Goal: Information Seeking & Learning: Learn about a topic

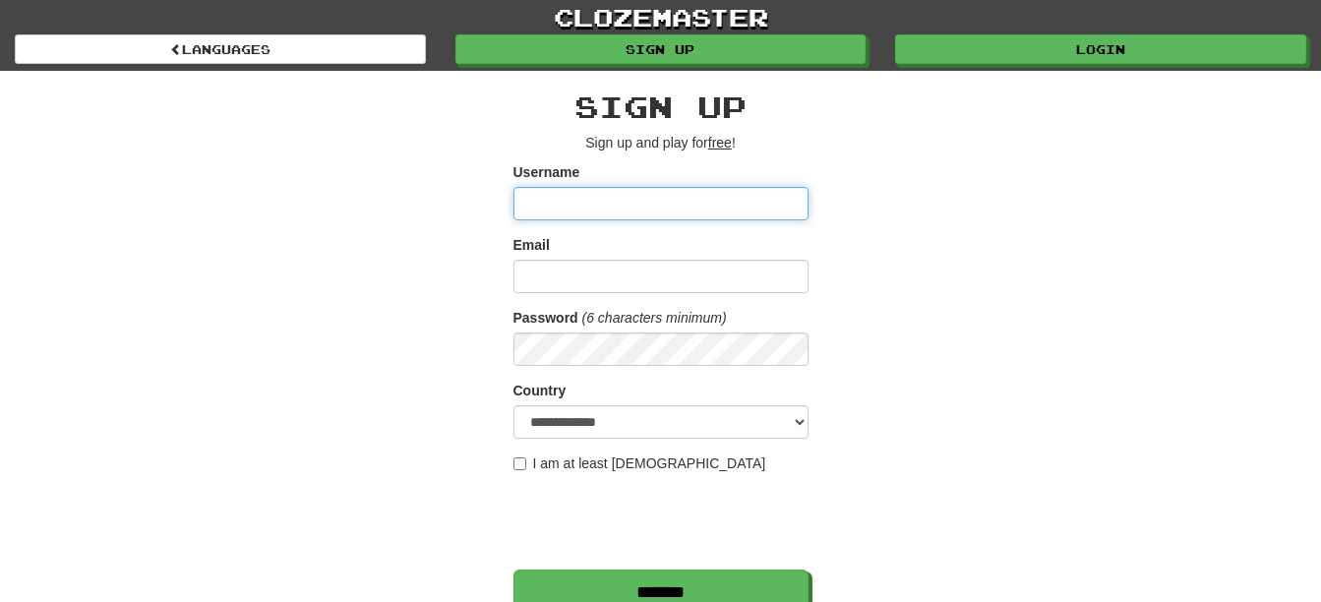
type input "********"
click at [983, 66] on div "clozemaster Languages Sign up Login Languages" at bounding box center [661, 35] width 1292 height 71
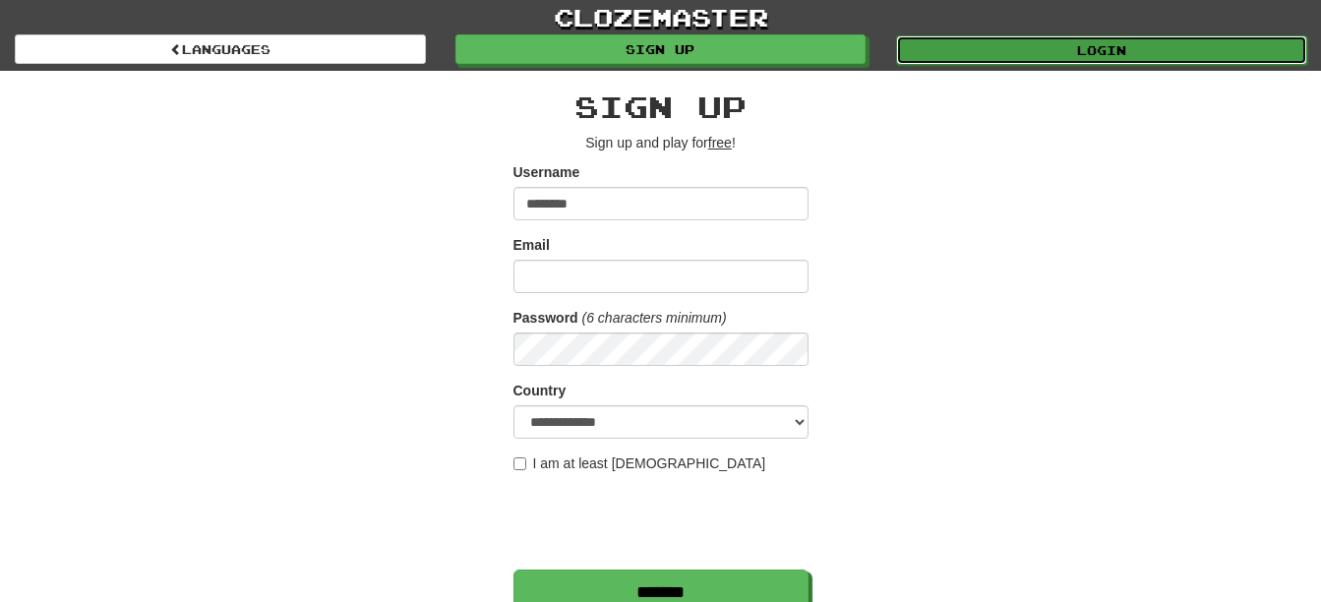
click at [992, 38] on link "Login" at bounding box center [1101, 50] width 411 height 30
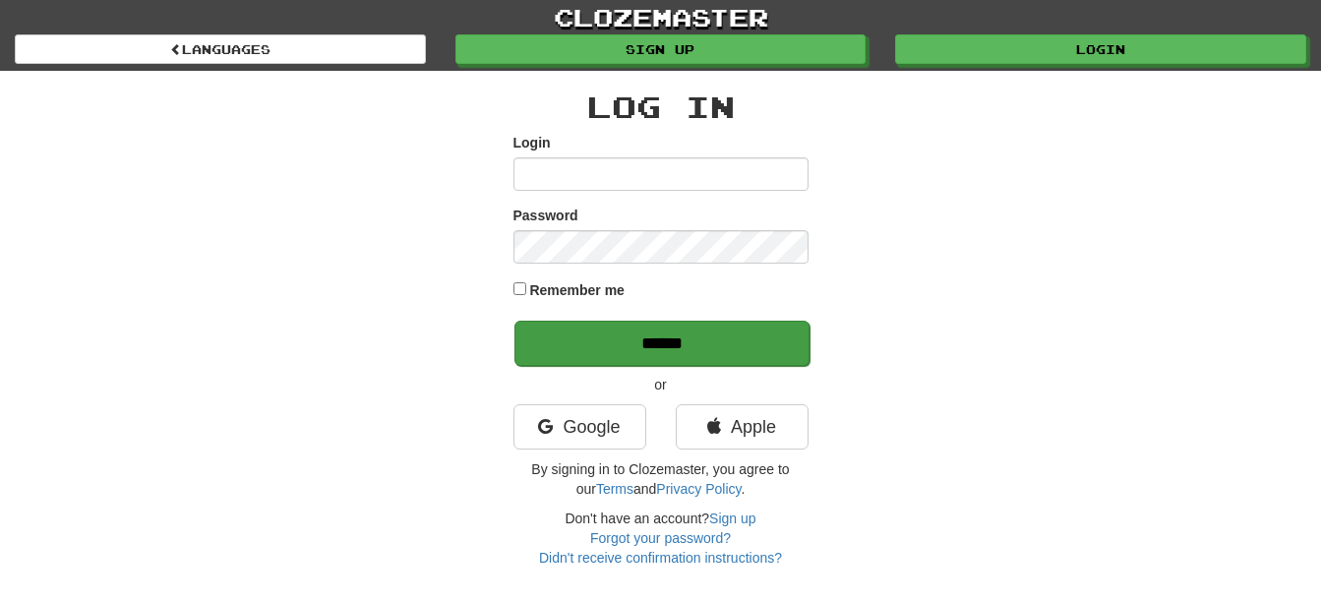
type input "********"
click at [643, 328] on input "******" at bounding box center [661, 343] width 295 height 45
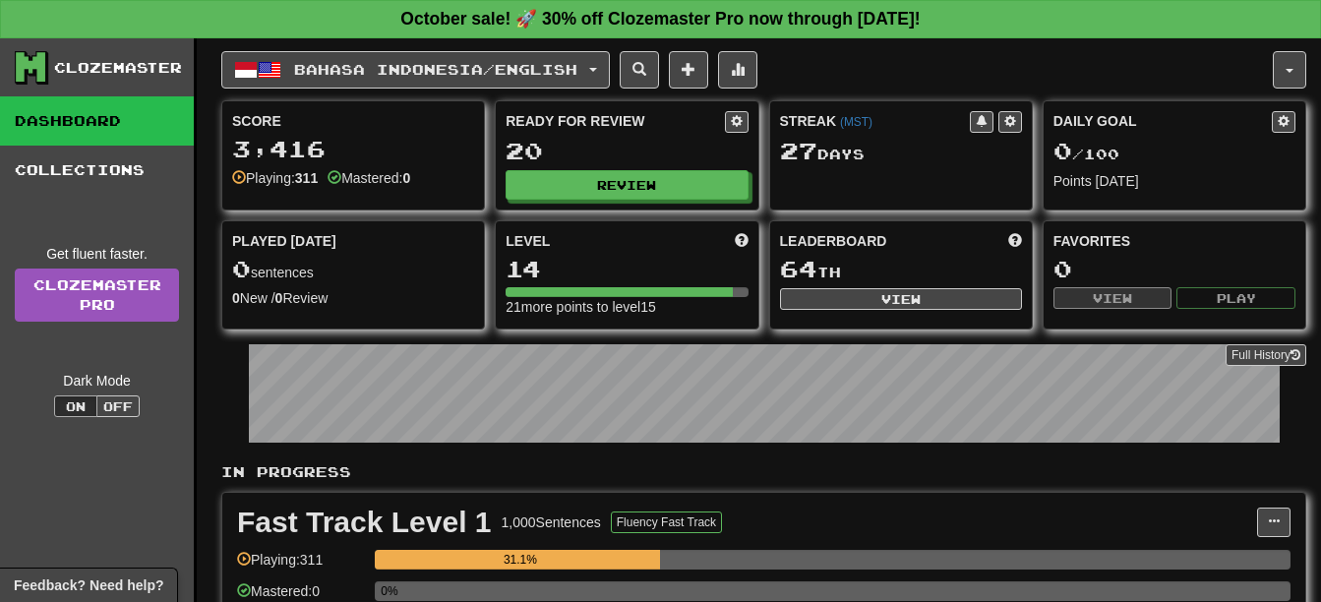
click at [496, 49] on div "Bahasa Indonesia / English Bahasa Indonesia / English Streak: 27 Review: 20 Dai…" at bounding box center [763, 423] width 1085 height 770
click at [486, 67] on span "Bahasa Indonesia / English" at bounding box center [435, 69] width 283 height 17
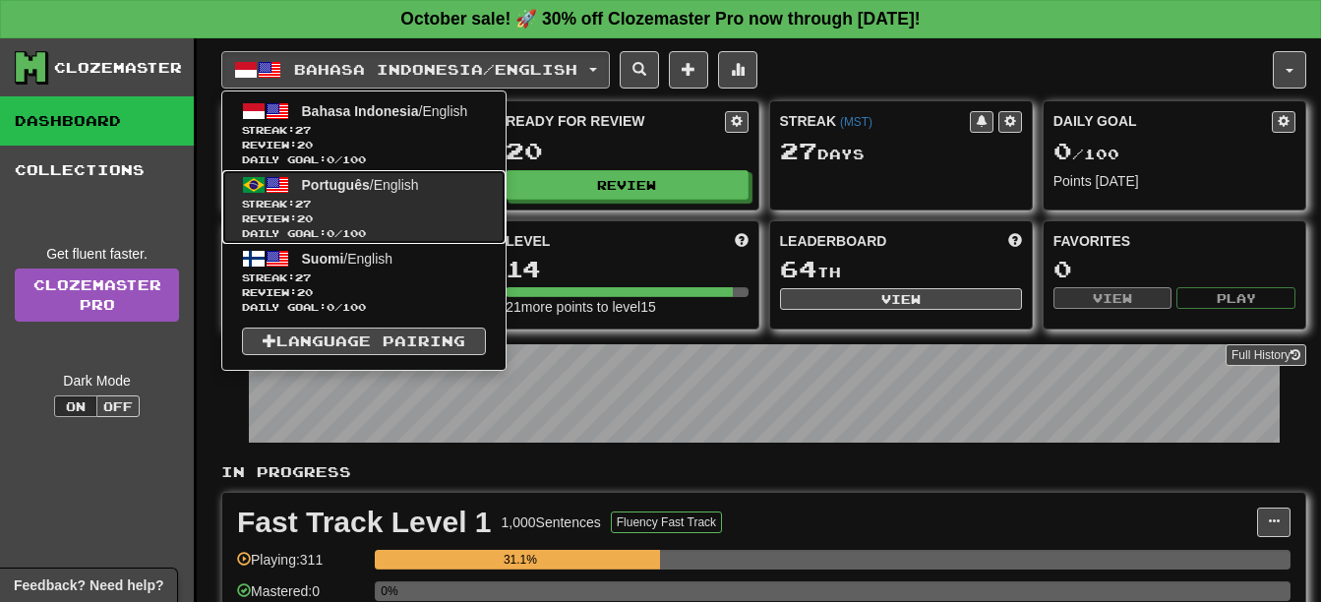
click at [473, 189] on link "Português / English Streak: 27 Review: 20 Daily Goal: 0 / 100" at bounding box center [363, 207] width 283 height 74
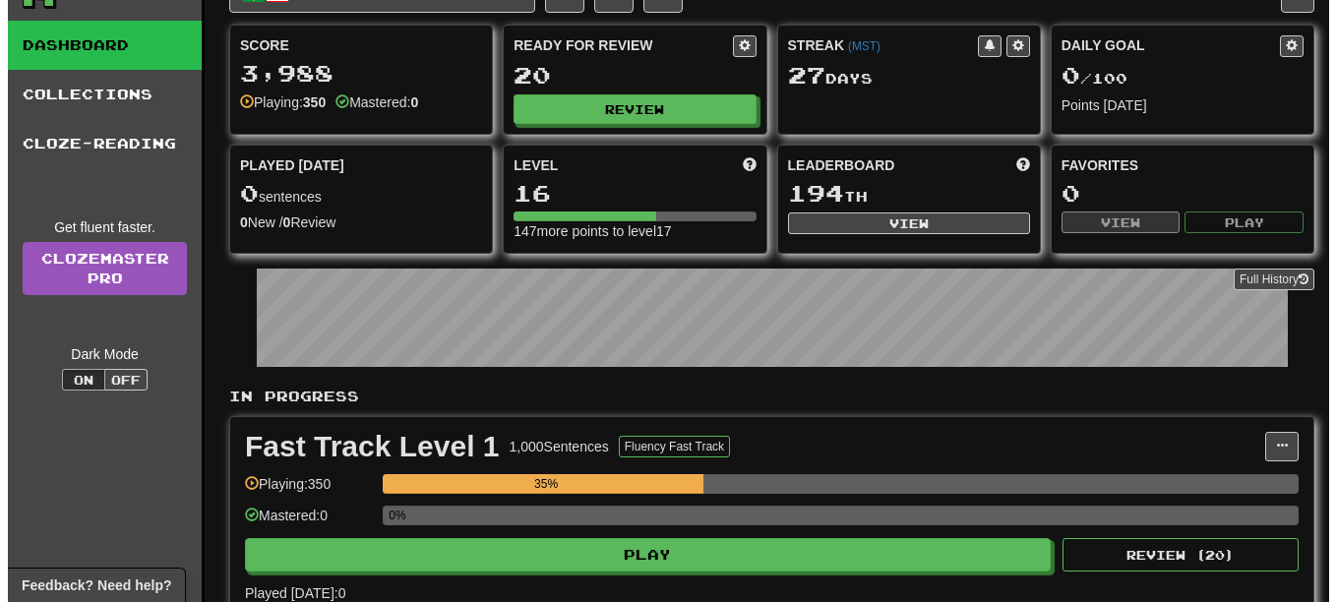
scroll to position [98, 0]
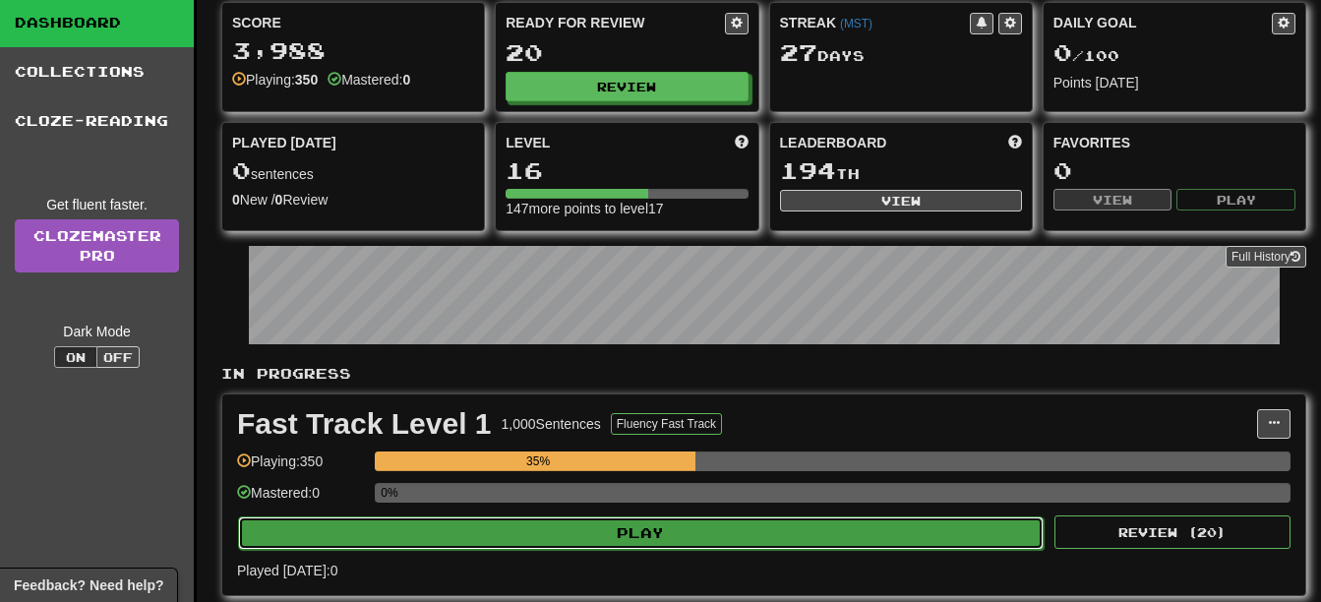
click at [762, 517] on button "Play" at bounding box center [641, 532] width 806 height 33
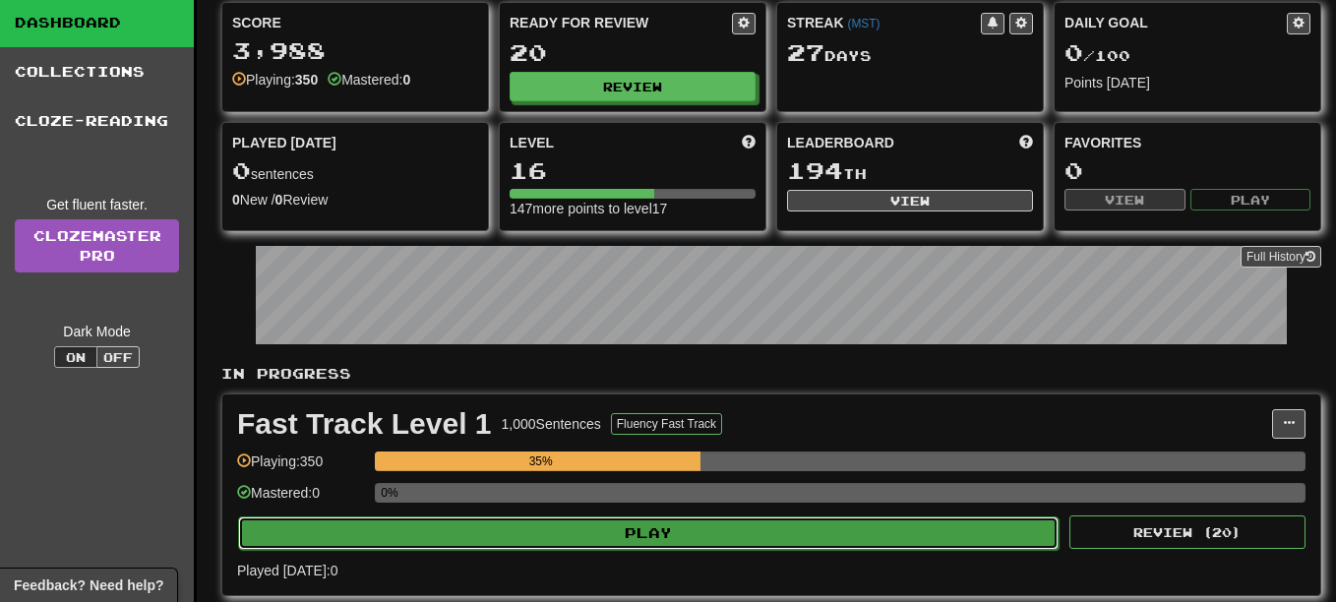
select select "**"
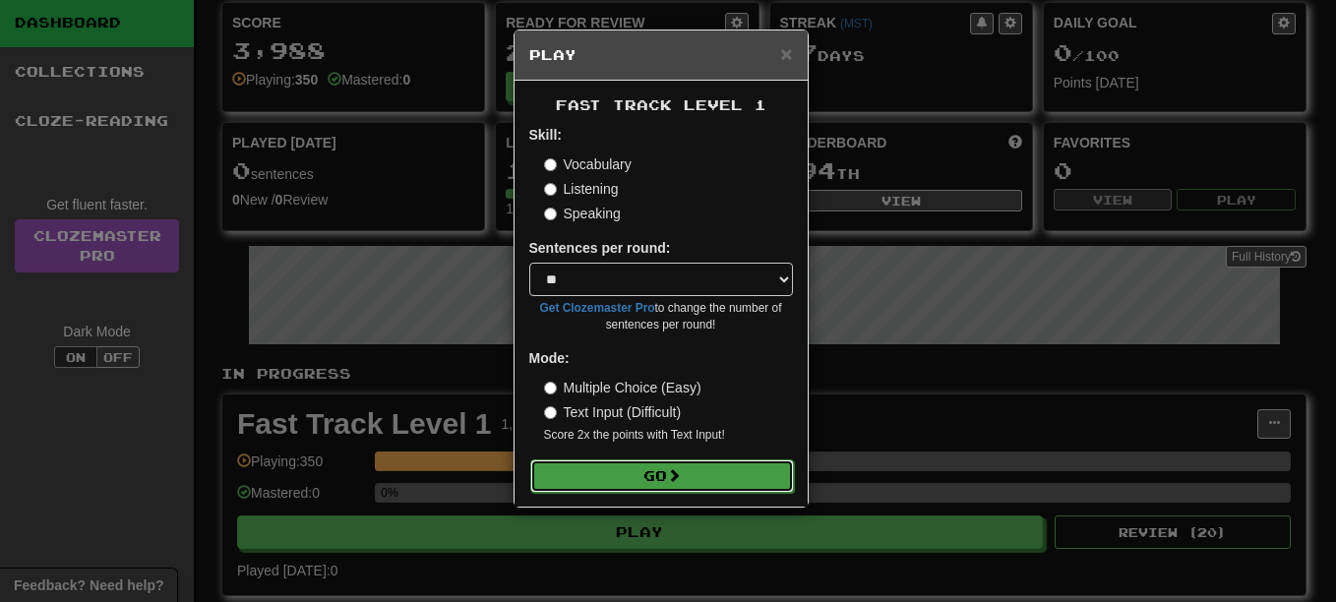
click at [661, 478] on button "Go" at bounding box center [662, 475] width 264 height 33
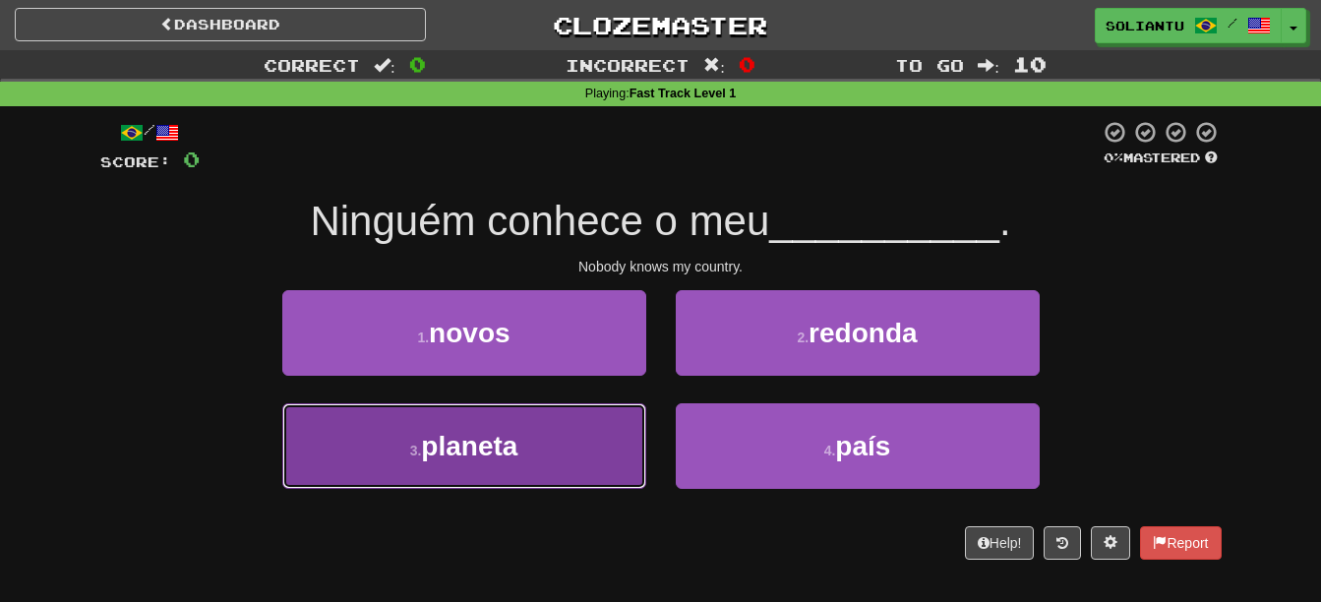
click at [536, 477] on button "3 . planeta" at bounding box center [464, 446] width 364 height 86
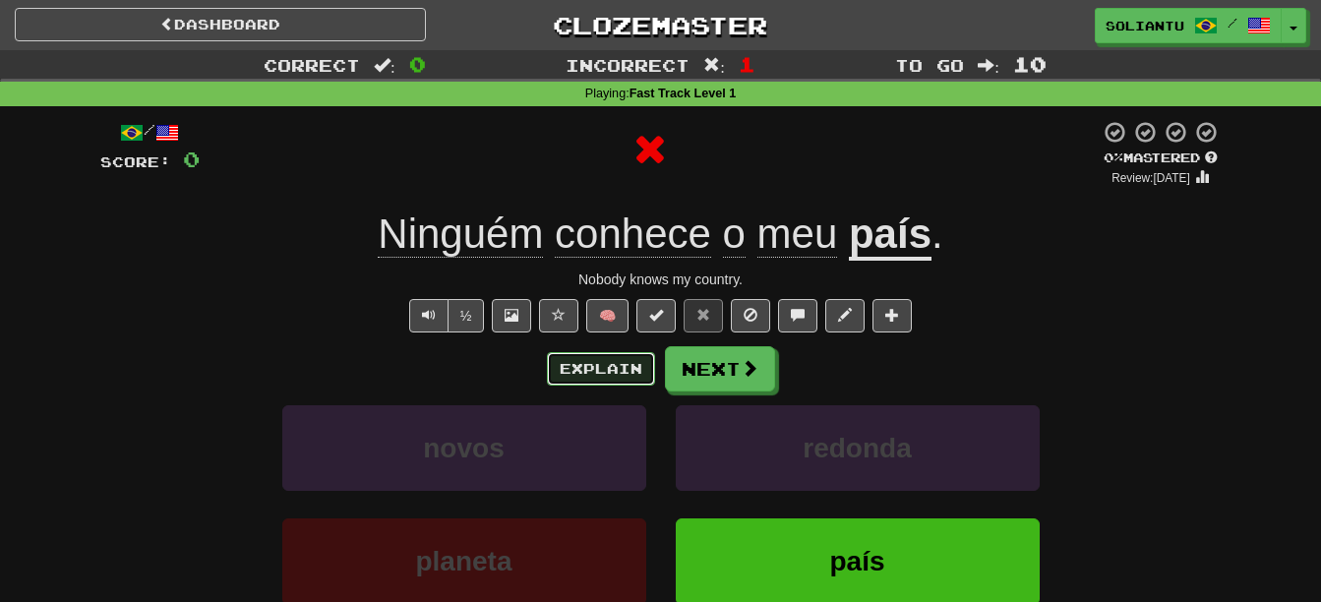
click at [605, 368] on button "Explain" at bounding box center [601, 368] width 108 height 33
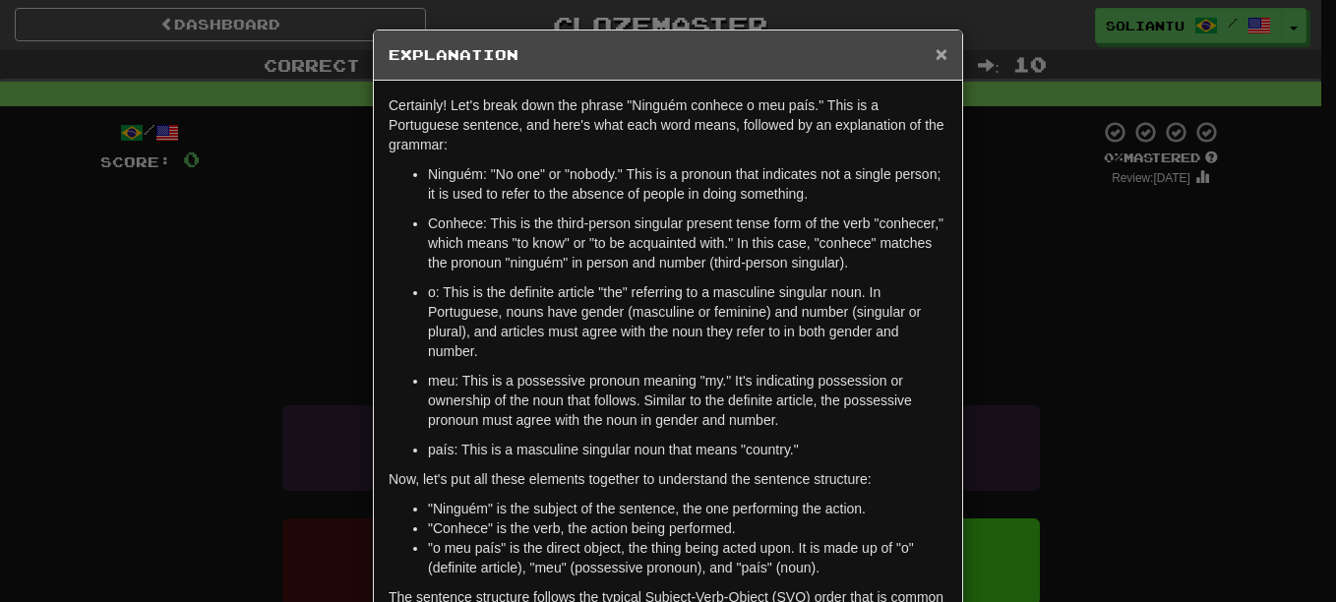
click at [937, 57] on span "×" at bounding box center [942, 53] width 12 height 23
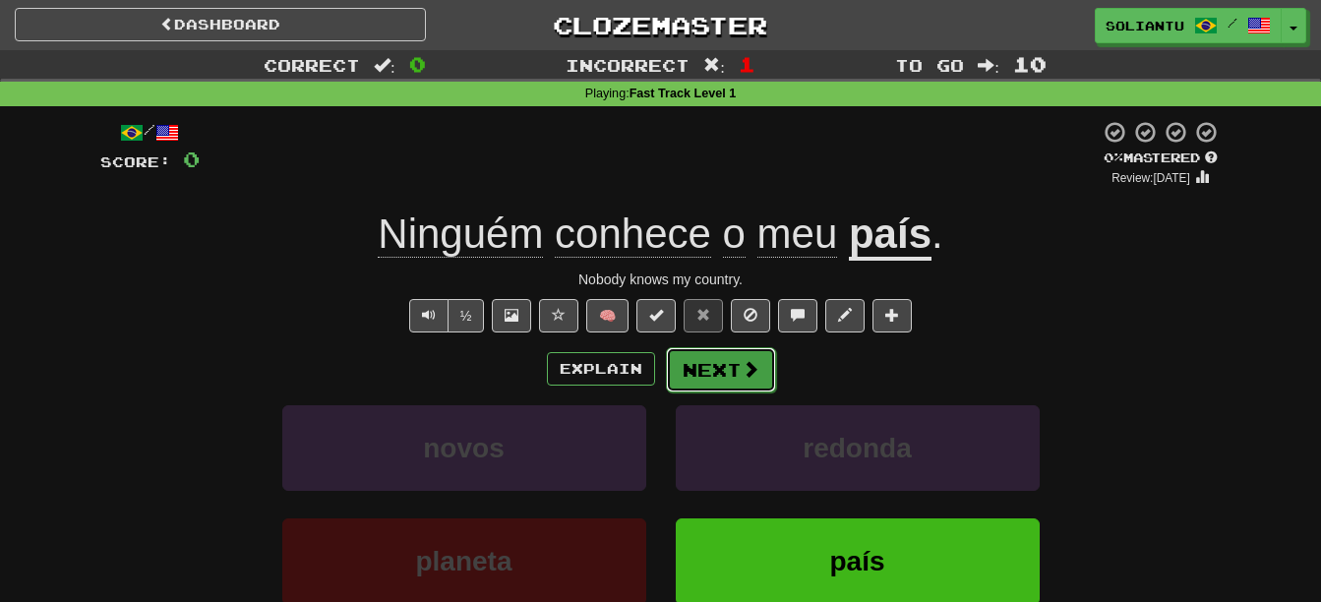
click at [759, 367] on button "Next" at bounding box center [721, 369] width 110 height 45
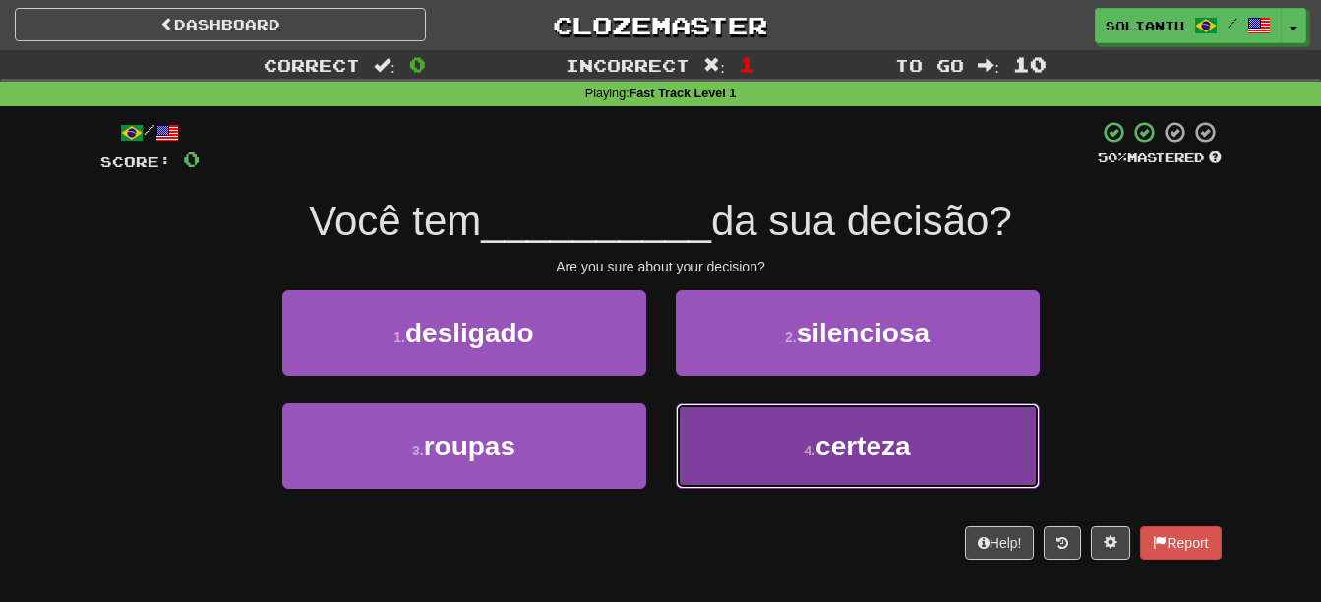
click at [838, 445] on span "certeza" at bounding box center [862, 446] width 95 height 30
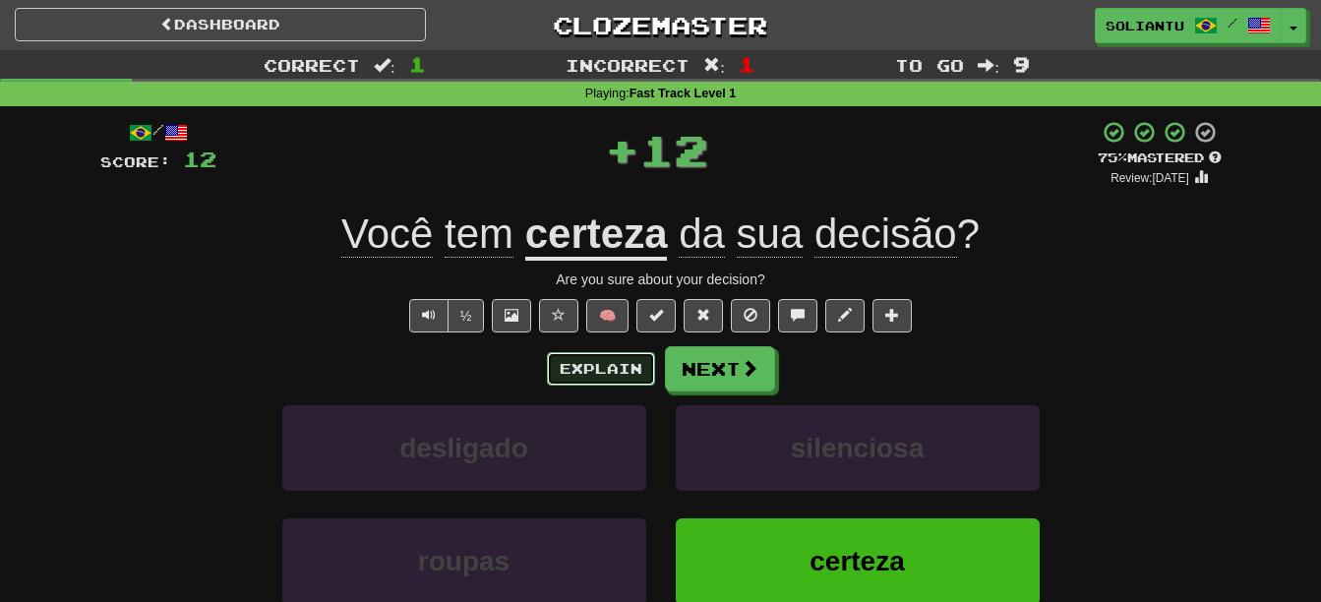
click at [638, 381] on button "Explain" at bounding box center [601, 368] width 108 height 33
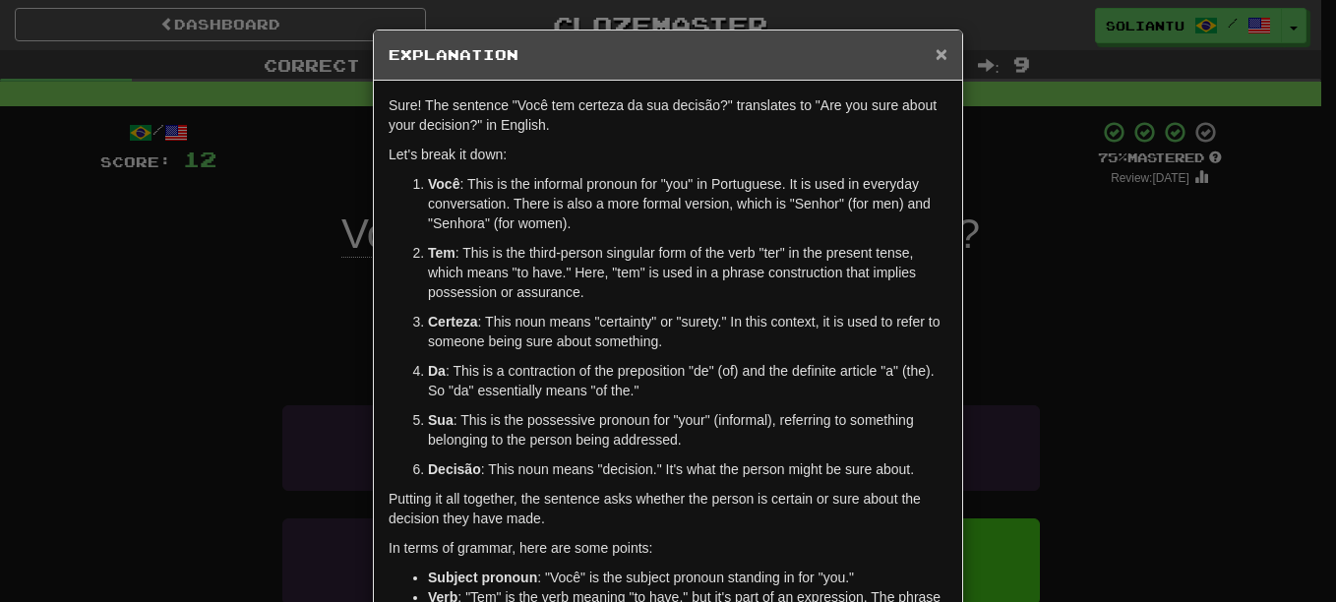
click at [936, 52] on span "×" at bounding box center [942, 53] width 12 height 23
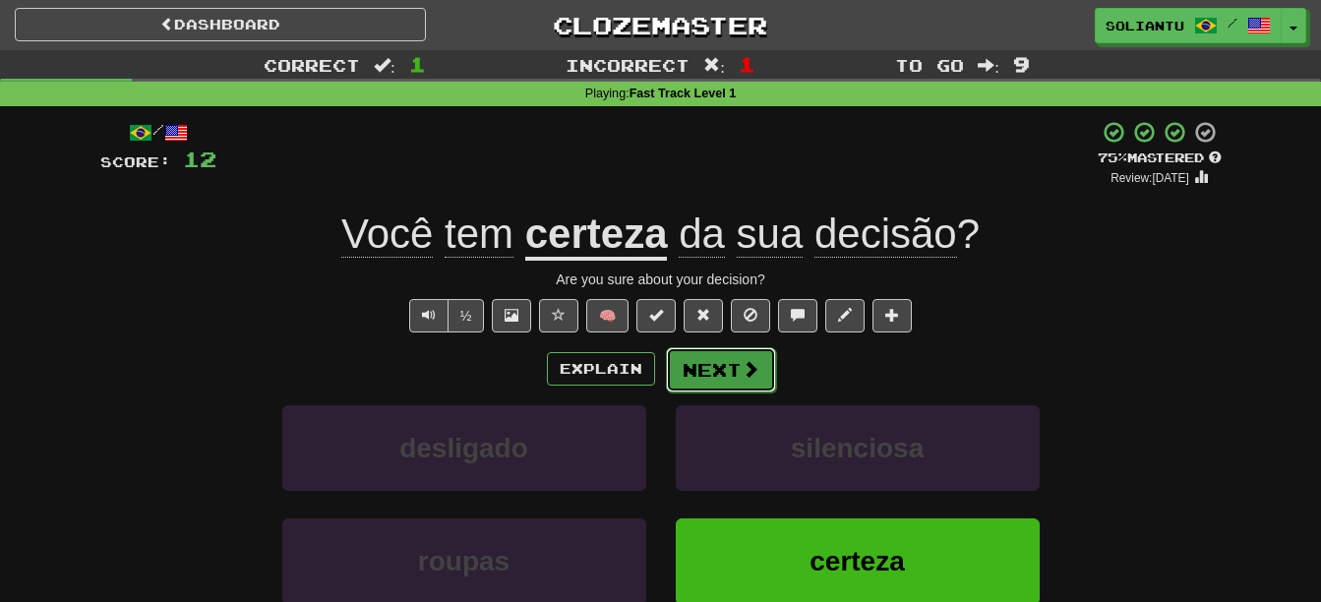
click at [748, 378] on span at bounding box center [751, 369] width 18 height 18
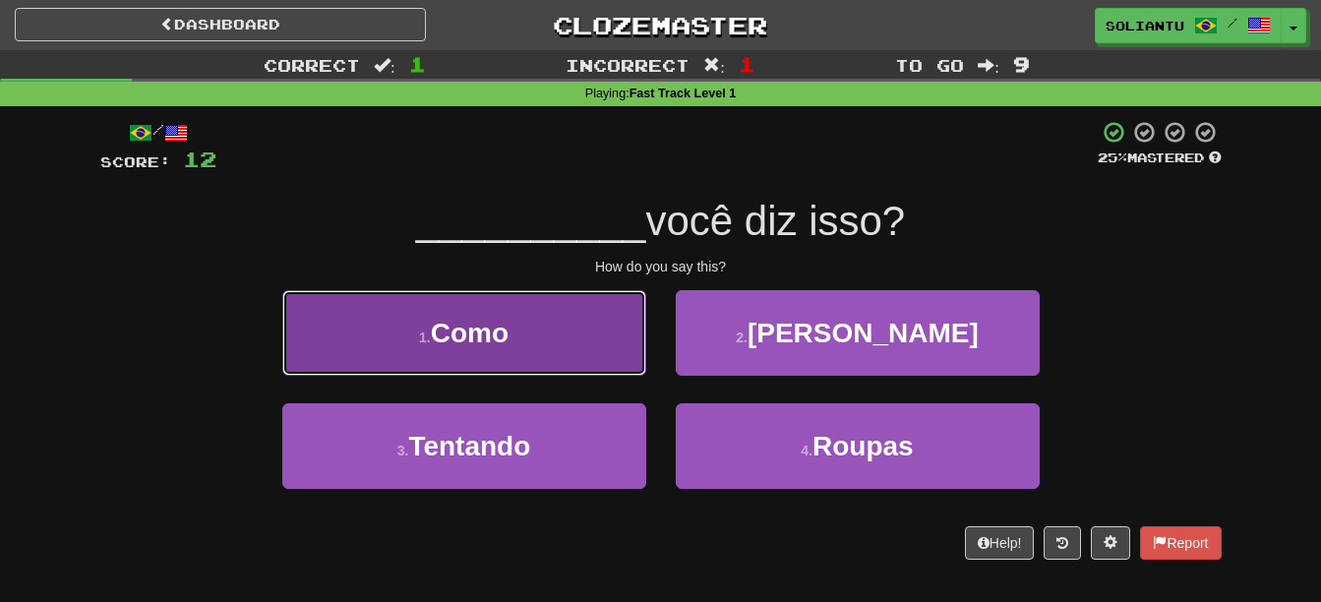
click at [566, 298] on button "1 . Como" at bounding box center [464, 333] width 364 height 86
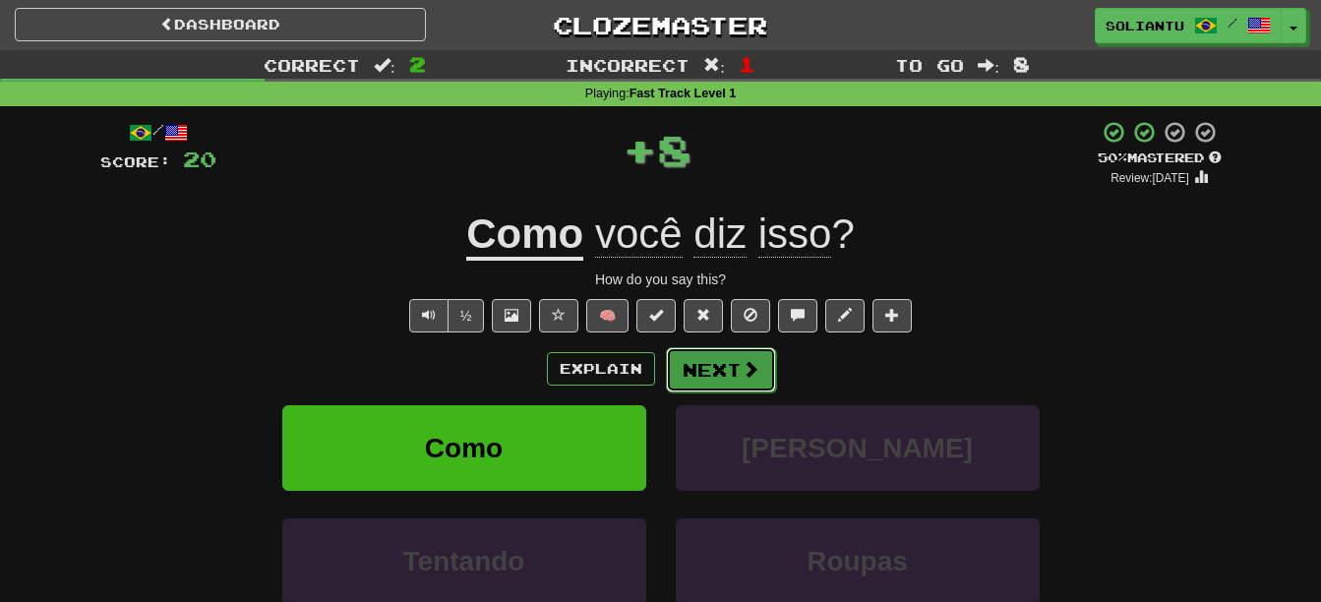
click at [731, 365] on button "Next" at bounding box center [721, 369] width 110 height 45
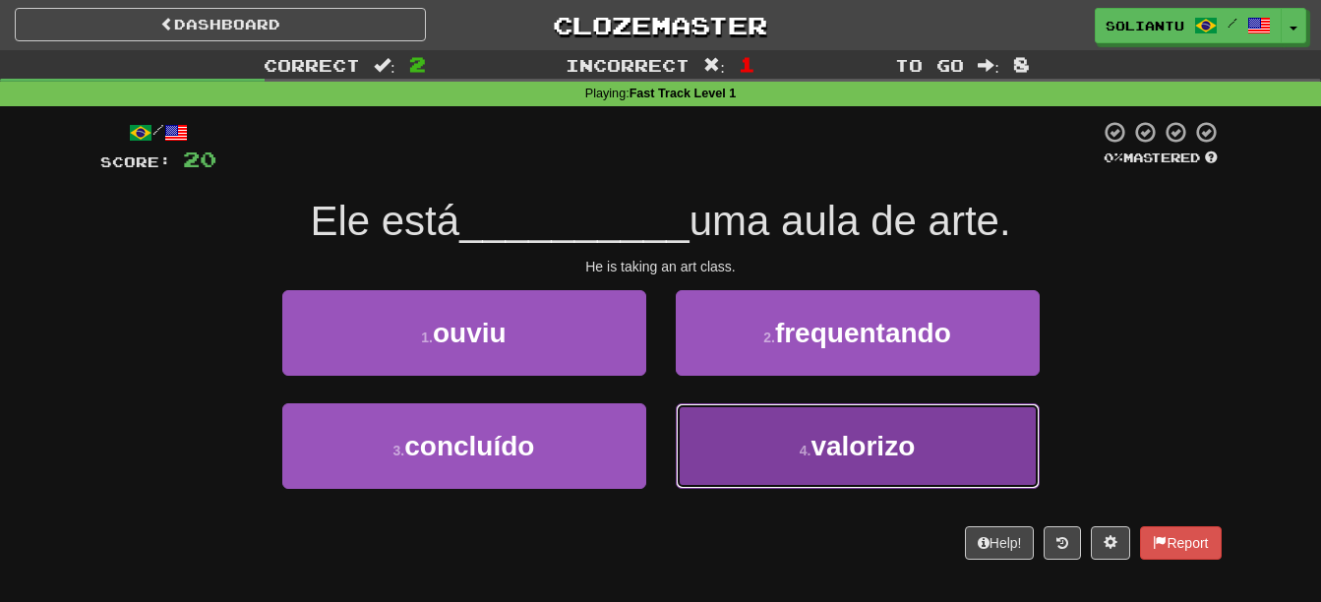
click at [850, 426] on button "4 . valorizo" at bounding box center [858, 446] width 364 height 86
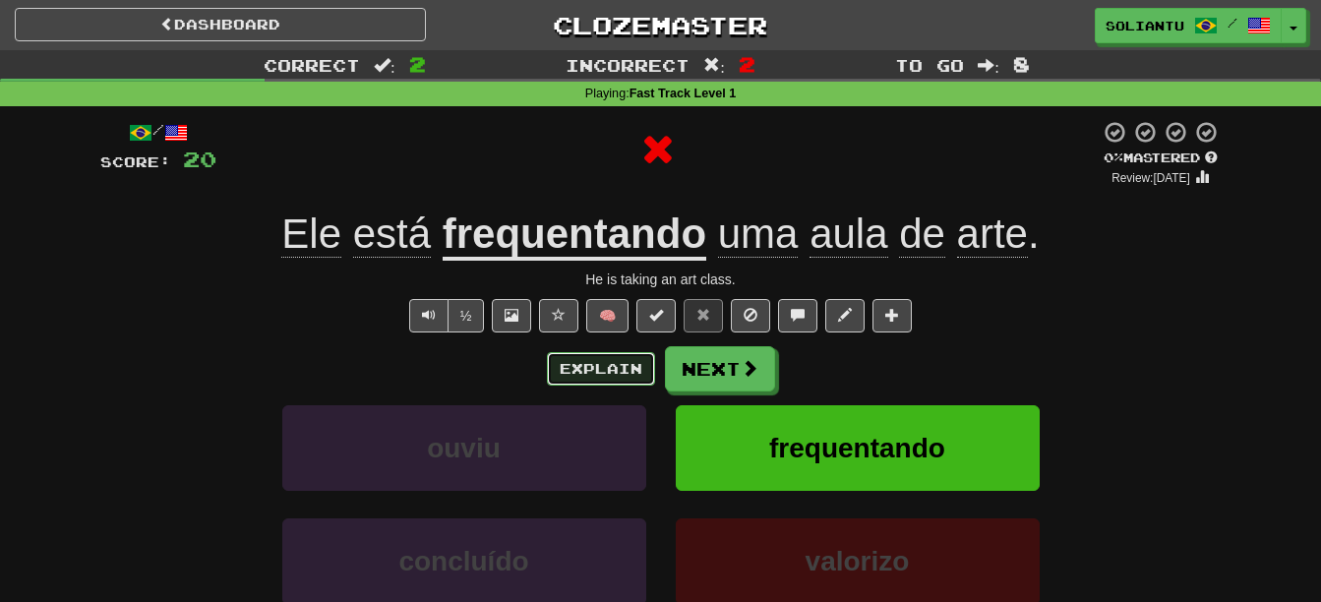
click at [607, 366] on button "Explain" at bounding box center [601, 368] width 108 height 33
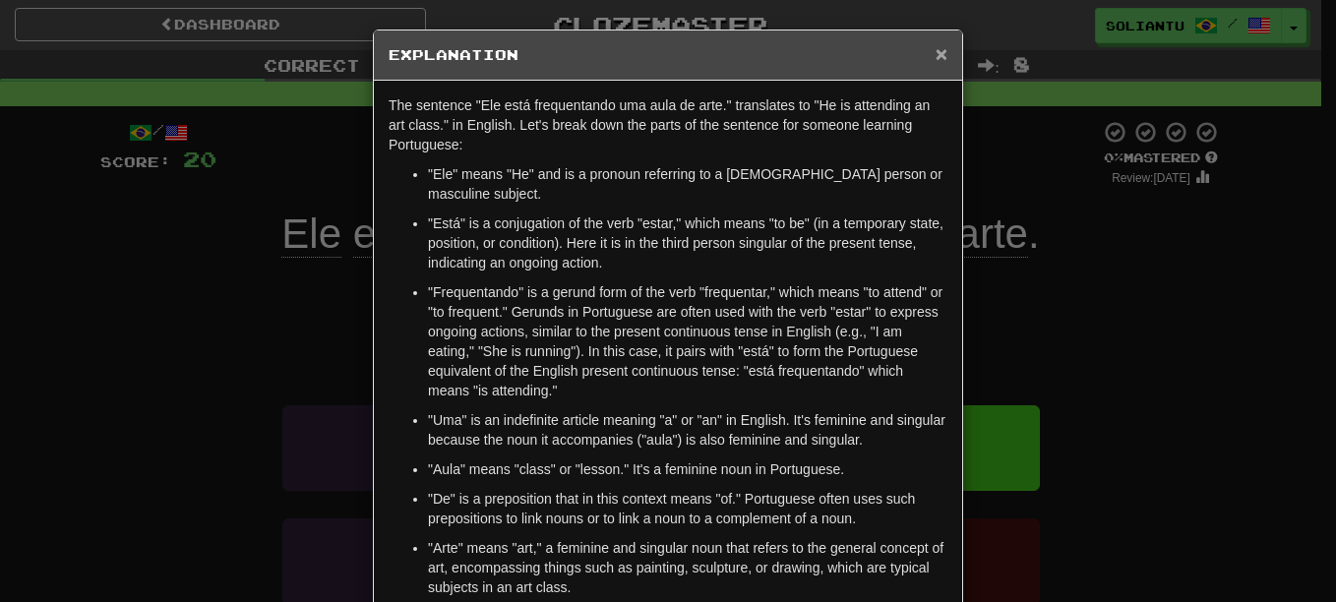
click at [938, 50] on span "×" at bounding box center [942, 53] width 12 height 23
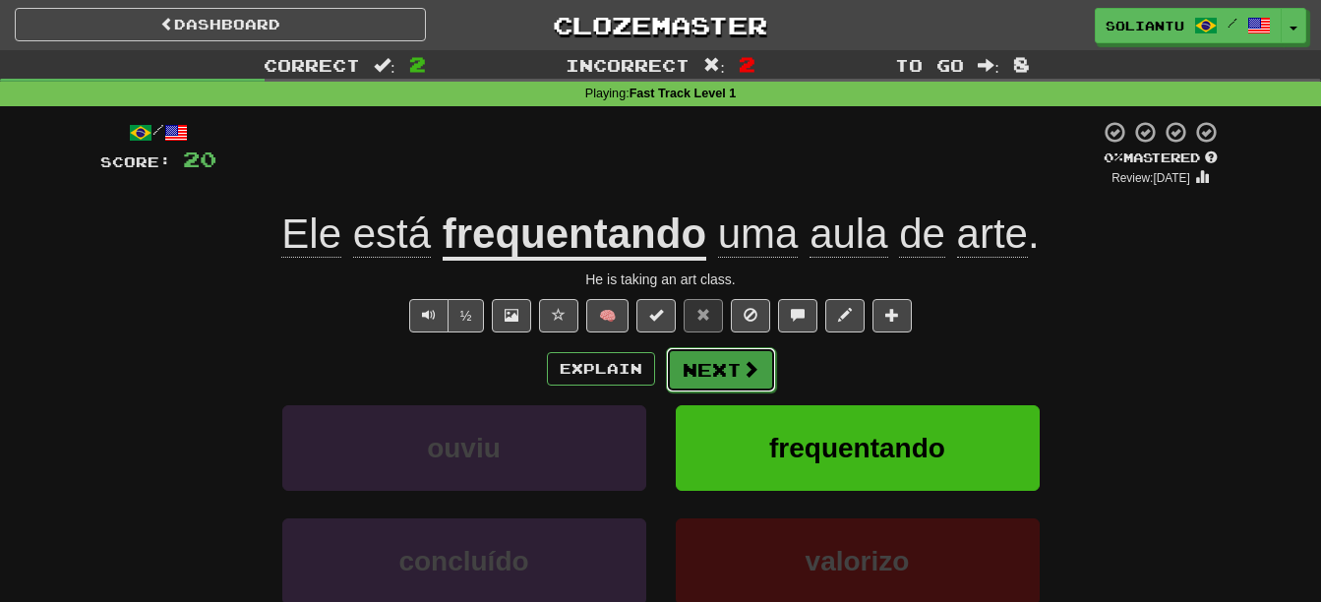
click at [744, 384] on button "Next" at bounding box center [721, 369] width 110 height 45
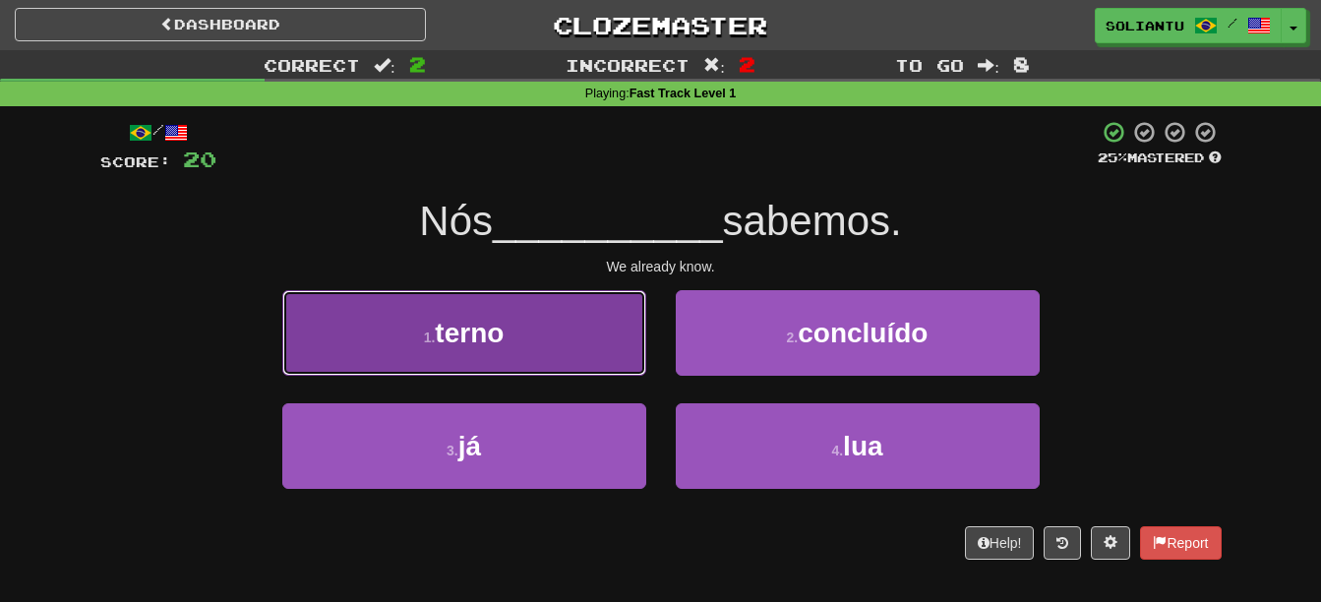
click at [616, 324] on button "1 . terno" at bounding box center [464, 333] width 364 height 86
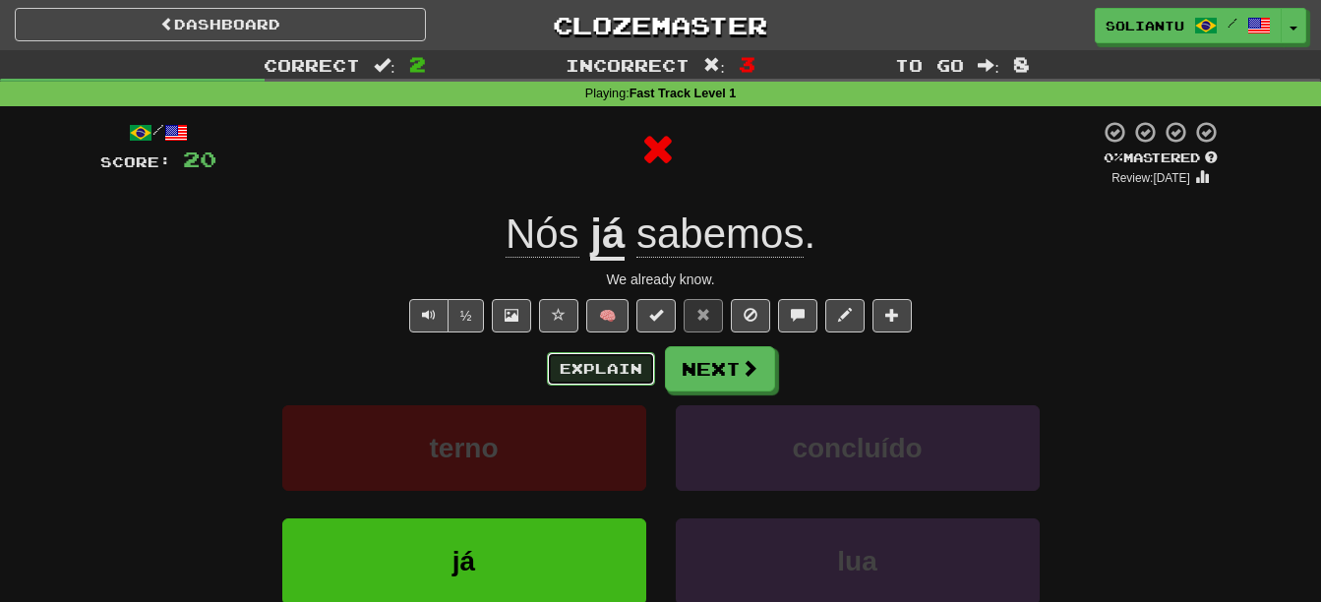
click at [624, 364] on button "Explain" at bounding box center [601, 368] width 108 height 33
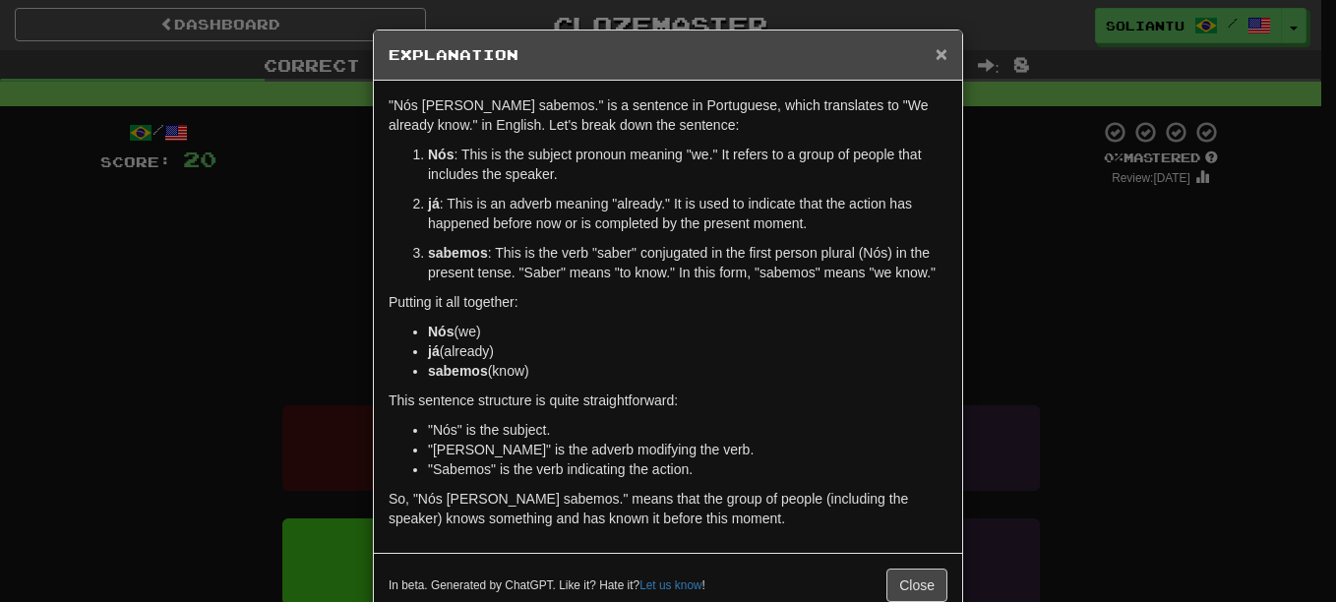
click at [936, 50] on span "×" at bounding box center [942, 53] width 12 height 23
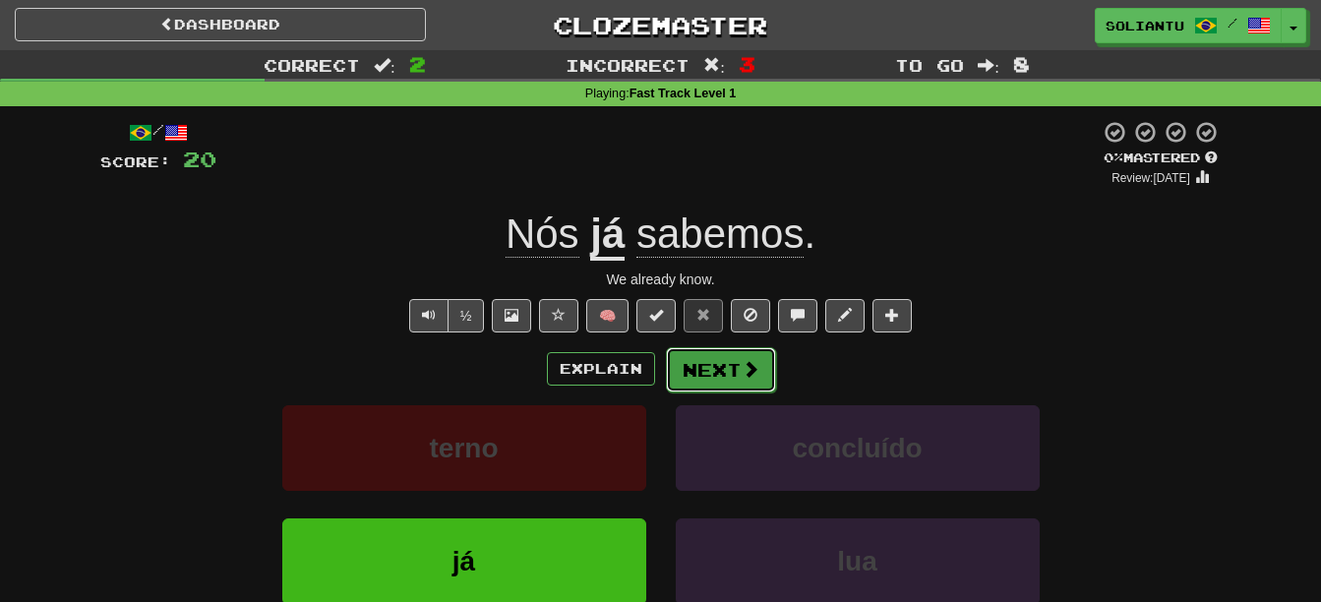
click at [745, 364] on span at bounding box center [751, 369] width 18 height 18
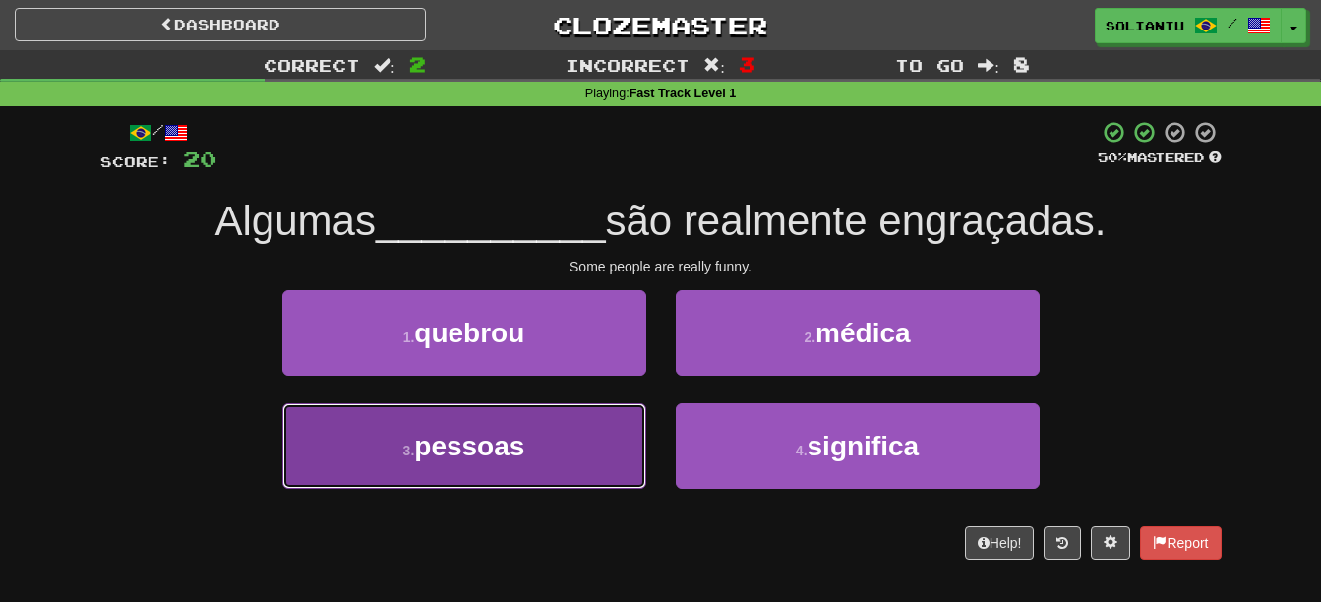
click at [502, 436] on span "pessoas" at bounding box center [469, 446] width 110 height 30
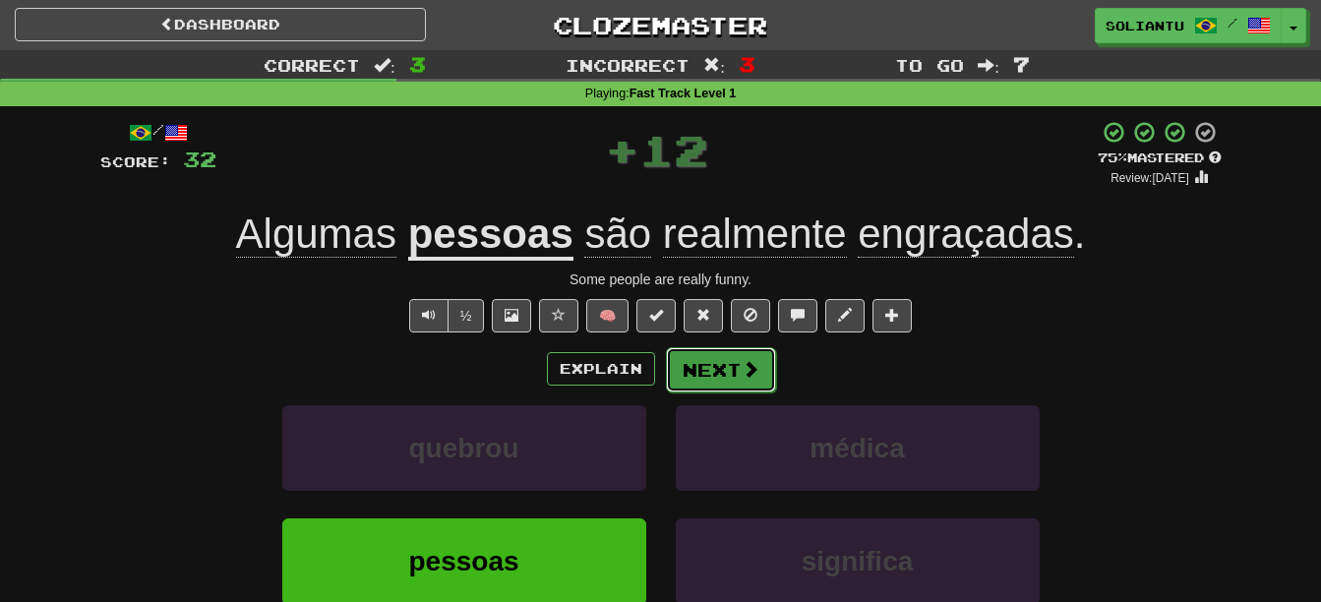
click at [743, 377] on span at bounding box center [751, 369] width 18 height 18
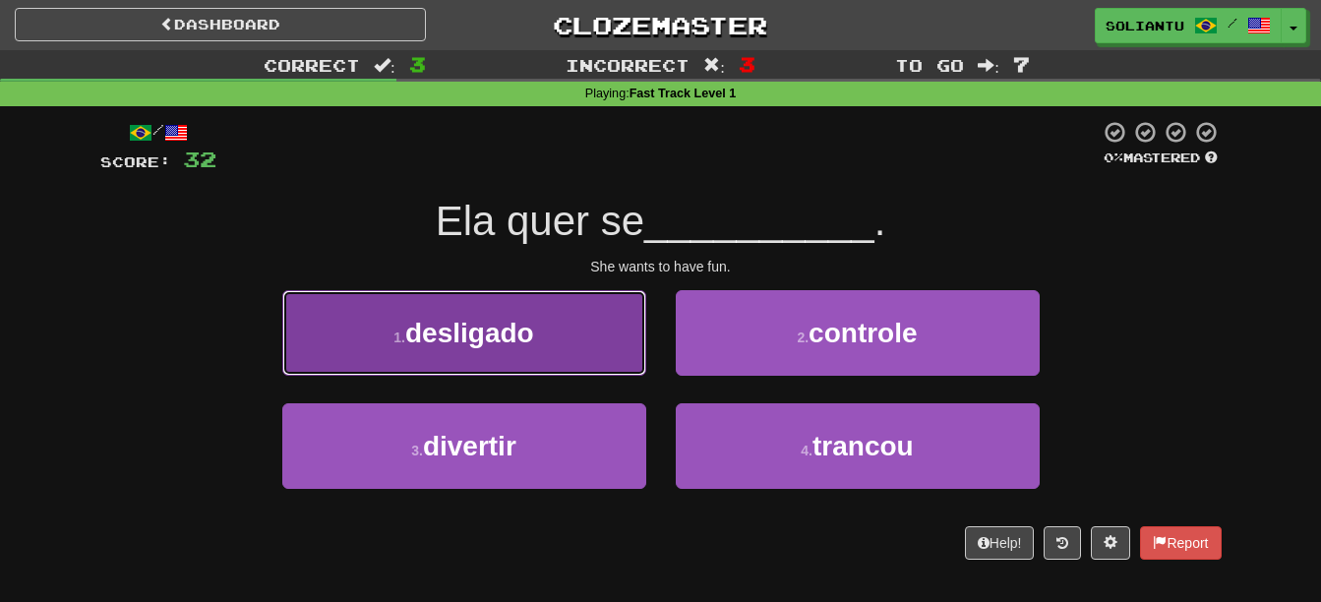
click at [581, 315] on button "1 . desligado" at bounding box center [464, 333] width 364 height 86
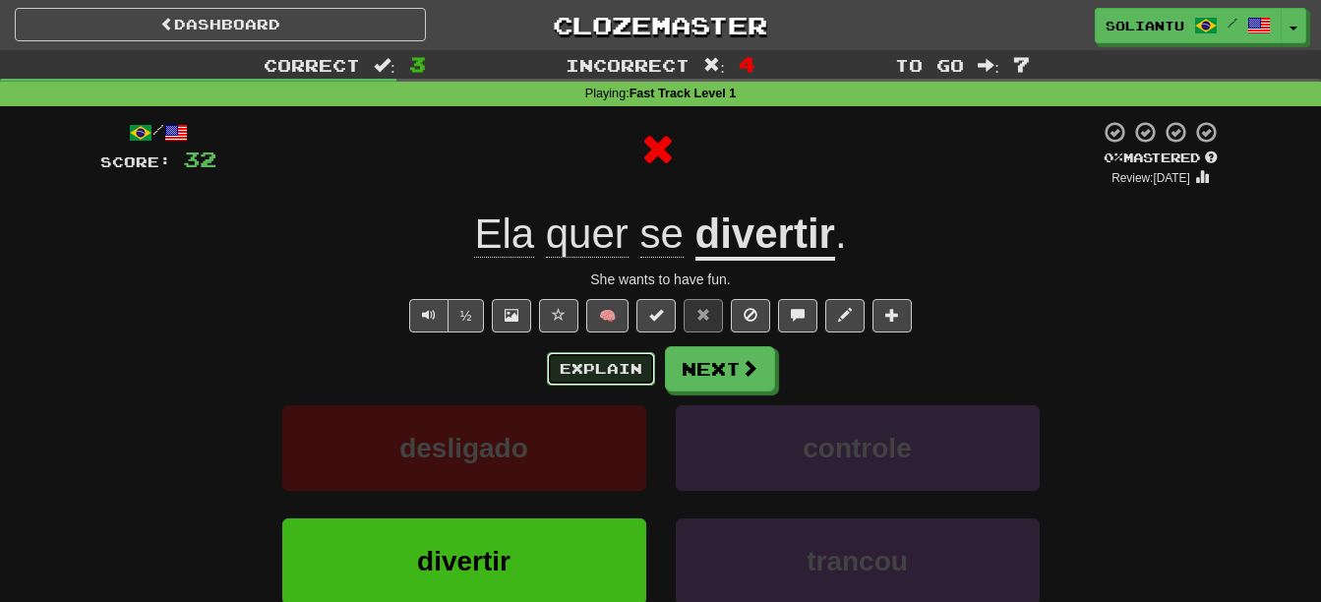
click at [594, 371] on button "Explain" at bounding box center [601, 368] width 108 height 33
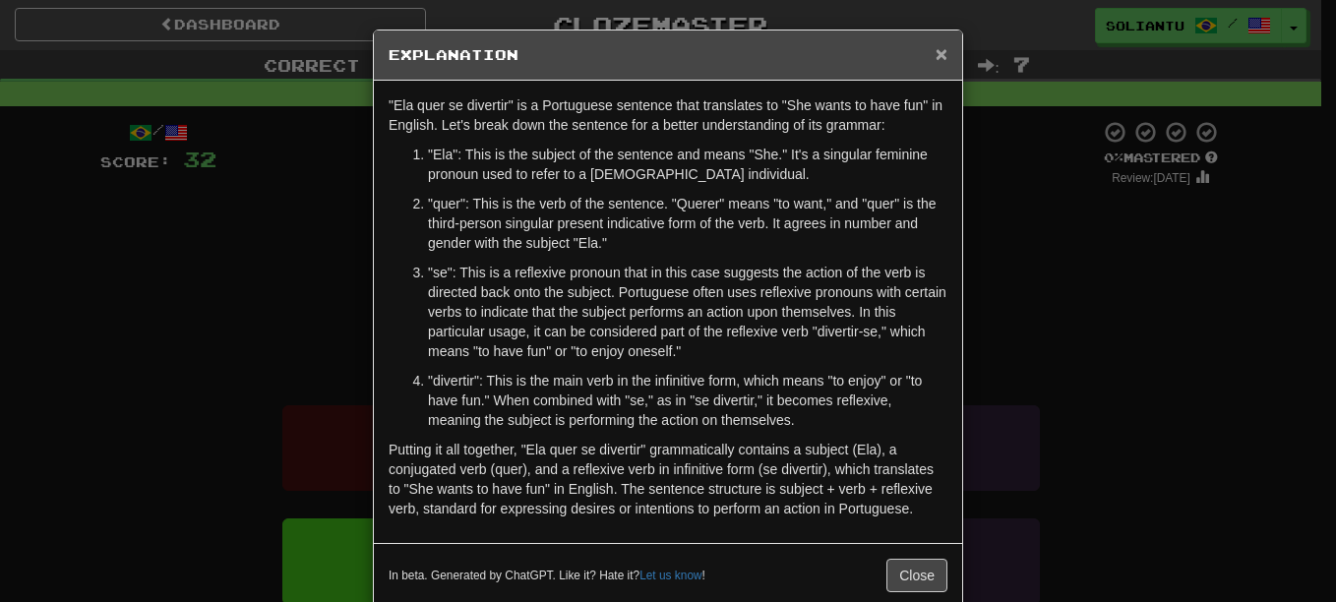
click at [936, 58] on span "×" at bounding box center [942, 53] width 12 height 23
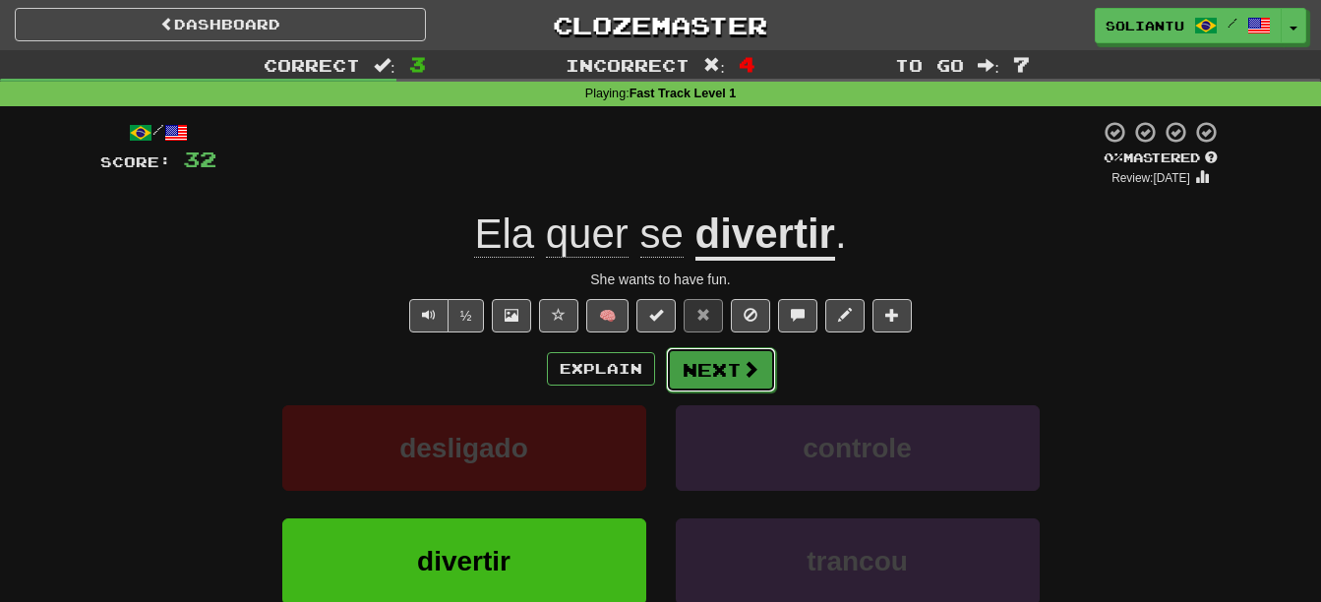
click at [745, 366] on span at bounding box center [751, 369] width 18 height 18
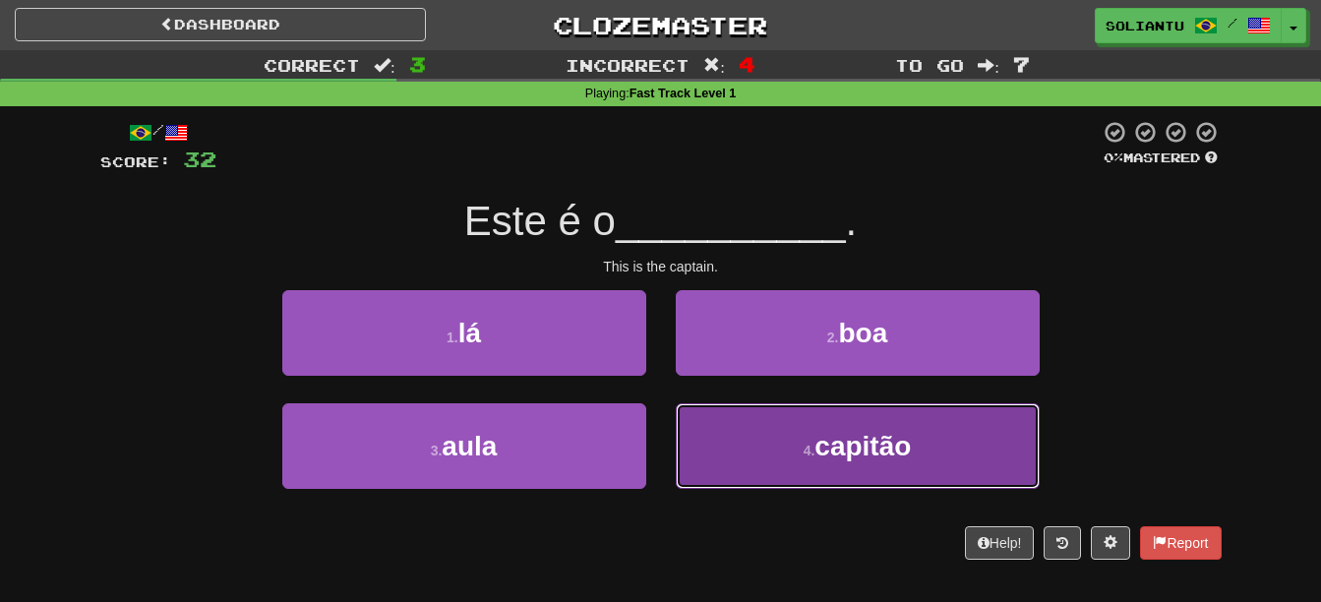
click at [773, 434] on button "4 . capitão" at bounding box center [858, 446] width 364 height 86
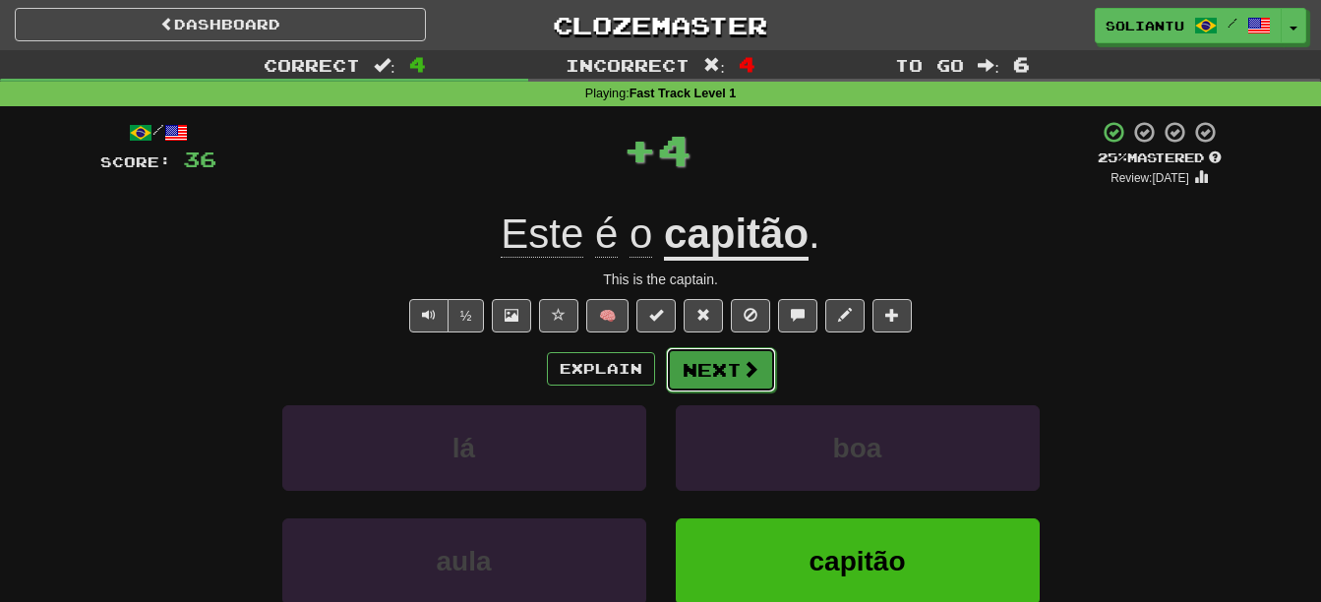
click at [742, 368] on span at bounding box center [751, 369] width 18 height 18
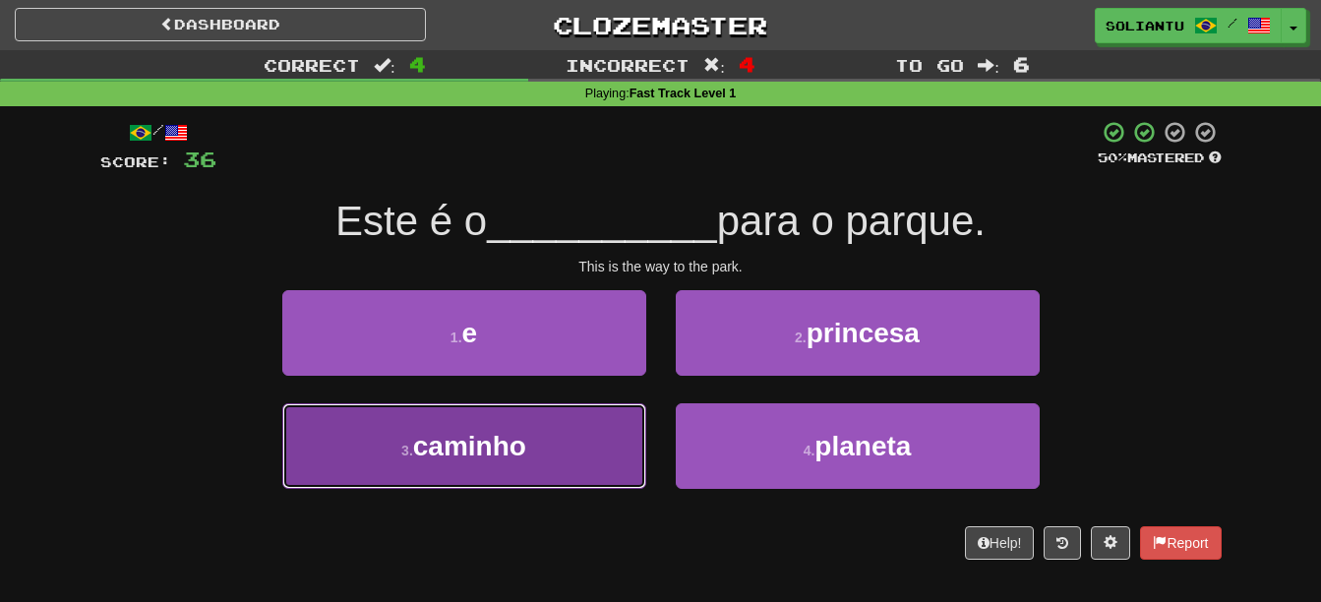
click at [500, 438] on span "caminho" at bounding box center [469, 446] width 113 height 30
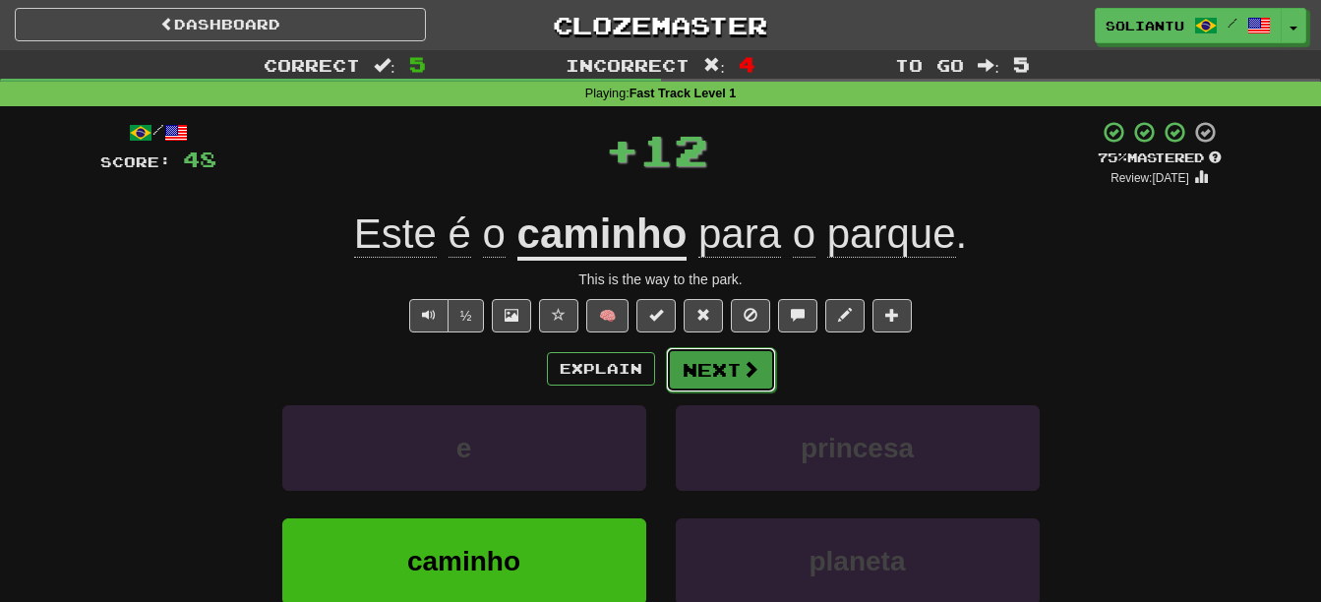
click at [712, 384] on button "Next" at bounding box center [721, 369] width 110 height 45
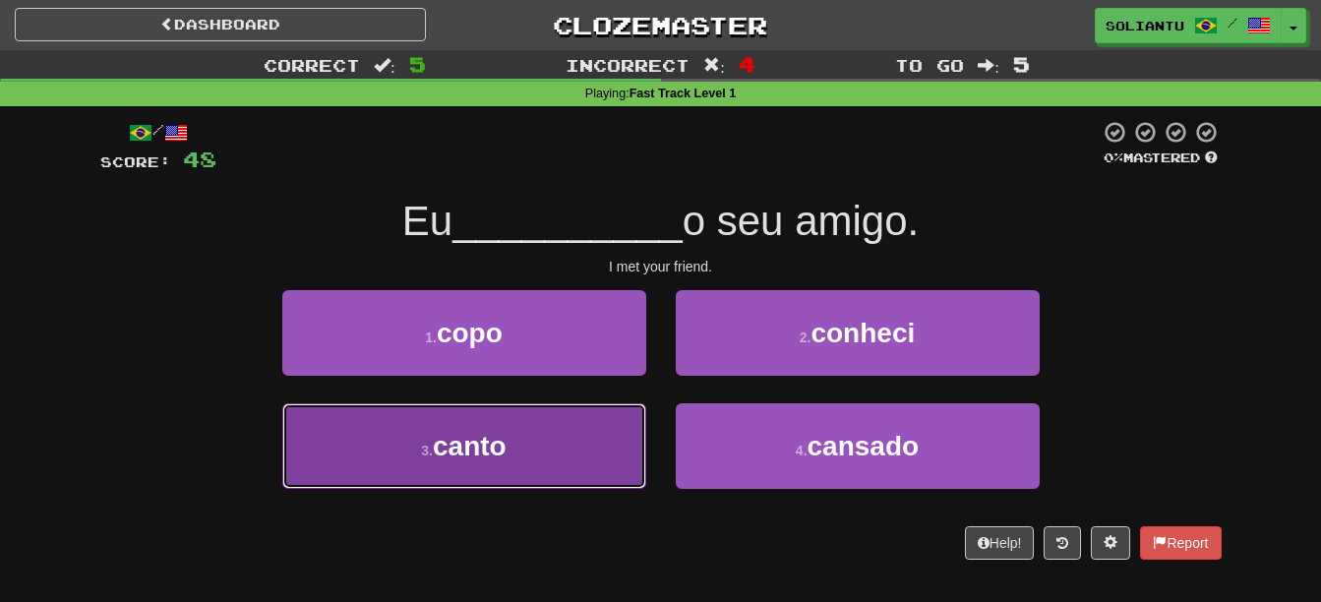
click at [584, 442] on button "3 . canto" at bounding box center [464, 446] width 364 height 86
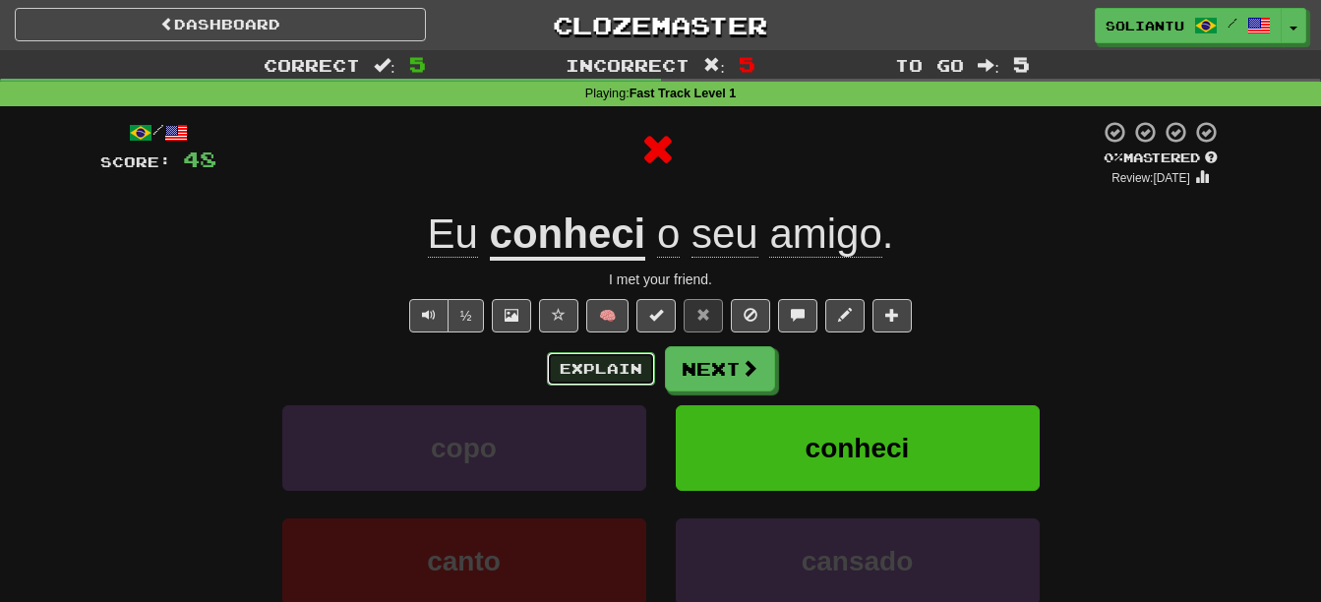
click at [626, 377] on button "Explain" at bounding box center [601, 368] width 108 height 33
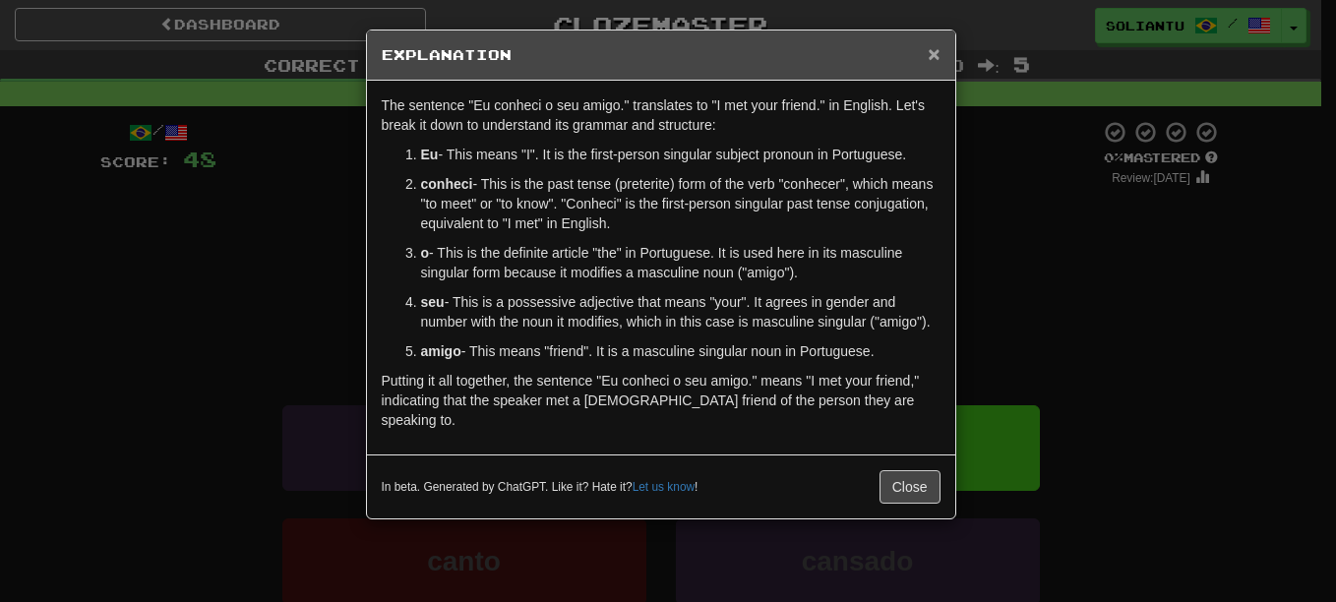
click at [933, 56] on span "×" at bounding box center [934, 53] width 12 height 23
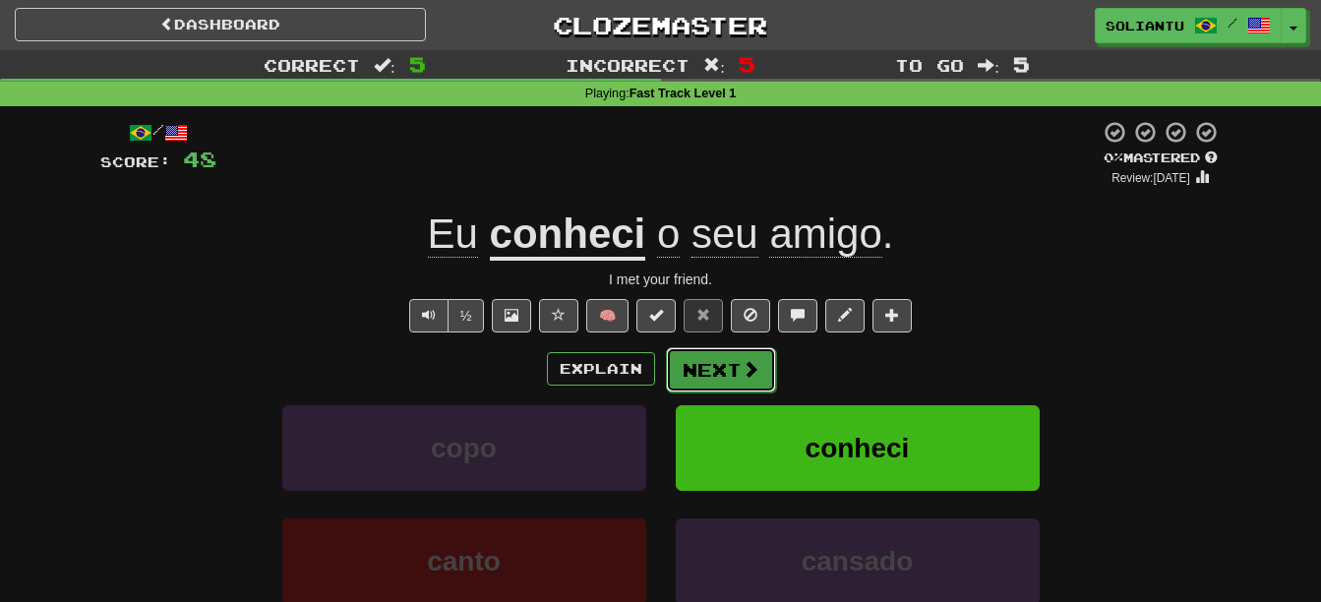
click at [770, 379] on button "Next" at bounding box center [721, 369] width 110 height 45
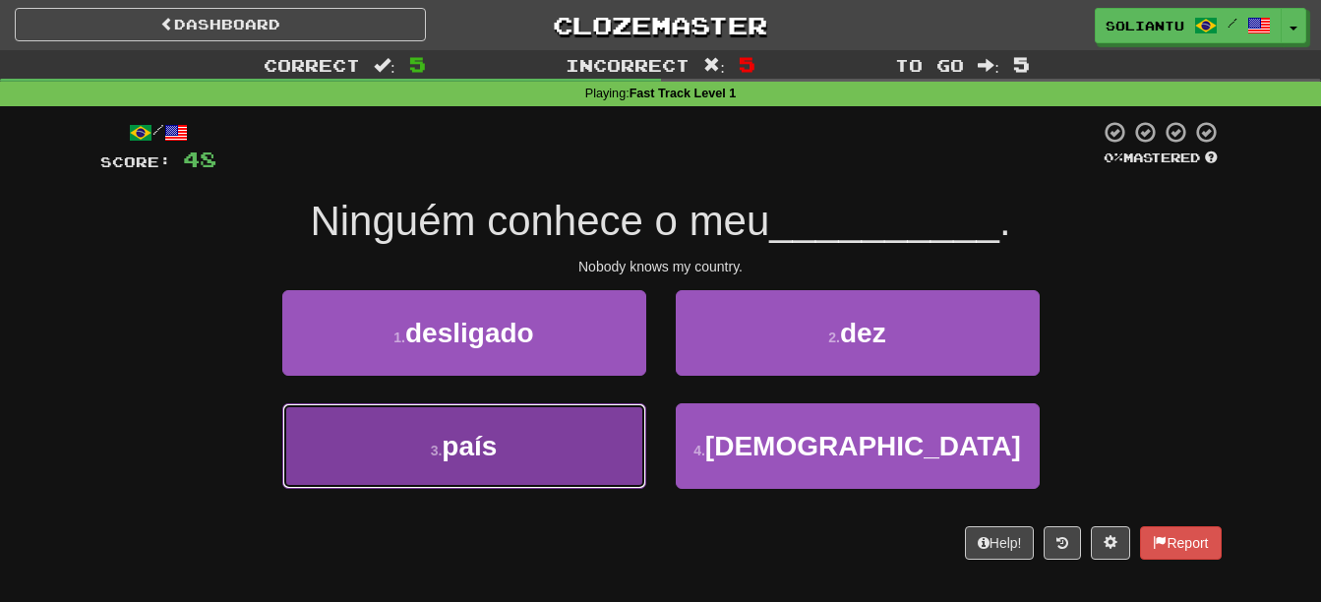
click at [527, 435] on button "3 . país" at bounding box center [464, 446] width 364 height 86
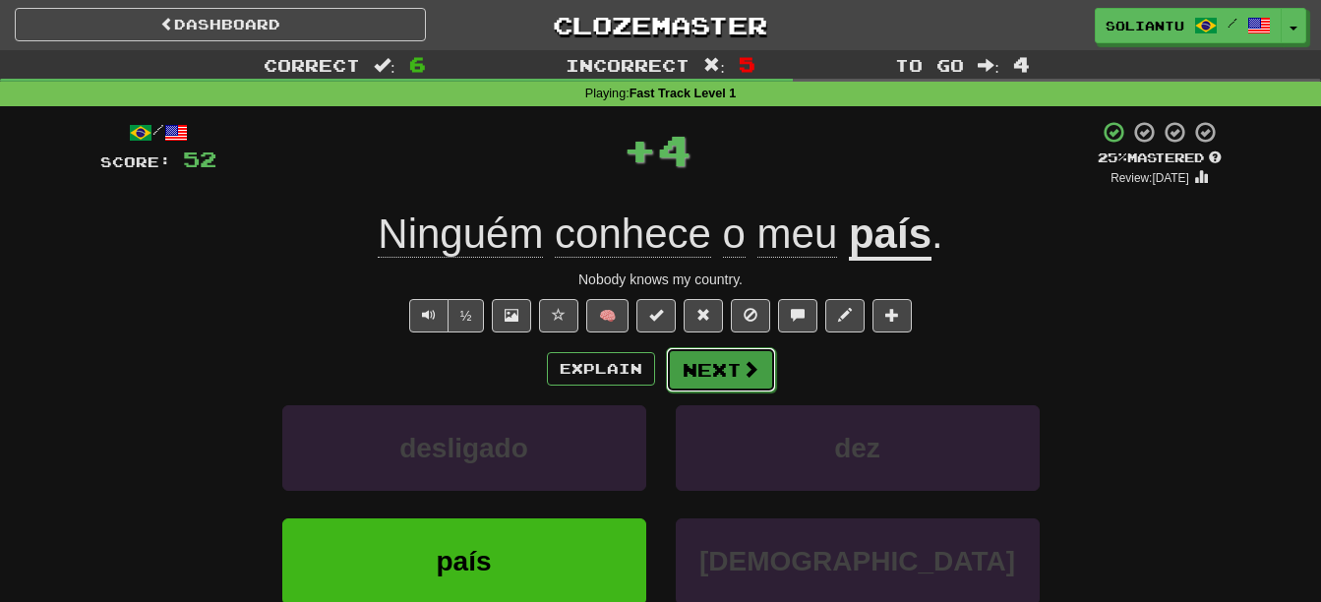
click at [753, 388] on button "Next" at bounding box center [721, 369] width 110 height 45
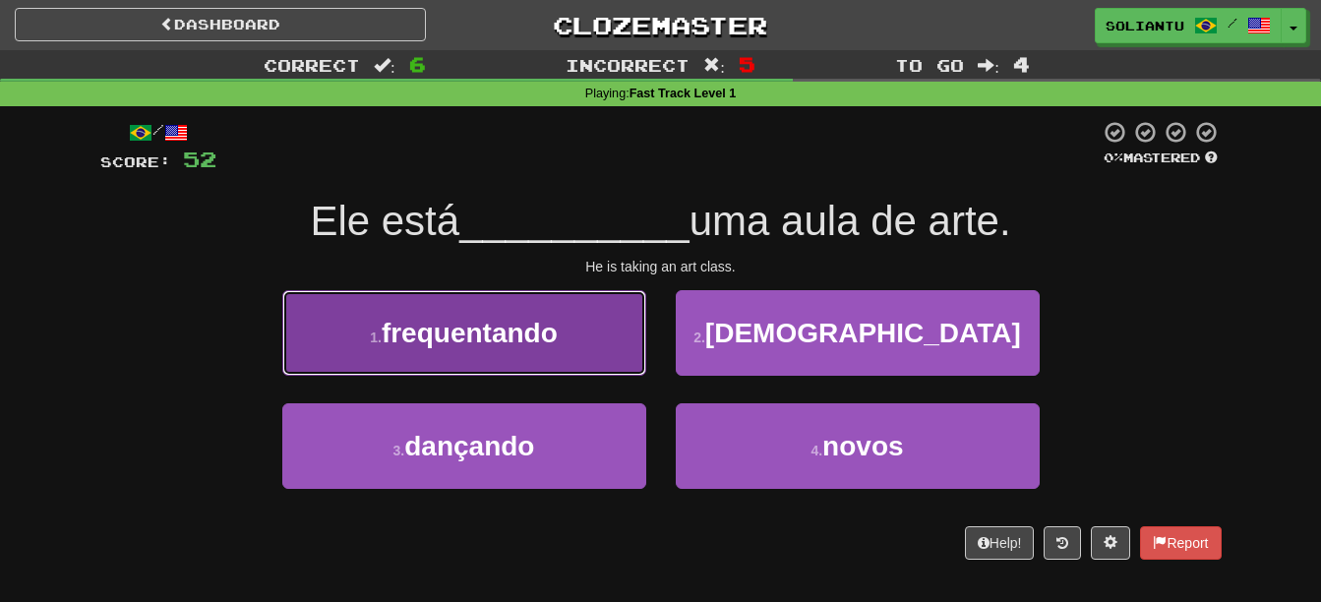
click at [582, 324] on button "1 . frequentando" at bounding box center [464, 333] width 364 height 86
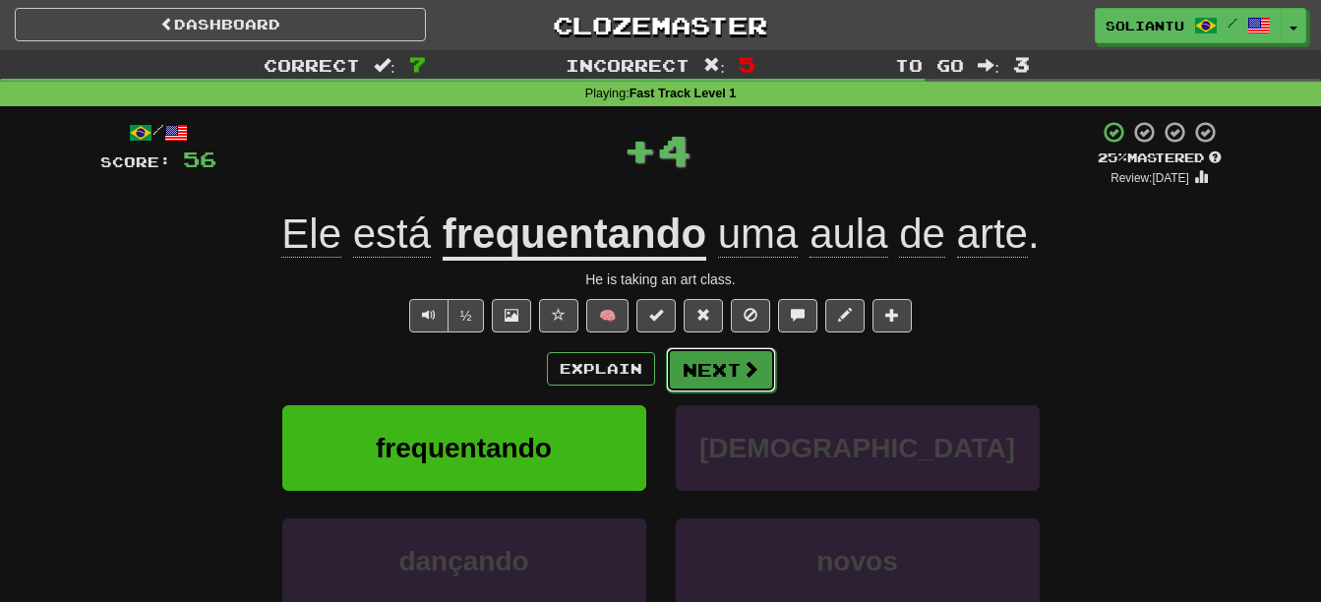
click at [720, 377] on button "Next" at bounding box center [721, 369] width 110 height 45
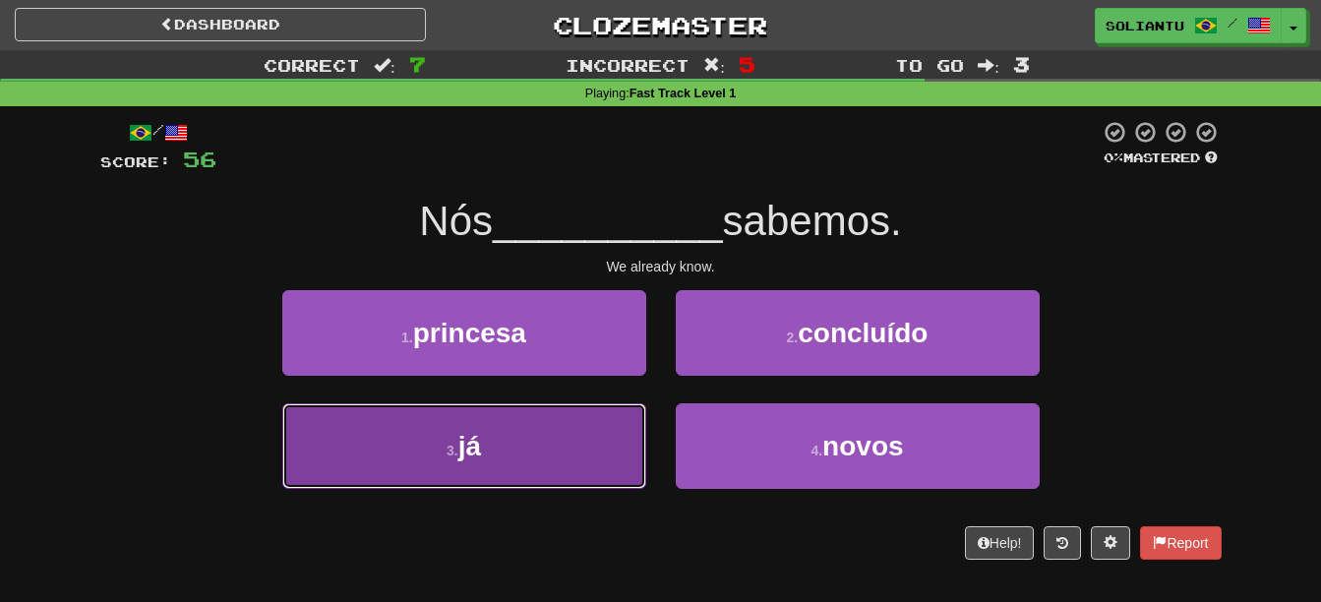
click at [580, 448] on button "3 . já" at bounding box center [464, 446] width 364 height 86
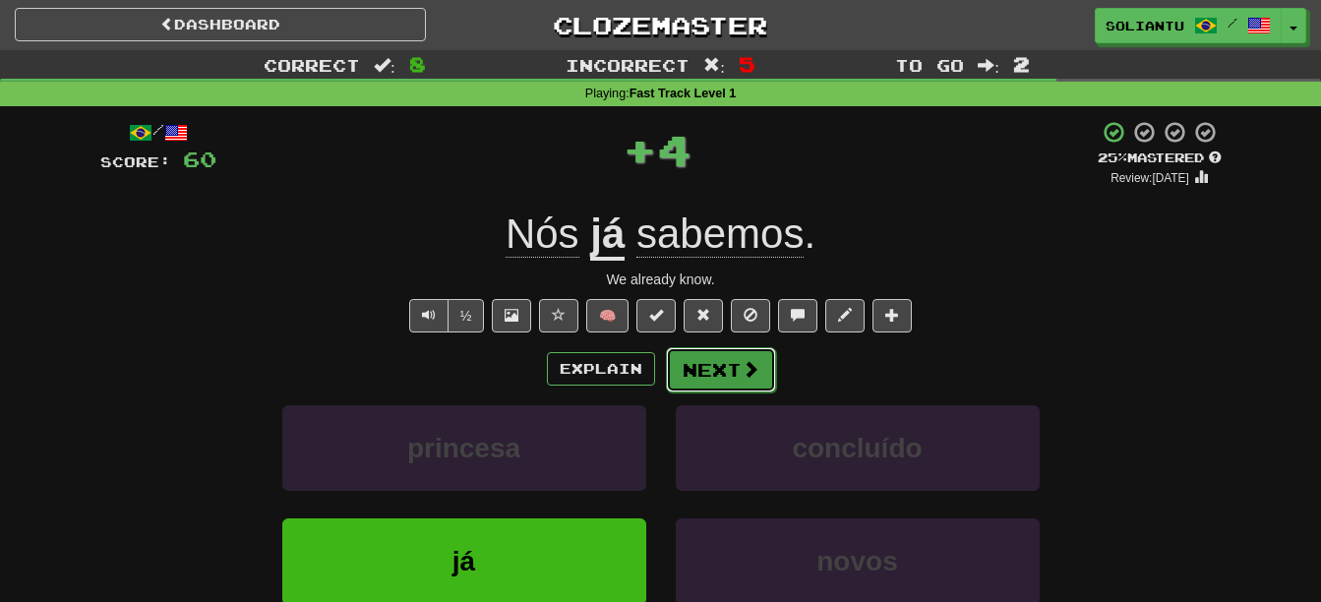
click at [701, 383] on button "Next" at bounding box center [721, 369] width 110 height 45
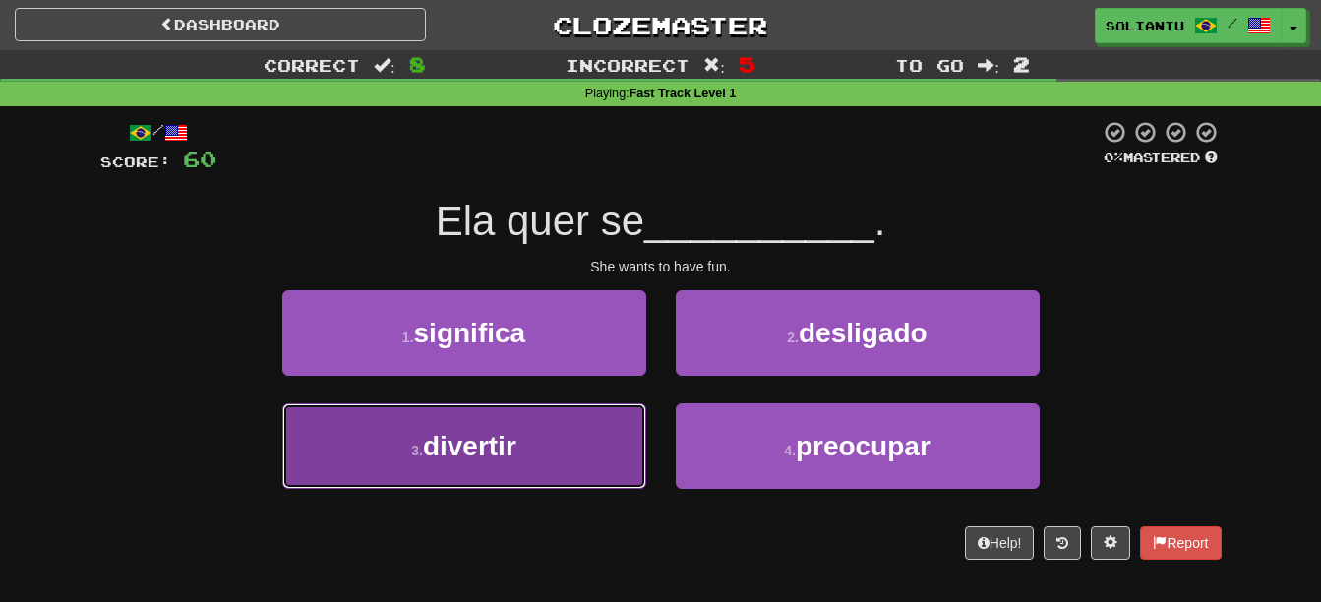
click at [579, 431] on button "3 . divertir" at bounding box center [464, 446] width 364 height 86
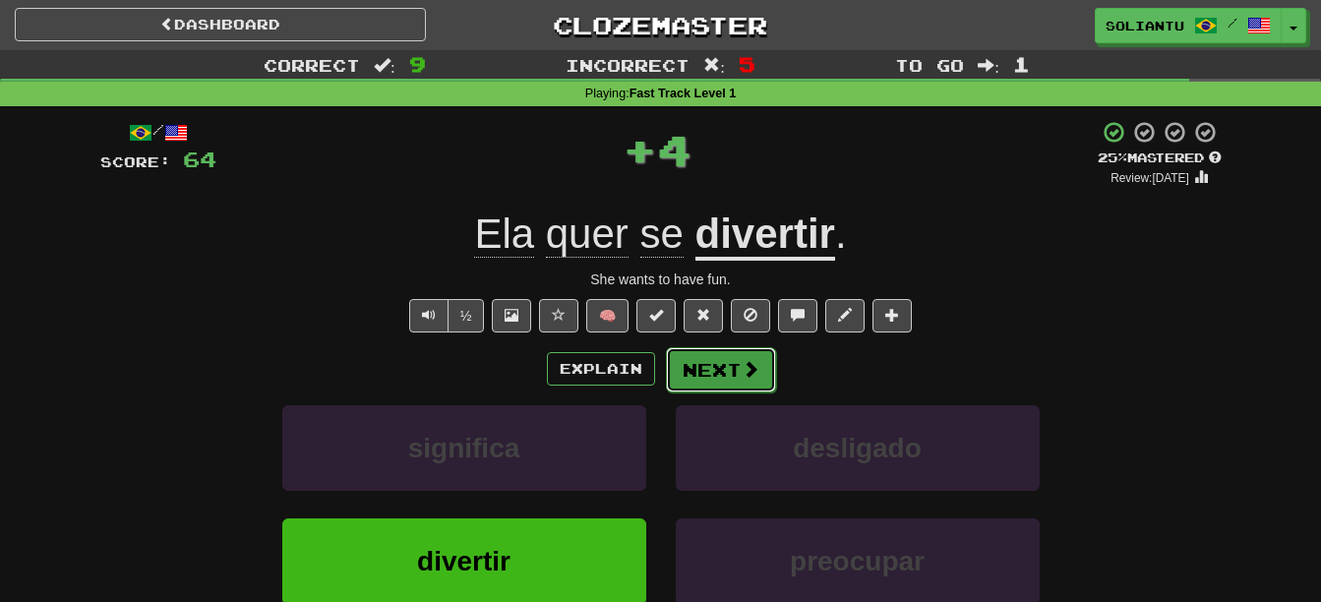
click at [725, 367] on button "Next" at bounding box center [721, 369] width 110 height 45
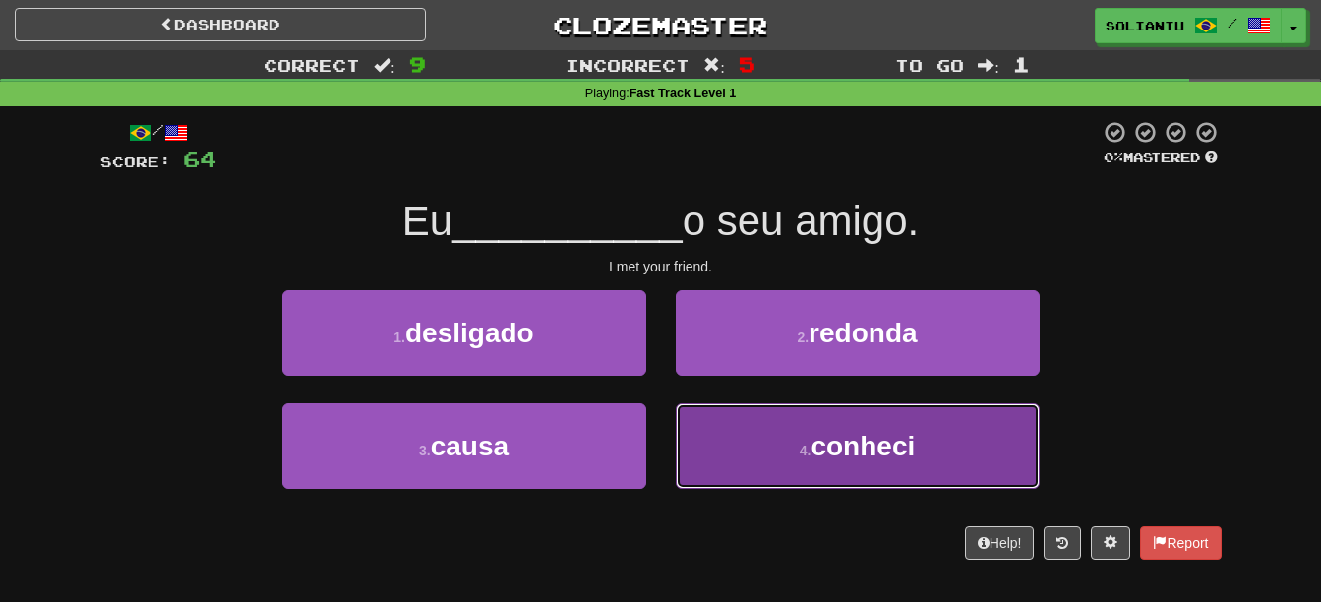
click at [909, 472] on button "4 . conheci" at bounding box center [858, 446] width 364 height 86
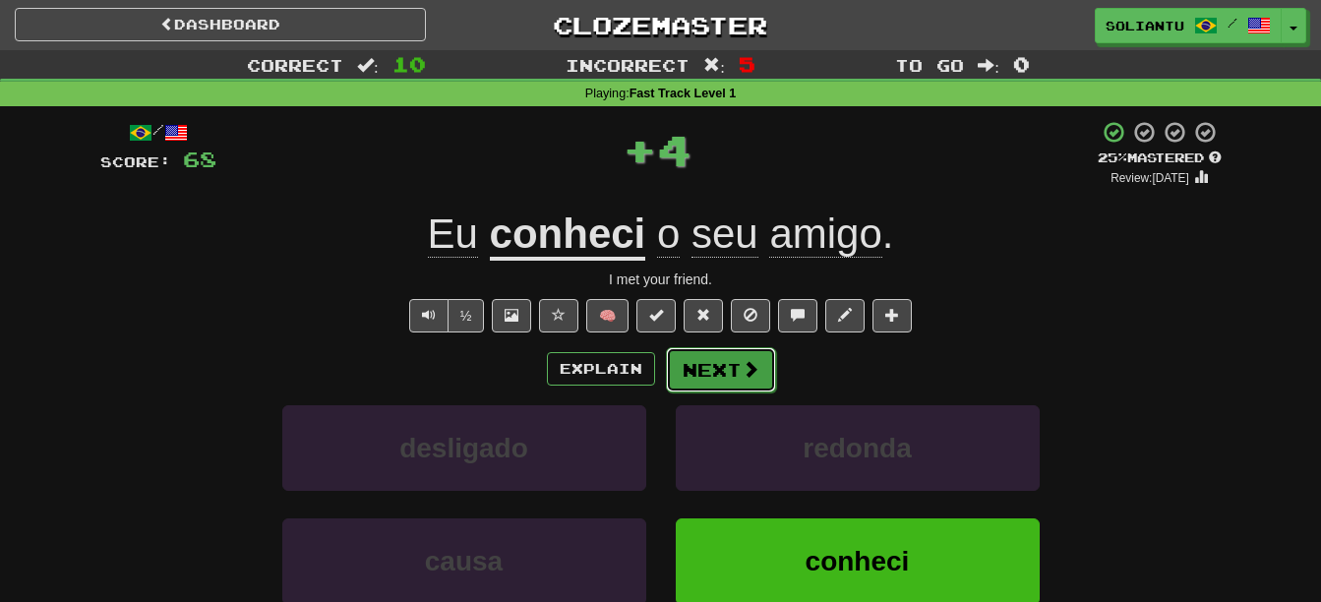
click at [751, 366] on span at bounding box center [751, 369] width 18 height 18
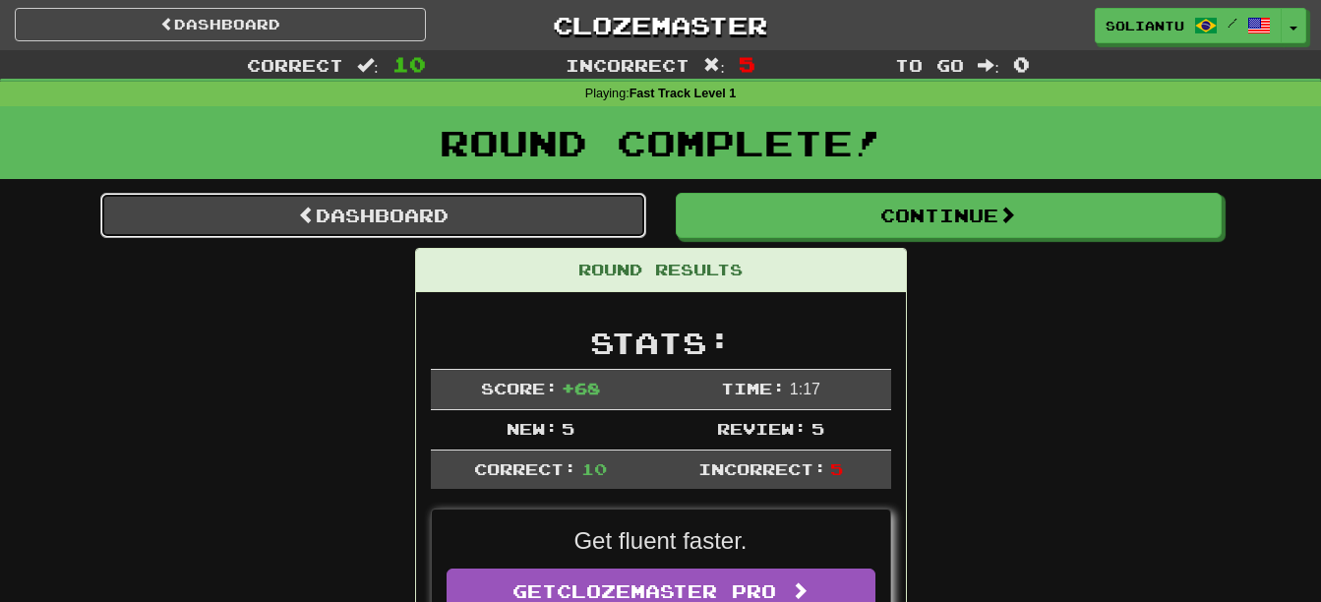
click at [600, 223] on link "Dashboard" at bounding box center [373, 215] width 546 height 45
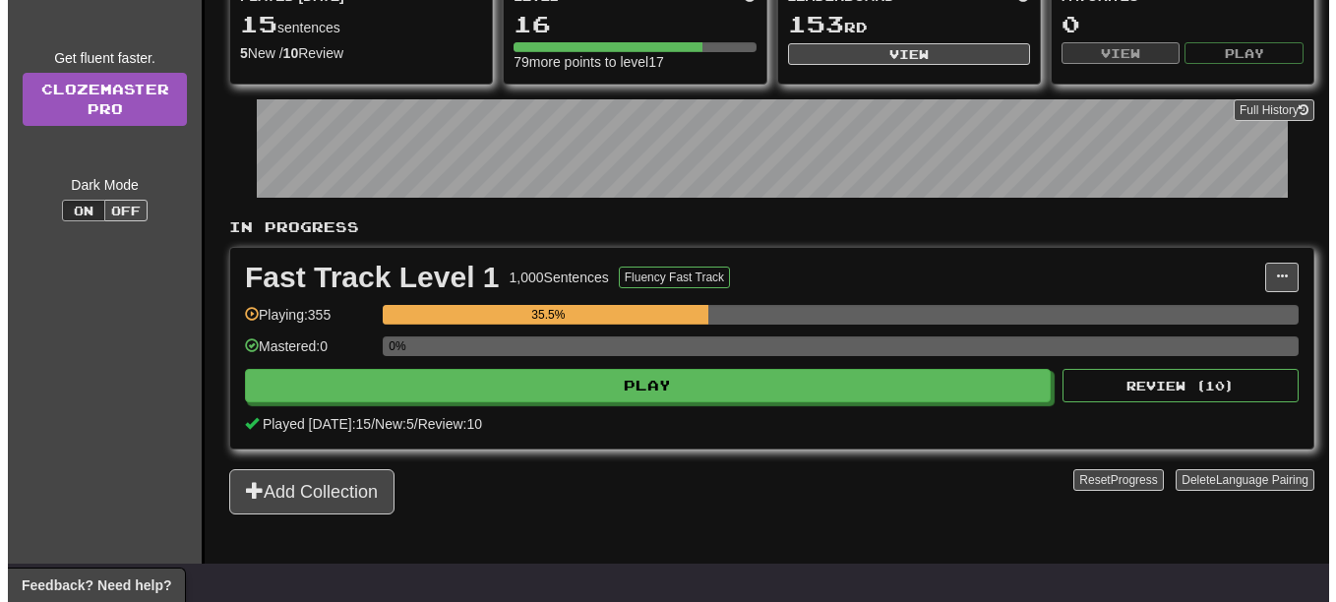
scroll to position [197, 0]
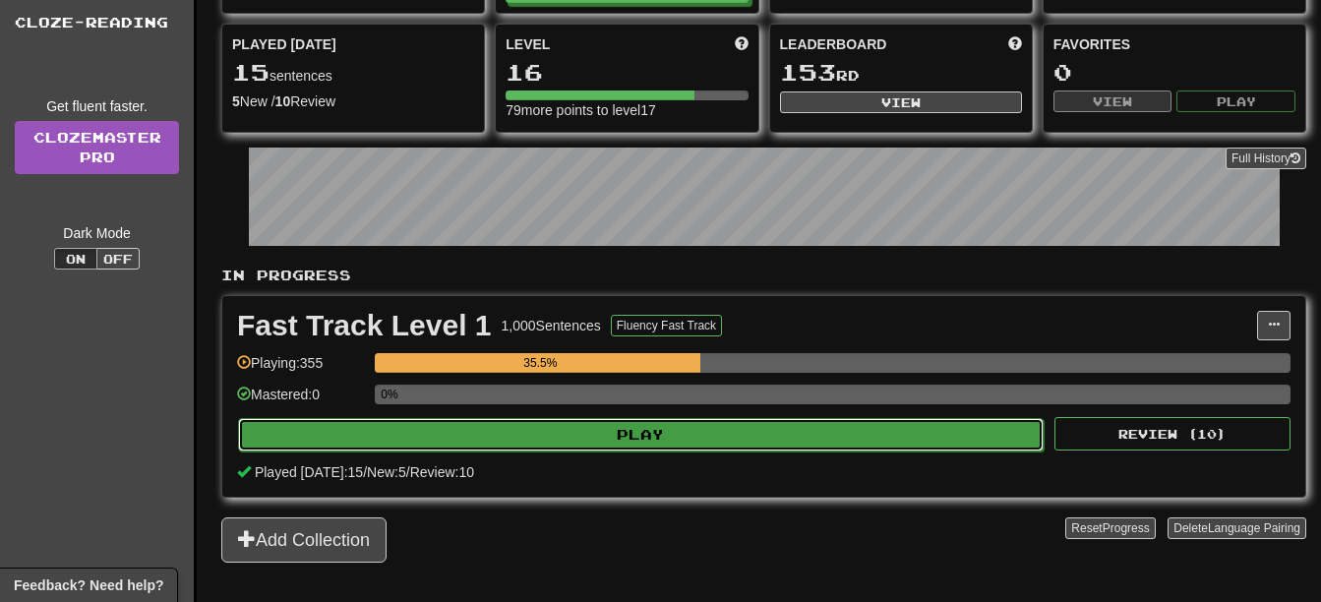
click at [680, 427] on button "Play" at bounding box center [641, 434] width 806 height 33
select select "**"
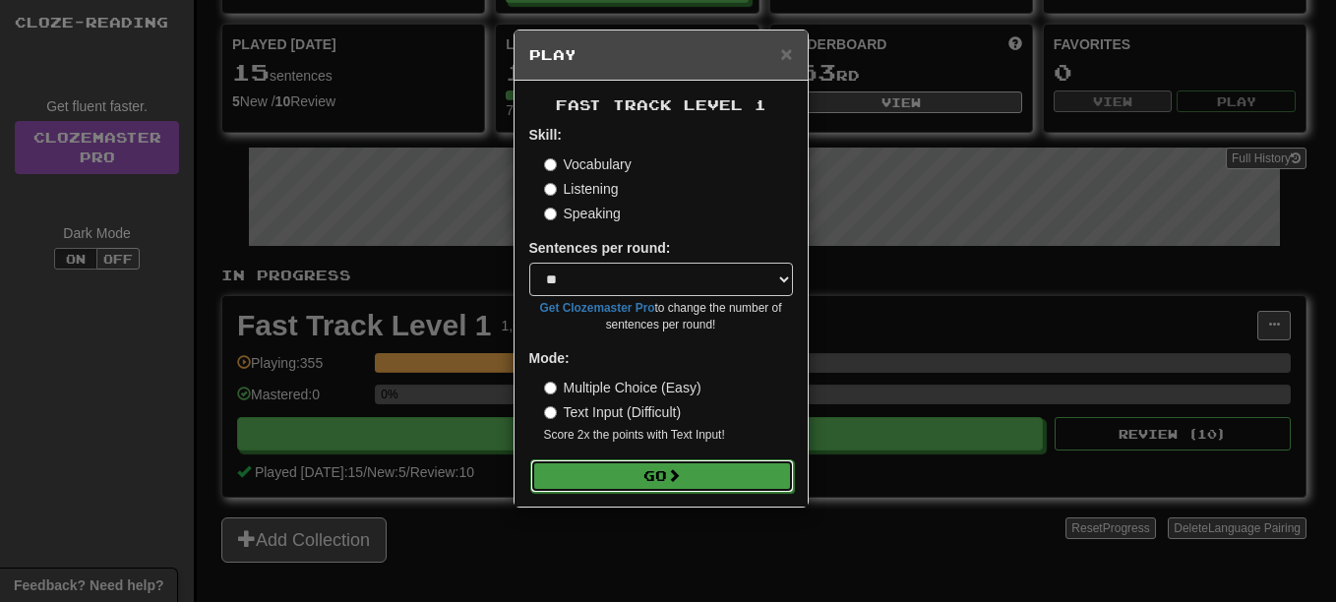
click at [673, 466] on button "Go" at bounding box center [662, 475] width 264 height 33
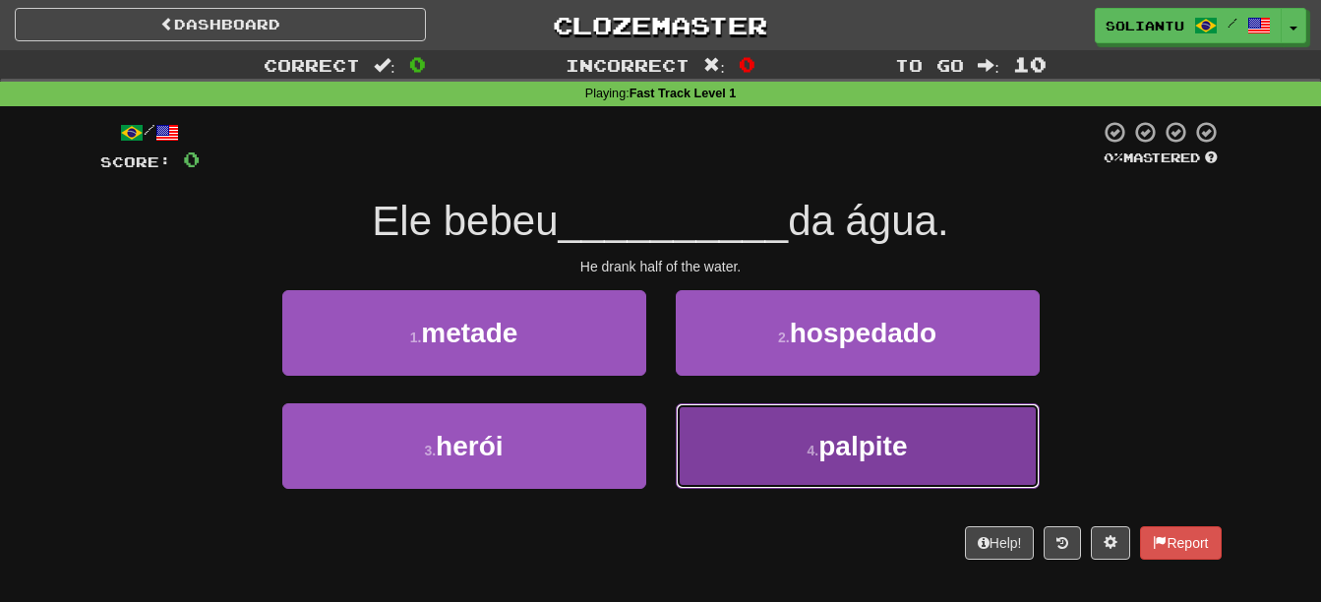
click at [830, 463] on button "4 . palpite" at bounding box center [858, 446] width 364 height 86
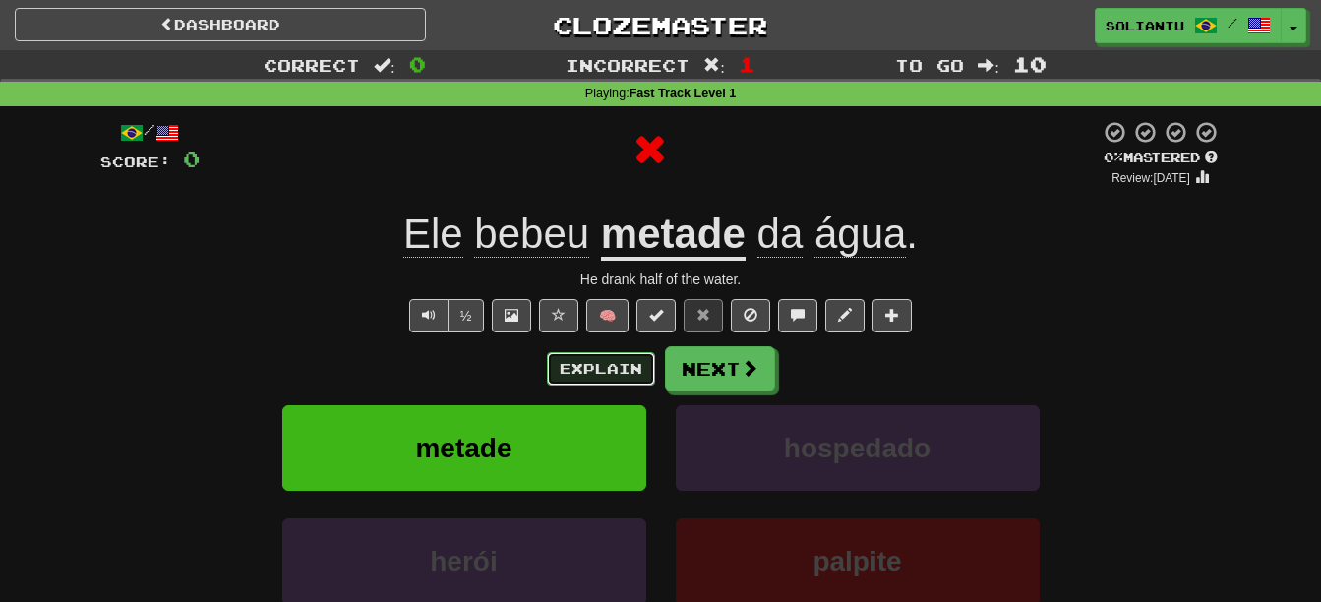
click at [618, 368] on button "Explain" at bounding box center [601, 368] width 108 height 33
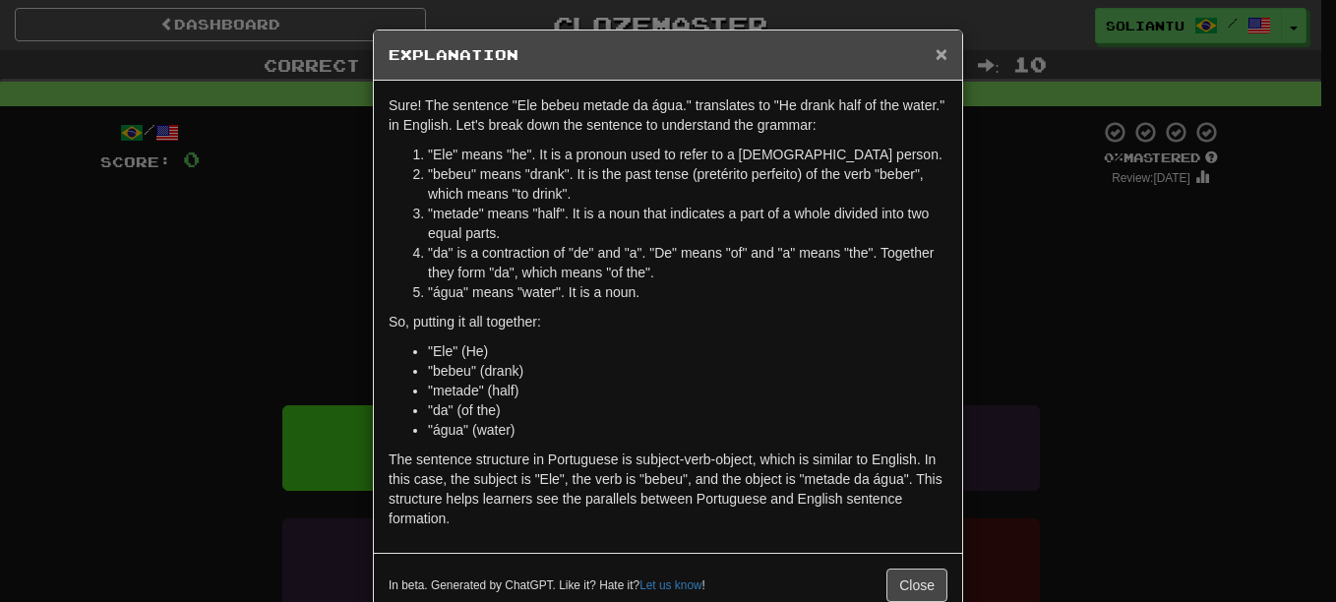
click at [936, 42] on span "×" at bounding box center [942, 53] width 12 height 23
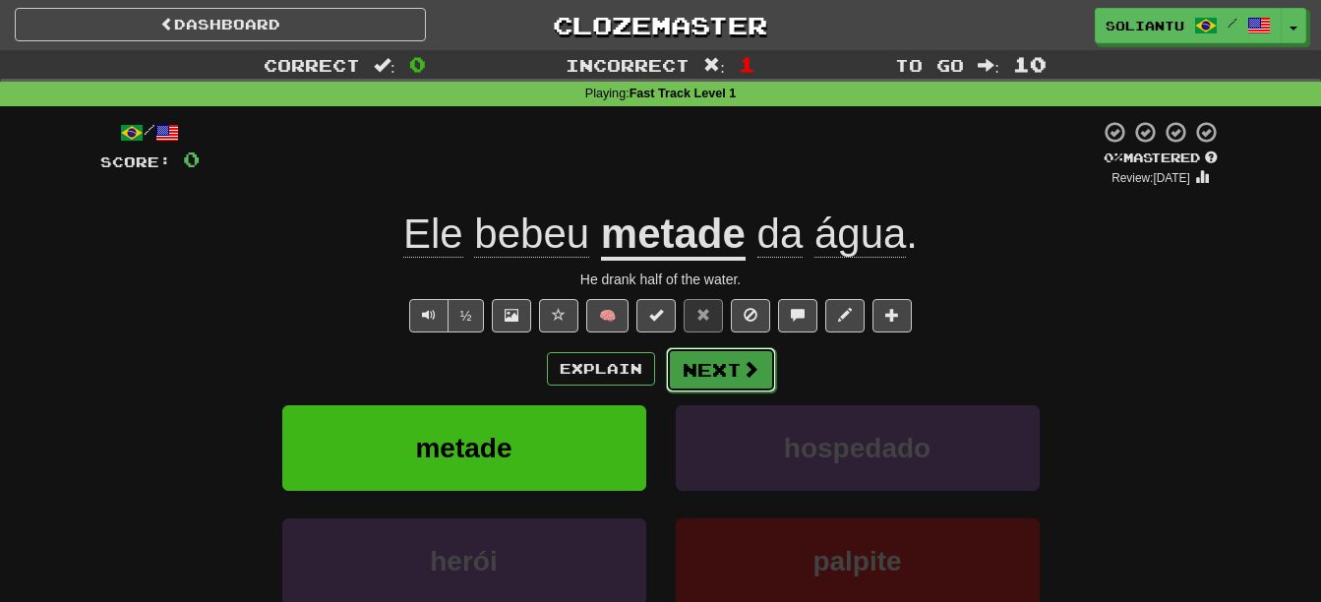
click at [747, 366] on span at bounding box center [751, 369] width 18 height 18
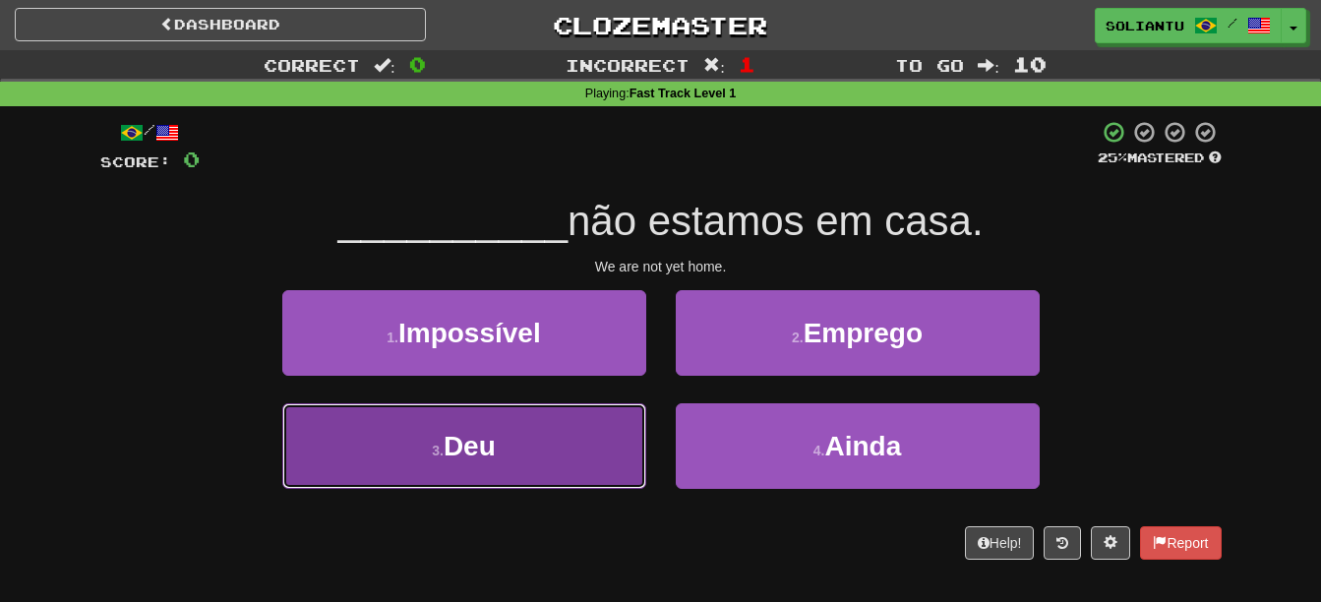
click at [575, 430] on button "3 . Deu" at bounding box center [464, 446] width 364 height 86
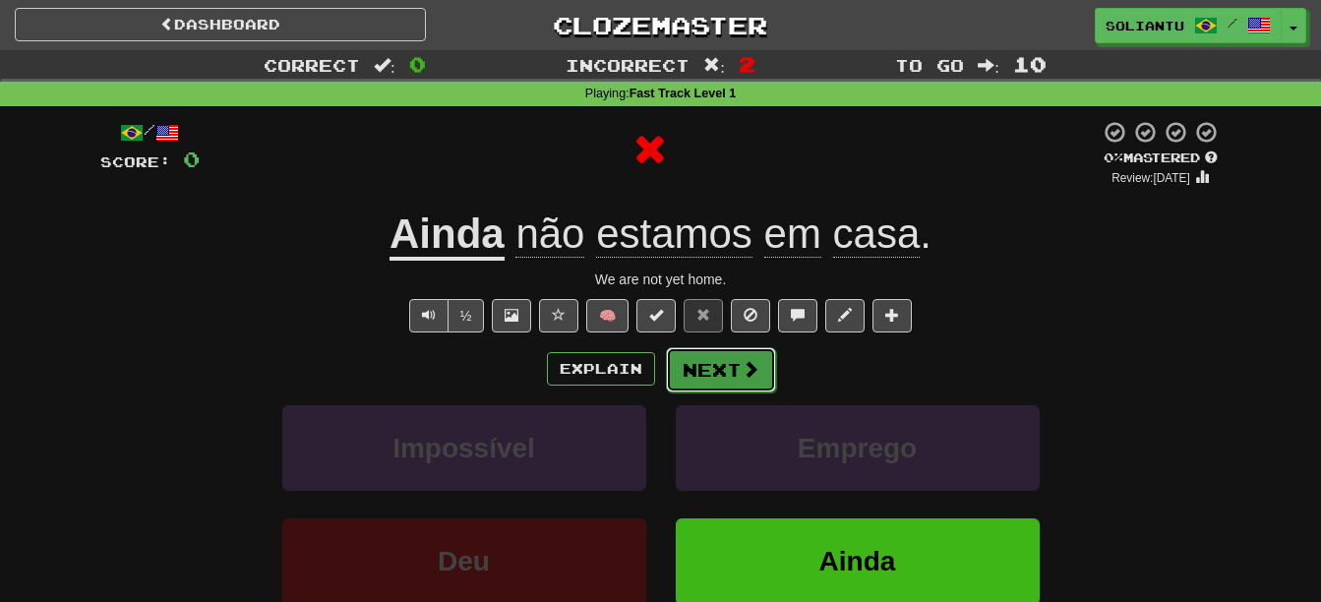
click at [716, 370] on button "Next" at bounding box center [721, 369] width 110 height 45
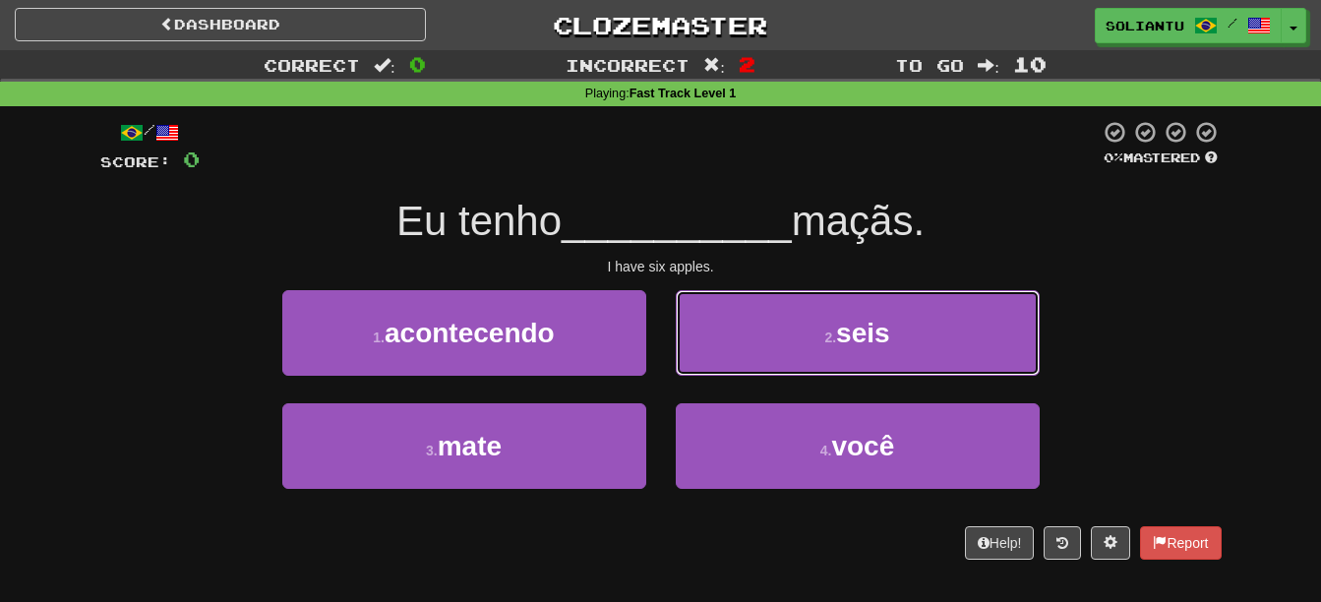
click at [716, 370] on button "2 . seis" at bounding box center [858, 333] width 364 height 86
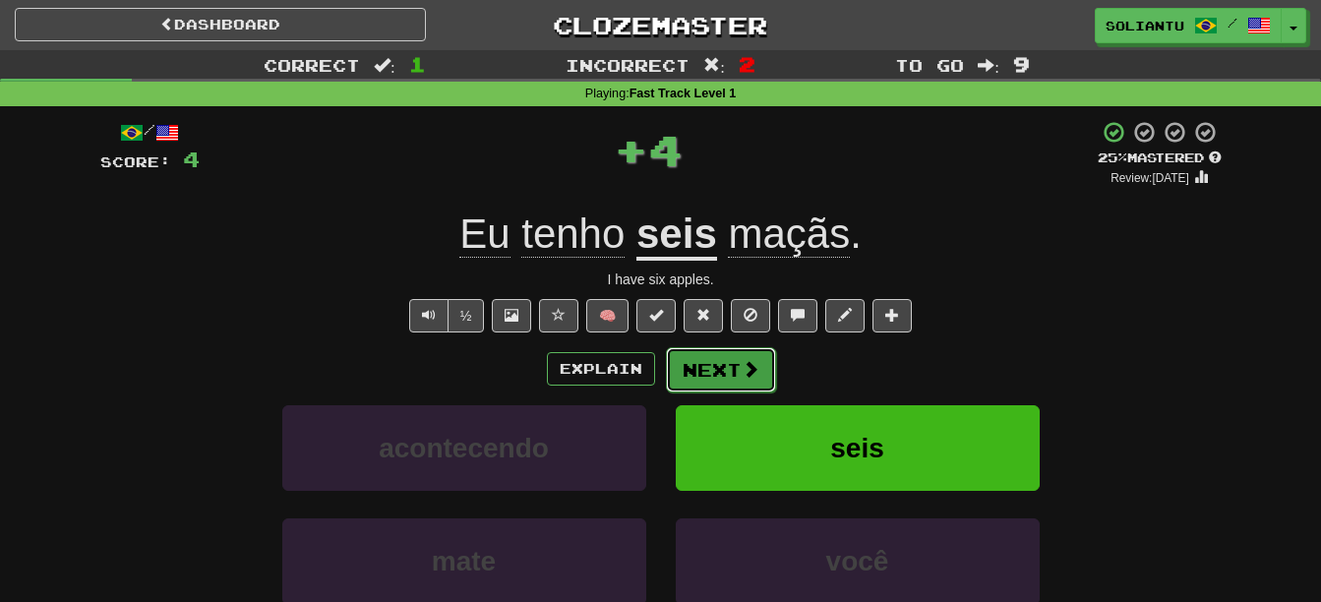
click at [725, 360] on button "Next" at bounding box center [721, 369] width 110 height 45
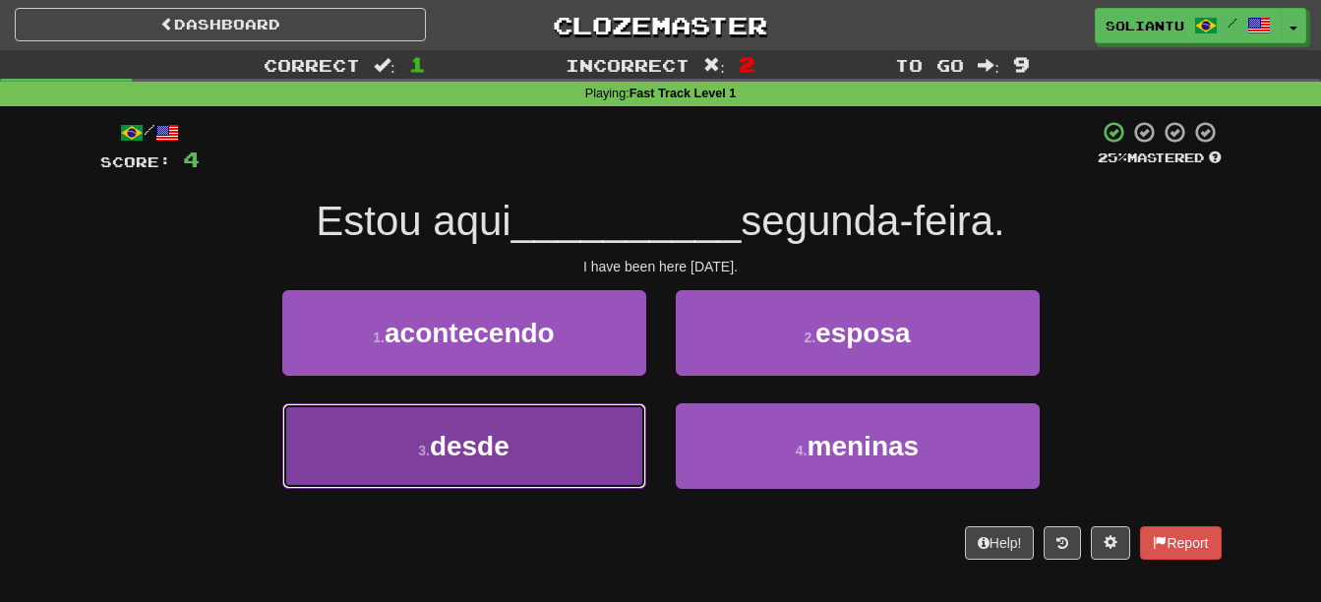
click at [553, 462] on button "3 . desde" at bounding box center [464, 446] width 364 height 86
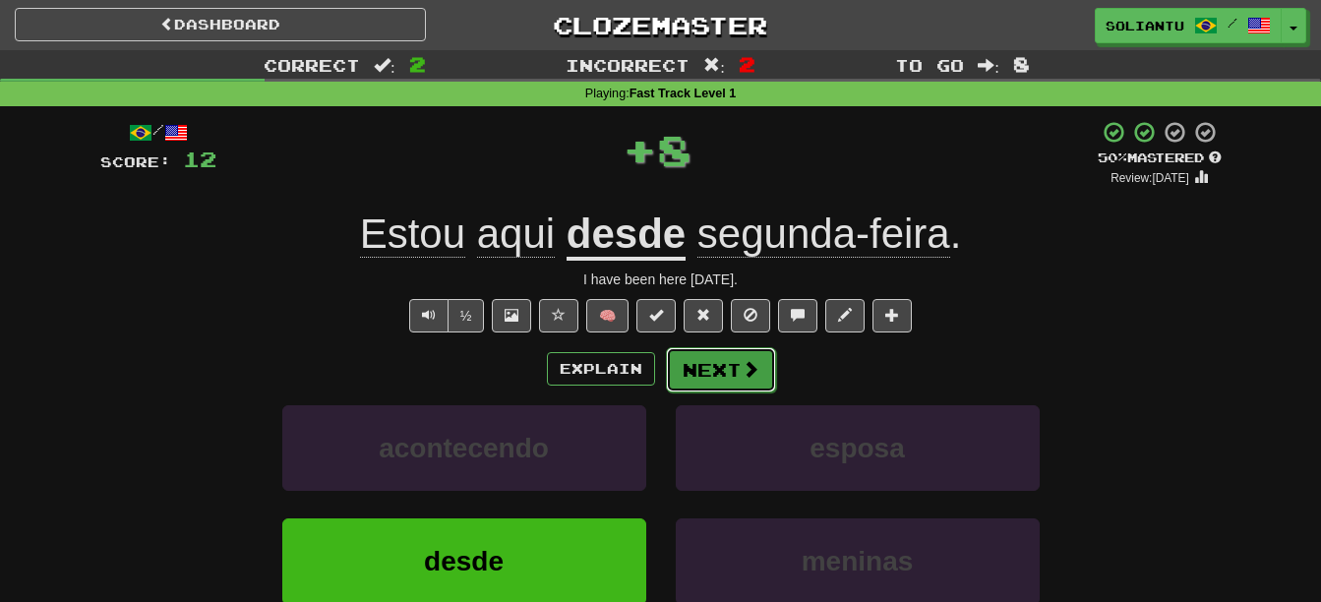
click at [723, 388] on button "Next" at bounding box center [721, 369] width 110 height 45
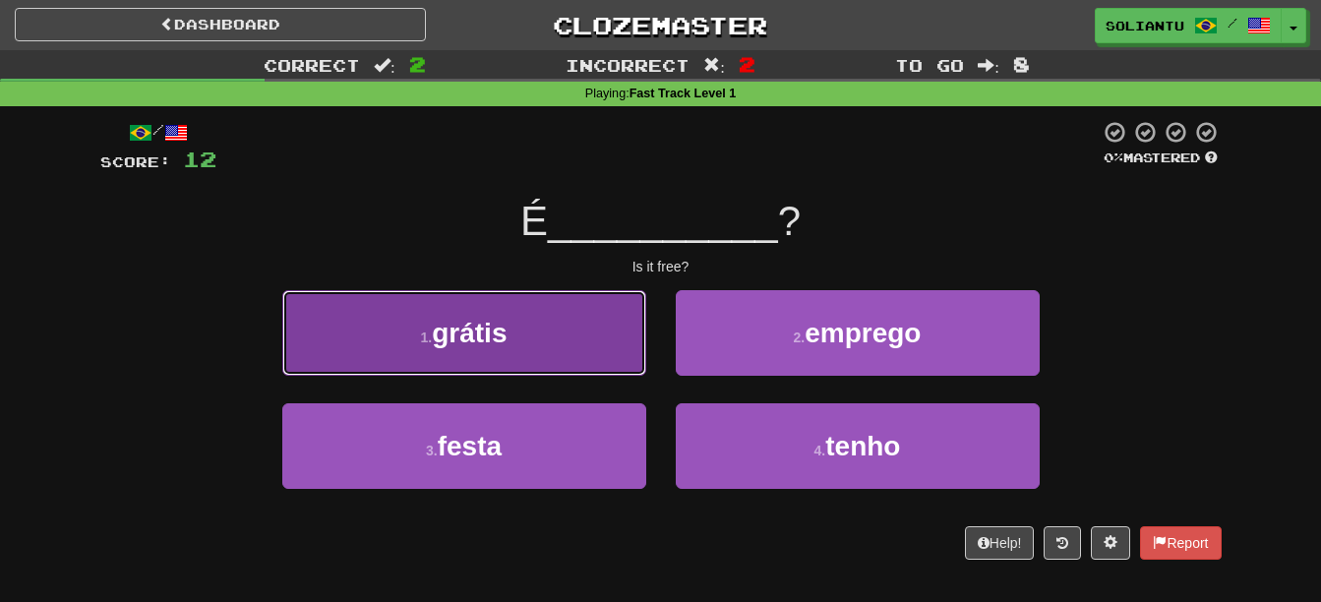
click at [553, 314] on button "1 . grátis" at bounding box center [464, 333] width 364 height 86
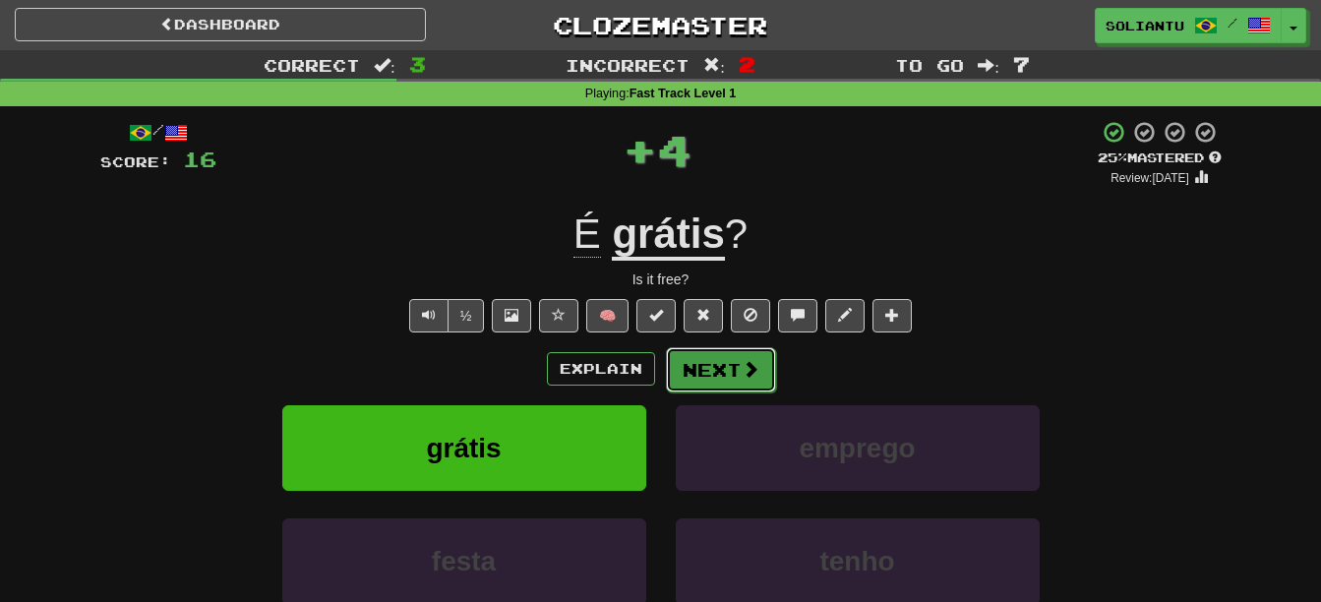
click at [705, 364] on button "Next" at bounding box center [721, 369] width 110 height 45
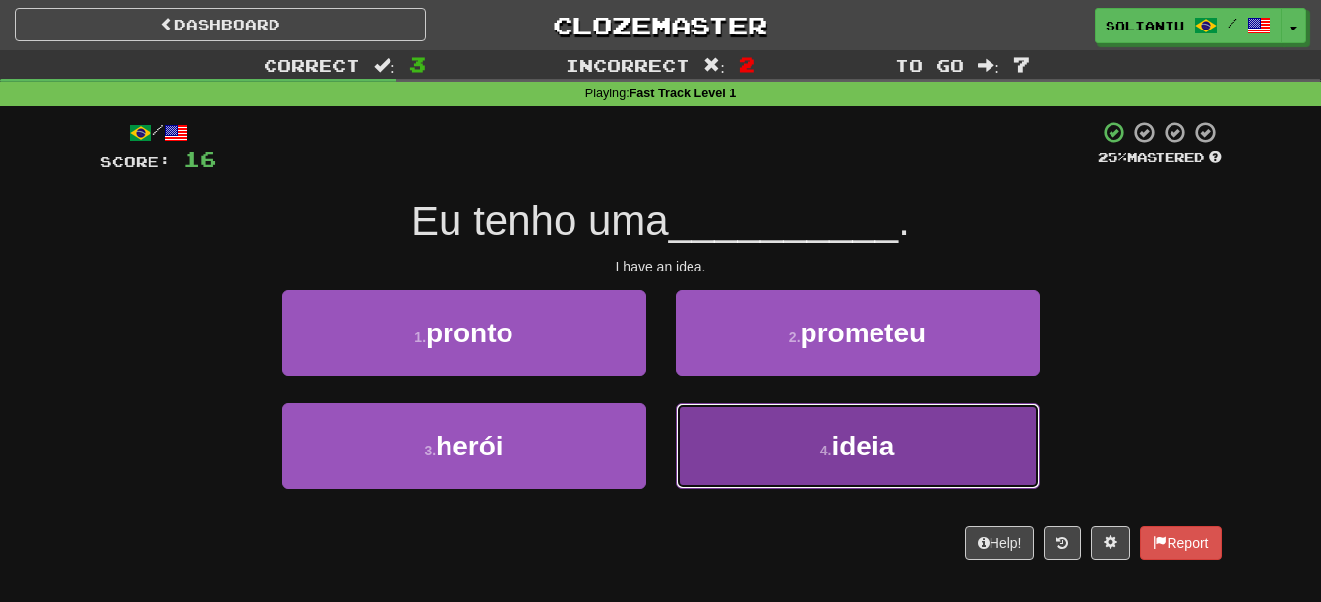
click at [833, 474] on button "4 . ideia" at bounding box center [858, 446] width 364 height 86
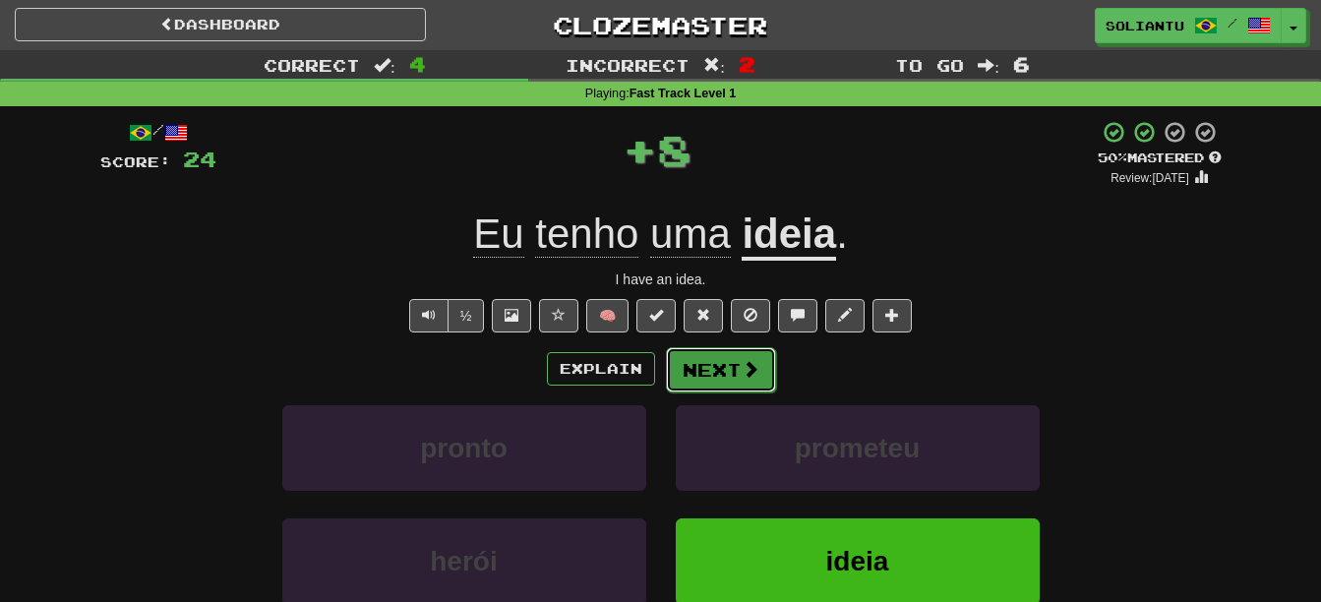
click at [742, 368] on span at bounding box center [751, 369] width 18 height 18
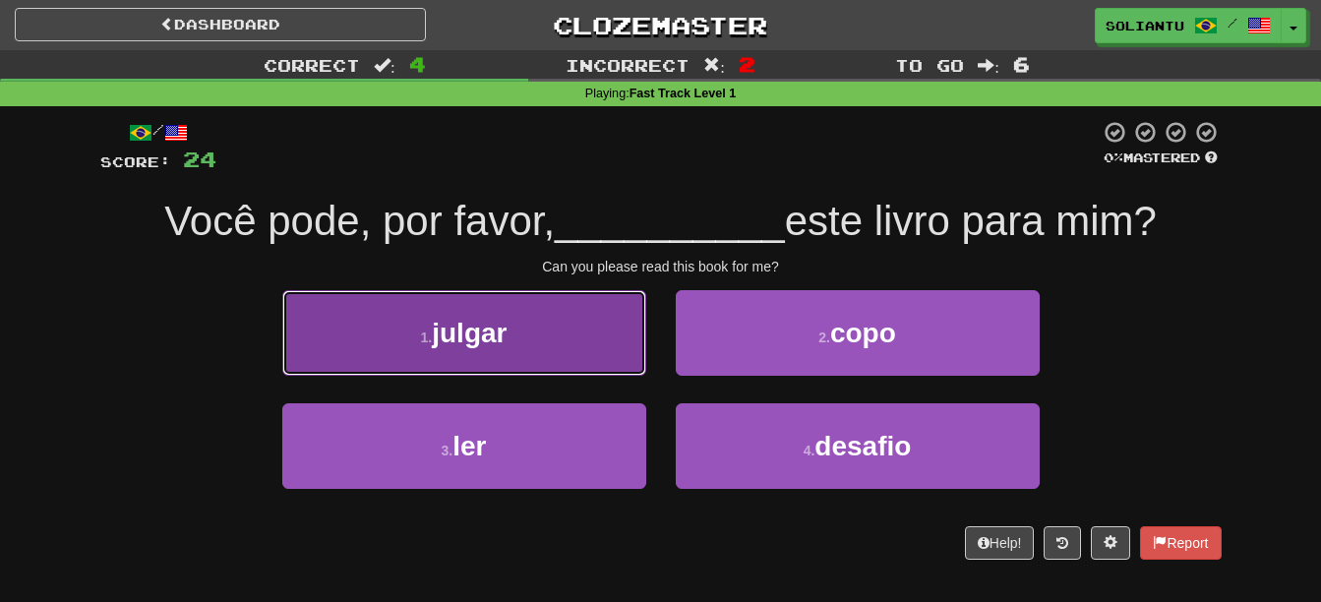
click at [586, 321] on button "1 . julgar" at bounding box center [464, 333] width 364 height 86
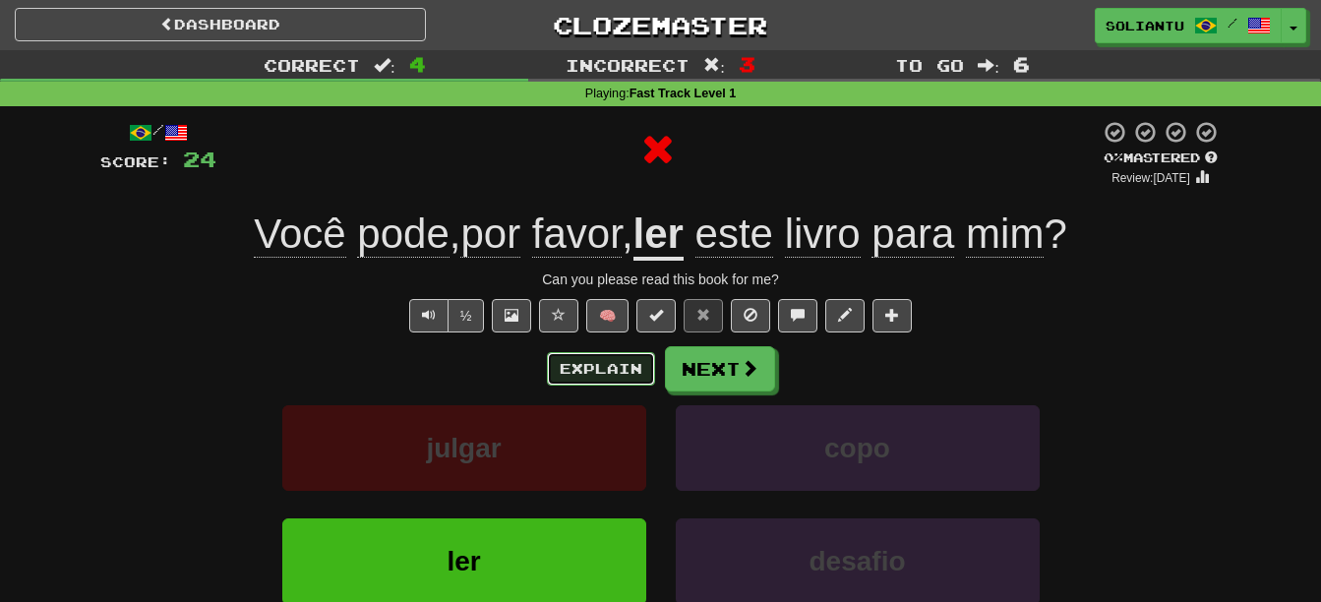
click at [612, 354] on button "Explain" at bounding box center [601, 368] width 108 height 33
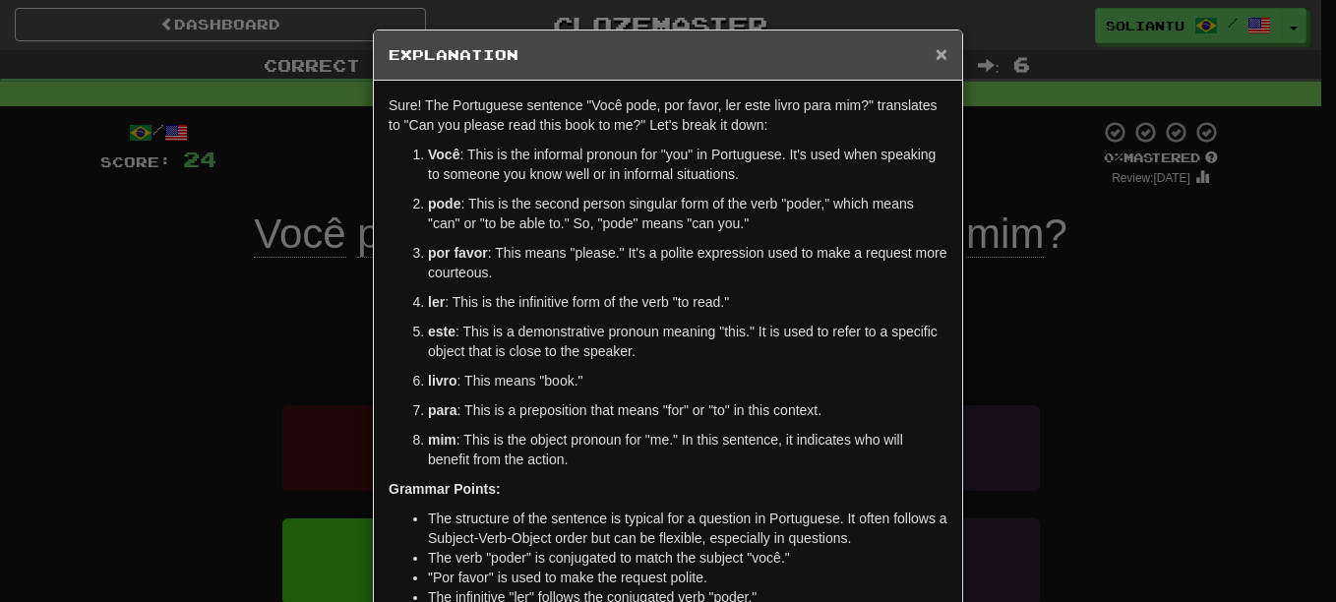
click at [936, 59] on span "×" at bounding box center [942, 53] width 12 height 23
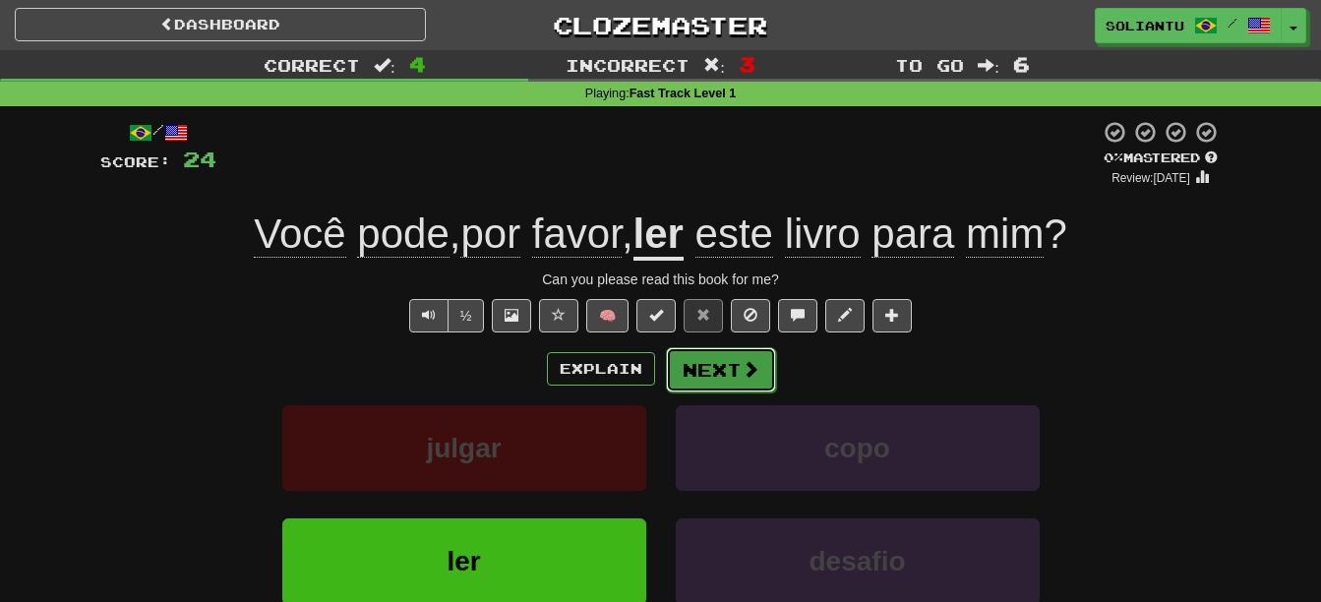
click at [712, 361] on button "Next" at bounding box center [721, 369] width 110 height 45
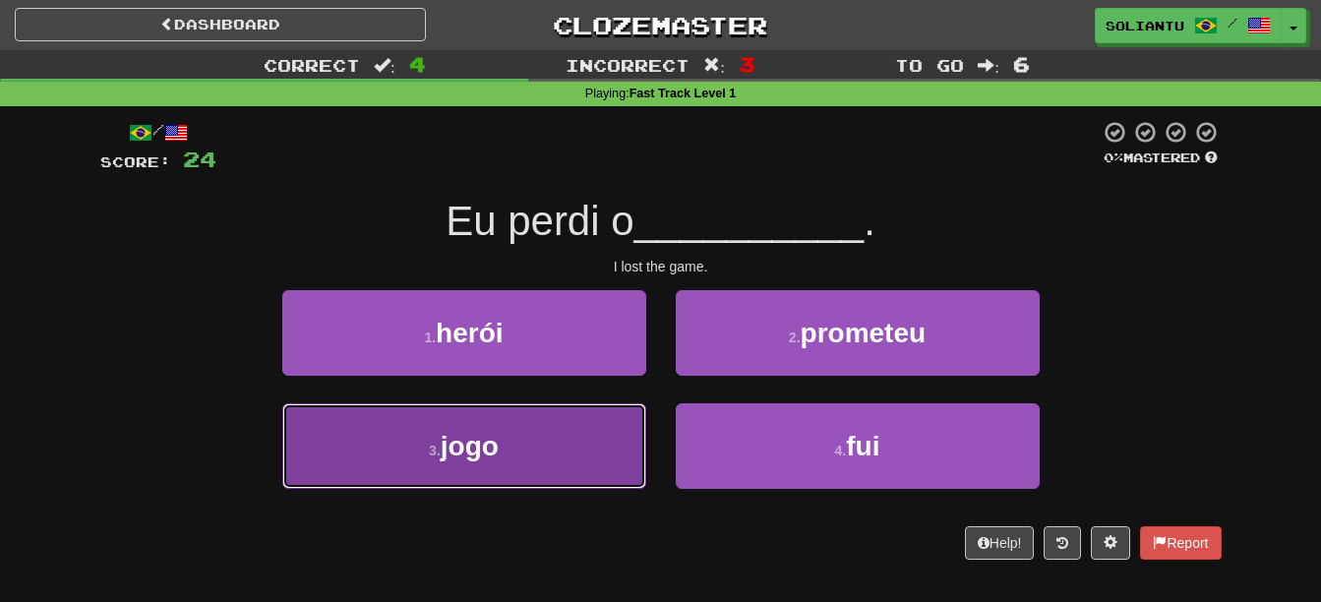
click at [601, 489] on button "3 . jogo" at bounding box center [464, 446] width 364 height 86
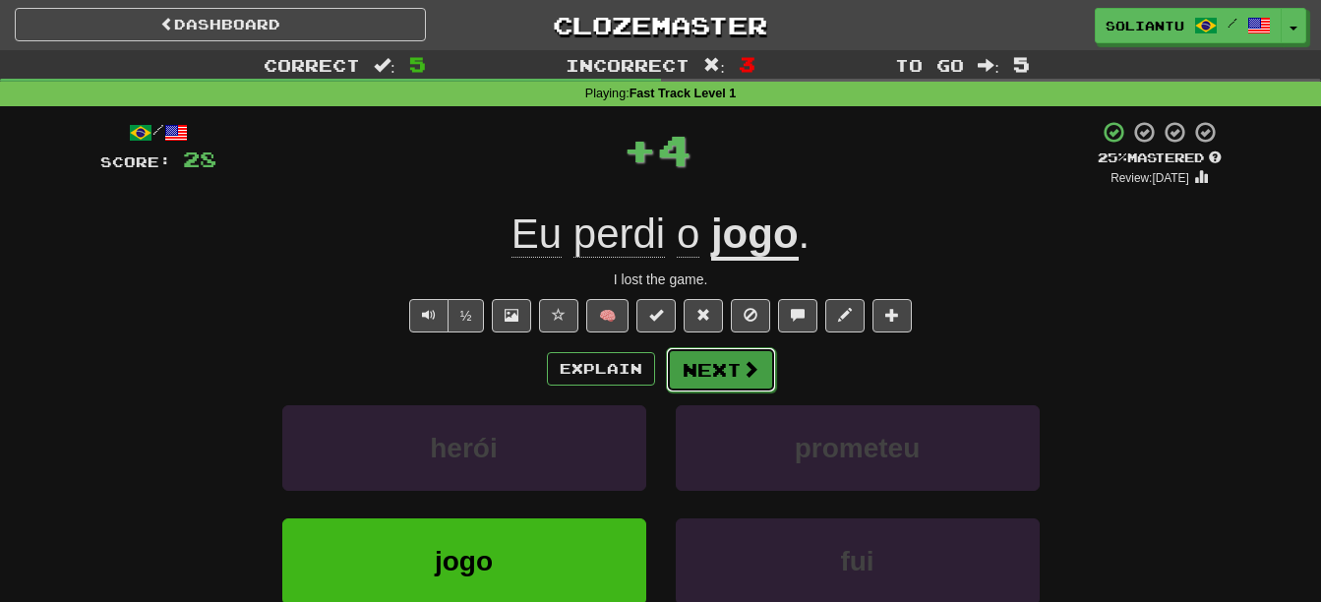
click at [742, 378] on span at bounding box center [751, 369] width 18 height 18
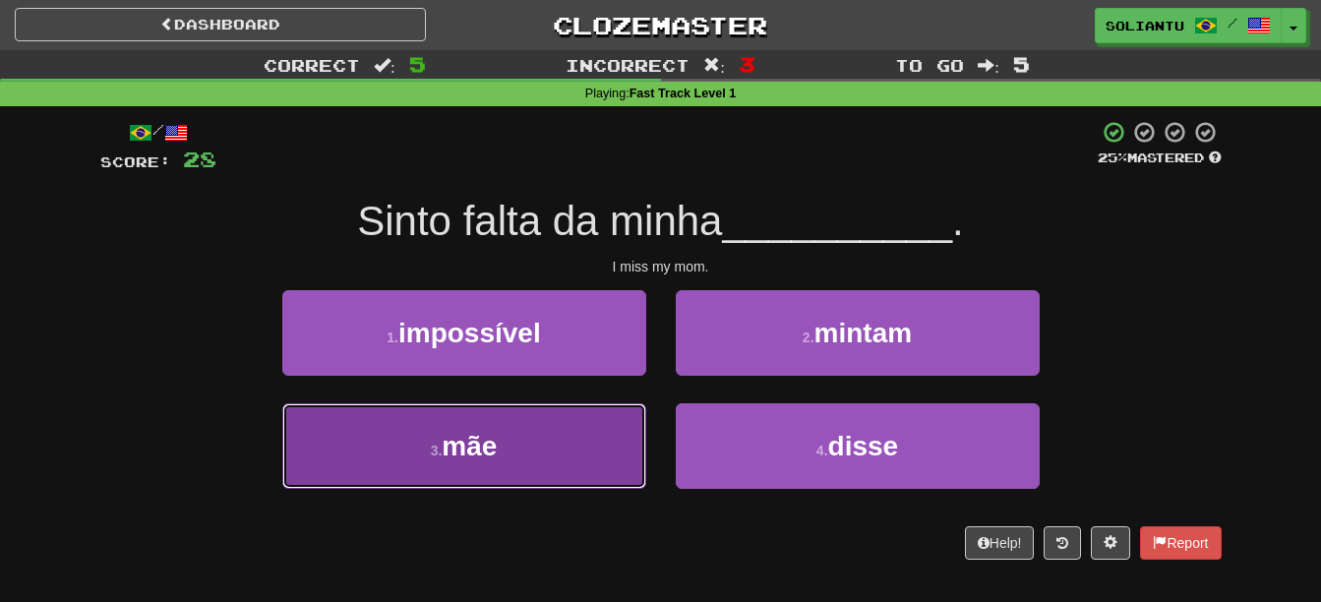
click at [512, 471] on button "3 . mãe" at bounding box center [464, 446] width 364 height 86
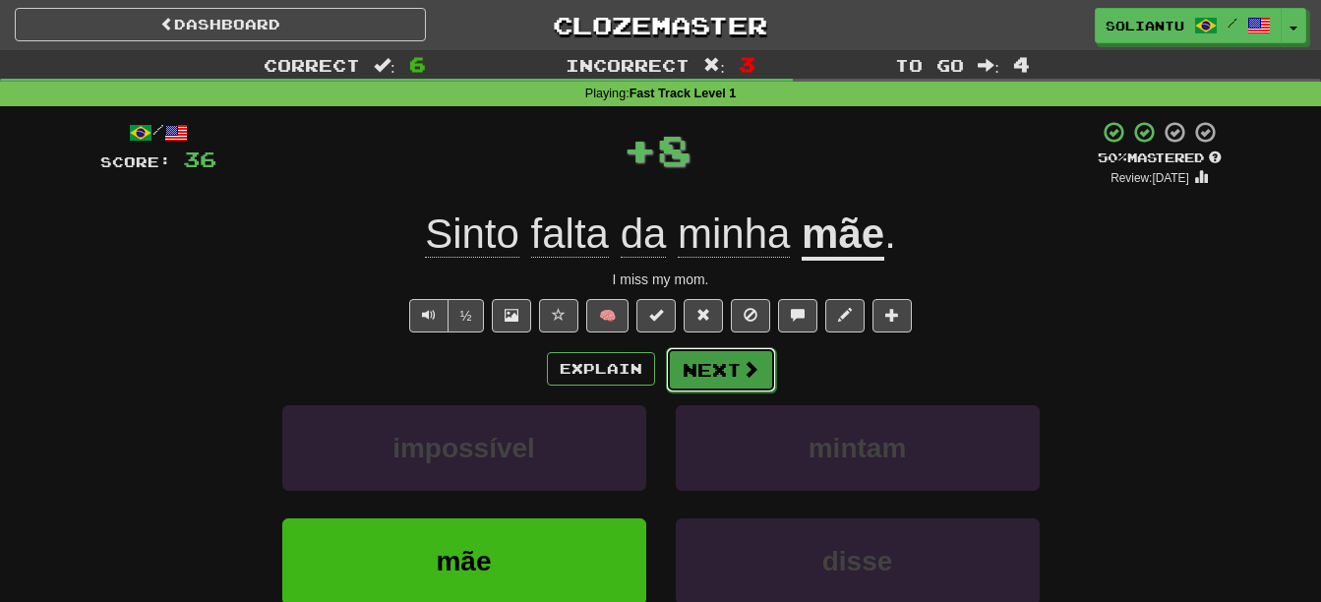
click at [730, 353] on button "Next" at bounding box center [721, 369] width 110 height 45
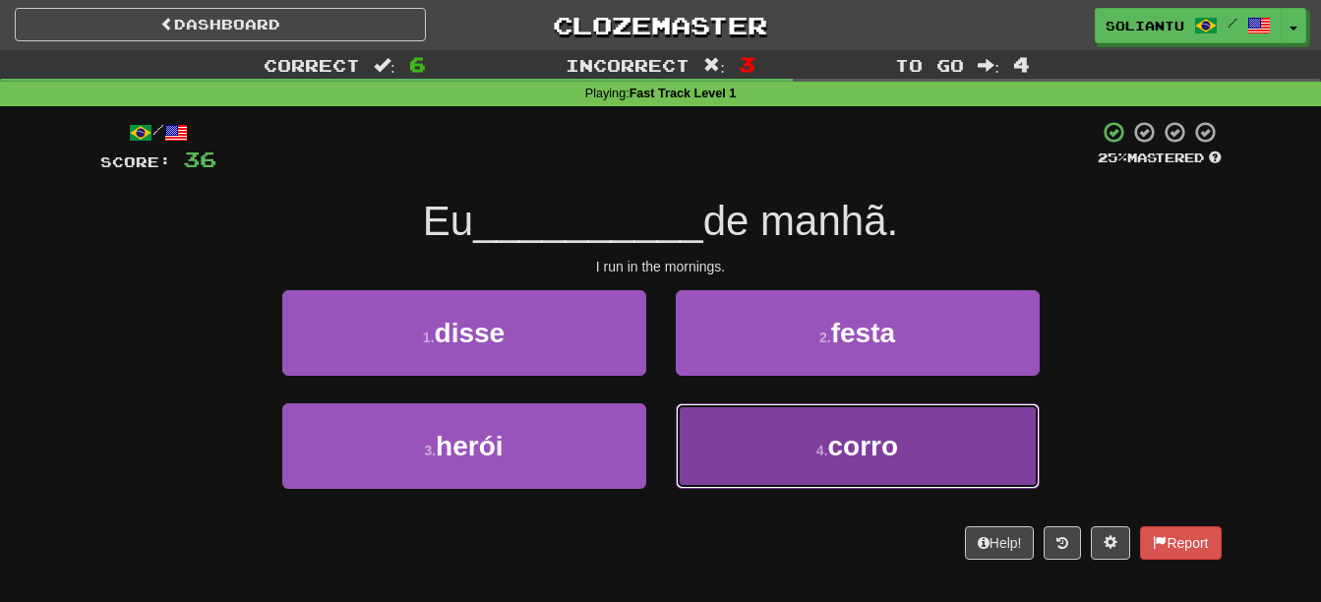
click at [838, 441] on span "corro" at bounding box center [863, 446] width 71 height 30
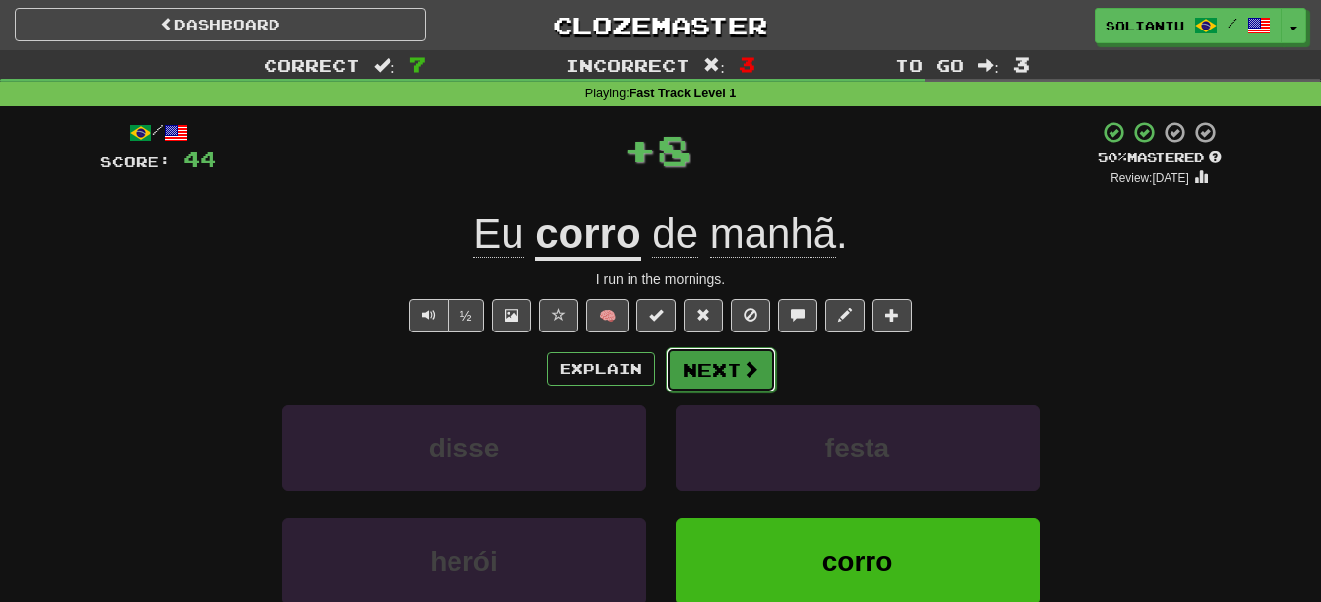
click at [731, 367] on button "Next" at bounding box center [721, 369] width 110 height 45
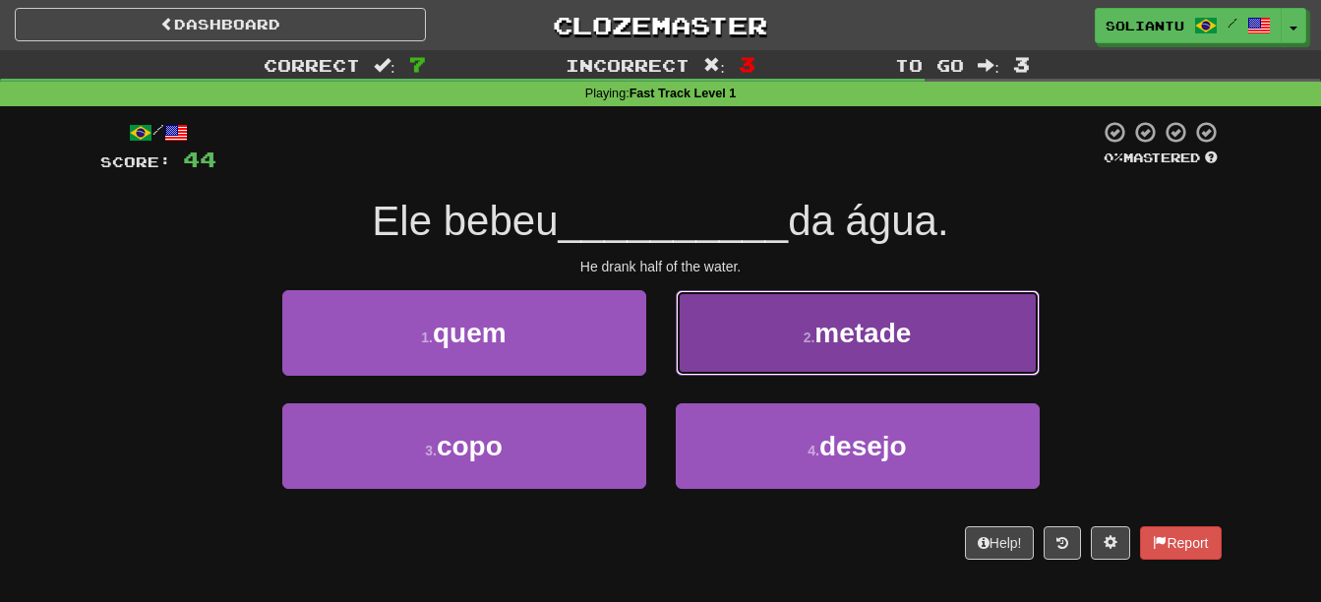
click at [804, 340] on small "2 ." at bounding box center [810, 338] width 12 height 16
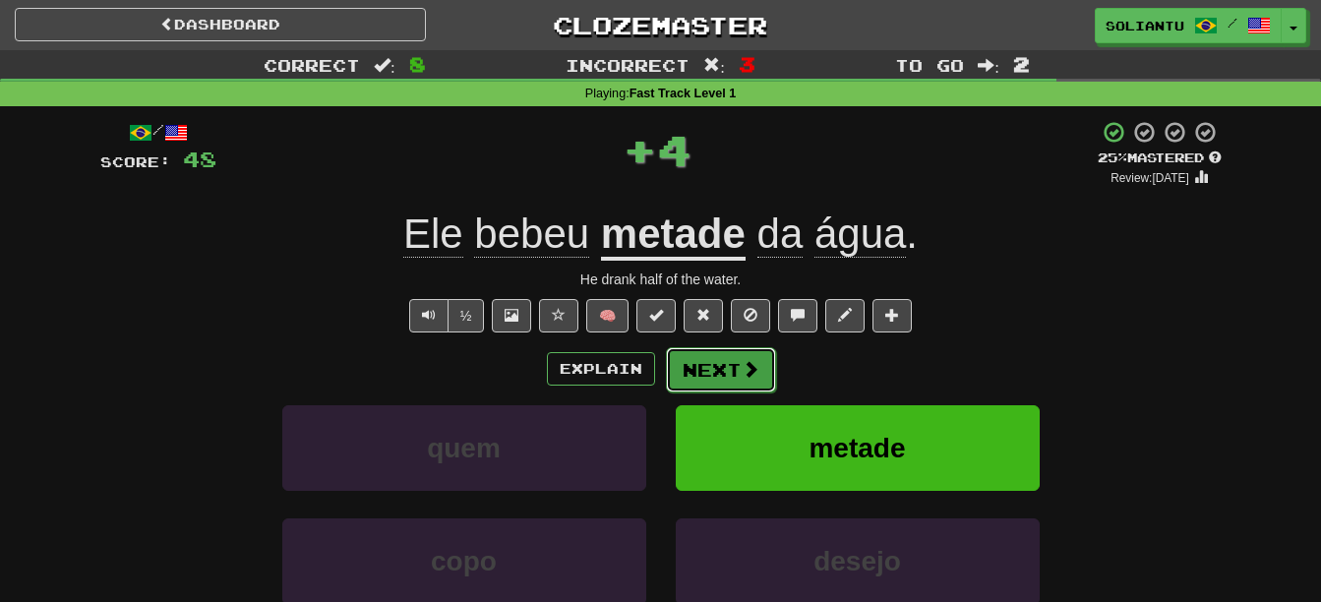
click at [735, 371] on button "Next" at bounding box center [721, 369] width 110 height 45
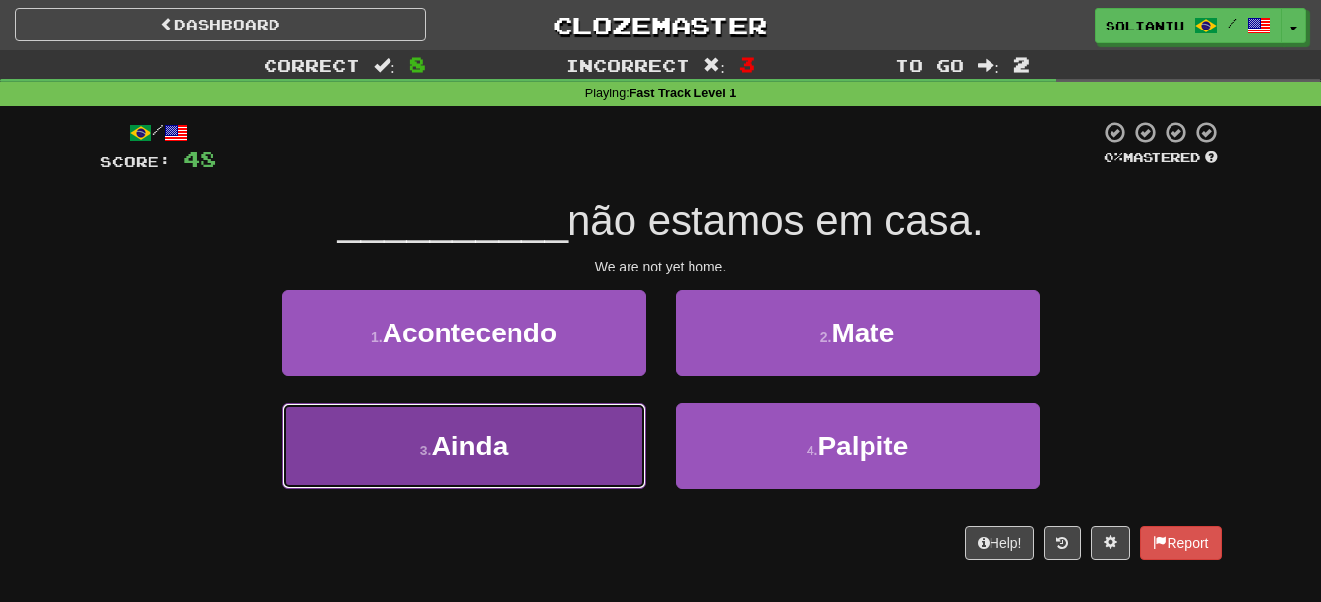
click at [520, 441] on button "3 . Ainda" at bounding box center [464, 446] width 364 height 86
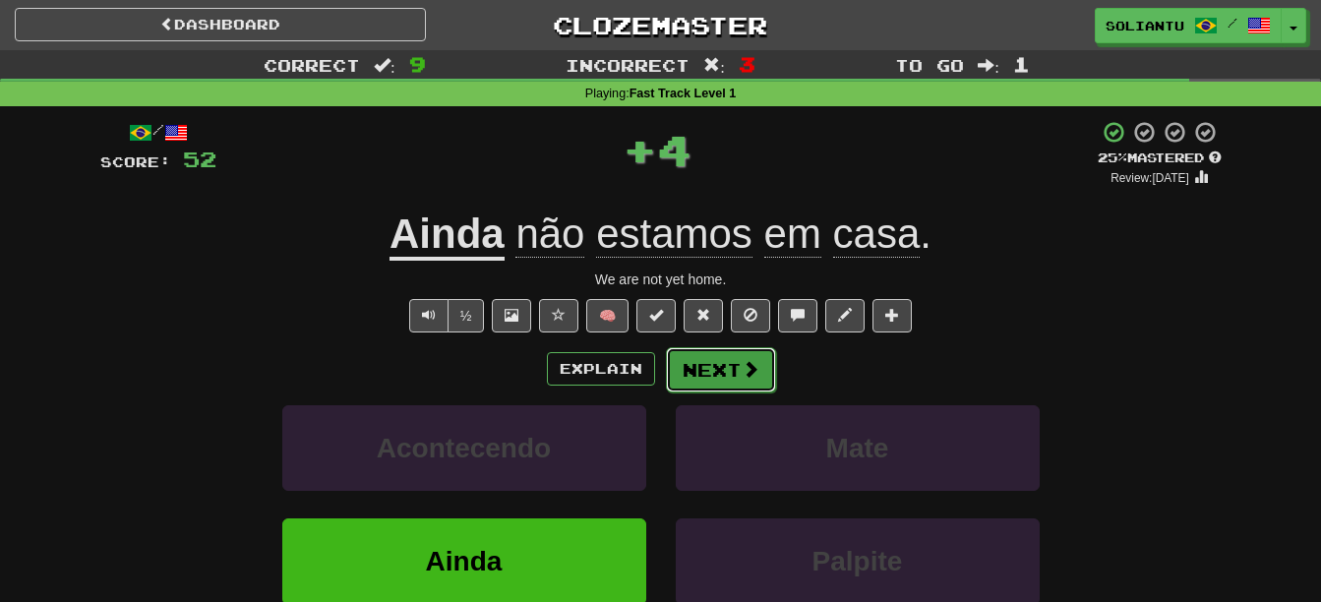
click at [738, 369] on button "Next" at bounding box center [721, 369] width 110 height 45
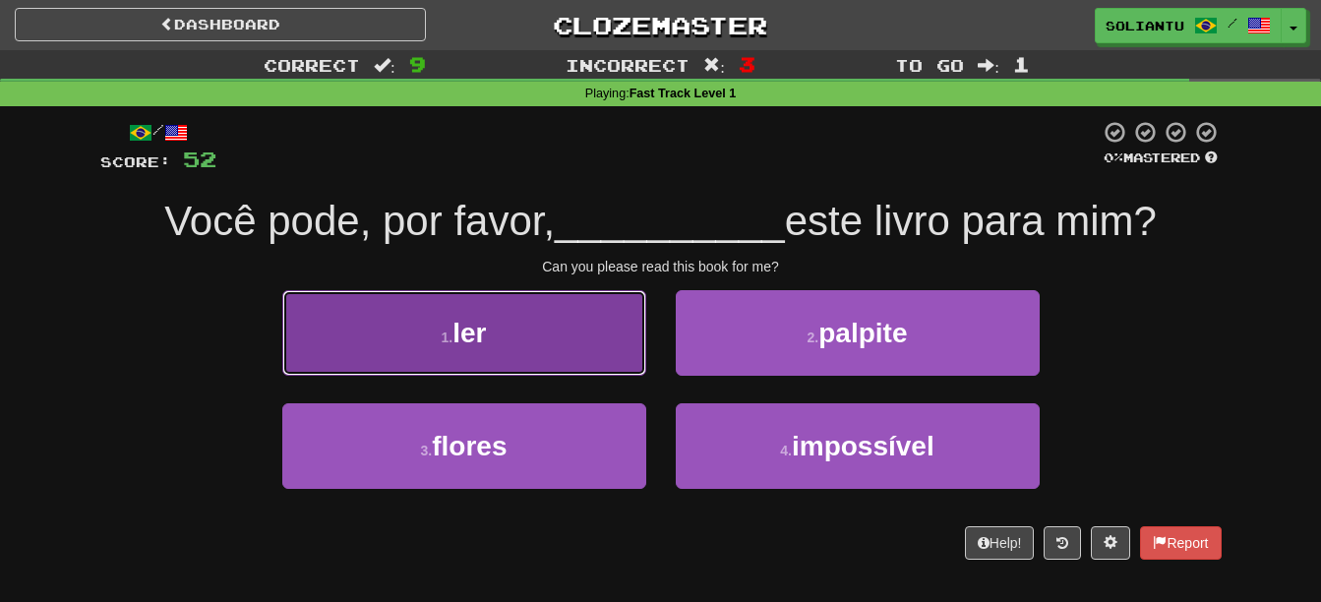
click at [553, 330] on button "1 . ler" at bounding box center [464, 333] width 364 height 86
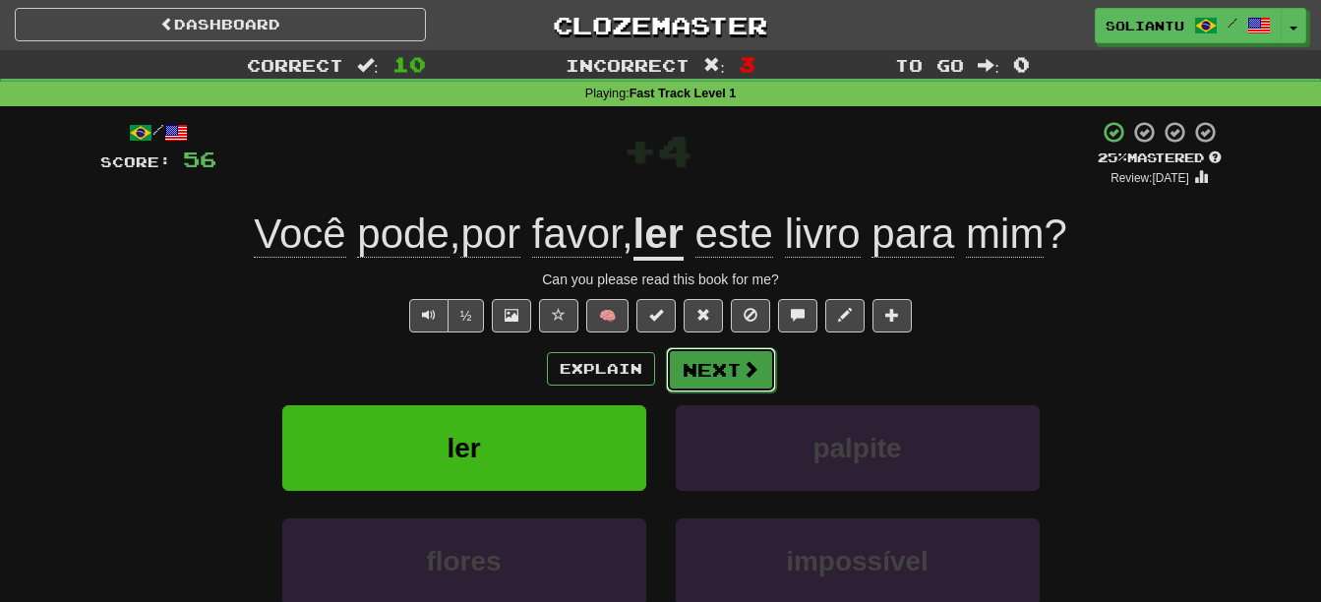
click at [685, 352] on button "Next" at bounding box center [721, 369] width 110 height 45
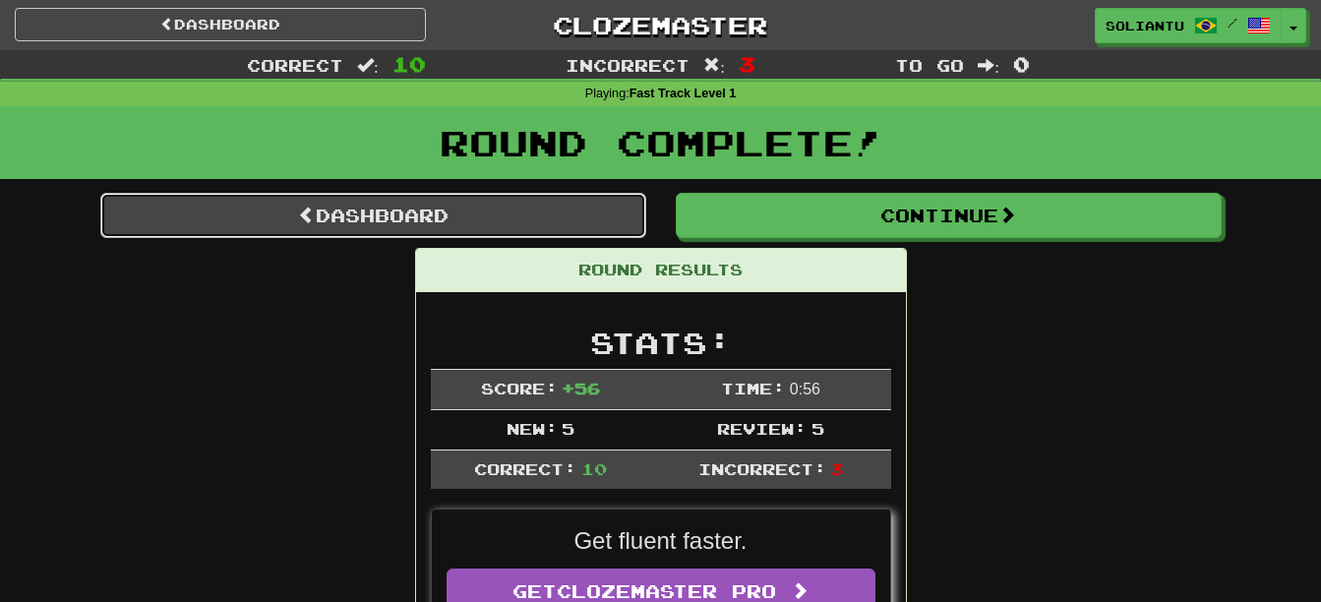
click at [470, 205] on link "Dashboard" at bounding box center [373, 215] width 546 height 45
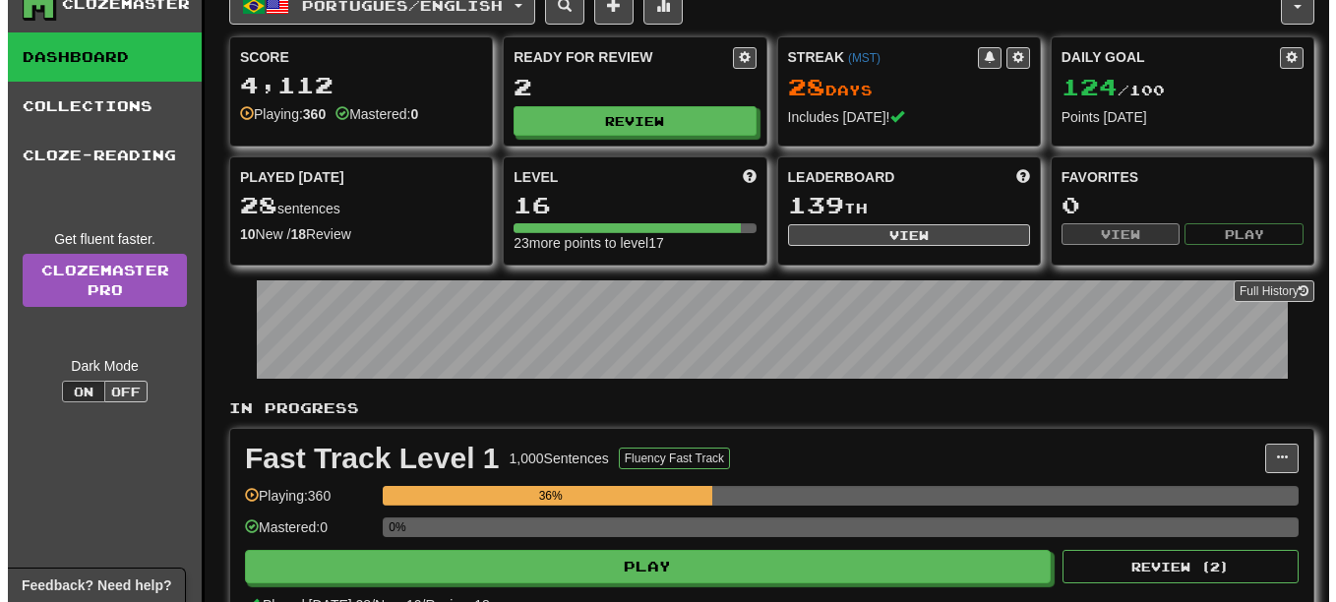
scroll to position [98, 0]
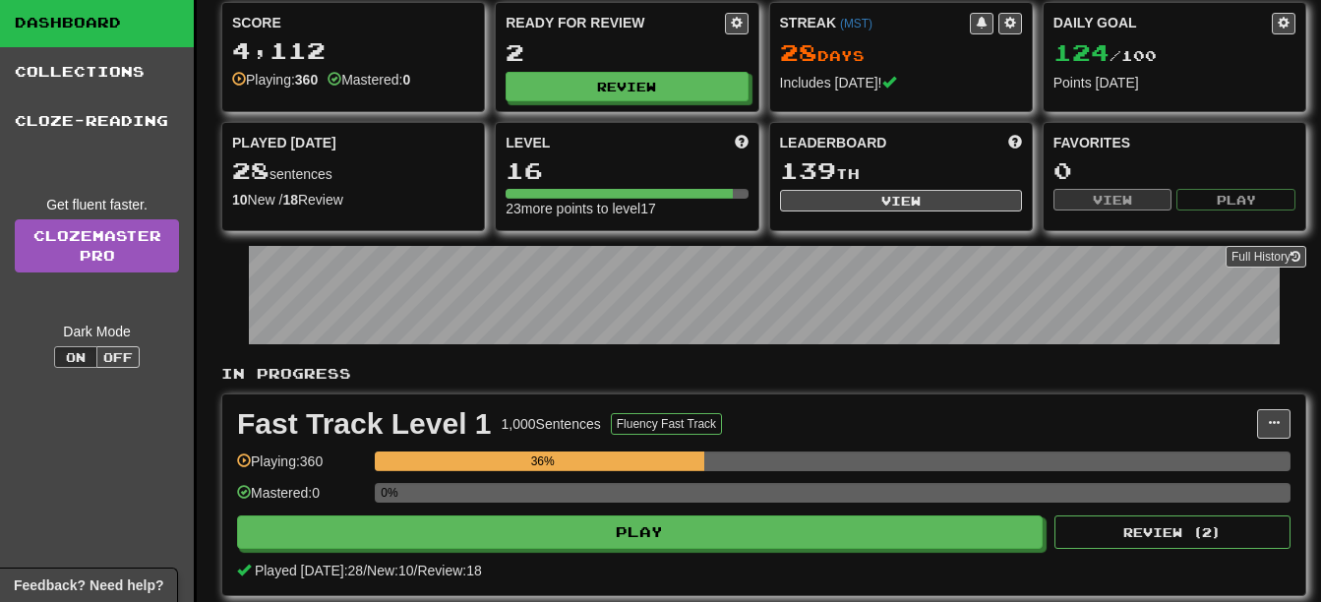
click at [418, 551] on div "Fast Track Level 1 1,000 Sentences Fluency Fast Track Manage Sentences Unpin fr…" at bounding box center [763, 494] width 1083 height 201
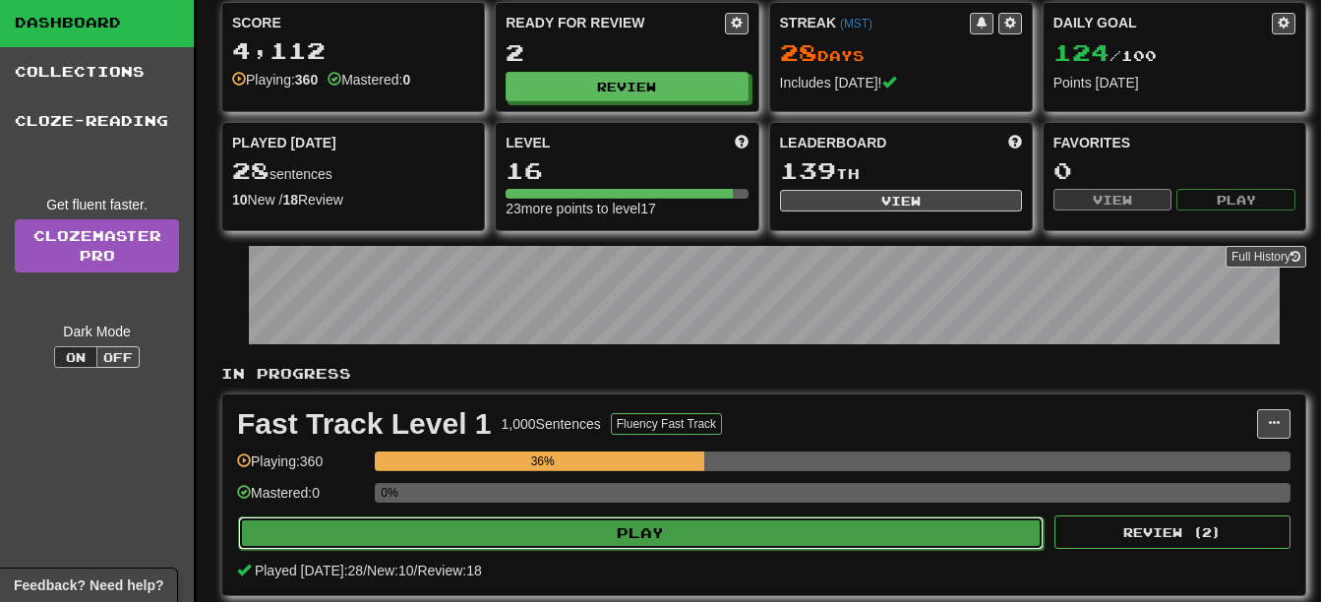
click at [476, 544] on button "Play" at bounding box center [641, 532] width 806 height 33
select select "**"
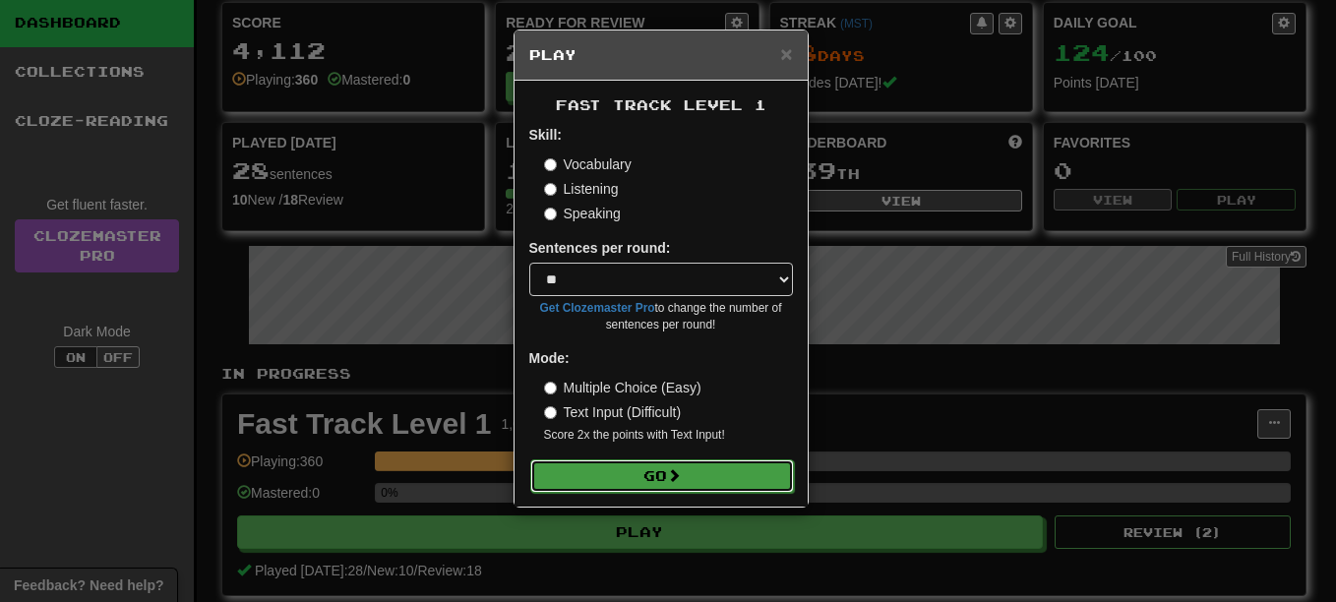
click at [660, 462] on button "Go" at bounding box center [662, 475] width 264 height 33
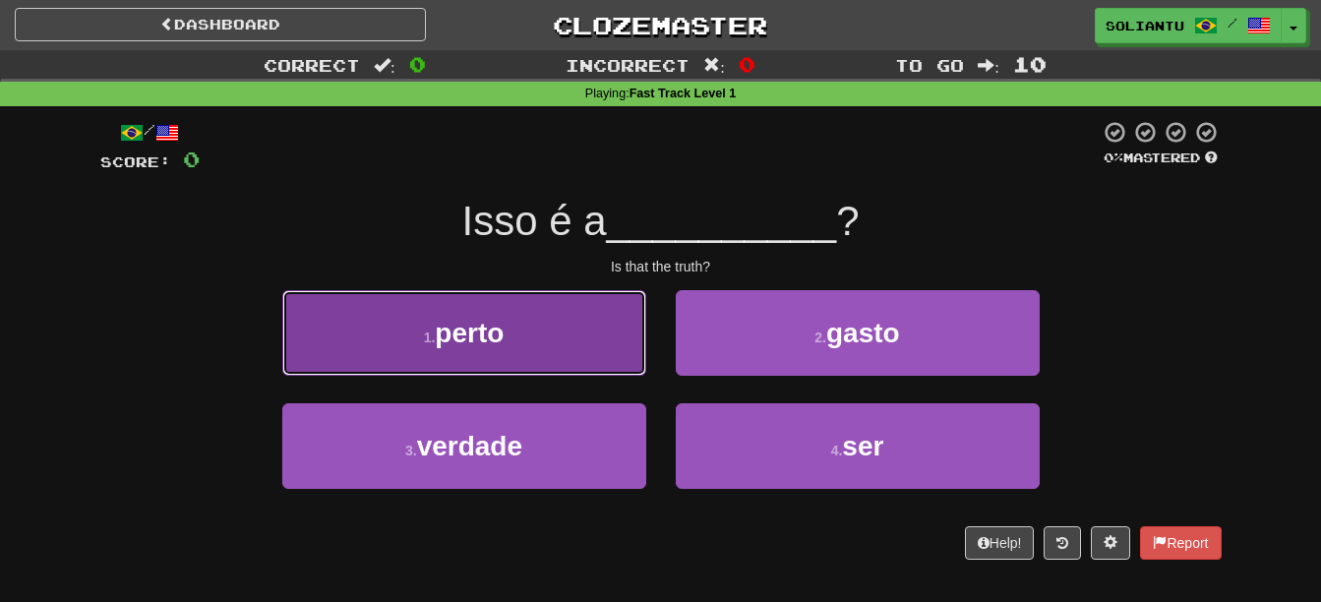
click at [604, 339] on button "1 . perto" at bounding box center [464, 333] width 364 height 86
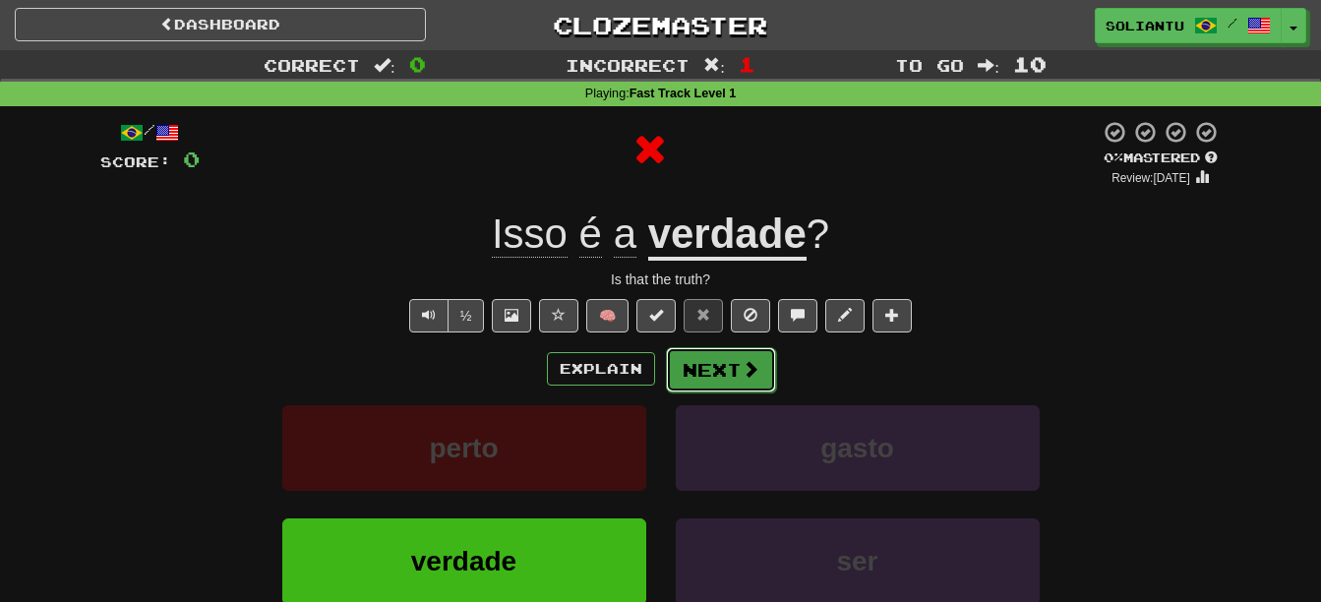
click at [750, 372] on span at bounding box center [751, 369] width 18 height 18
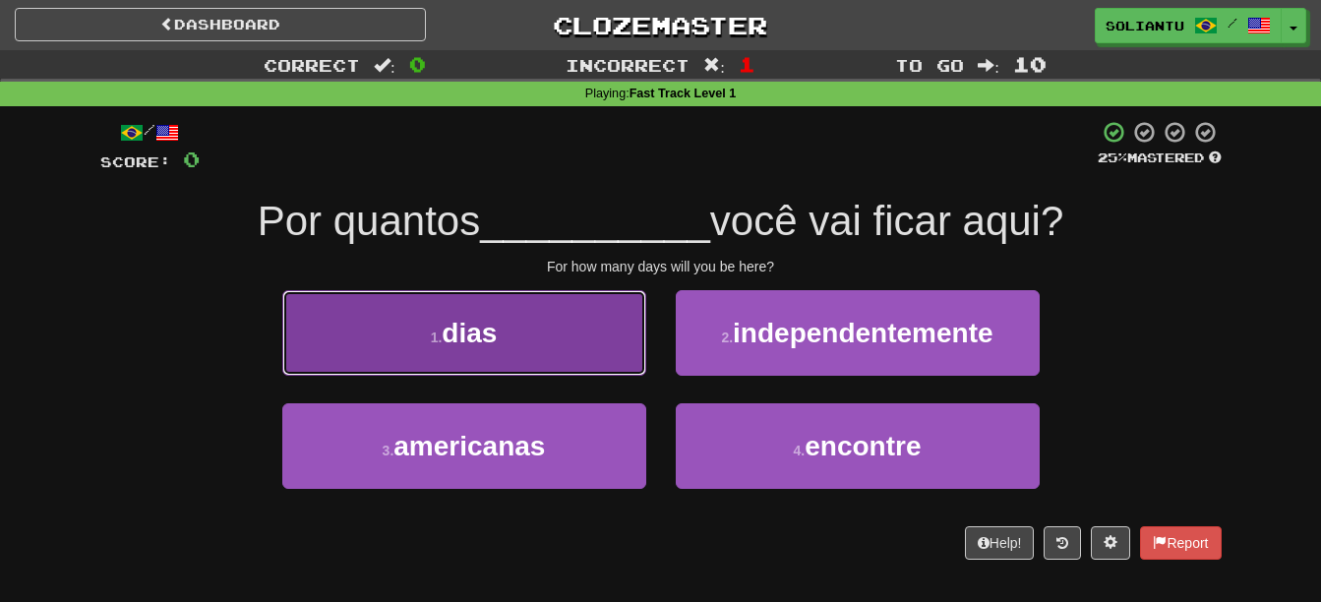
click at [538, 336] on button "1 . [PERSON_NAME]" at bounding box center [464, 333] width 364 height 86
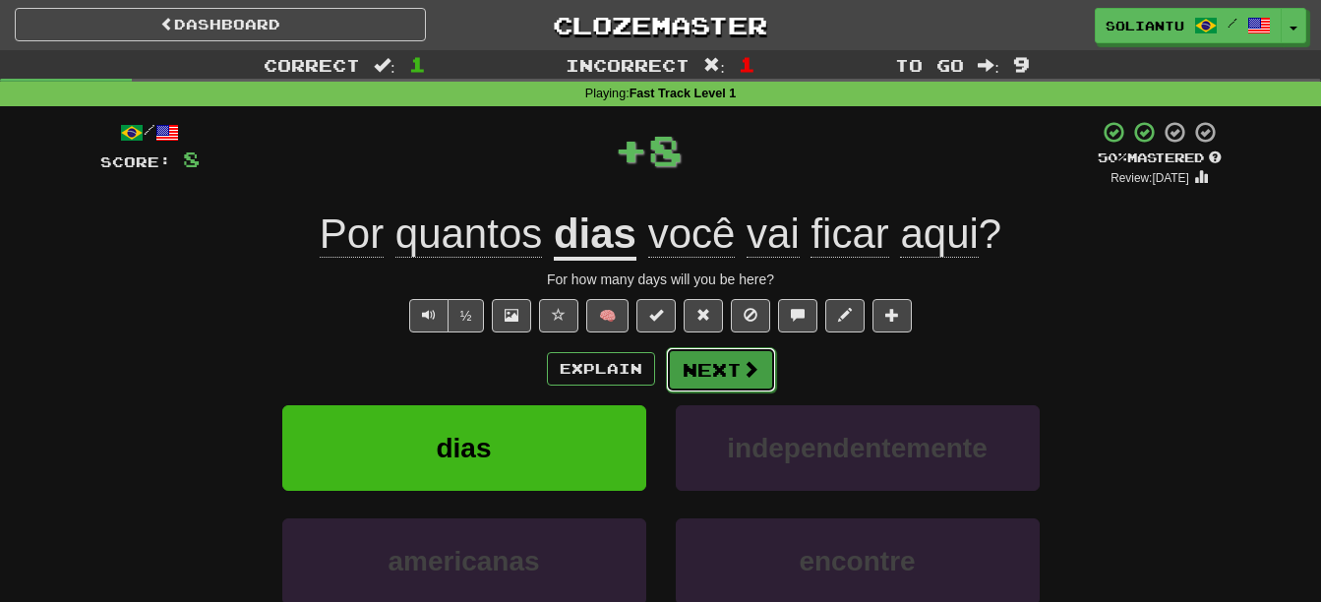
click at [742, 362] on span at bounding box center [751, 369] width 18 height 18
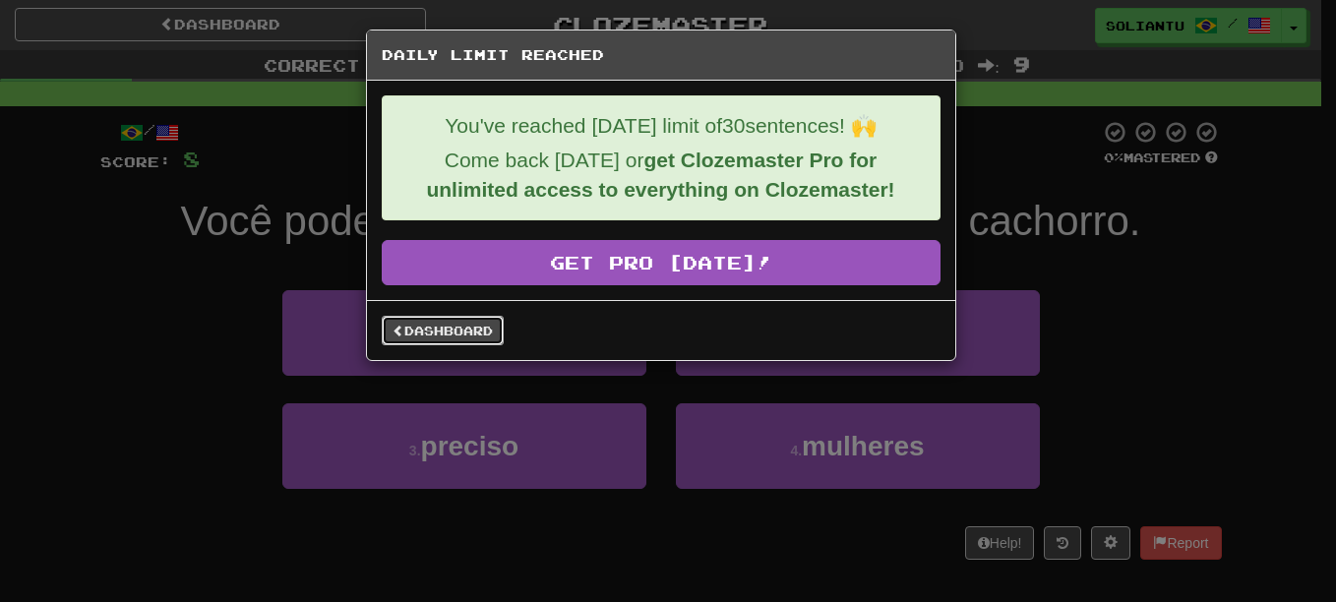
click at [451, 317] on link "Dashboard" at bounding box center [443, 331] width 122 height 30
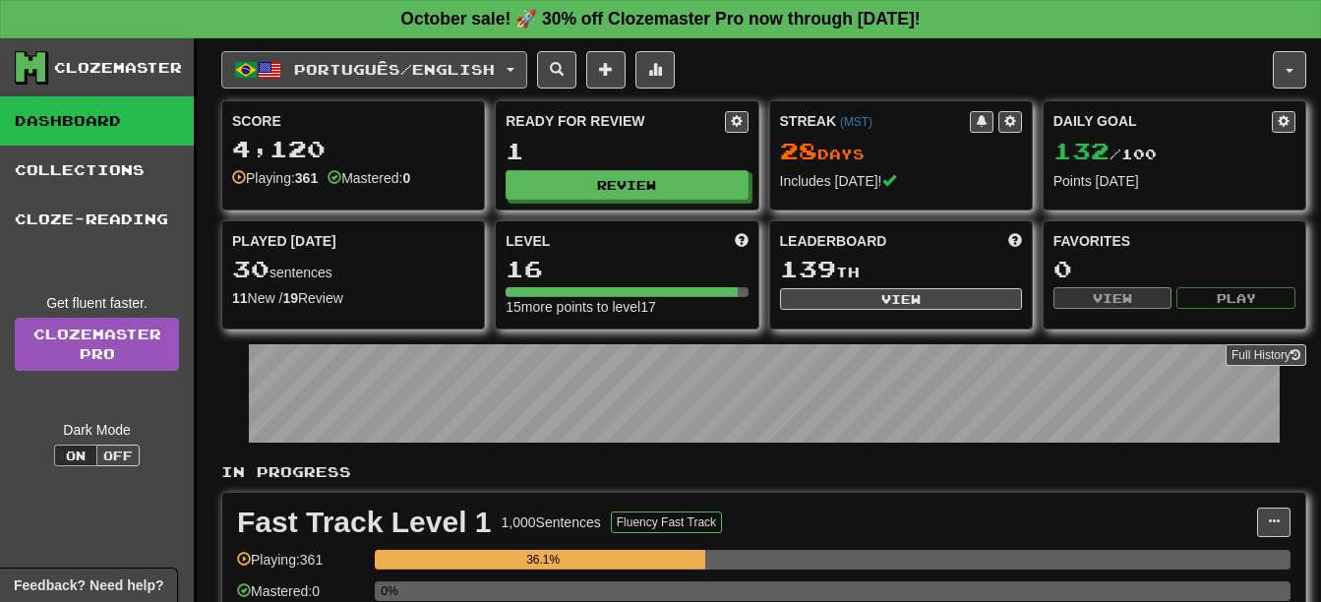
click at [442, 66] on span "Português / English" at bounding box center [394, 69] width 201 height 17
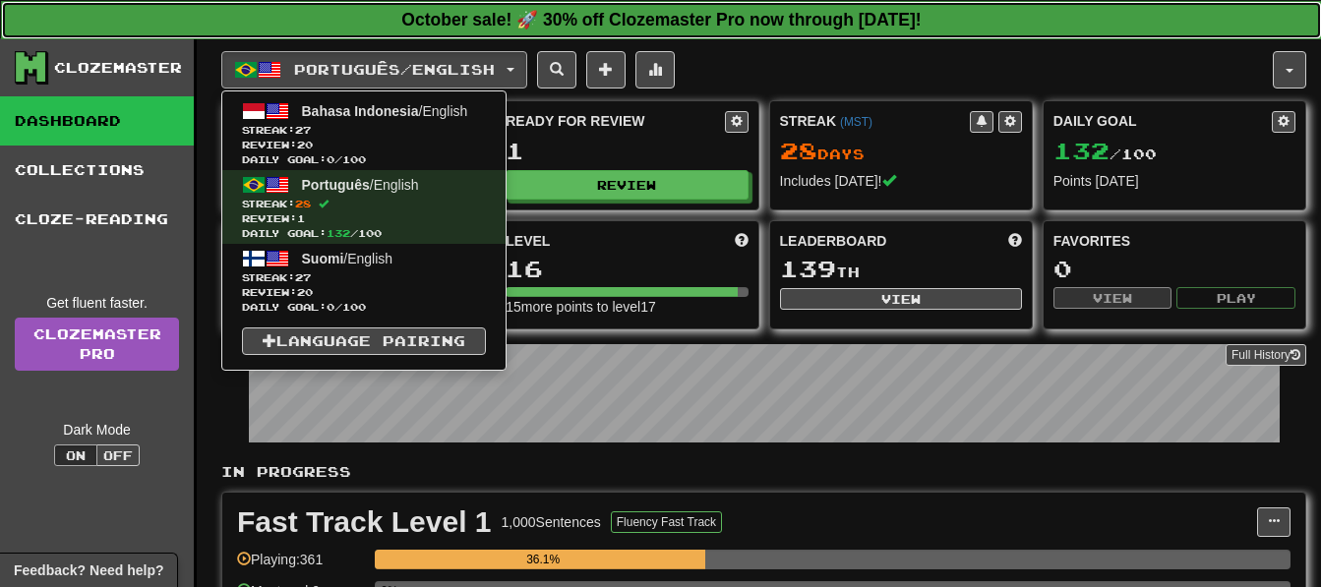
click at [556, 2] on link "October sale! 🚀 30% off Clozemaster Pro now through [DATE]!" at bounding box center [661, 20] width 1321 height 38
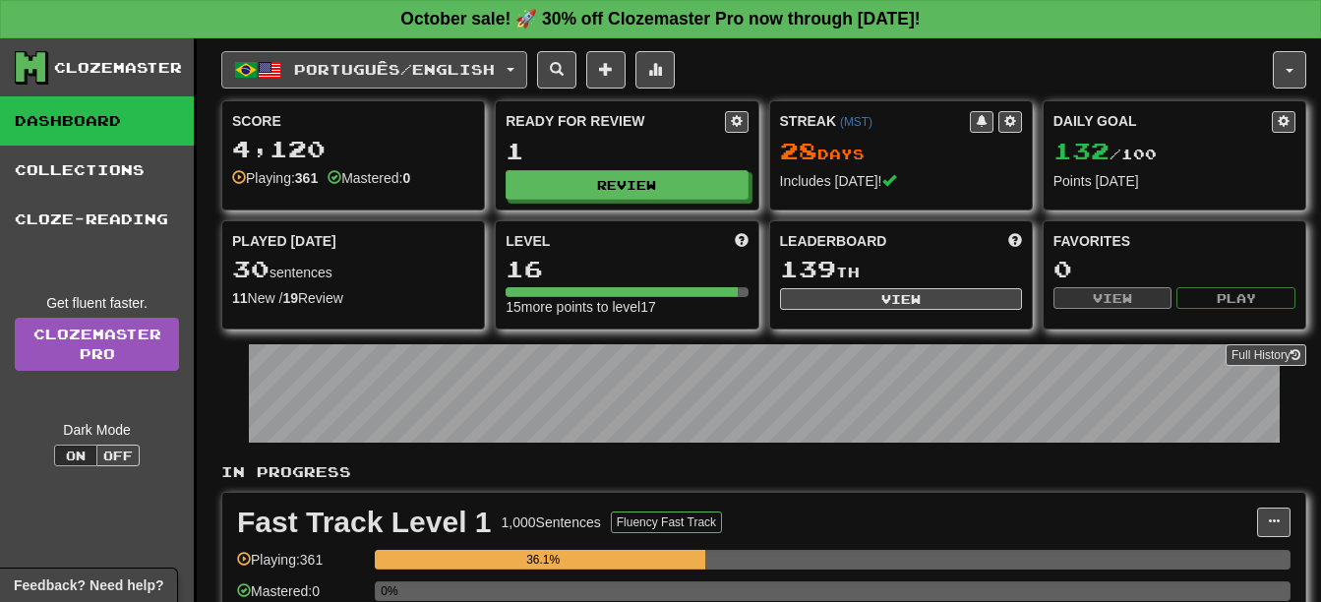
click at [434, 72] on span "Português / English" at bounding box center [394, 69] width 201 height 17
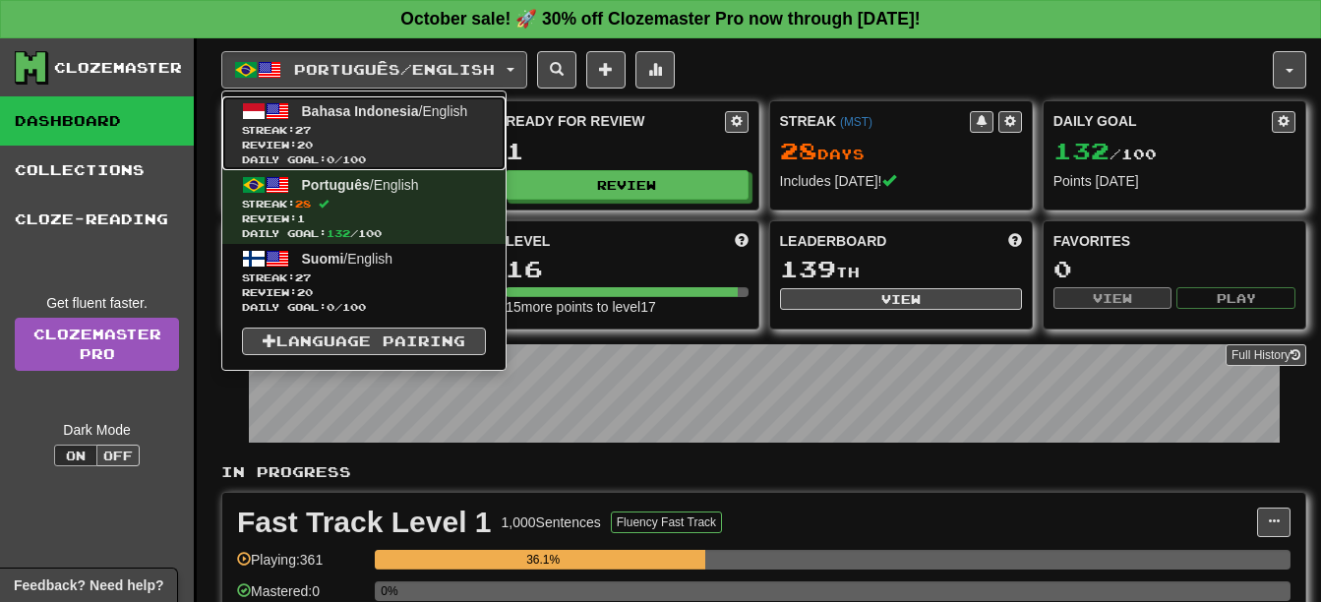
click at [464, 139] on span "Review: 20" at bounding box center [364, 145] width 244 height 15
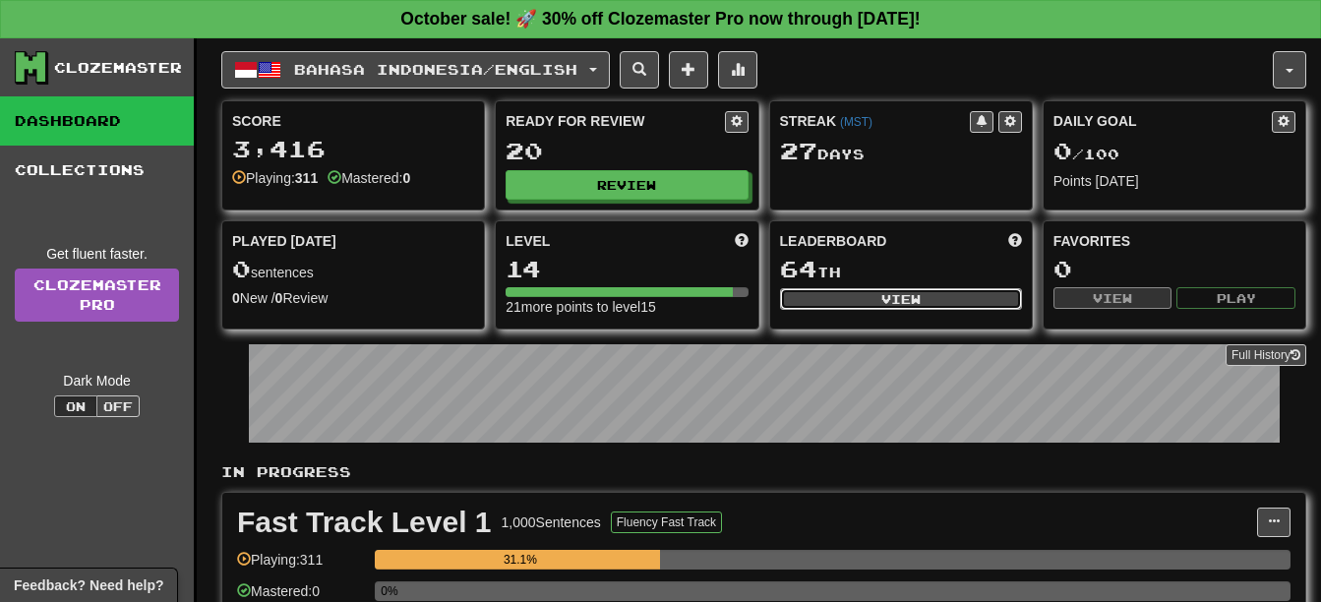
click at [860, 294] on button "View" at bounding box center [901, 299] width 242 height 22
select select "**********"
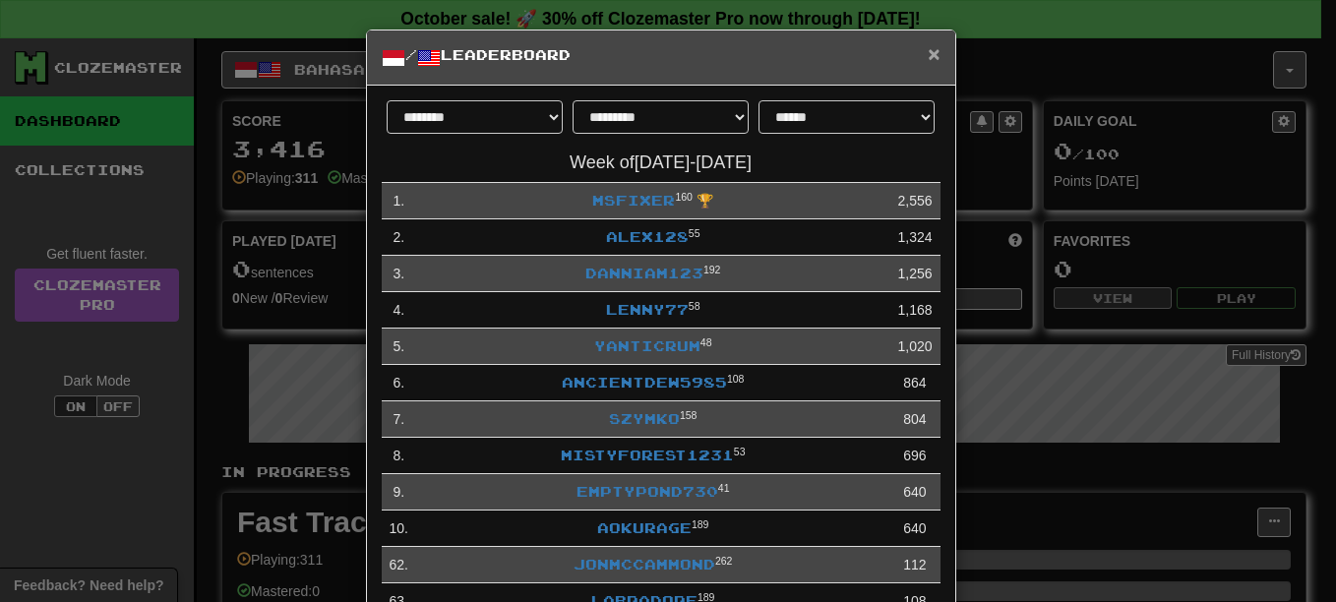
click at [928, 55] on span "×" at bounding box center [934, 53] width 12 height 23
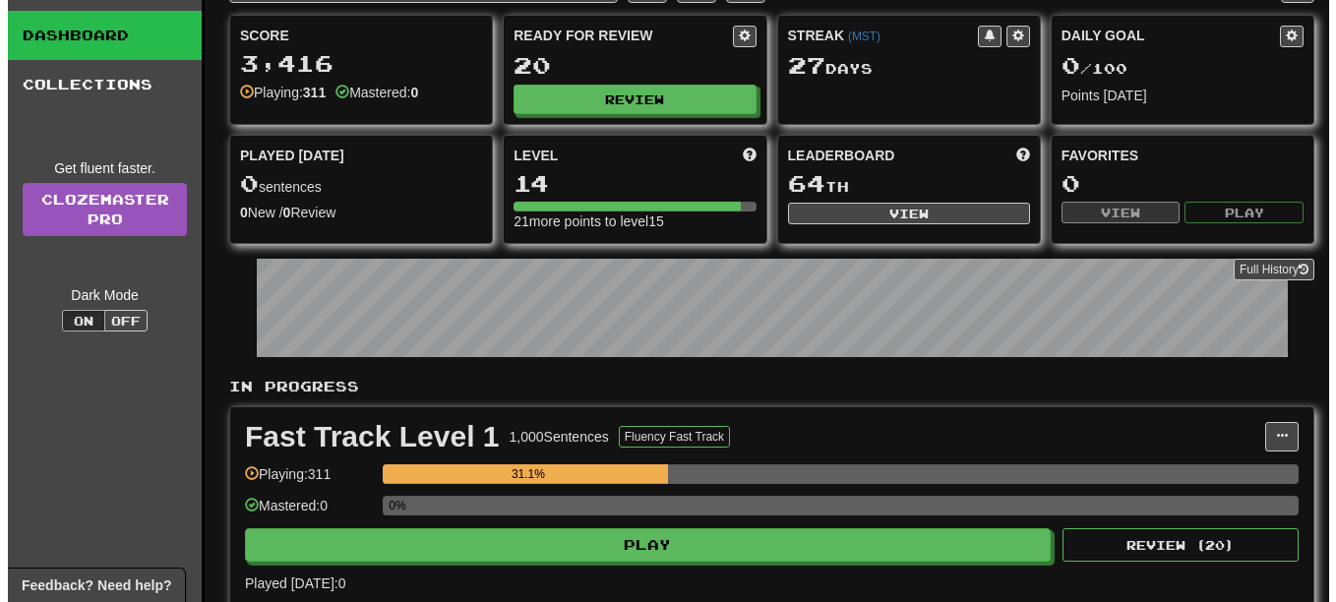
scroll to position [197, 0]
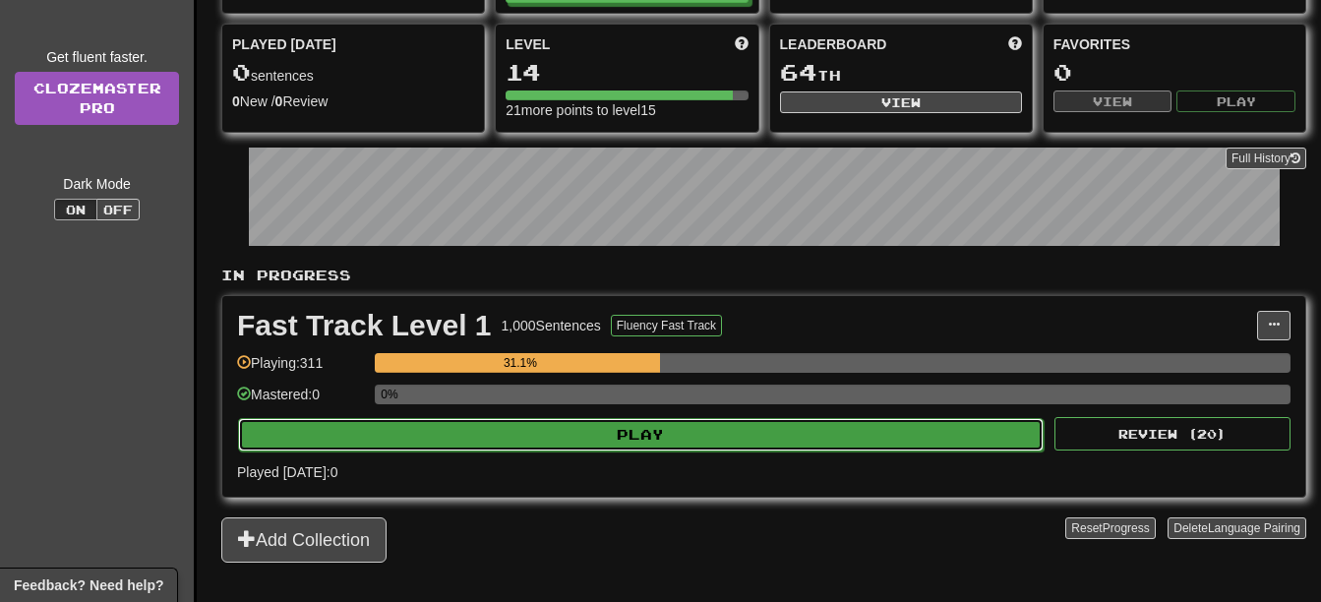
click at [657, 448] on button "Play" at bounding box center [641, 434] width 806 height 33
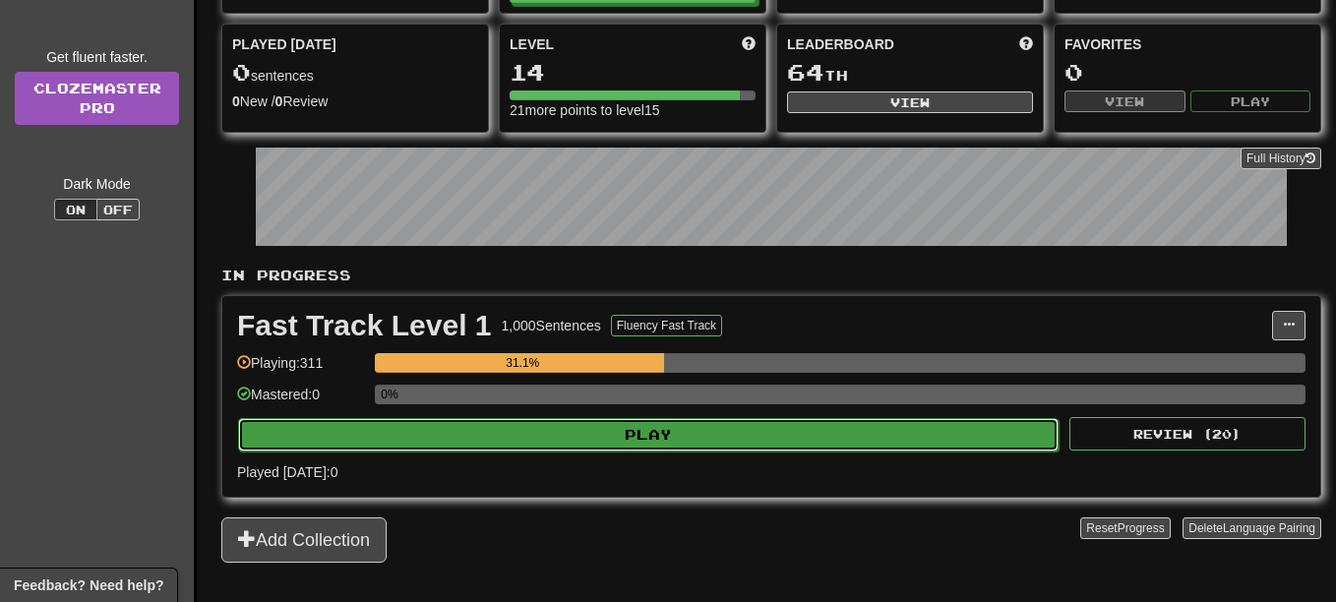
select select "**"
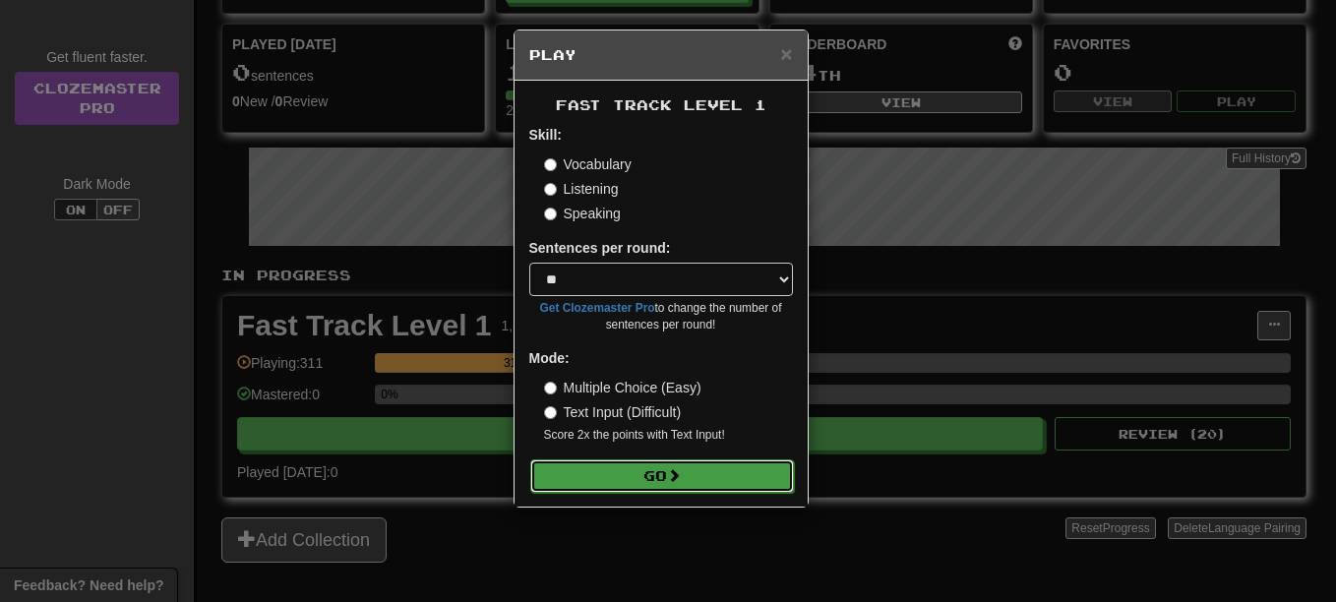
click at [637, 472] on button "Go" at bounding box center [662, 475] width 264 height 33
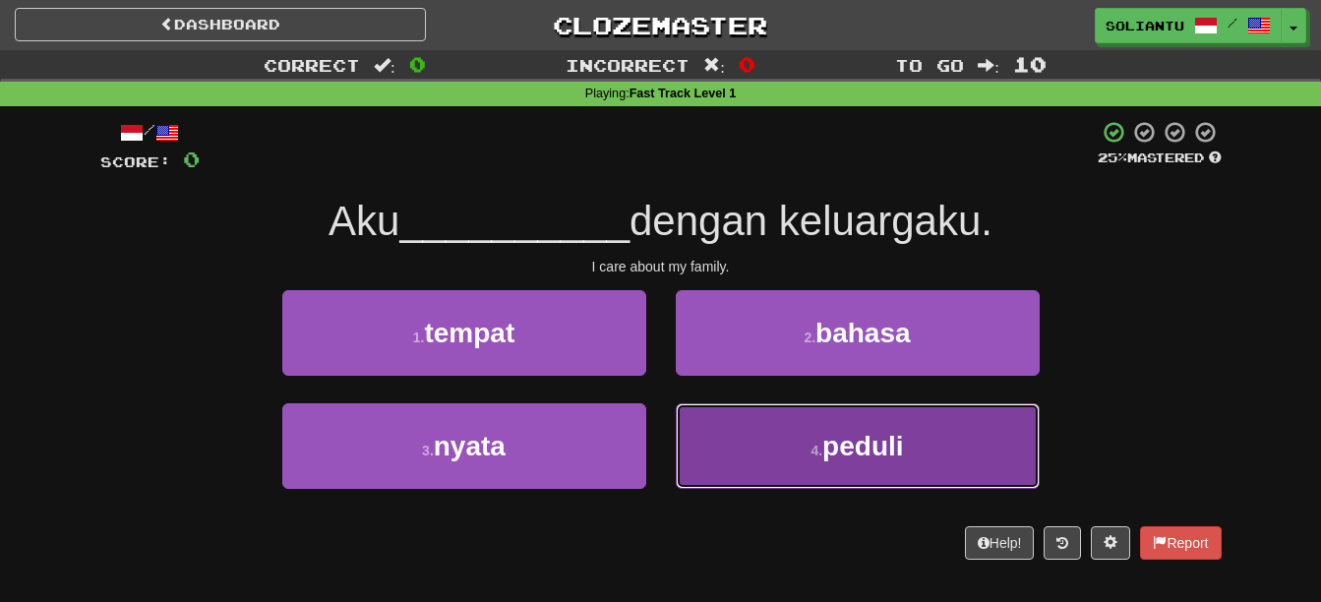
click at [815, 440] on button "4 . peduli" at bounding box center [858, 446] width 364 height 86
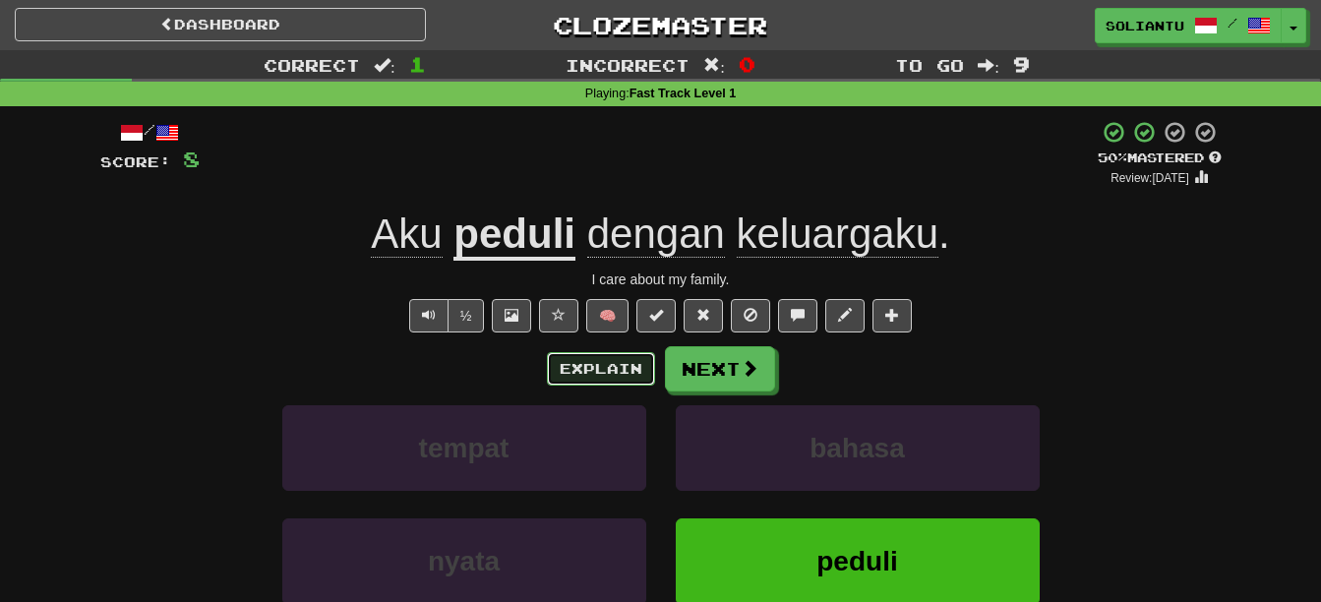
click at [628, 372] on button "Explain" at bounding box center [601, 368] width 108 height 33
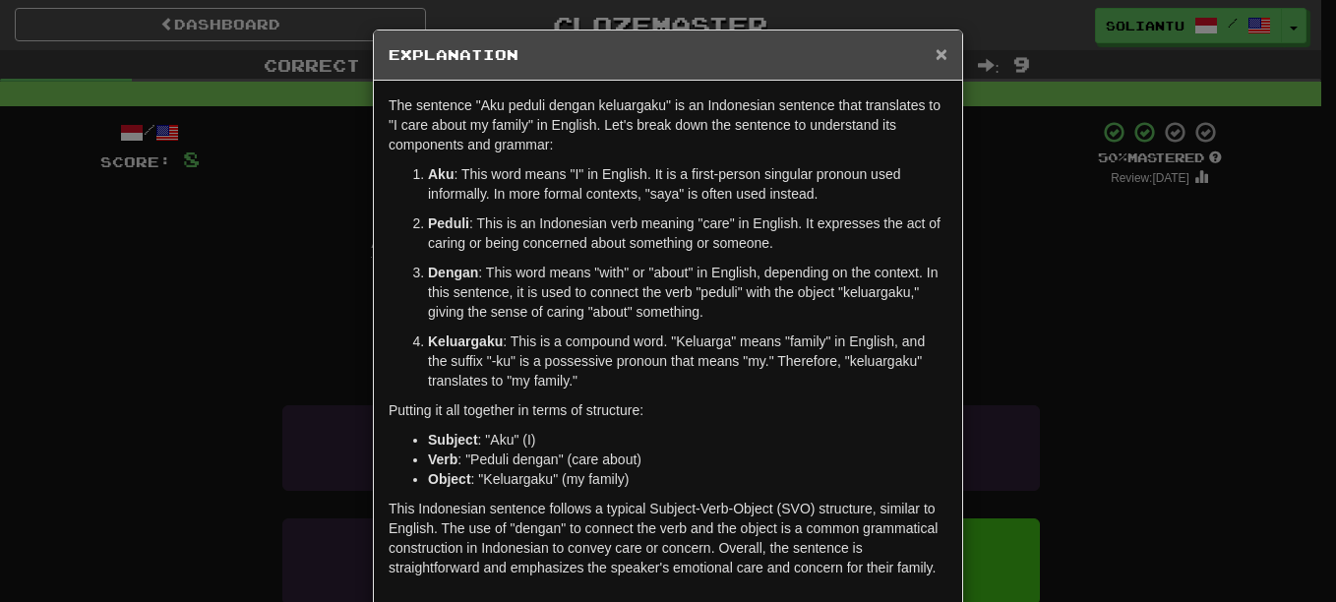
click at [936, 57] on span "×" at bounding box center [942, 53] width 12 height 23
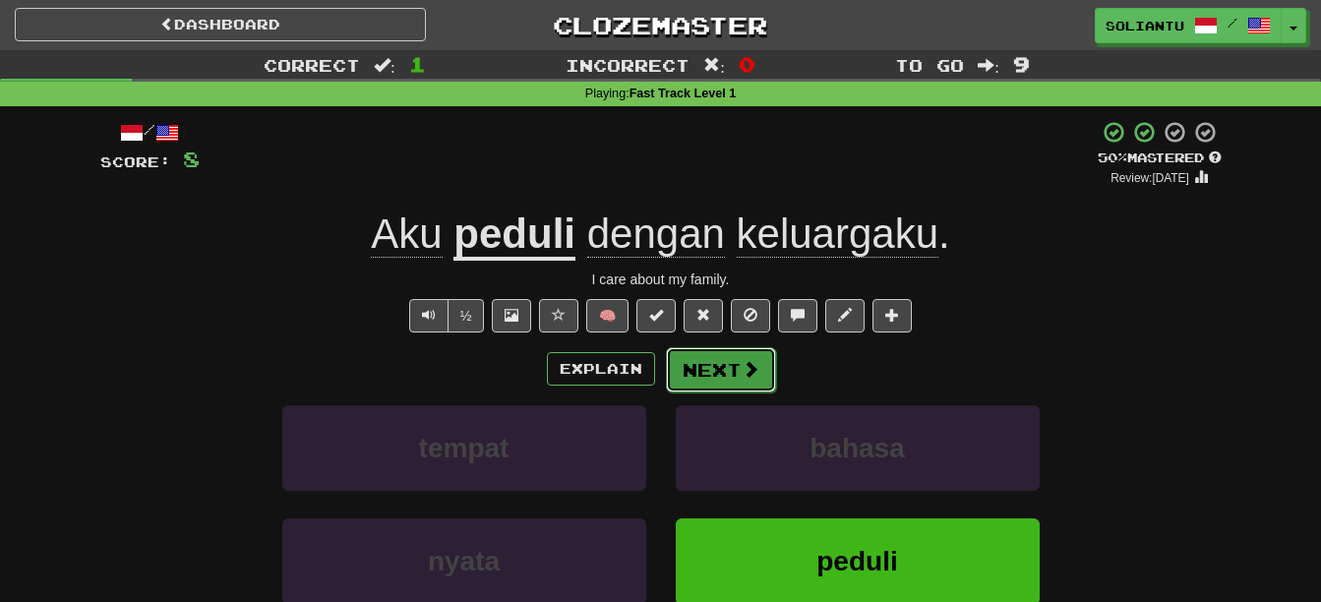
click at [742, 360] on span at bounding box center [751, 369] width 18 height 18
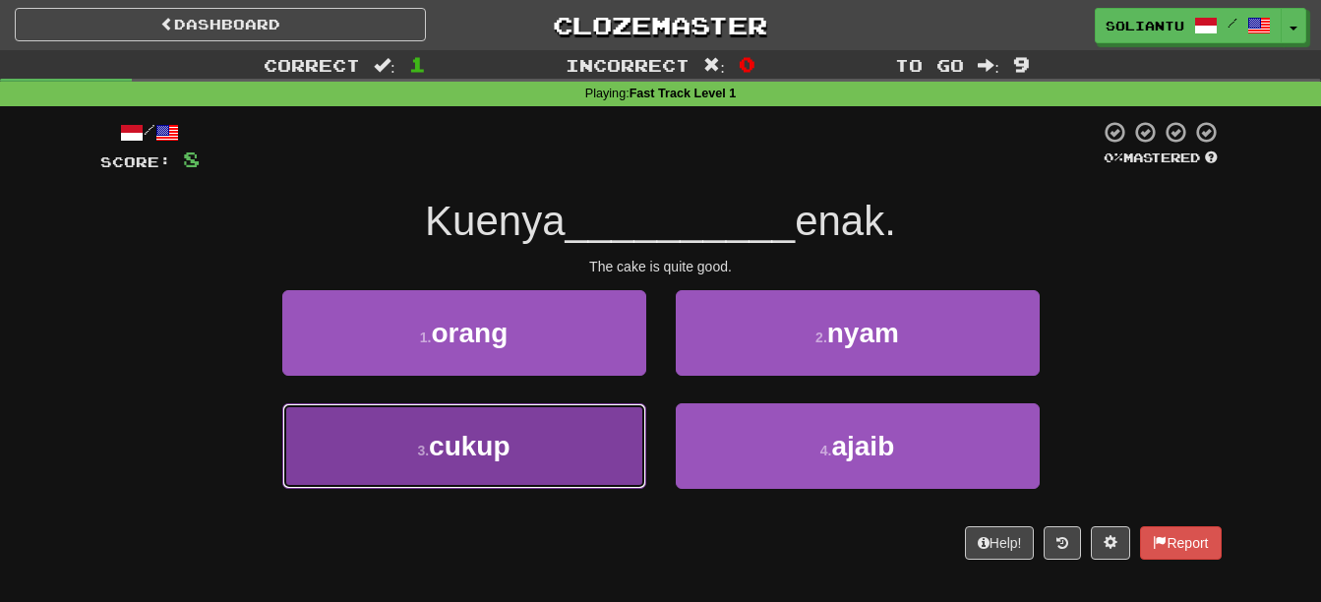
click at [563, 442] on button "3 . cukup" at bounding box center [464, 446] width 364 height 86
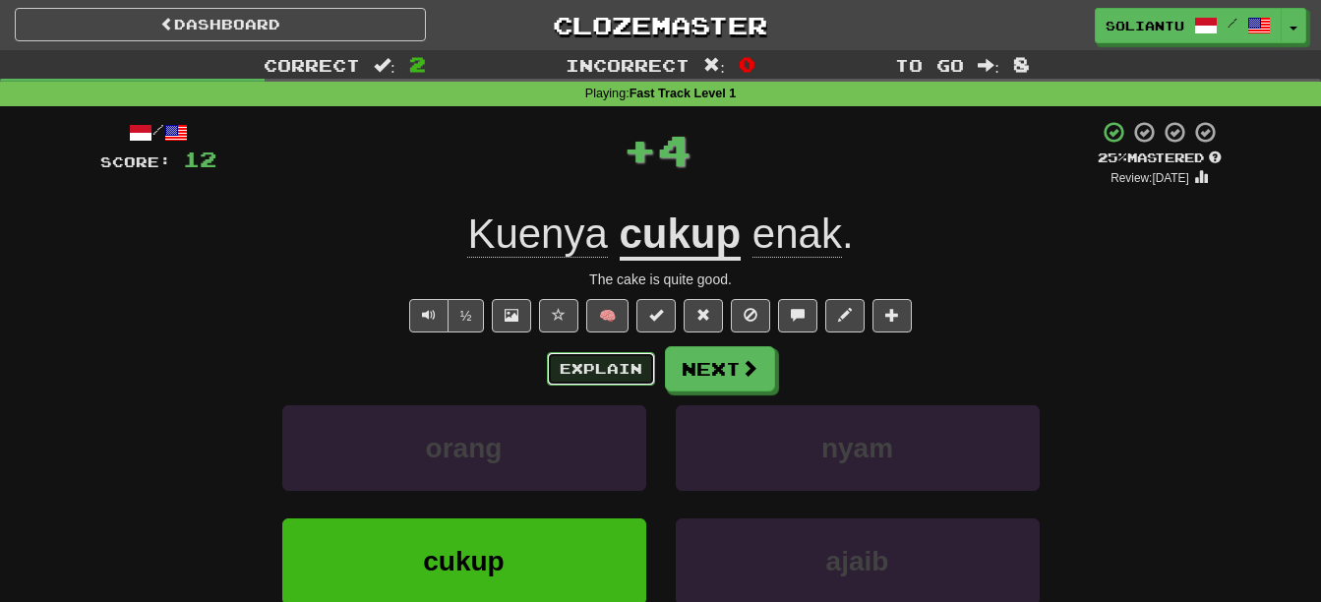
click at [615, 384] on button "Explain" at bounding box center [601, 368] width 108 height 33
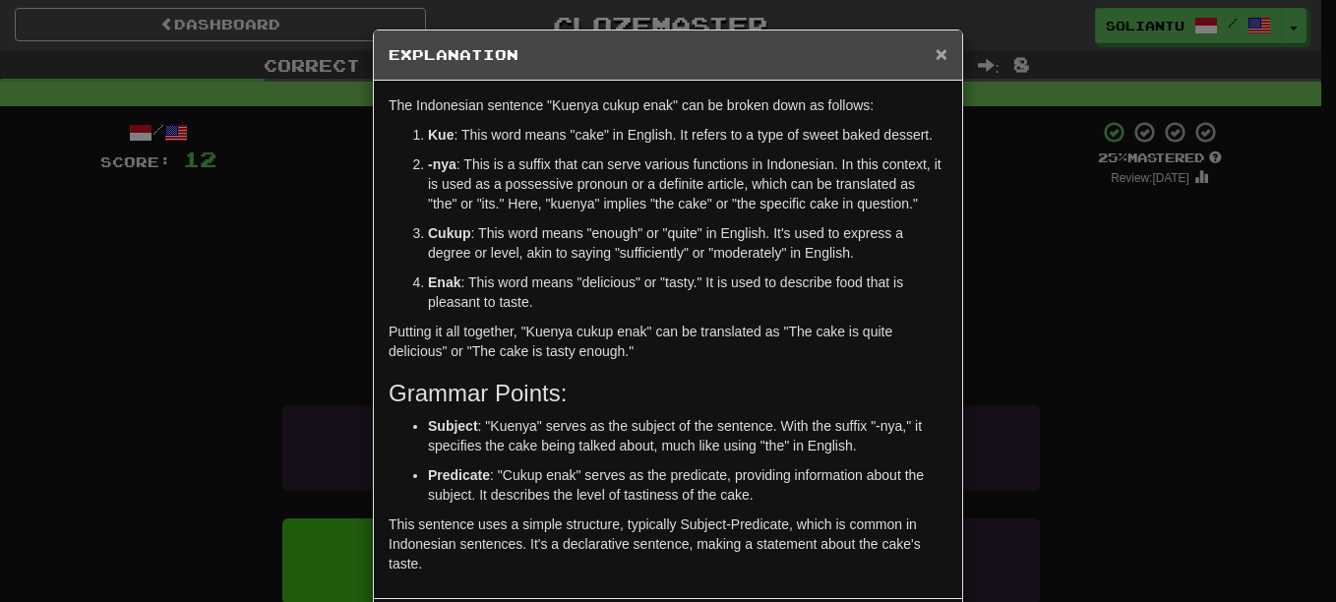
click at [936, 51] on span "×" at bounding box center [942, 53] width 12 height 23
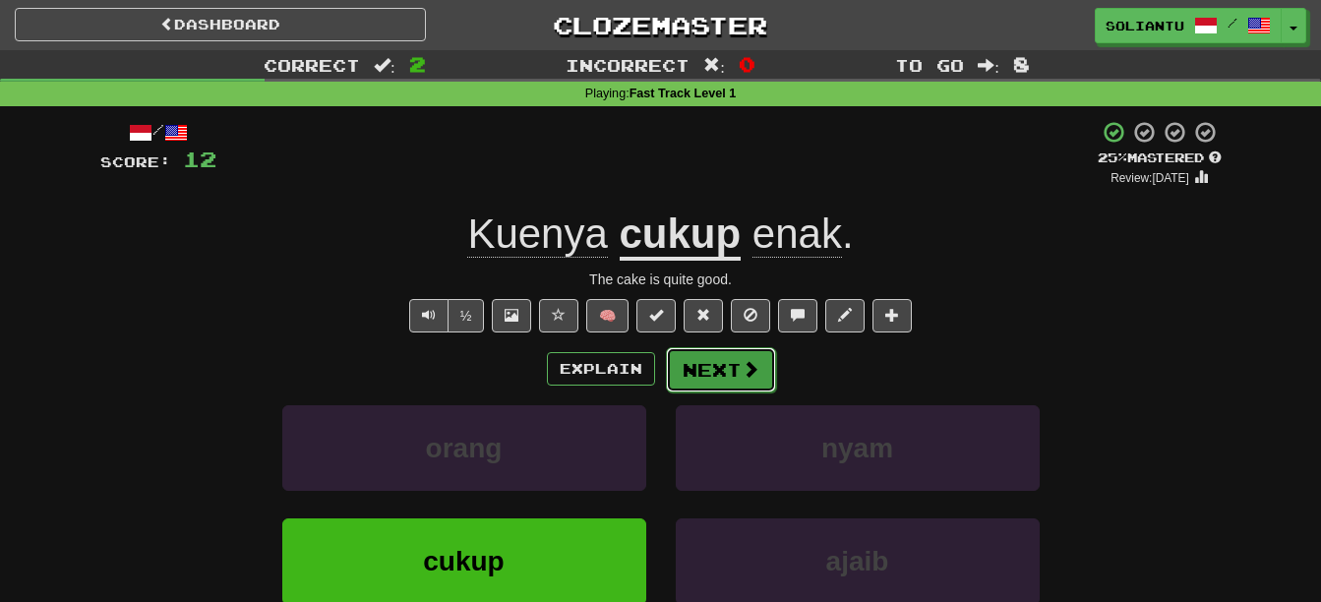
click at [738, 383] on button "Next" at bounding box center [721, 369] width 110 height 45
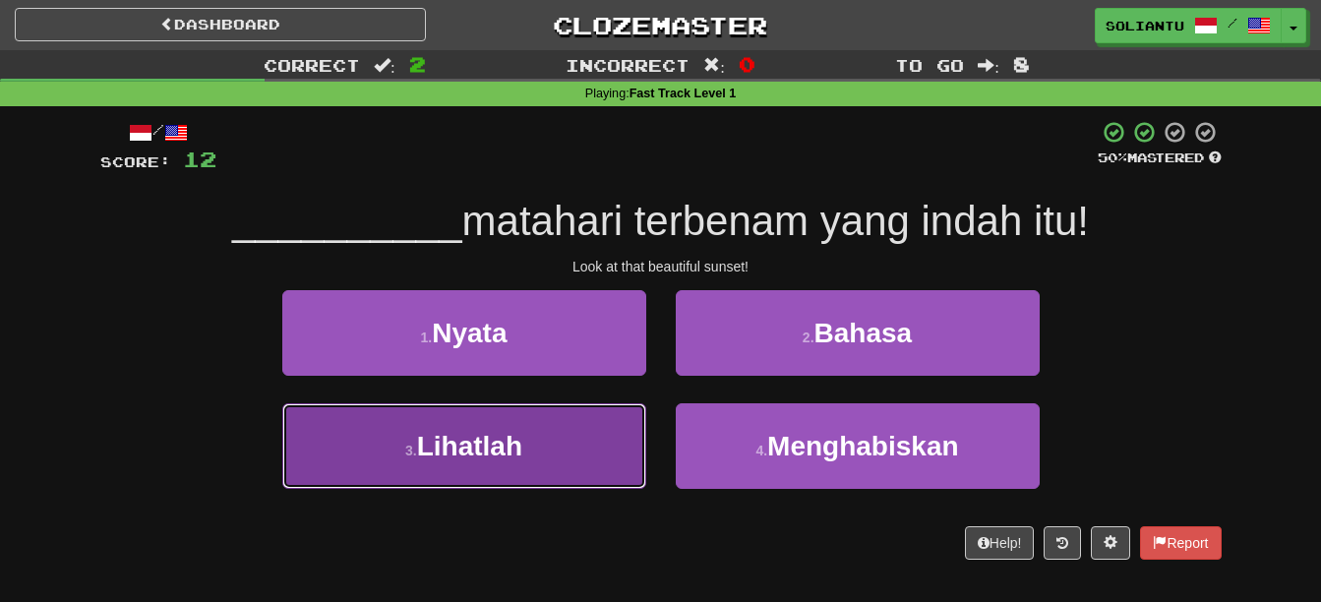
click at [558, 464] on button "3 . Lihatlah" at bounding box center [464, 446] width 364 height 86
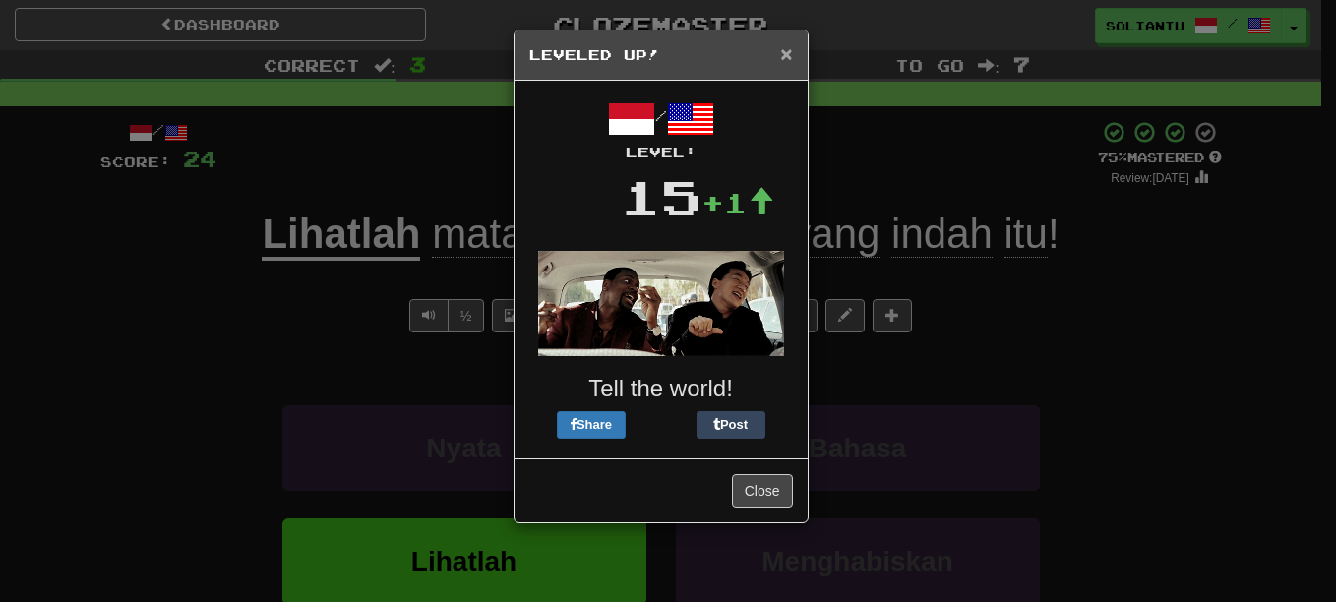
drag, startPoint x: 790, startPoint y: 59, endPoint x: 795, endPoint y: 74, distance: 15.6
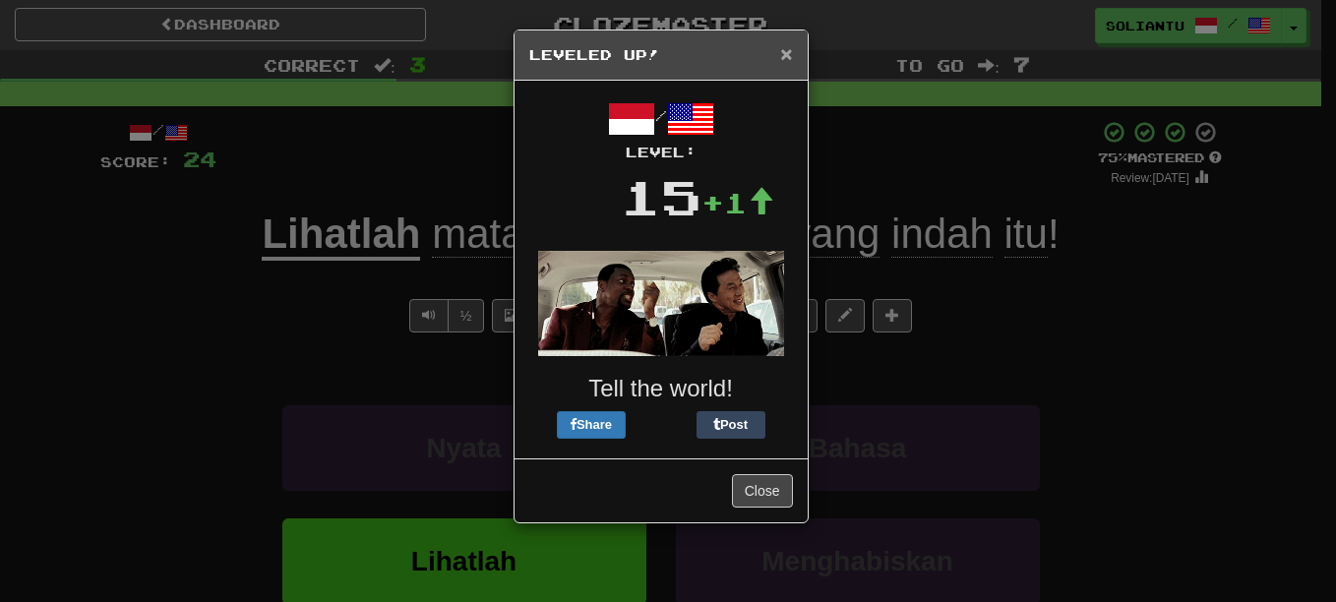
click at [789, 59] on span "×" at bounding box center [786, 53] width 12 height 23
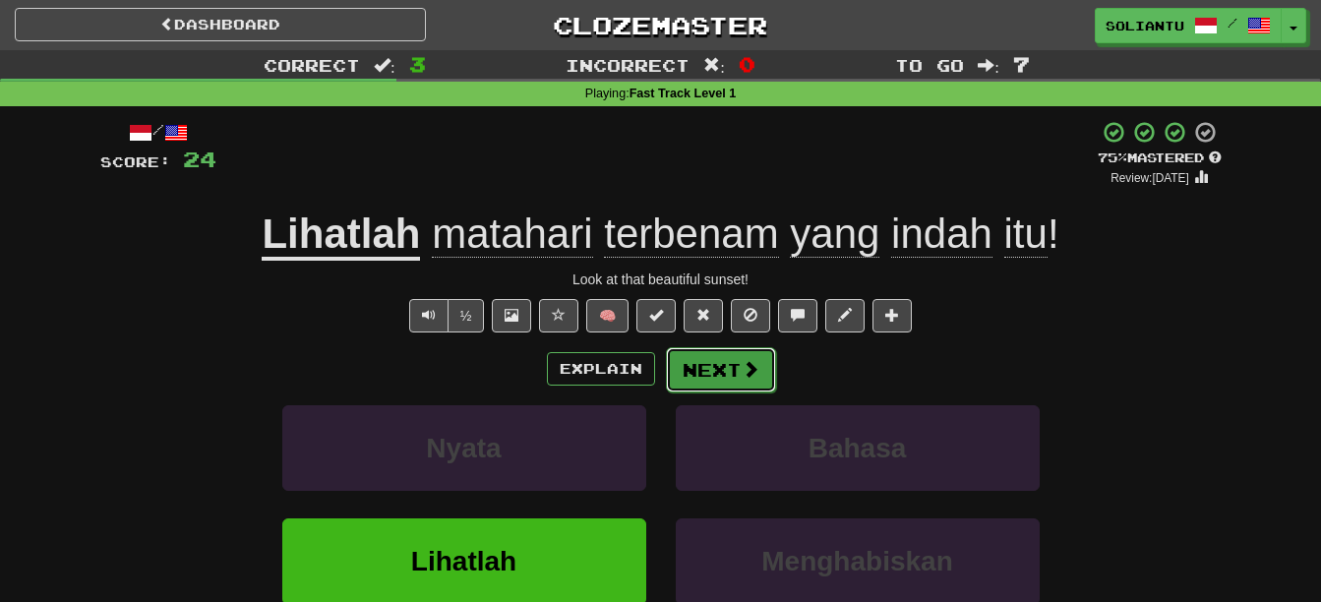
click at [734, 370] on button "Next" at bounding box center [721, 369] width 110 height 45
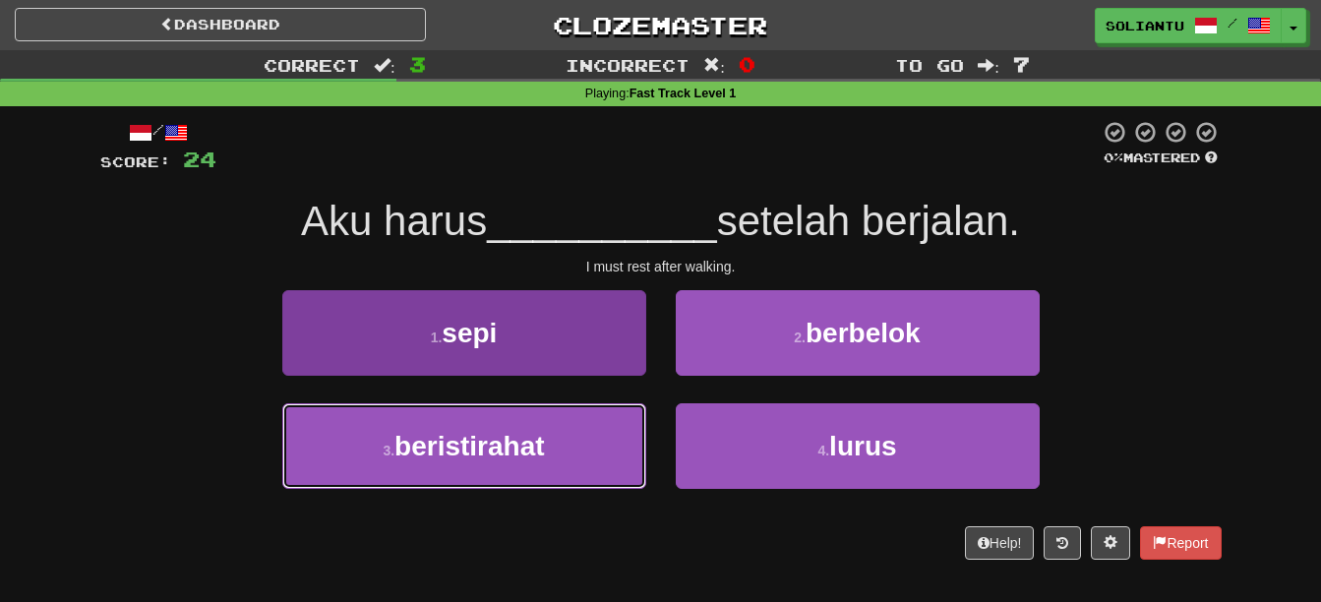
click at [553, 462] on button "3 . beristirahat" at bounding box center [464, 446] width 364 height 86
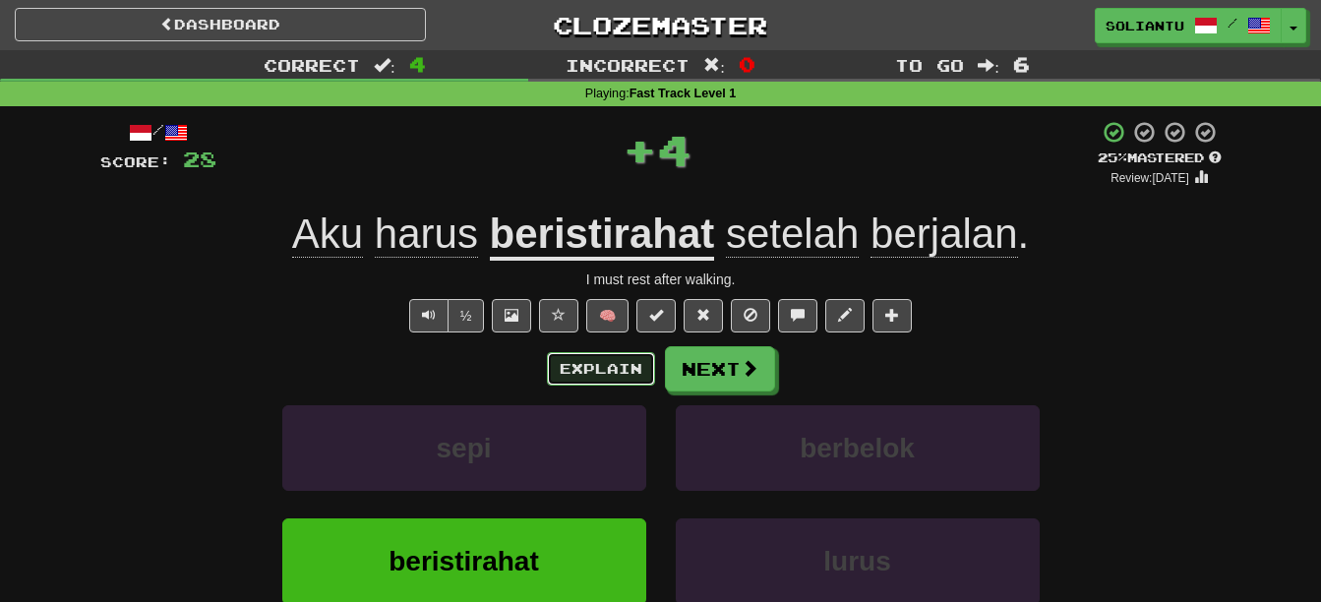
click at [609, 360] on button "Explain" at bounding box center [601, 368] width 108 height 33
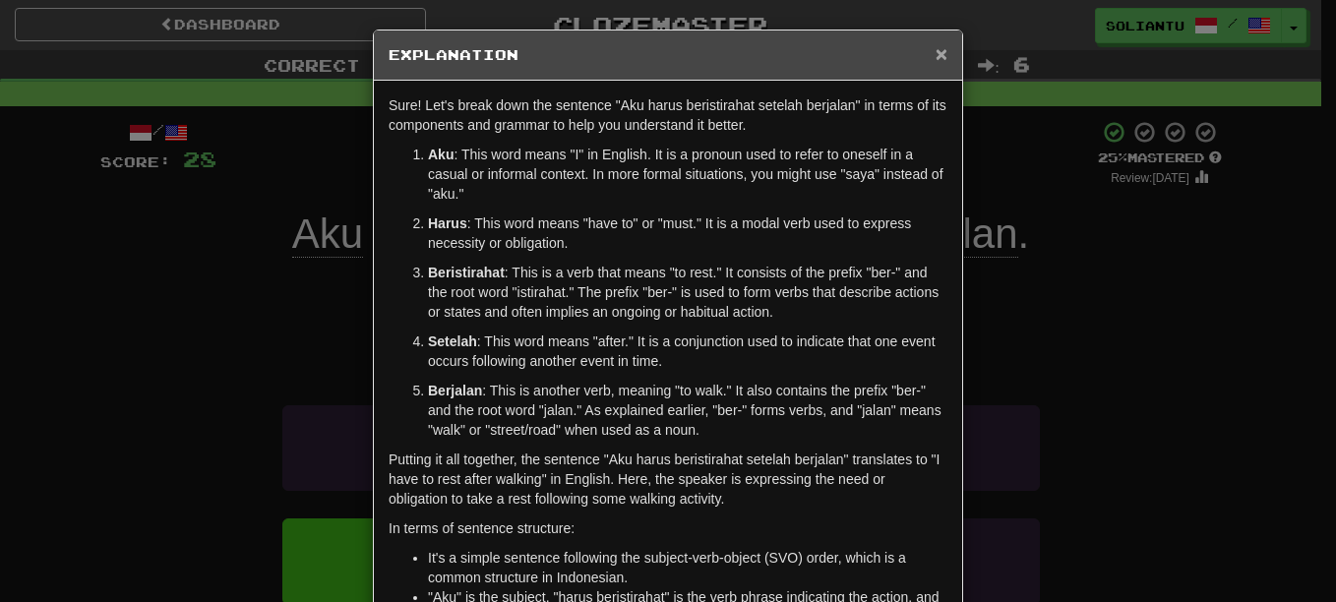
click at [939, 60] on span "×" at bounding box center [942, 53] width 12 height 23
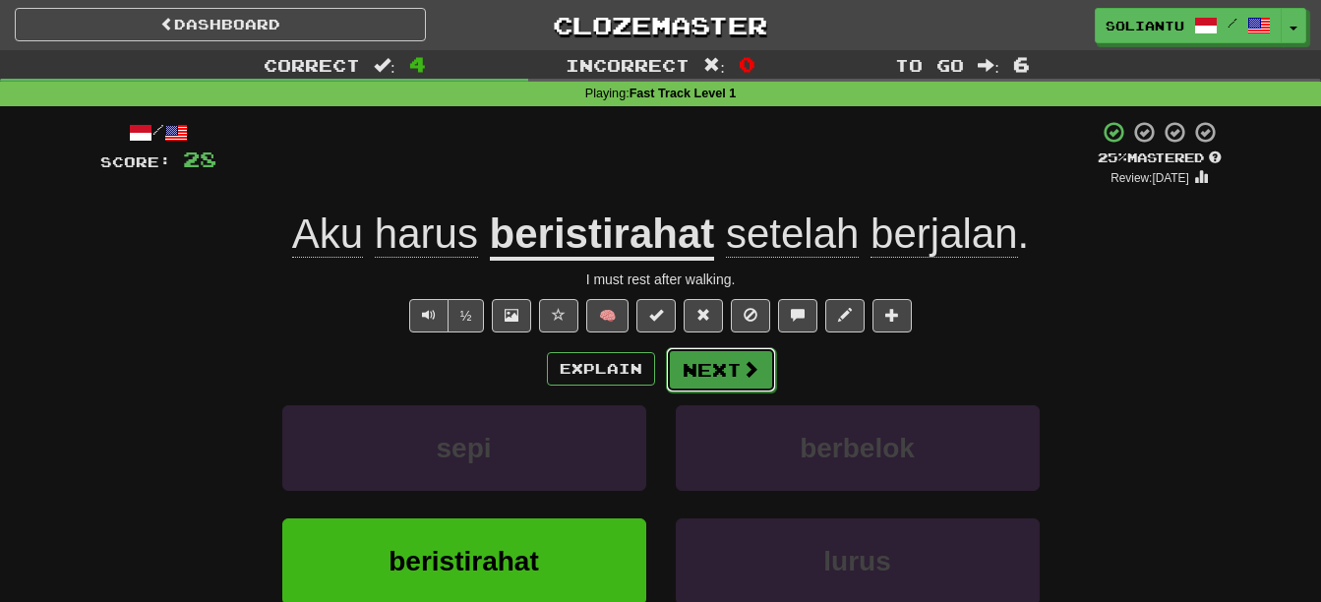
click at [727, 375] on button "Next" at bounding box center [721, 369] width 110 height 45
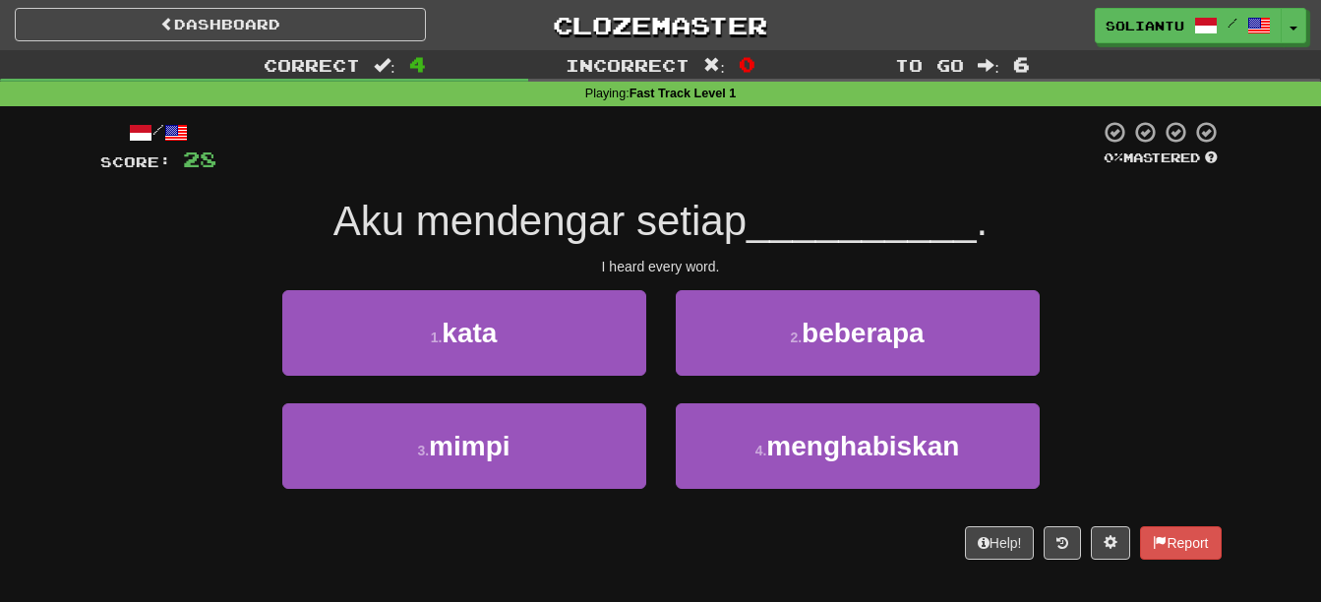
click at [655, 332] on div "1 . kata" at bounding box center [464, 346] width 393 height 113
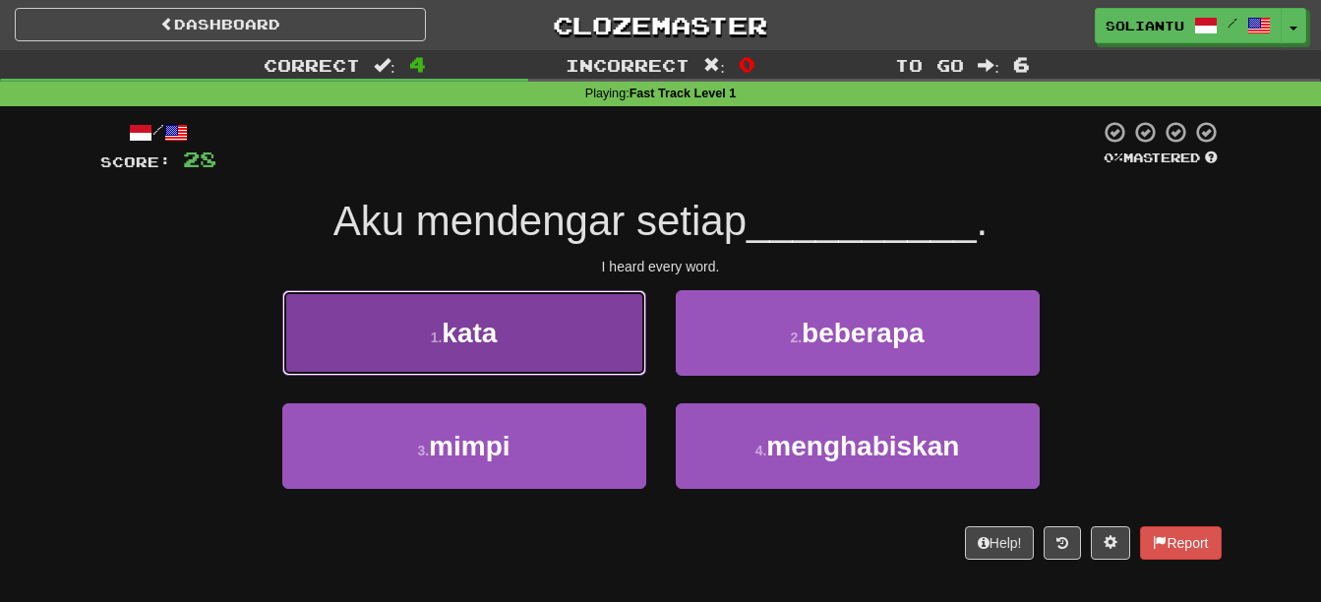
click at [623, 332] on button "1 . kata" at bounding box center [464, 333] width 364 height 86
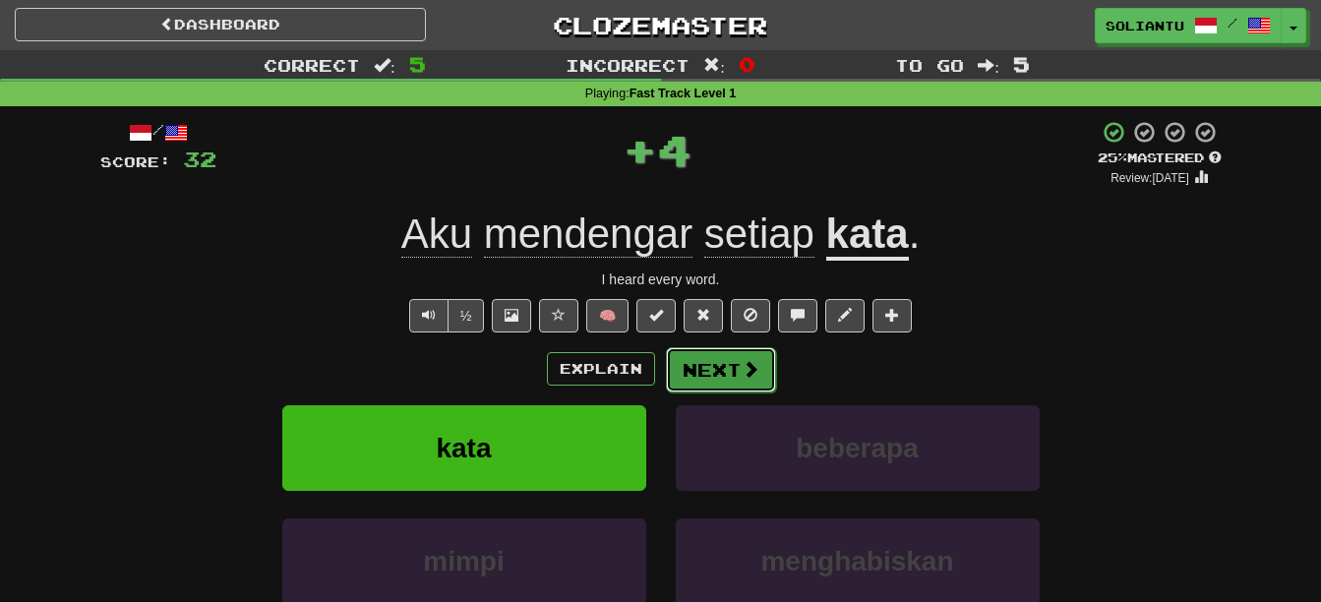
click at [733, 355] on button "Next" at bounding box center [721, 369] width 110 height 45
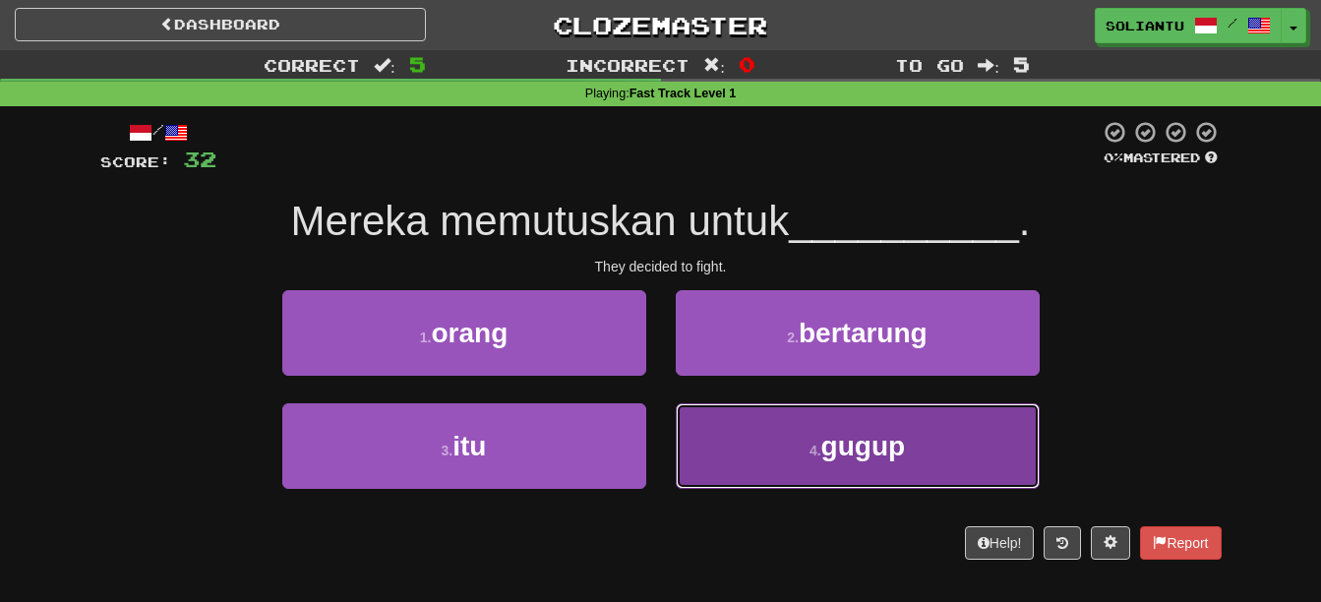
click at [884, 455] on span "gugup" at bounding box center [863, 446] width 85 height 30
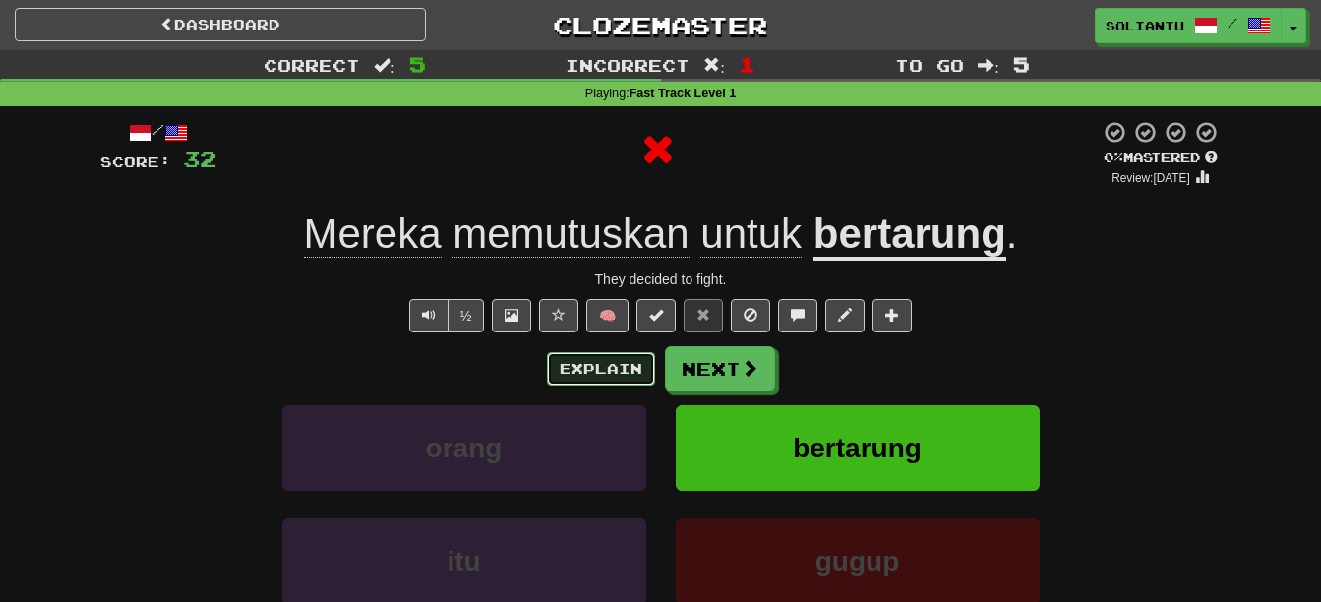
click at [635, 370] on button "Explain" at bounding box center [601, 368] width 108 height 33
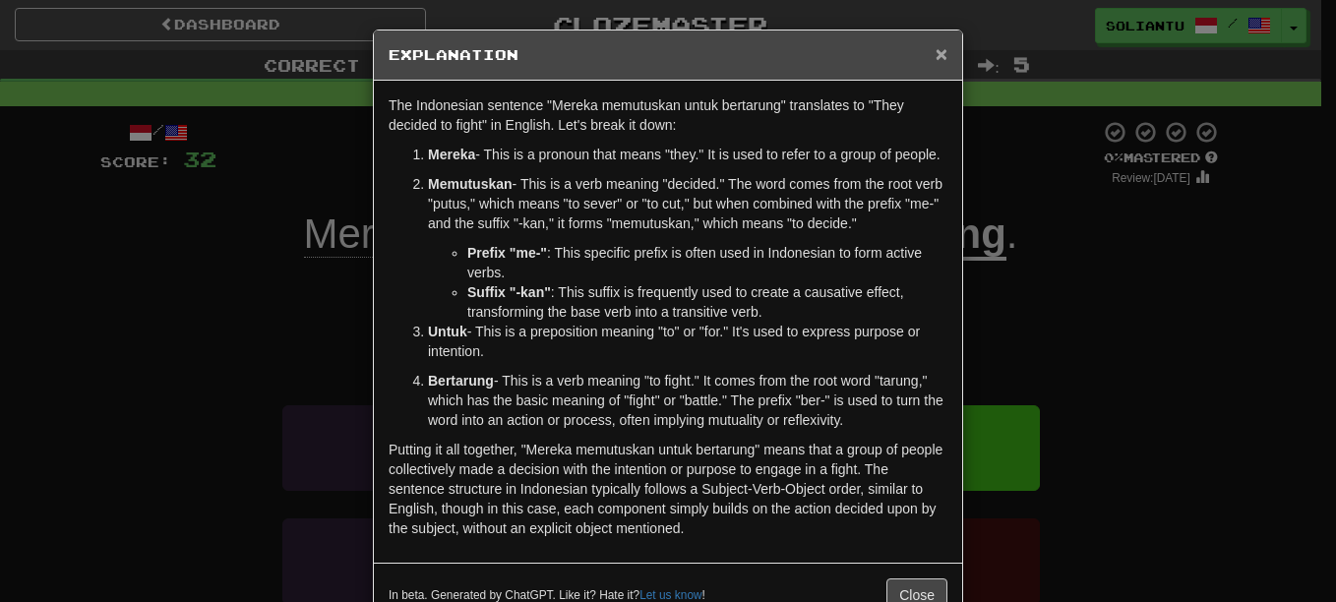
click at [936, 56] on span "×" at bounding box center [942, 53] width 12 height 23
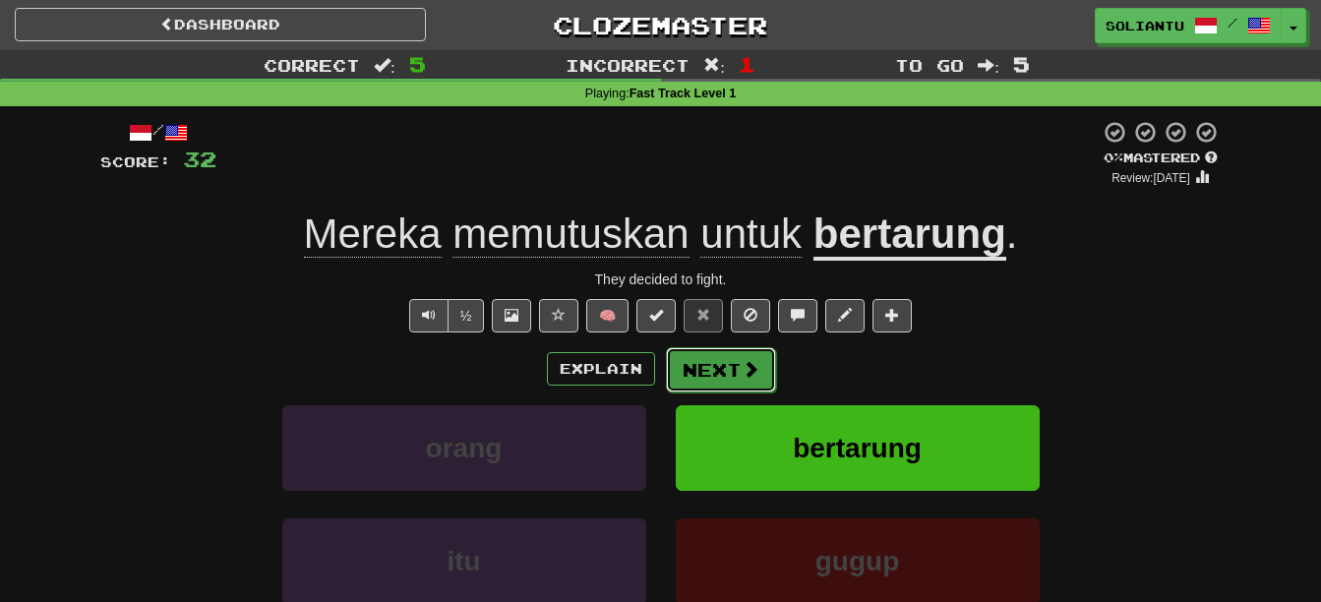
click at [730, 366] on button "Next" at bounding box center [721, 369] width 110 height 45
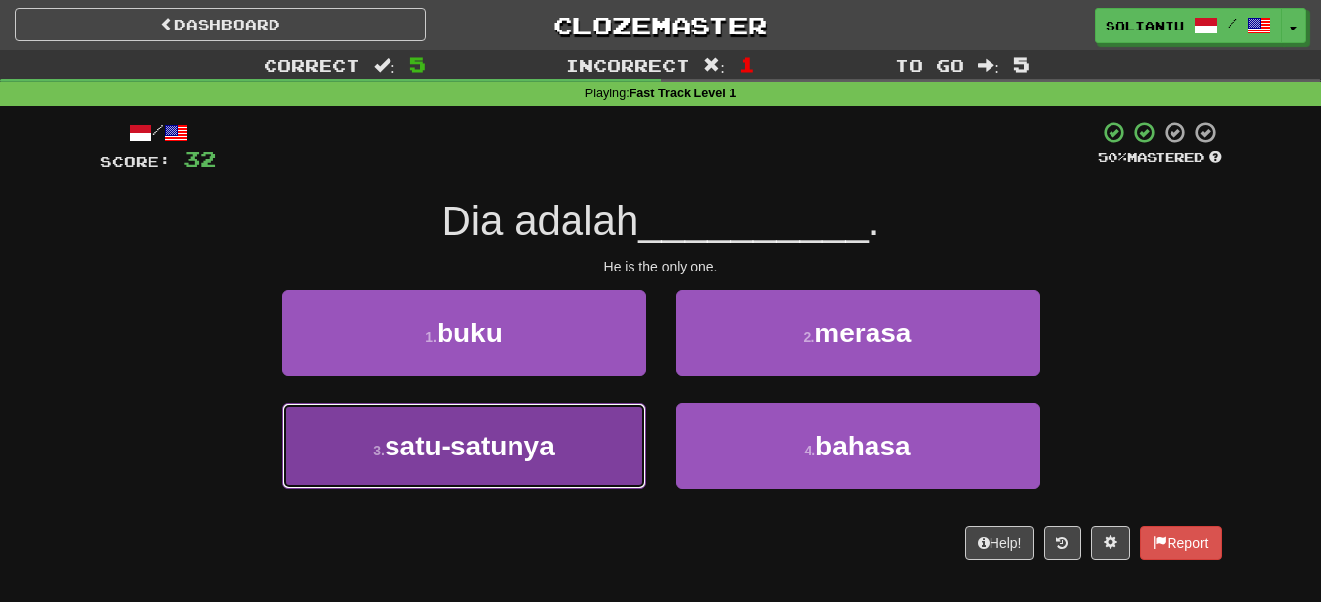
click at [600, 435] on button "3 . satu-satunya" at bounding box center [464, 446] width 364 height 86
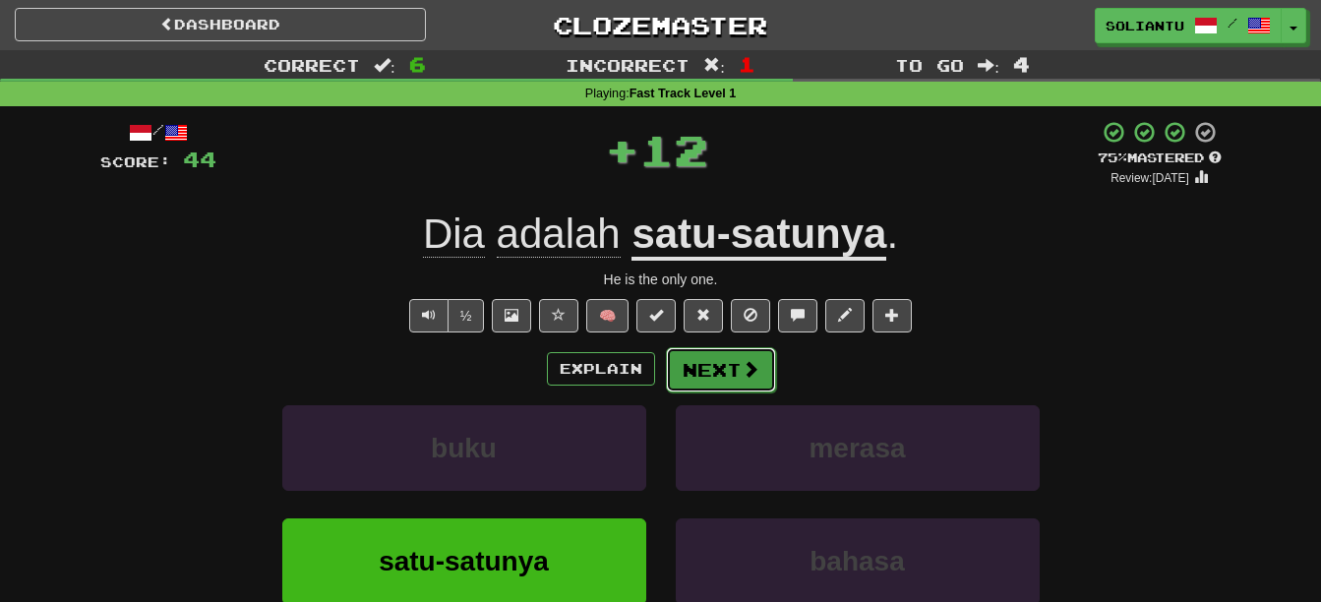
click at [764, 370] on button "Next" at bounding box center [721, 369] width 110 height 45
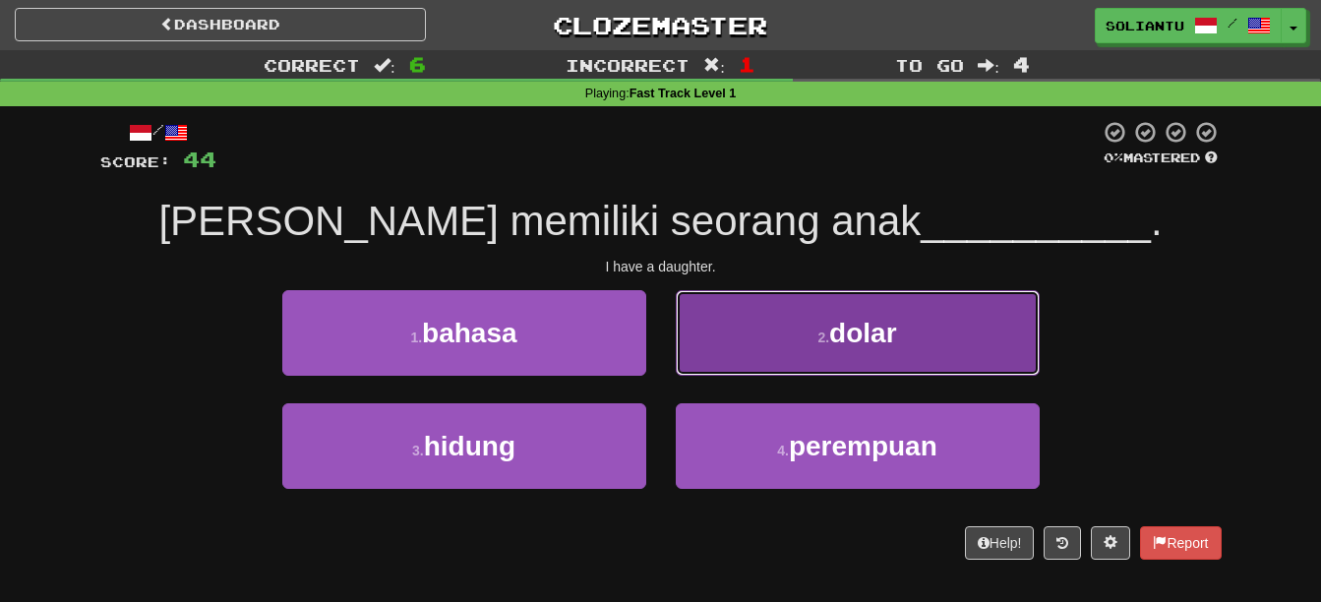
click at [821, 343] on small "2 ." at bounding box center [823, 338] width 12 height 16
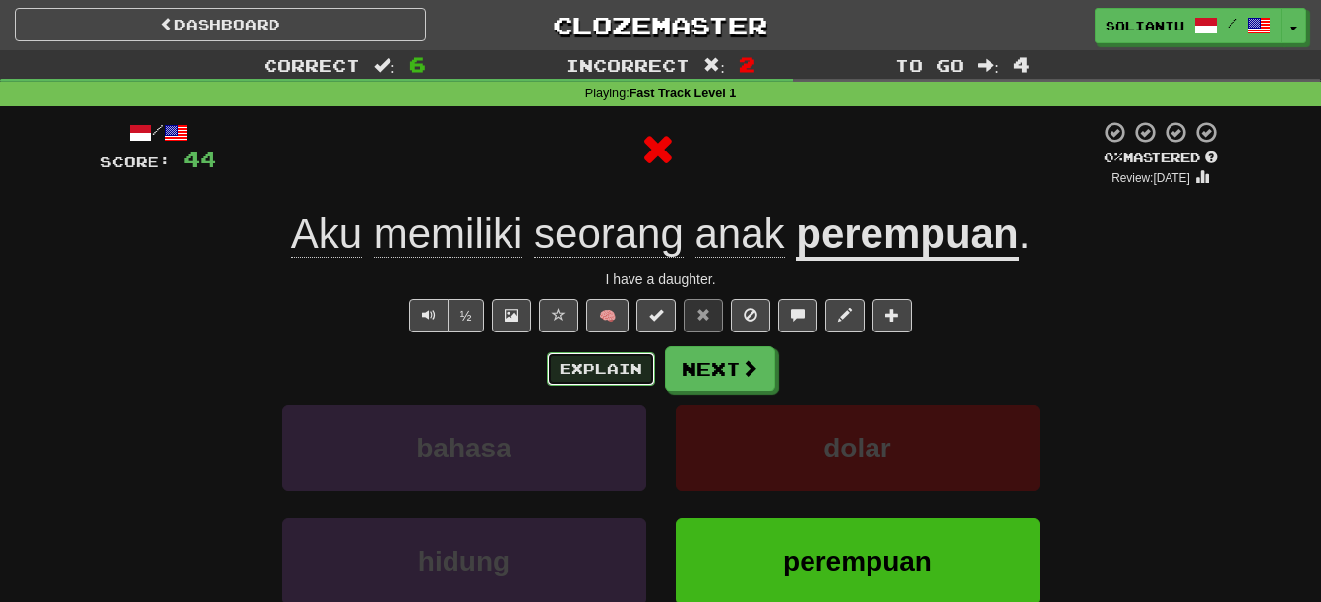
click at [629, 382] on button "Explain" at bounding box center [601, 368] width 108 height 33
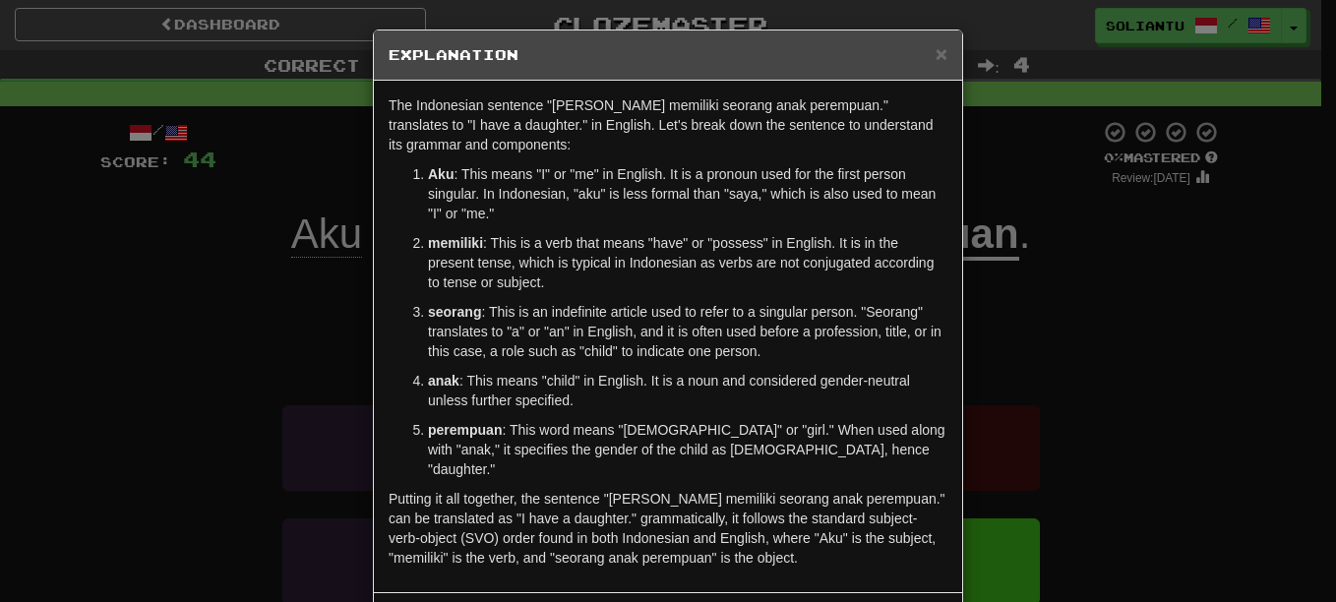
click at [913, 60] on h5 "Explanation" at bounding box center [668, 55] width 559 height 20
click at [922, 64] on h5 "Explanation" at bounding box center [668, 55] width 559 height 20
click at [936, 60] on span "×" at bounding box center [942, 53] width 12 height 23
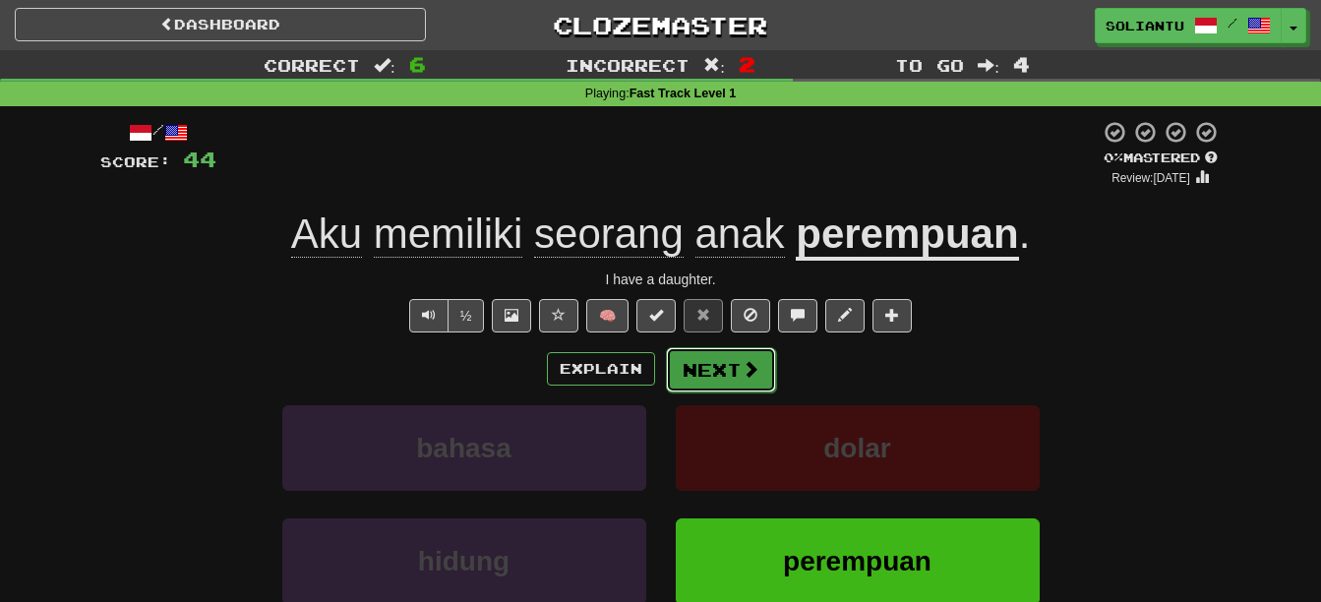
click at [762, 385] on button "Next" at bounding box center [721, 369] width 110 height 45
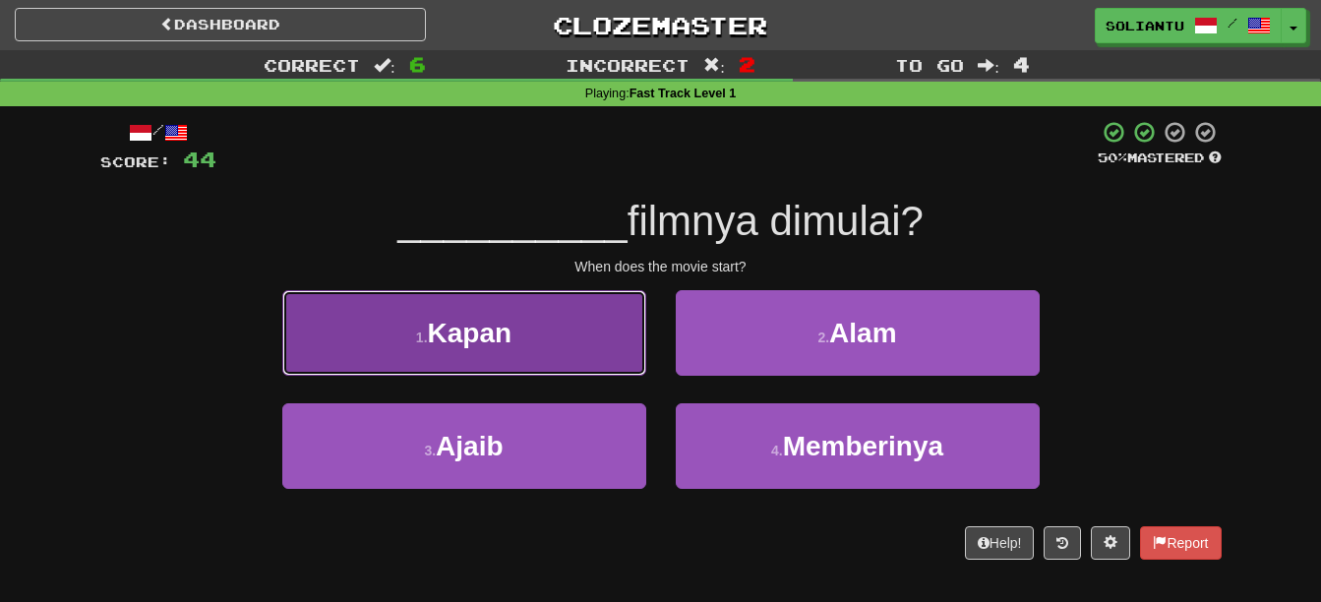
click at [546, 325] on button "1 . Kapan" at bounding box center [464, 333] width 364 height 86
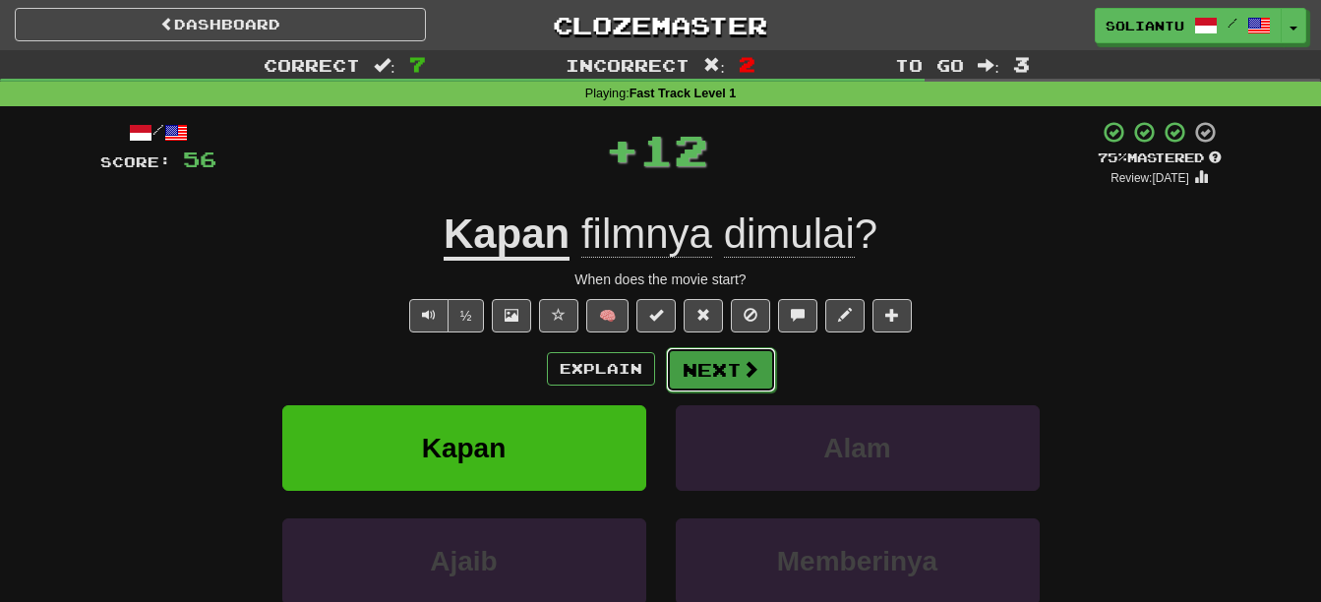
click at [695, 364] on button "Next" at bounding box center [721, 369] width 110 height 45
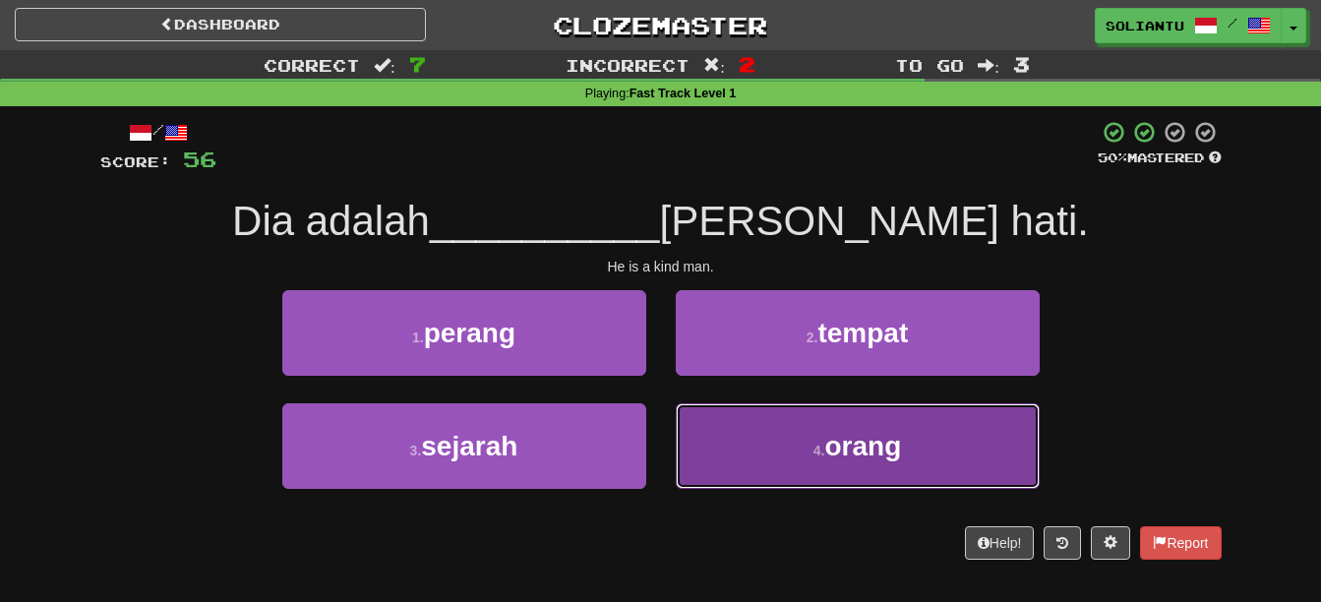
click at [824, 430] on button "4 . orang" at bounding box center [858, 446] width 364 height 86
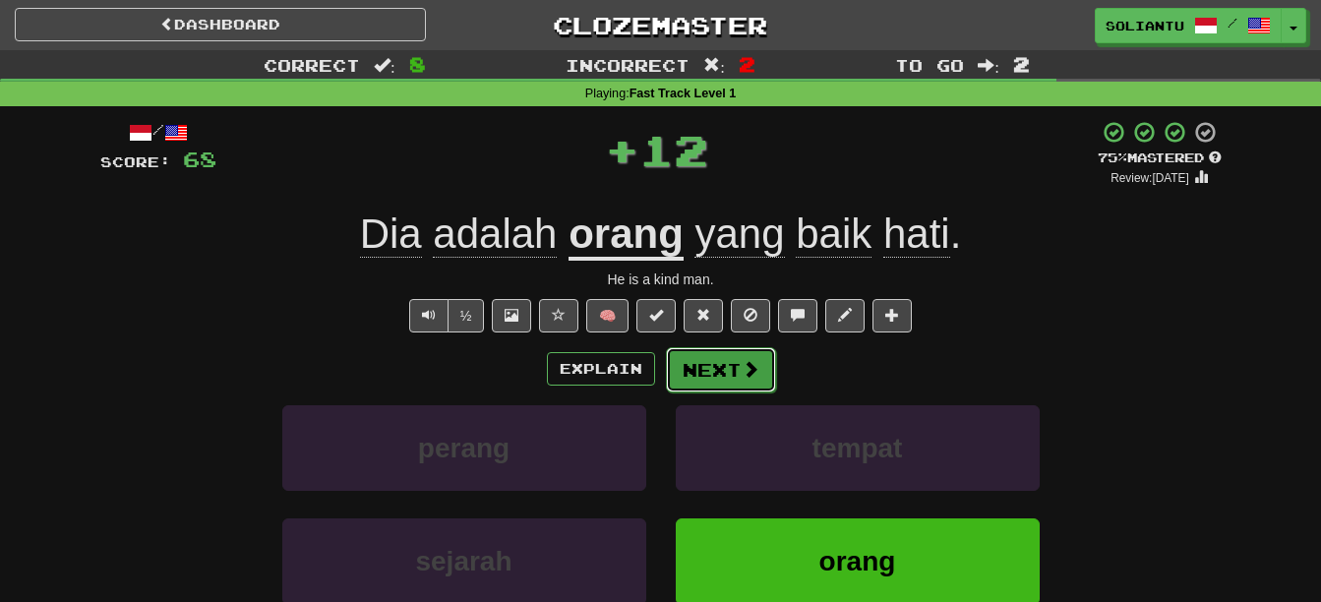
click at [730, 370] on button "Next" at bounding box center [721, 369] width 110 height 45
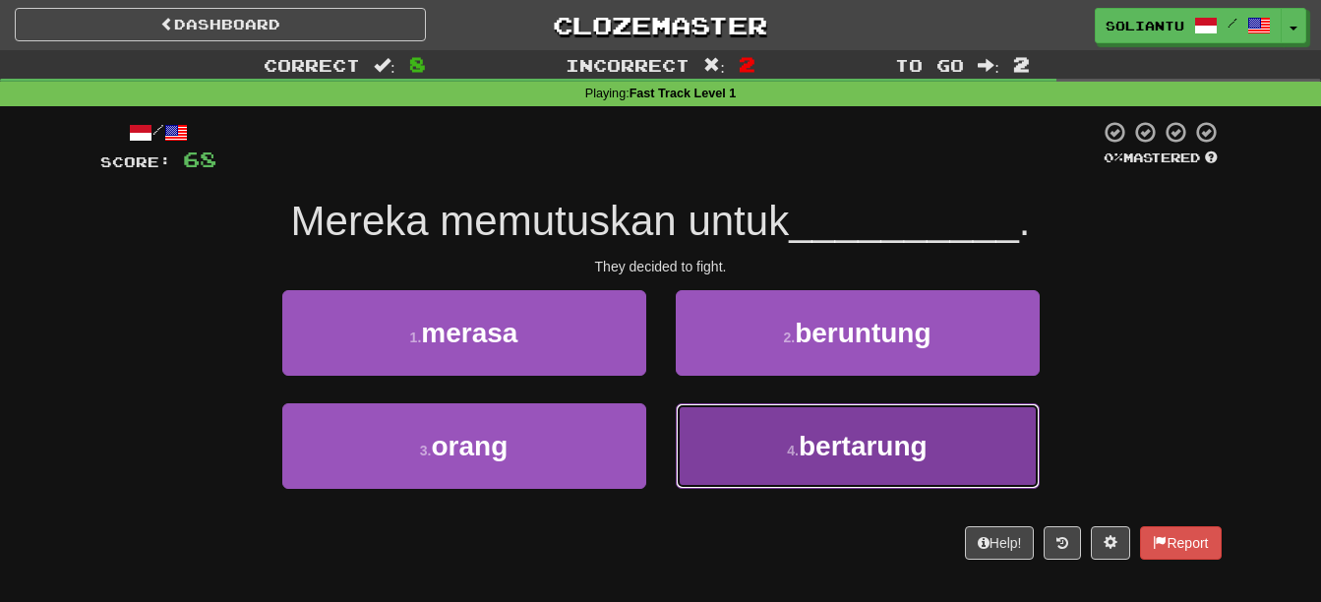
click at [932, 422] on button "4 . bertarung" at bounding box center [858, 446] width 364 height 86
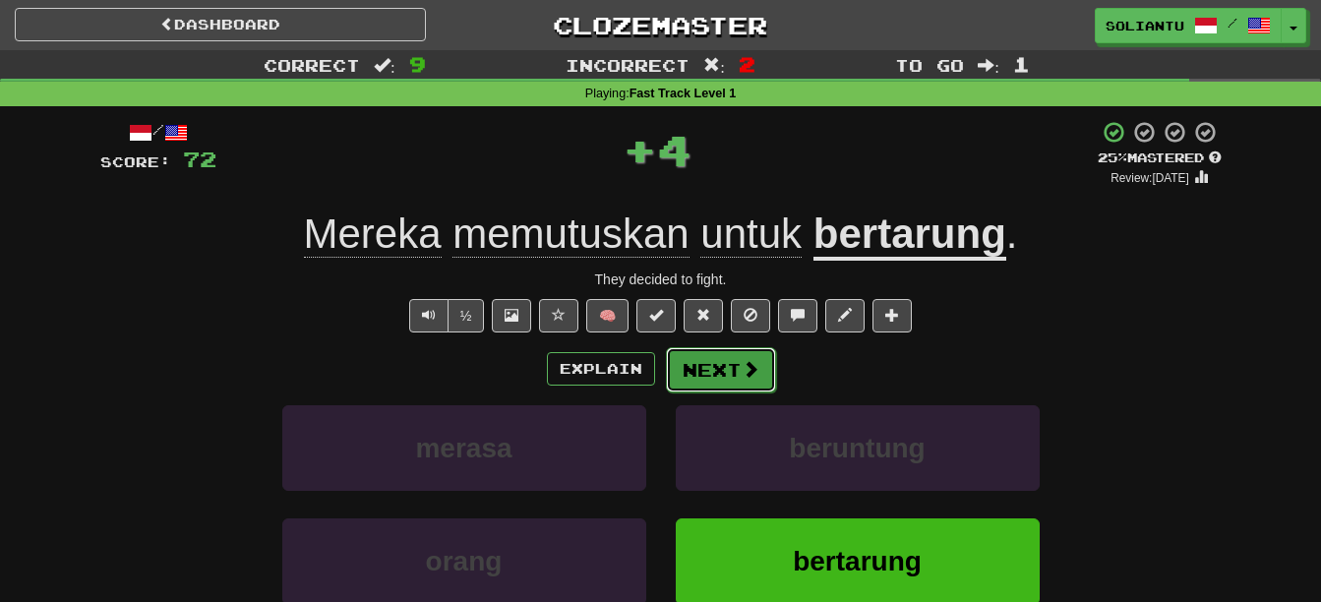
click at [755, 389] on button "Next" at bounding box center [721, 369] width 110 height 45
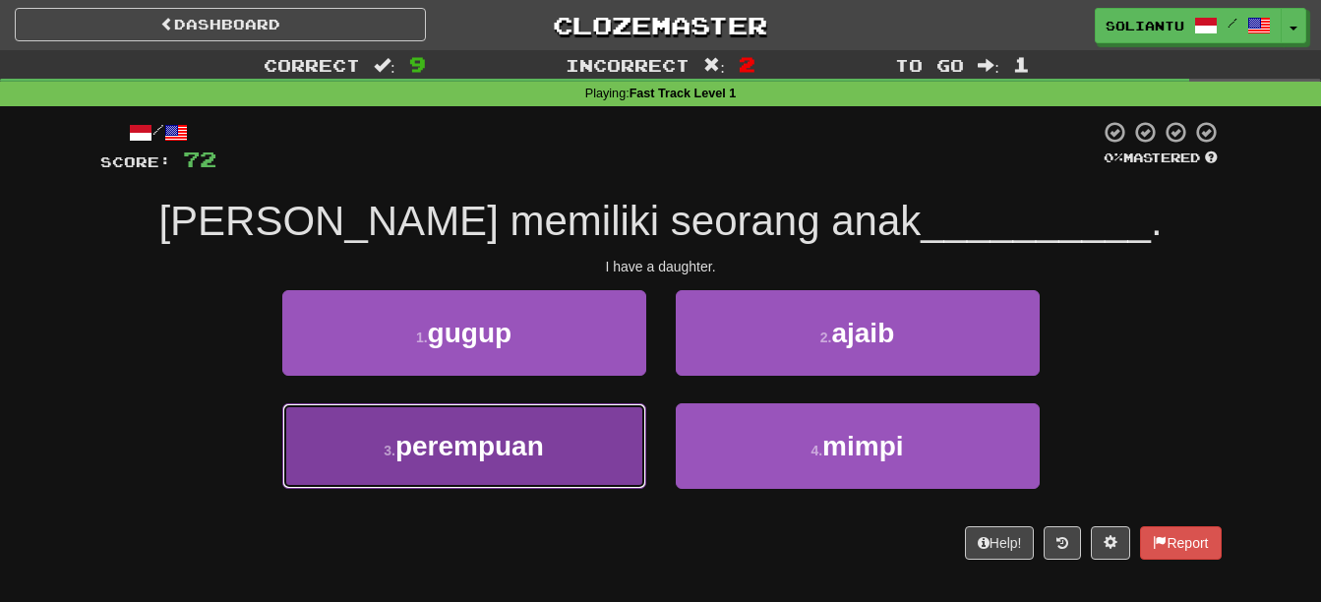
click at [591, 433] on button "3 . perempuan" at bounding box center [464, 446] width 364 height 86
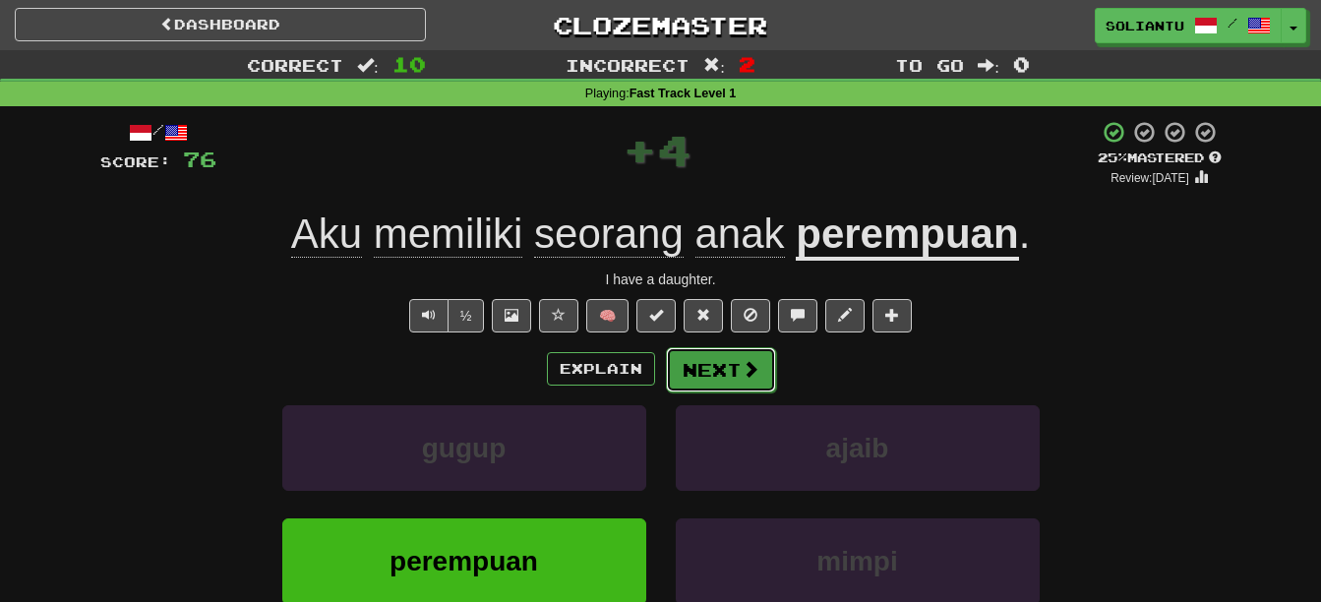
click at [705, 384] on button "Next" at bounding box center [721, 369] width 110 height 45
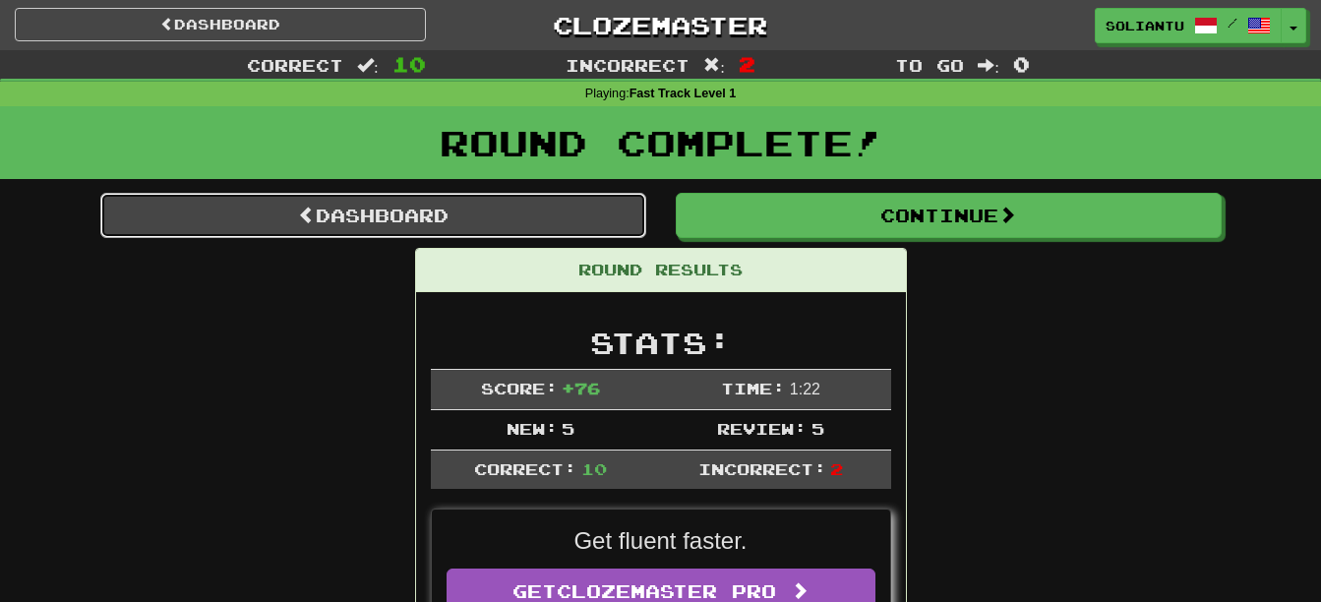
click at [453, 210] on link "Dashboard" at bounding box center [373, 215] width 546 height 45
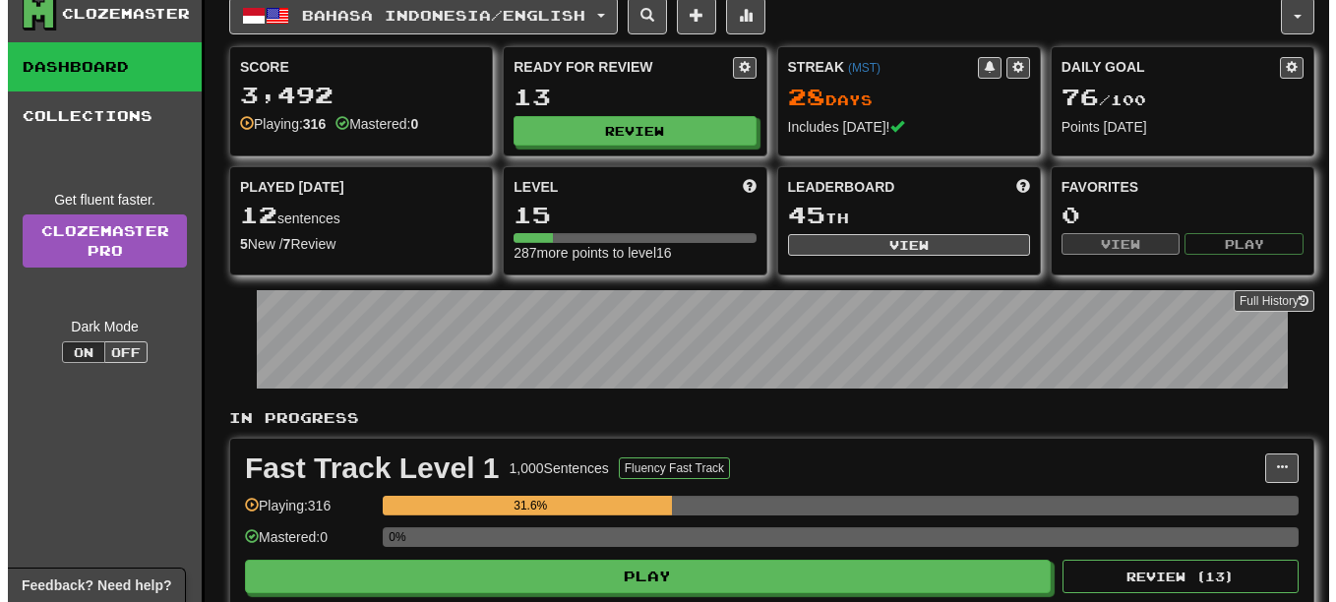
scroll to position [98, 0]
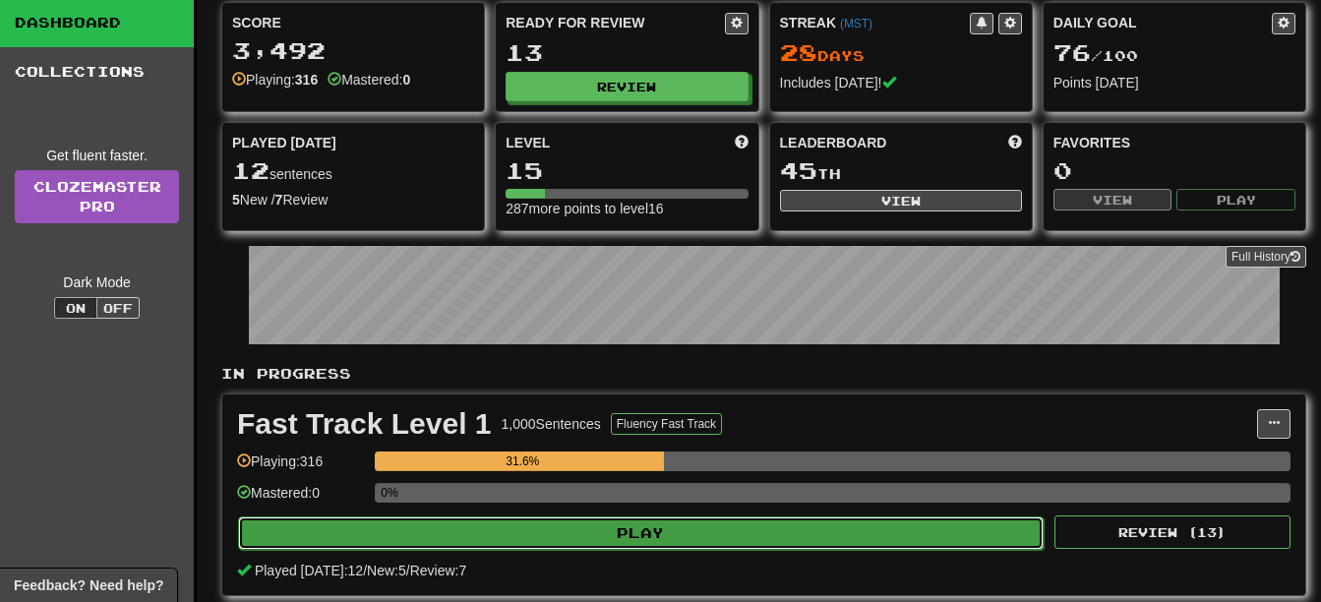
click at [560, 537] on button "Play" at bounding box center [641, 532] width 806 height 33
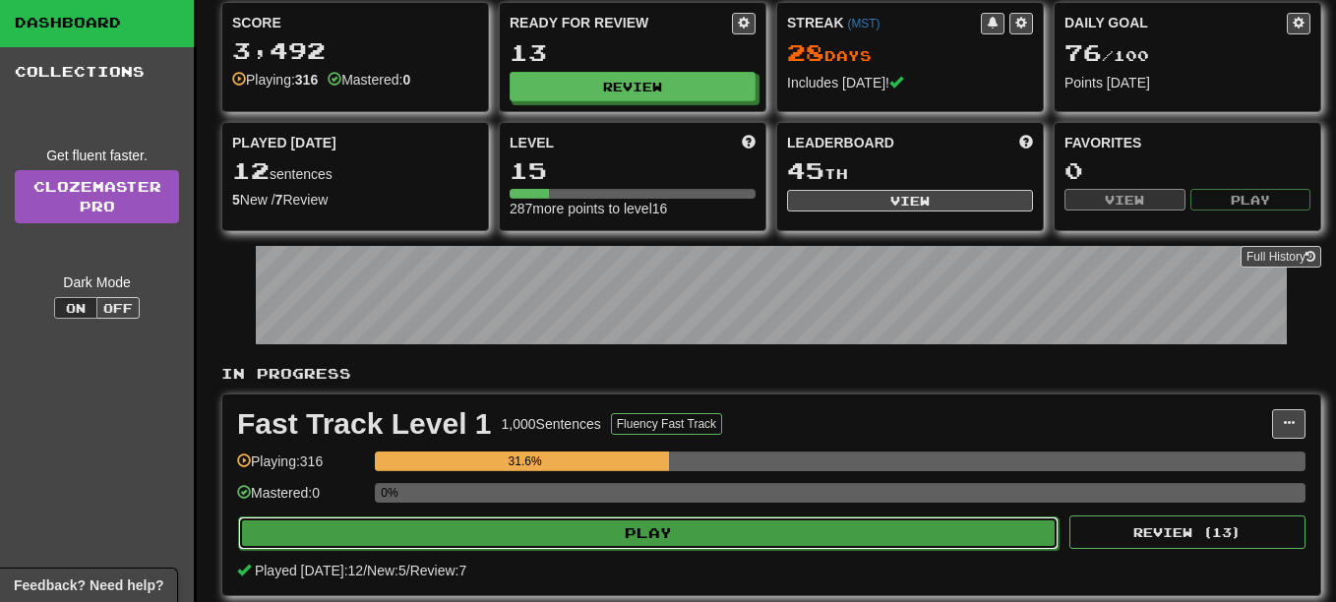
select select "**"
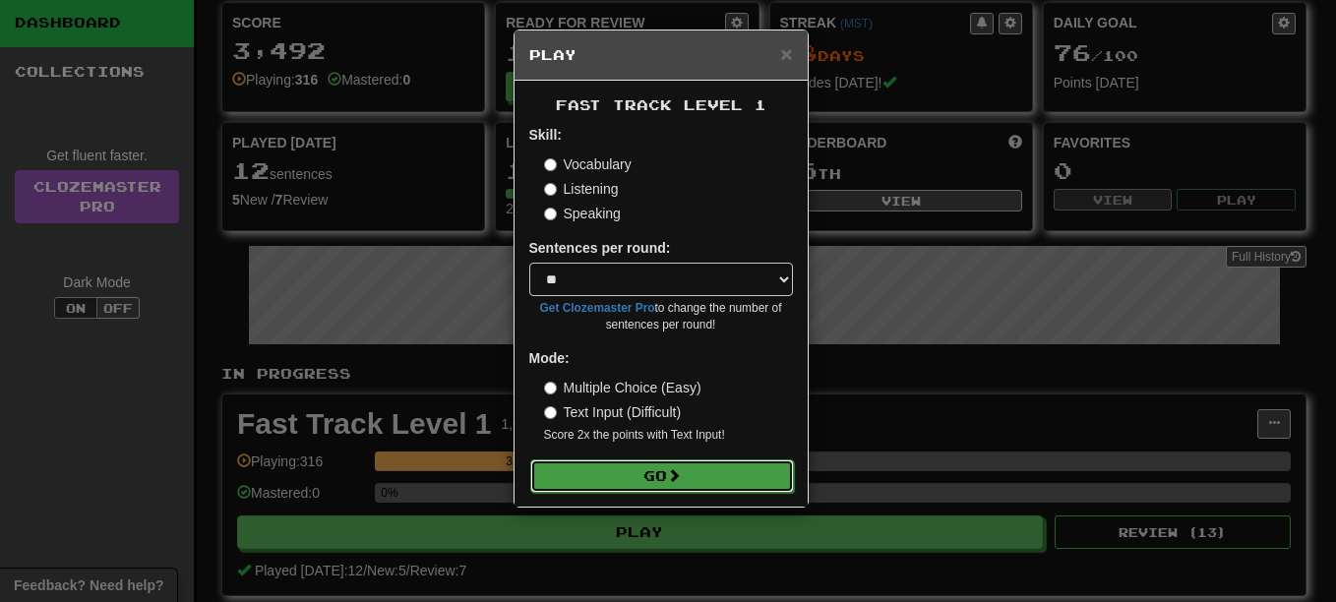
click at [615, 473] on button "Go" at bounding box center [662, 475] width 264 height 33
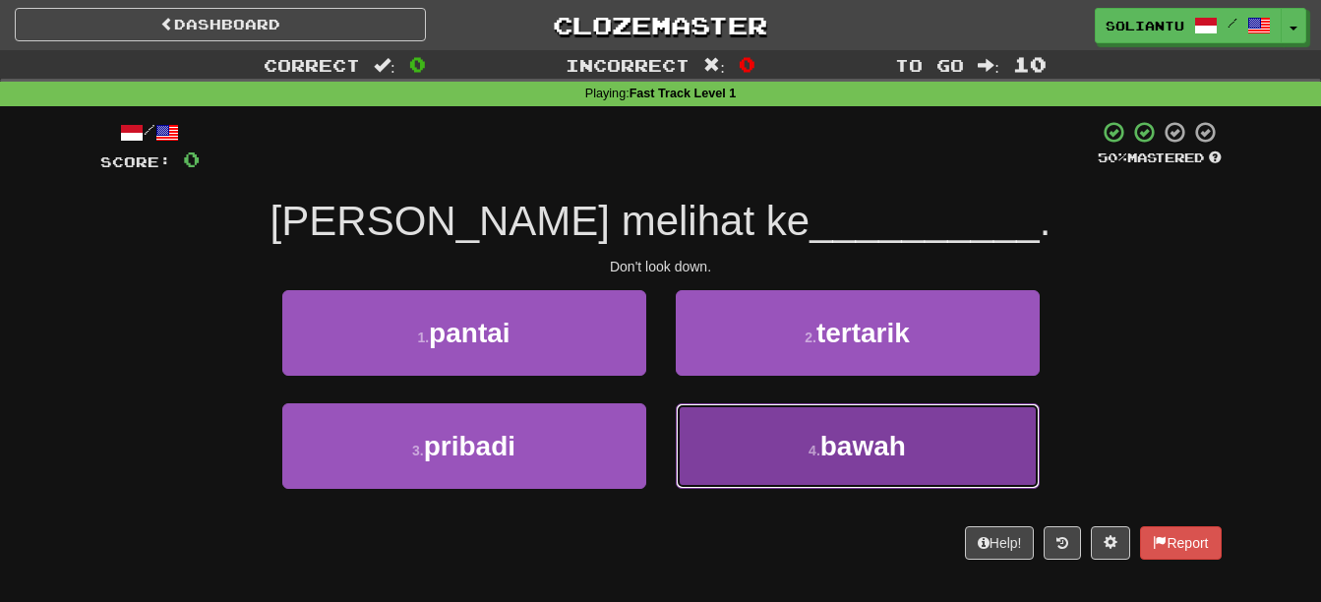
click at [764, 474] on button "4 . bawah" at bounding box center [858, 446] width 364 height 86
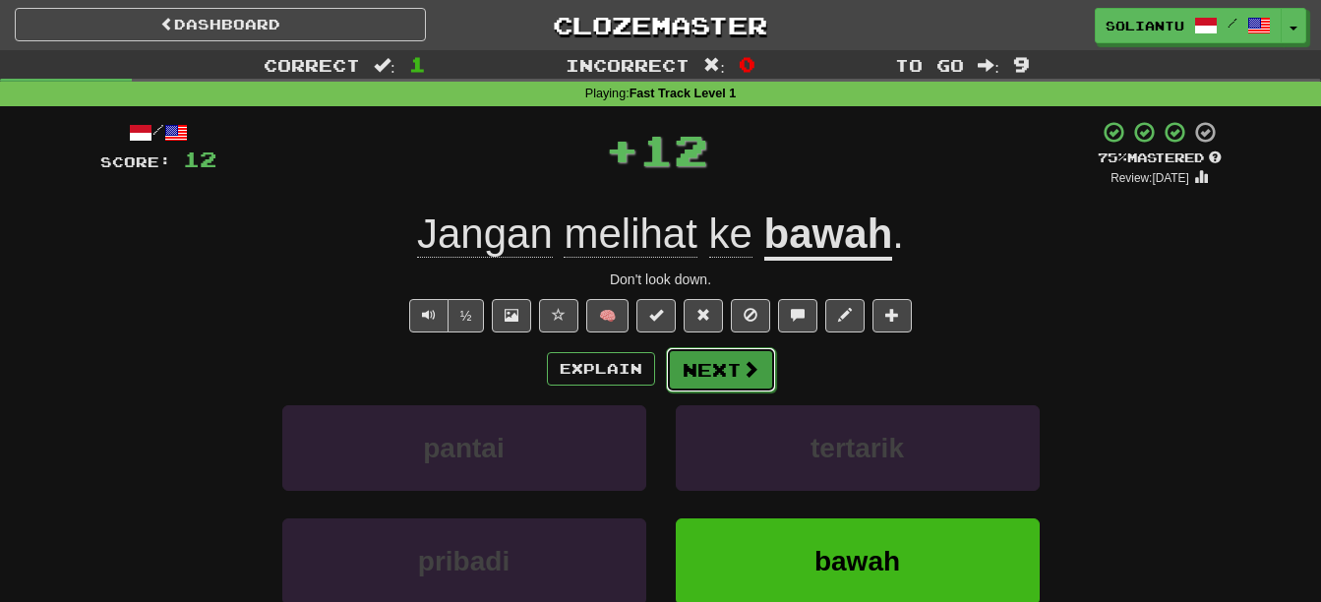
click at [715, 373] on button "Next" at bounding box center [721, 369] width 110 height 45
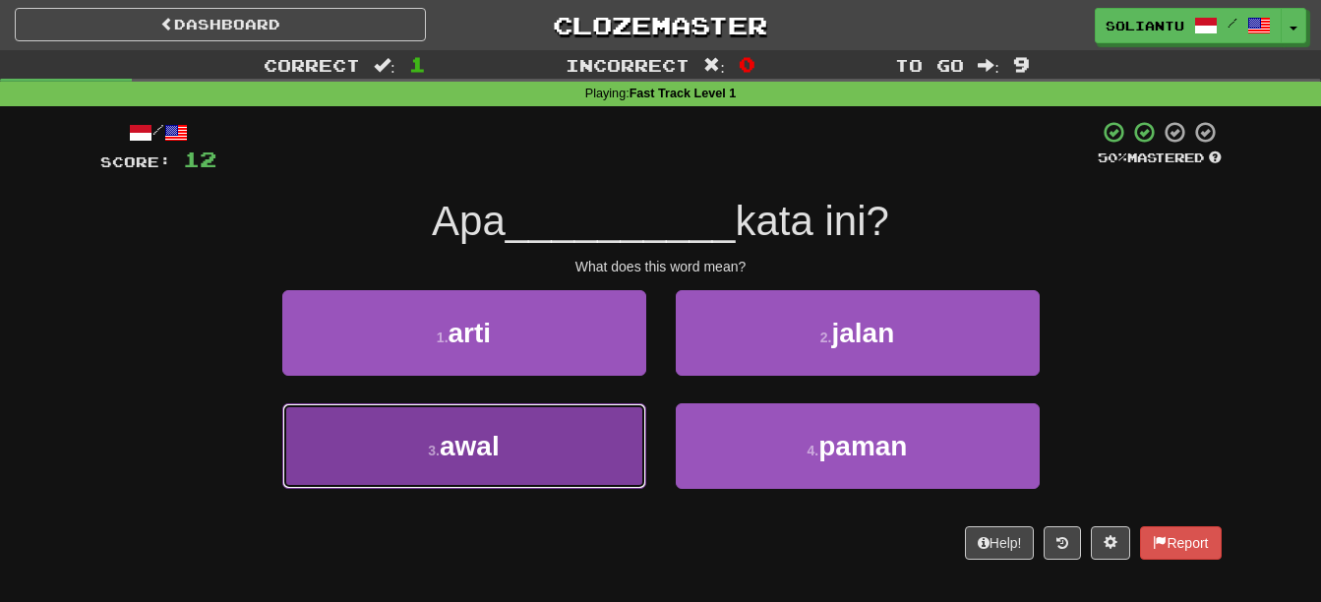
click at [568, 419] on button "3 . awal" at bounding box center [464, 446] width 364 height 86
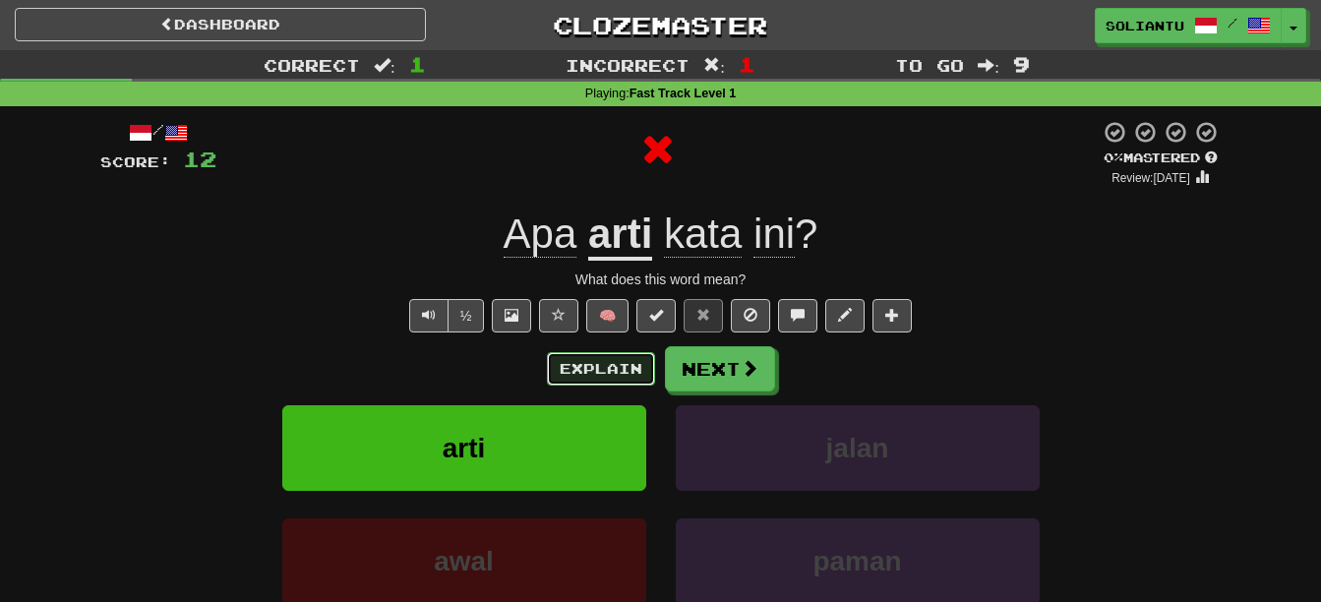
click at [606, 368] on button "Explain" at bounding box center [601, 368] width 108 height 33
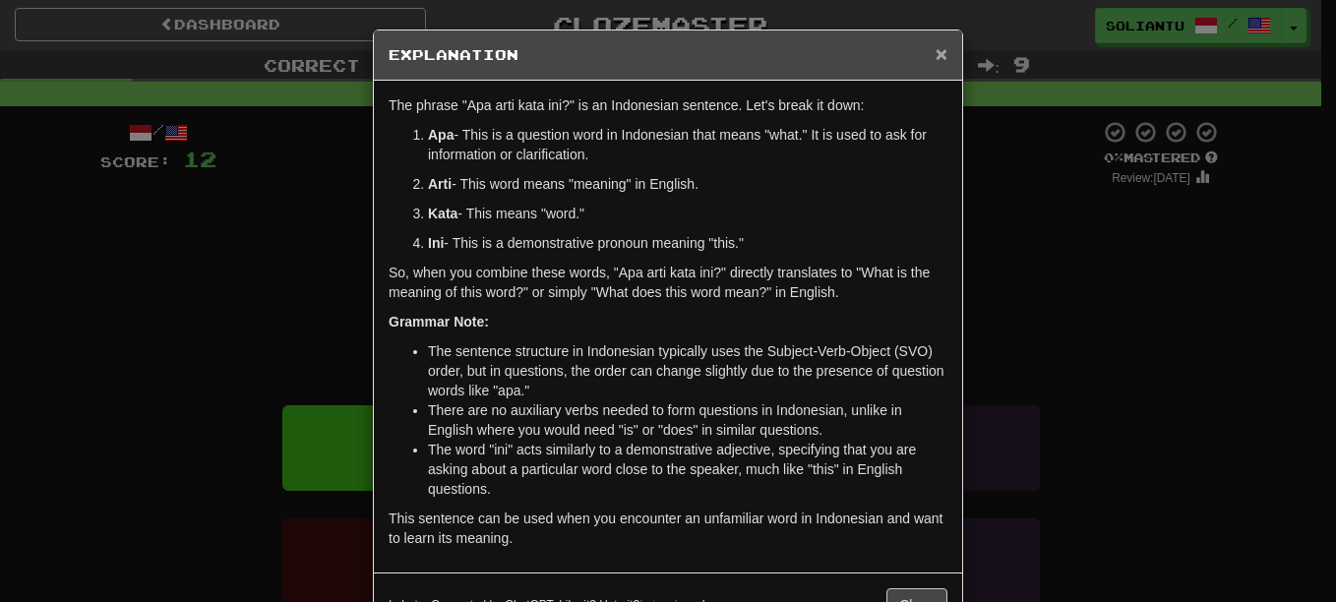
click at [936, 58] on span "×" at bounding box center [942, 53] width 12 height 23
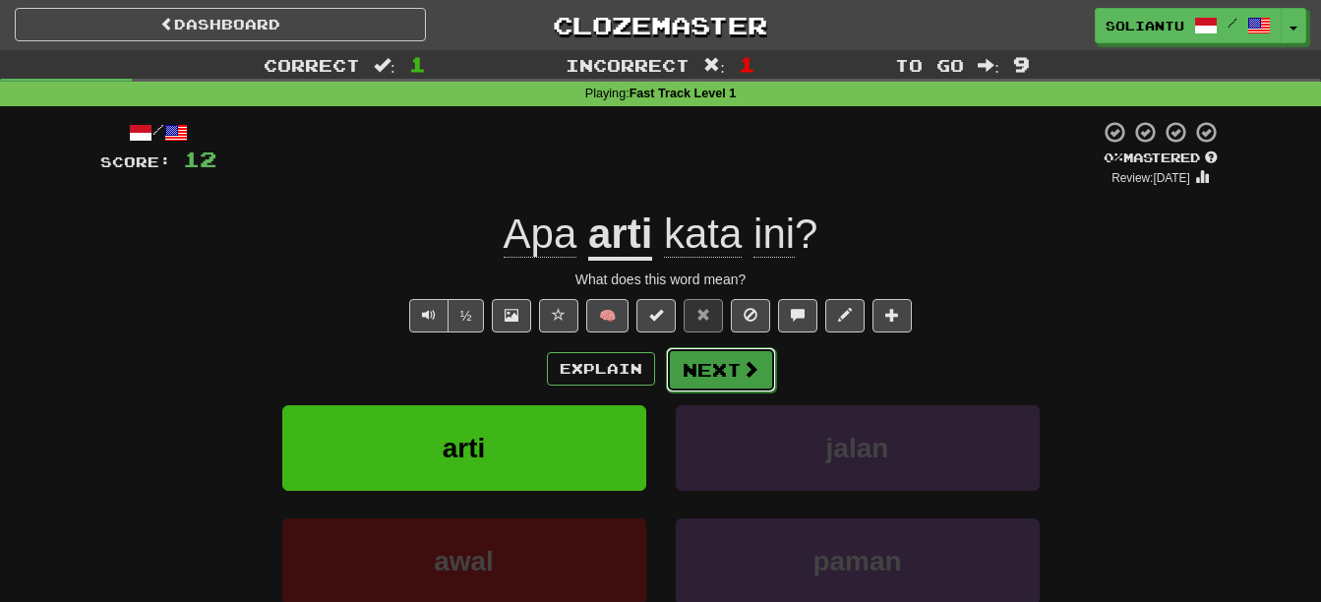
click at [749, 367] on span at bounding box center [751, 369] width 18 height 18
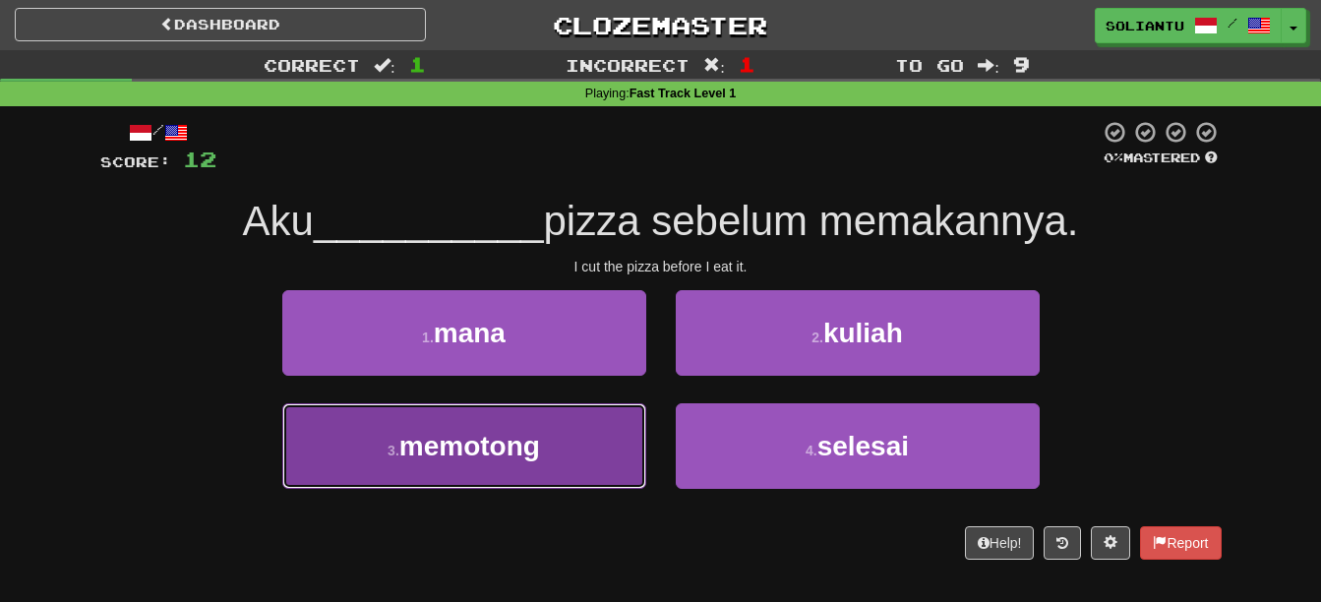
click at [590, 443] on button "3 . memotong" at bounding box center [464, 446] width 364 height 86
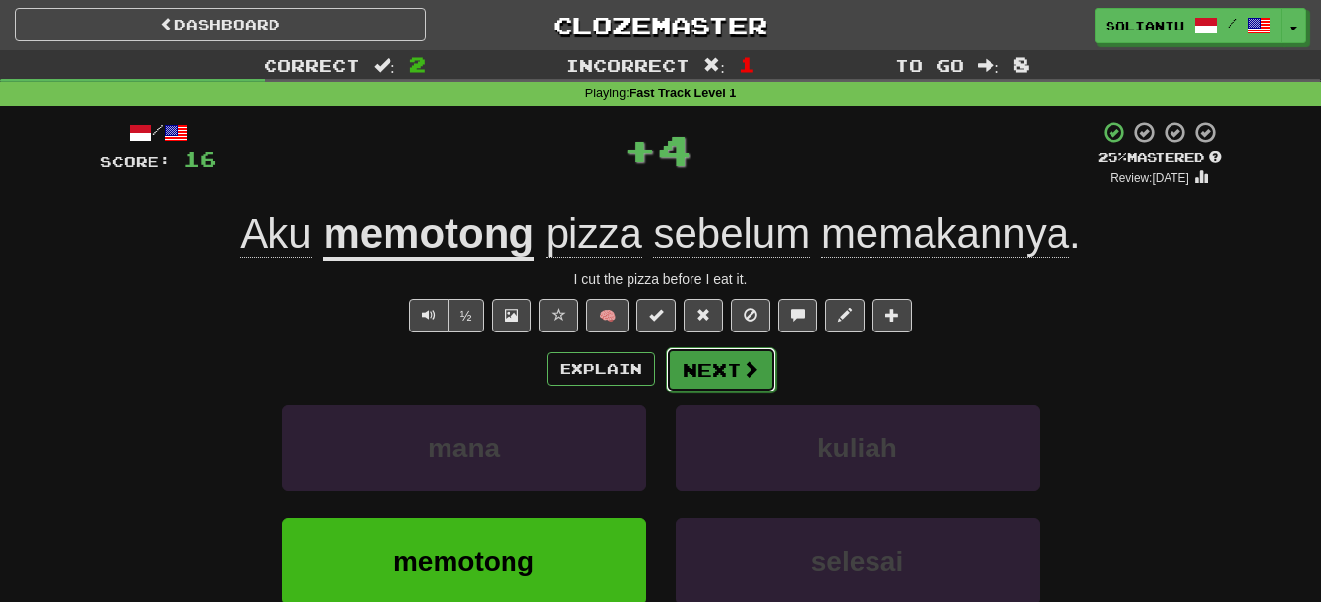
click at [742, 360] on span at bounding box center [751, 369] width 18 height 18
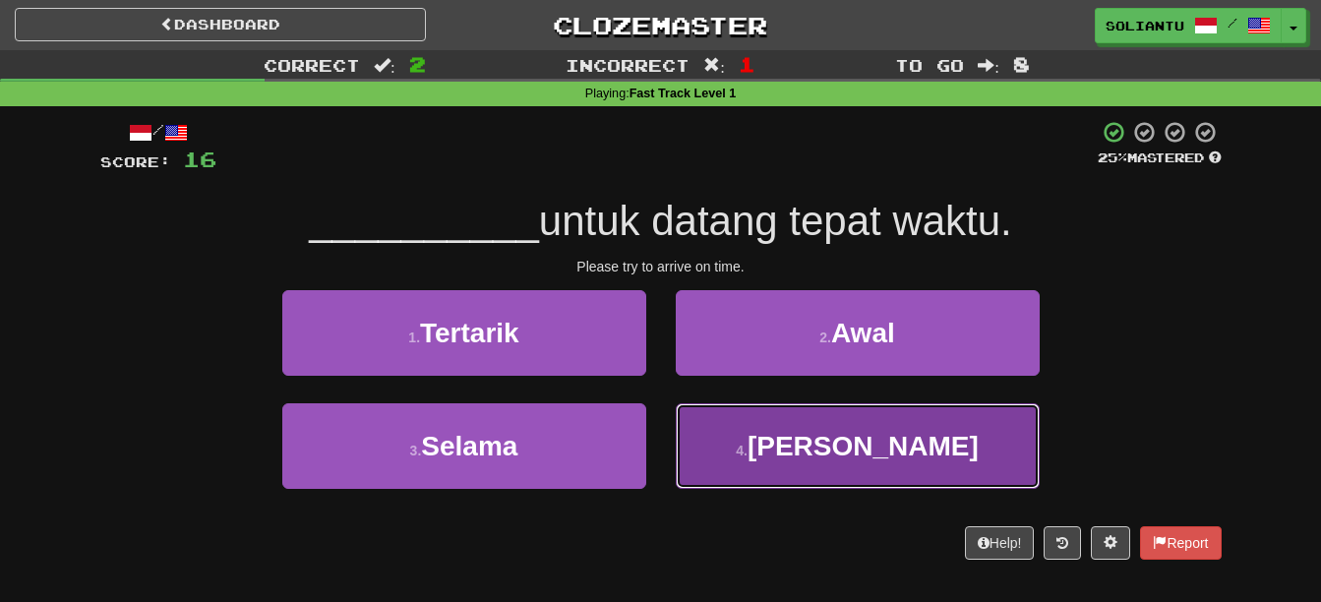
click at [860, 447] on span "[PERSON_NAME]" at bounding box center [863, 446] width 231 height 30
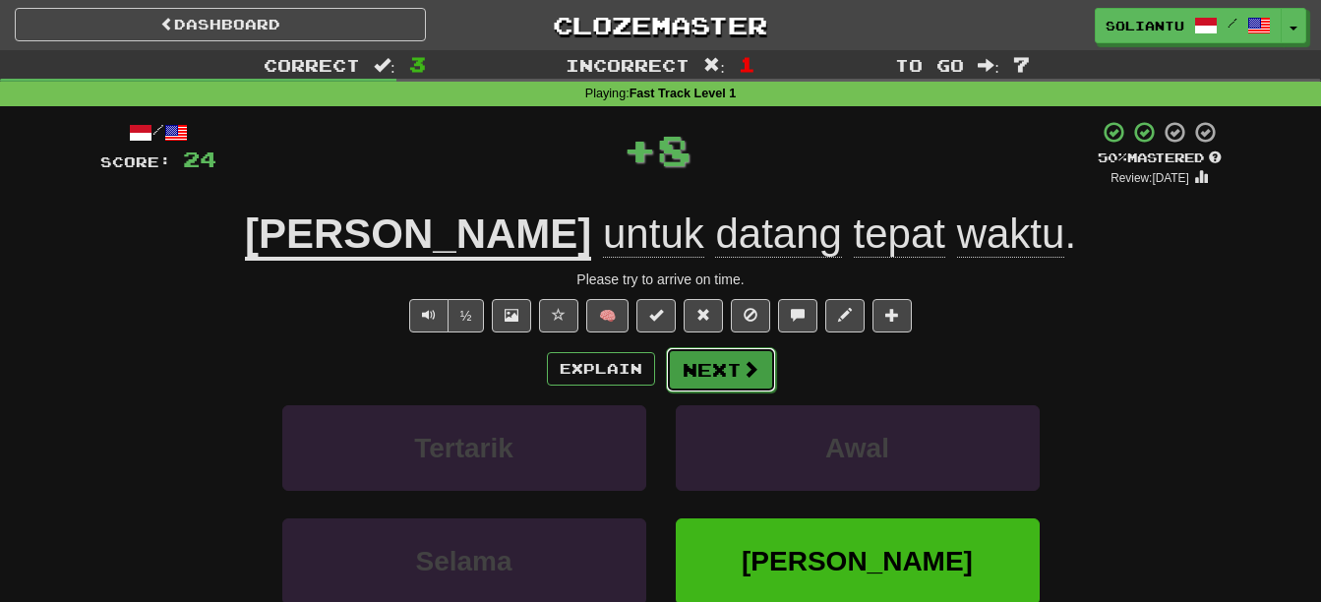
click at [745, 385] on button "Next" at bounding box center [721, 369] width 110 height 45
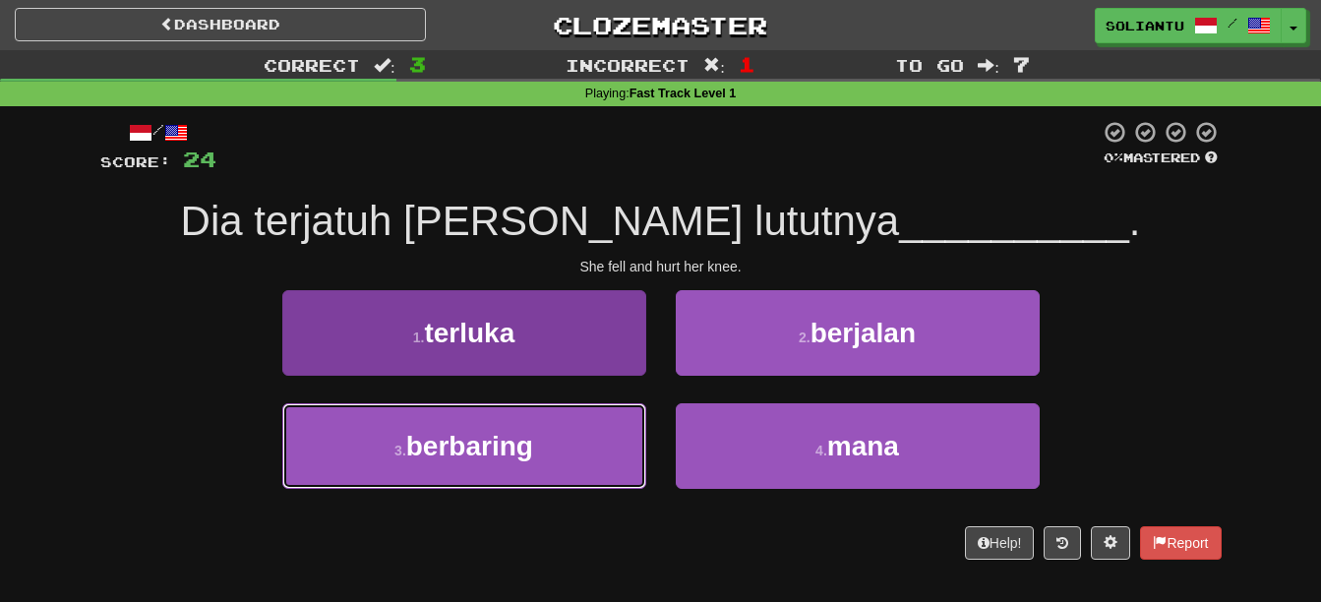
click at [539, 435] on button "3 . [GEOGRAPHIC_DATA]" at bounding box center [464, 446] width 364 height 86
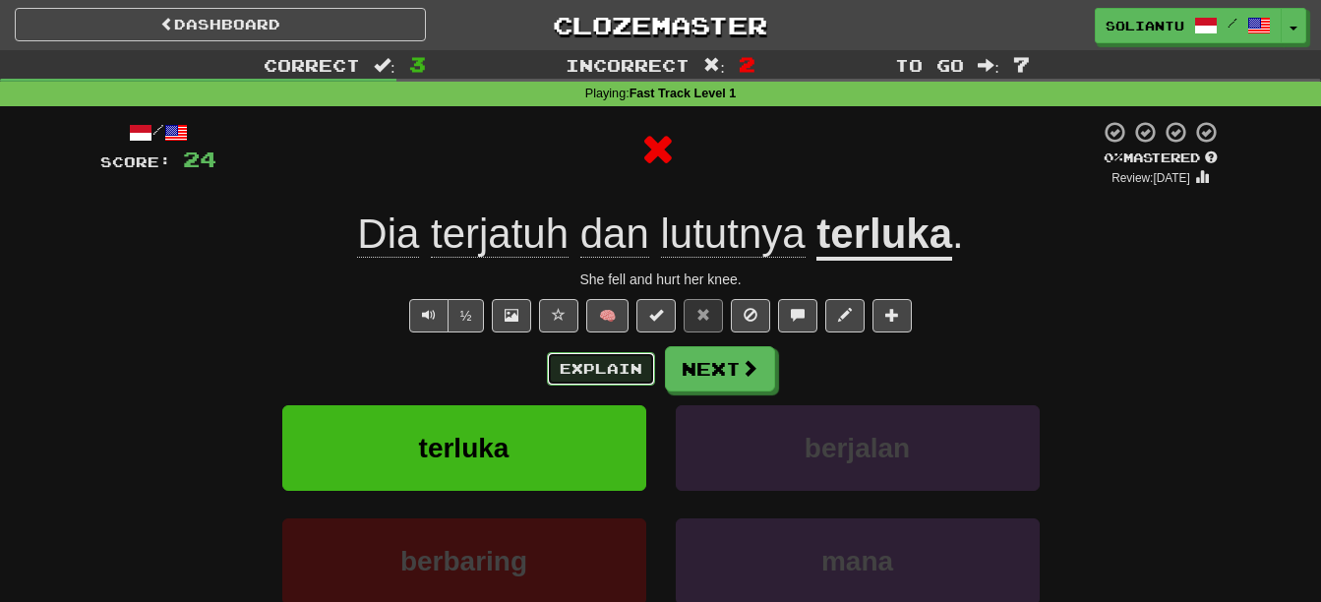
click at [625, 367] on button "Explain" at bounding box center [601, 368] width 108 height 33
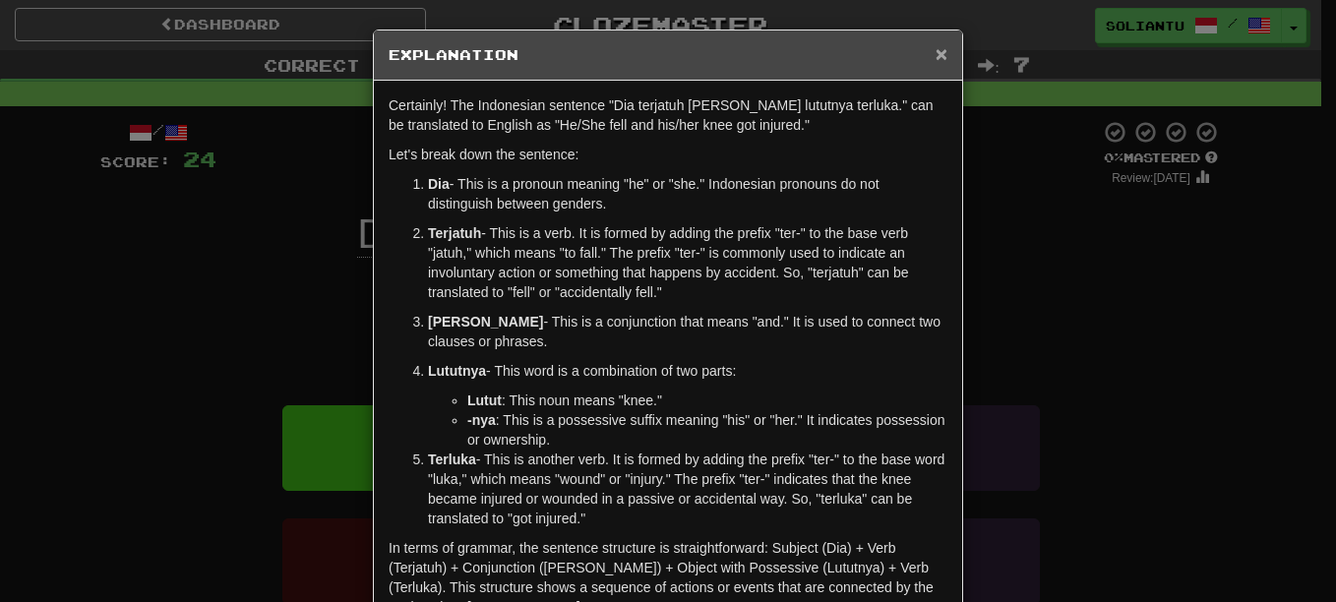
click at [939, 53] on span "×" at bounding box center [942, 53] width 12 height 23
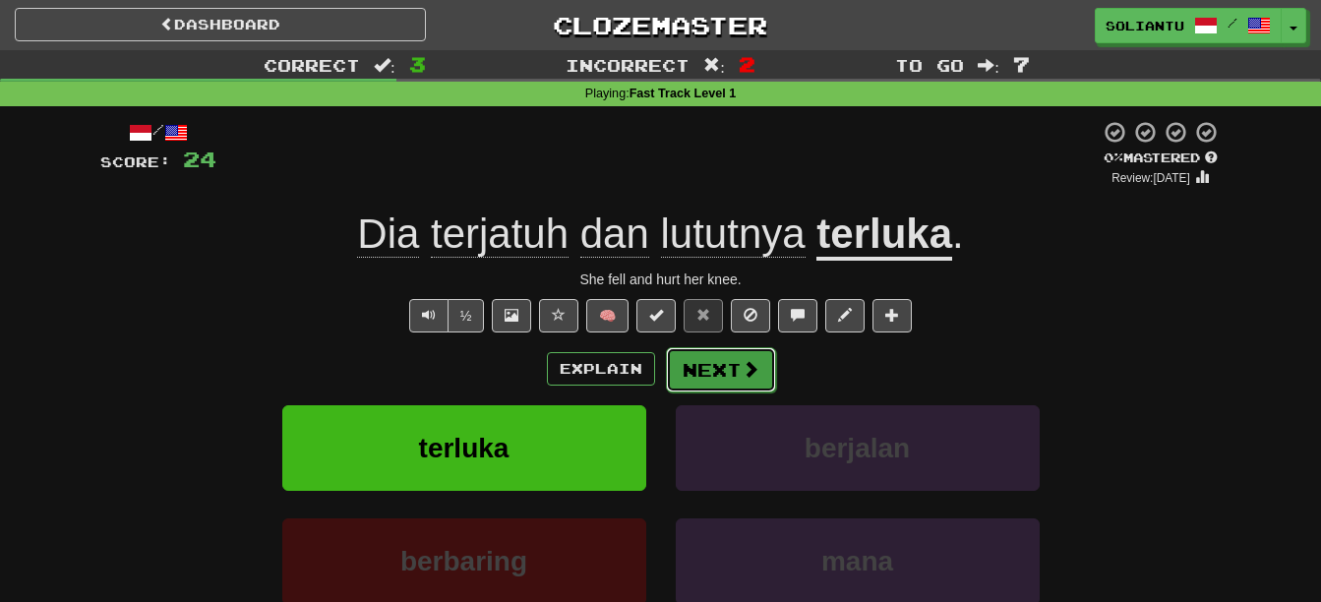
click at [746, 364] on span at bounding box center [751, 369] width 18 height 18
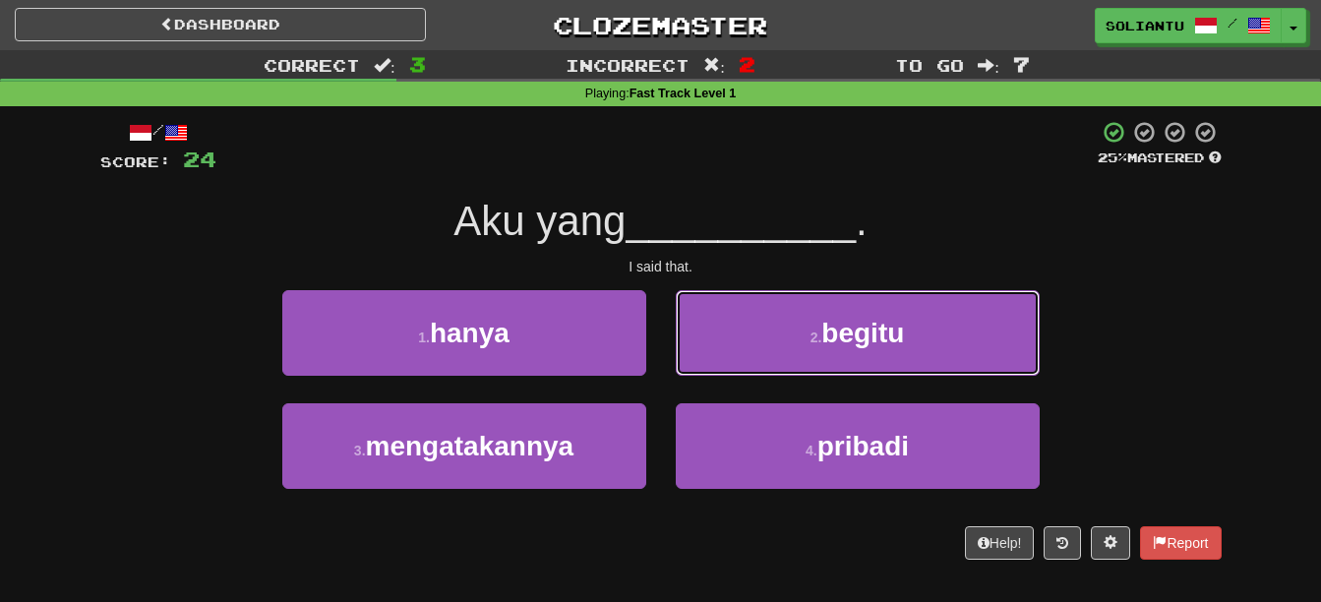
click at [746, 364] on button "2 . begitu" at bounding box center [858, 333] width 364 height 86
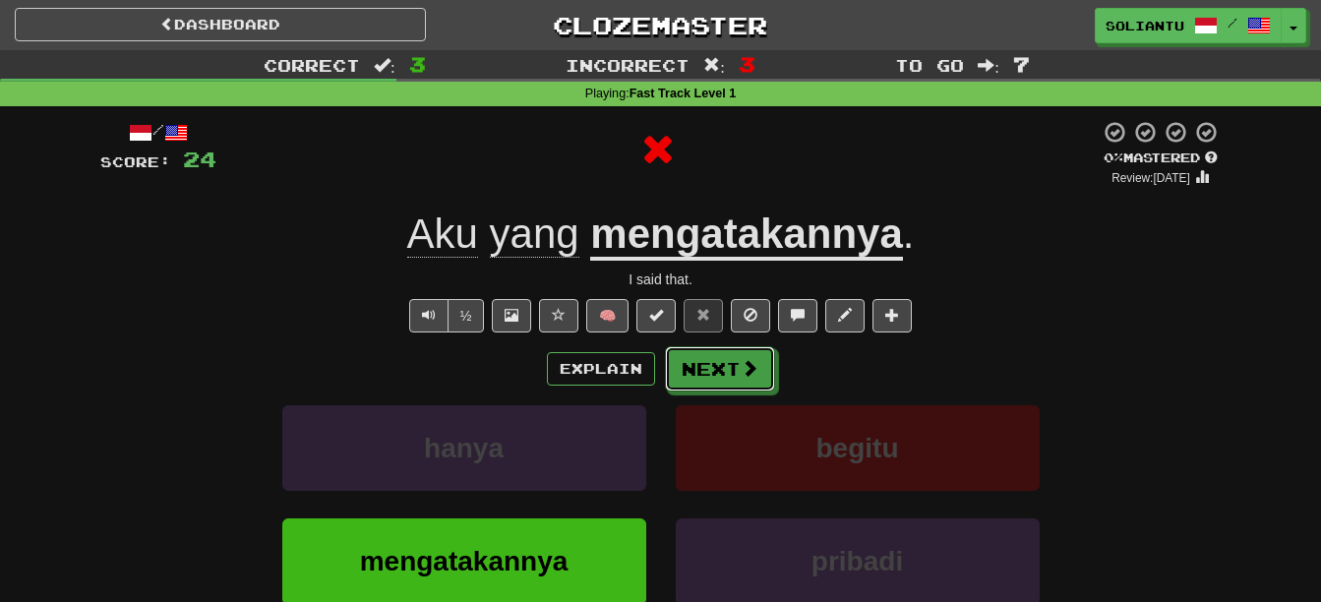
click at [746, 364] on span at bounding box center [750, 368] width 18 height 18
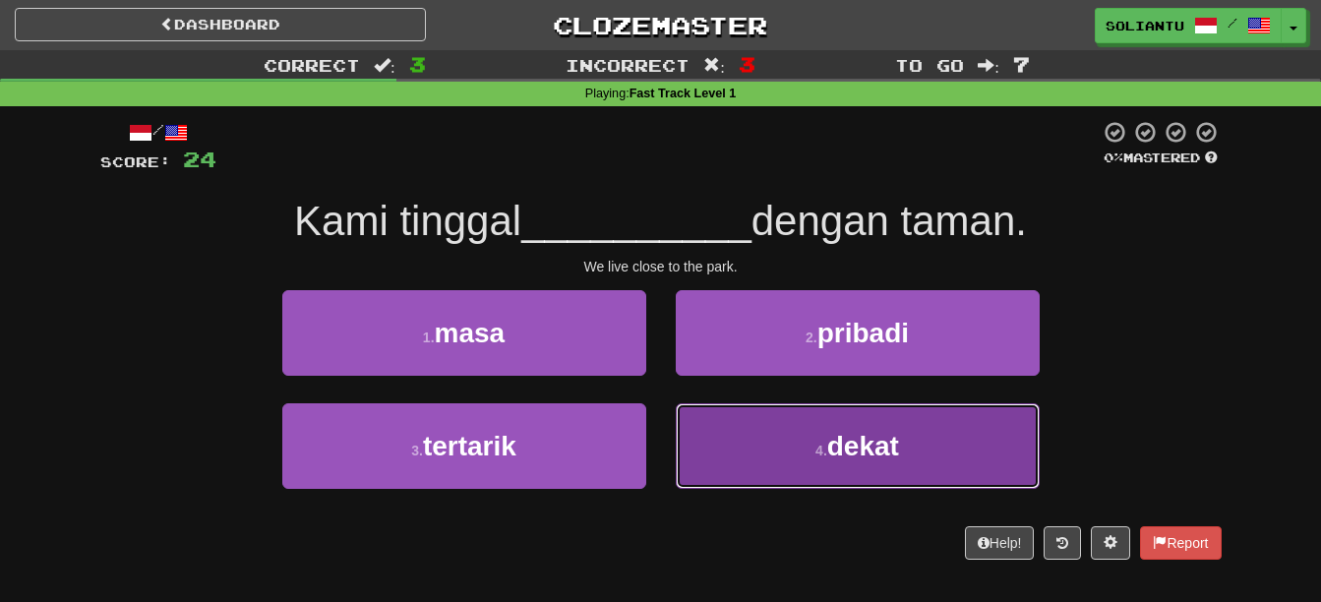
click at [913, 459] on button "4 . dekat" at bounding box center [858, 446] width 364 height 86
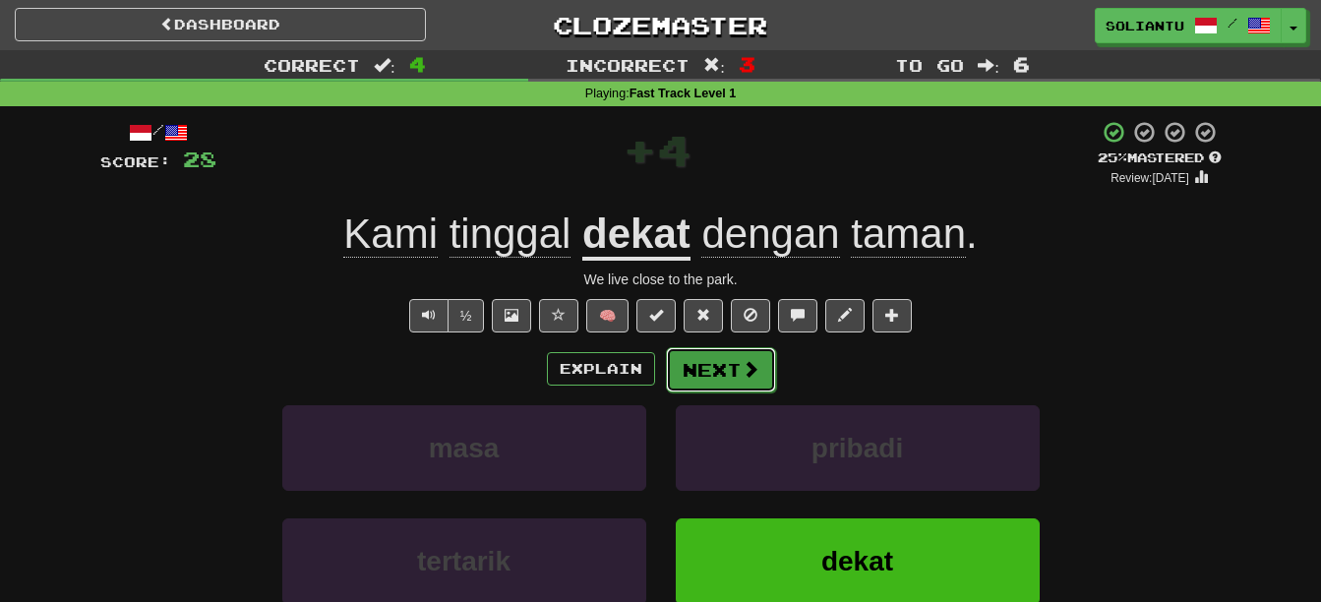
click at [753, 368] on span at bounding box center [751, 369] width 18 height 18
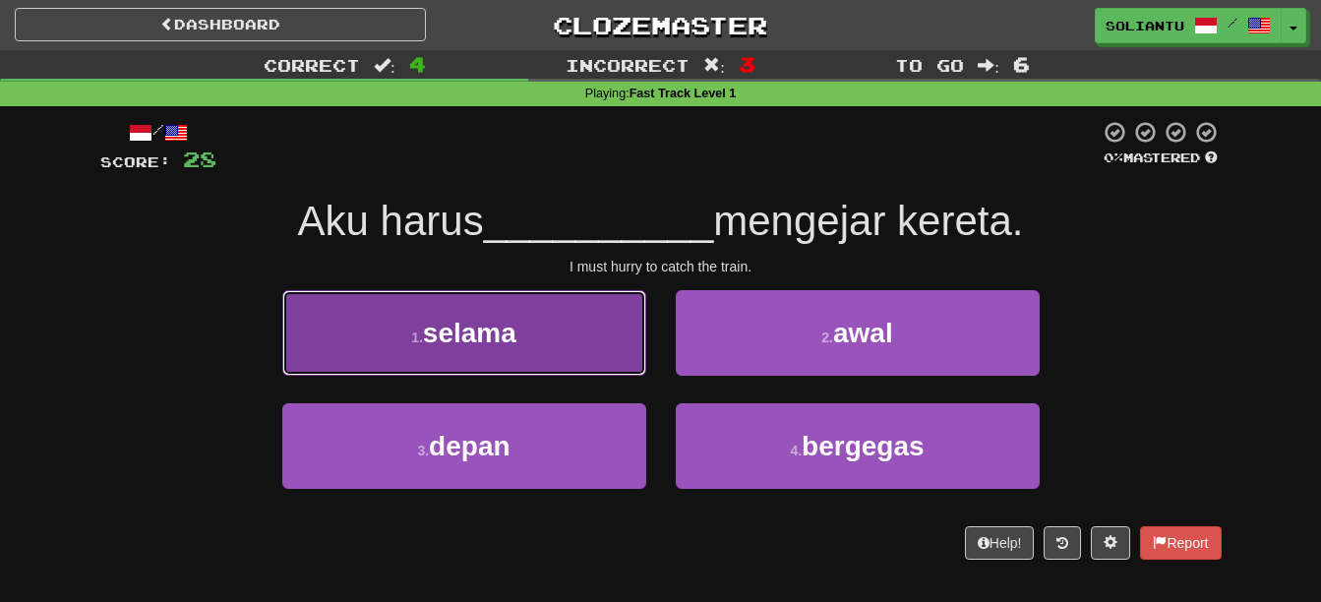
click at [565, 347] on button "1 . selama" at bounding box center [464, 333] width 364 height 86
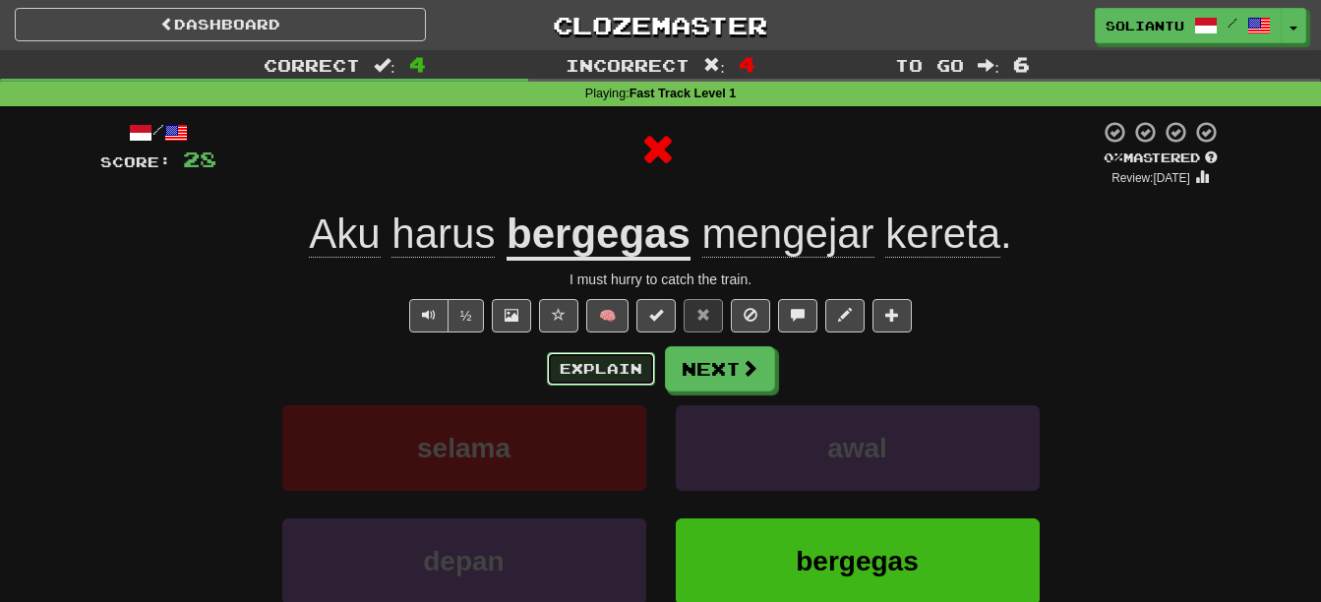
click at [611, 365] on button "Explain" at bounding box center [601, 368] width 108 height 33
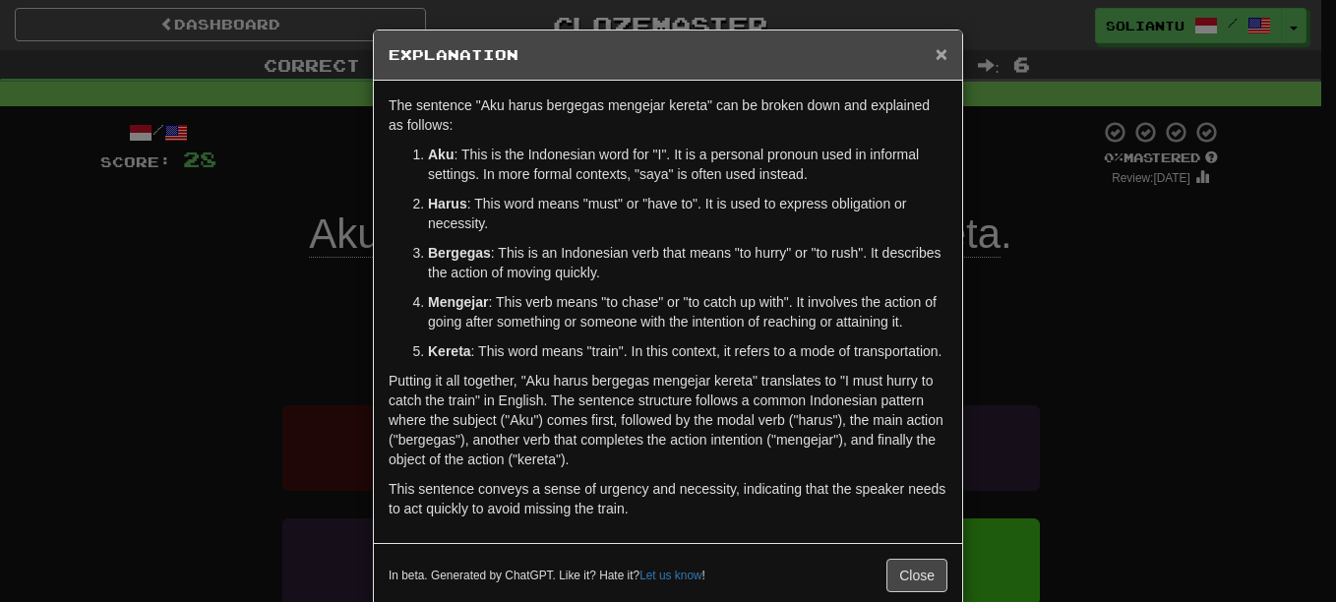
click at [938, 54] on div "× Explanation" at bounding box center [668, 55] width 588 height 50
click at [936, 54] on span "×" at bounding box center [942, 53] width 12 height 23
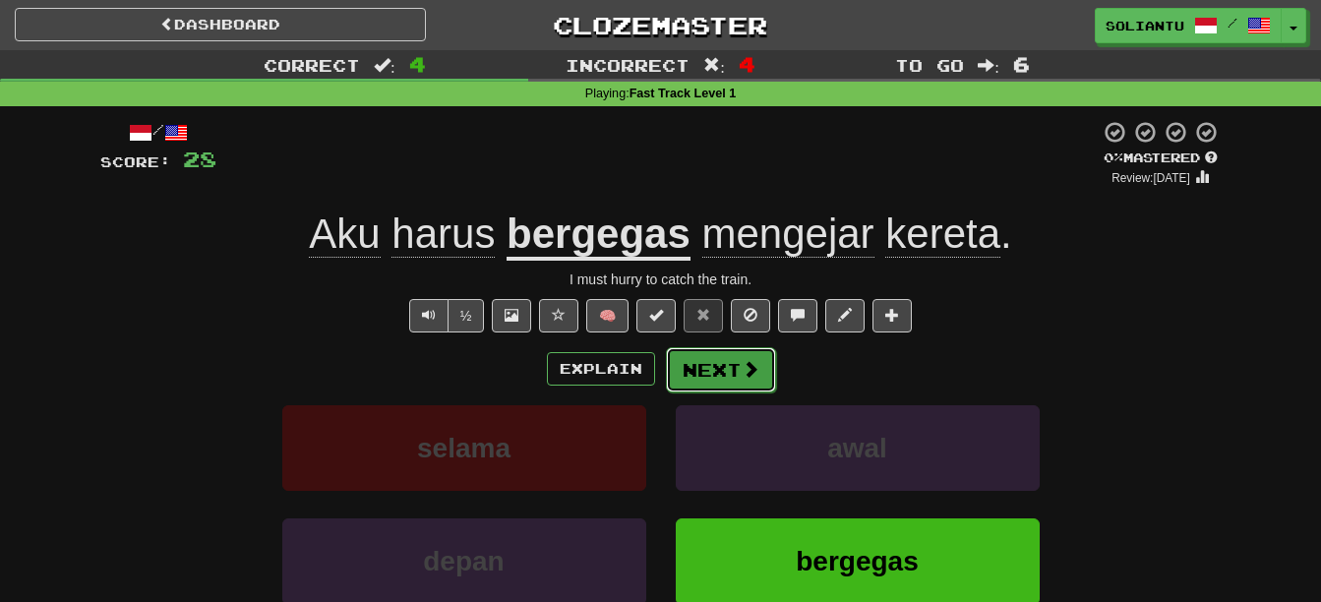
click at [740, 349] on button "Next" at bounding box center [721, 369] width 110 height 45
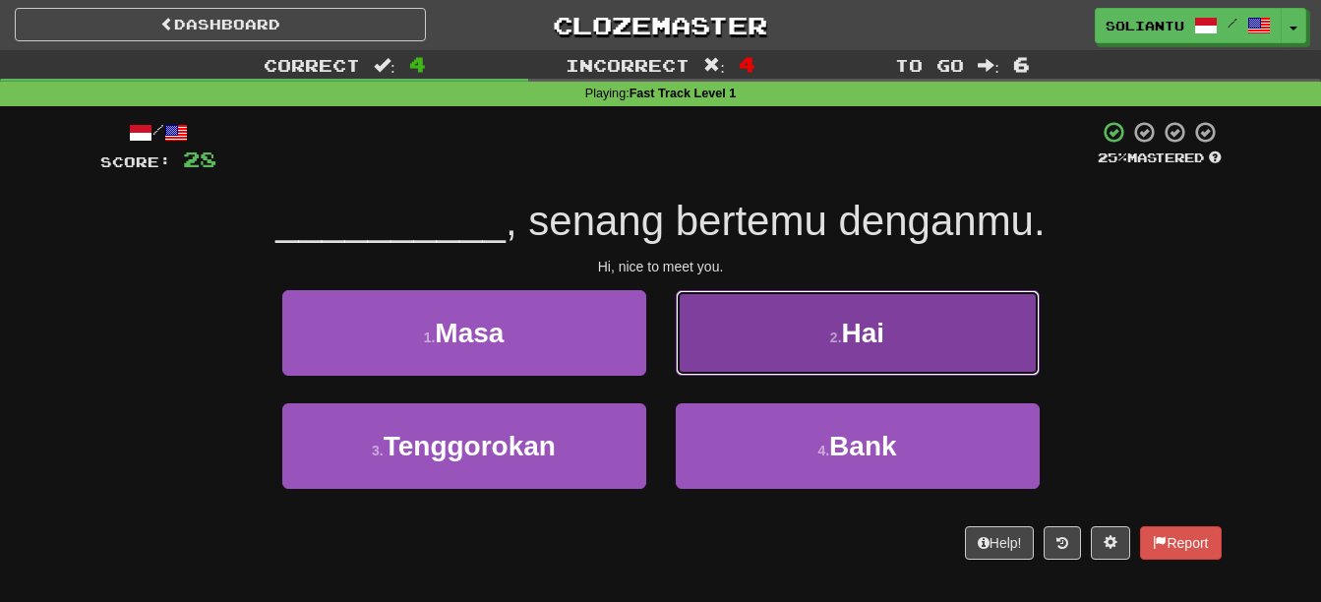
click at [786, 318] on button "2 . Hai" at bounding box center [858, 333] width 364 height 86
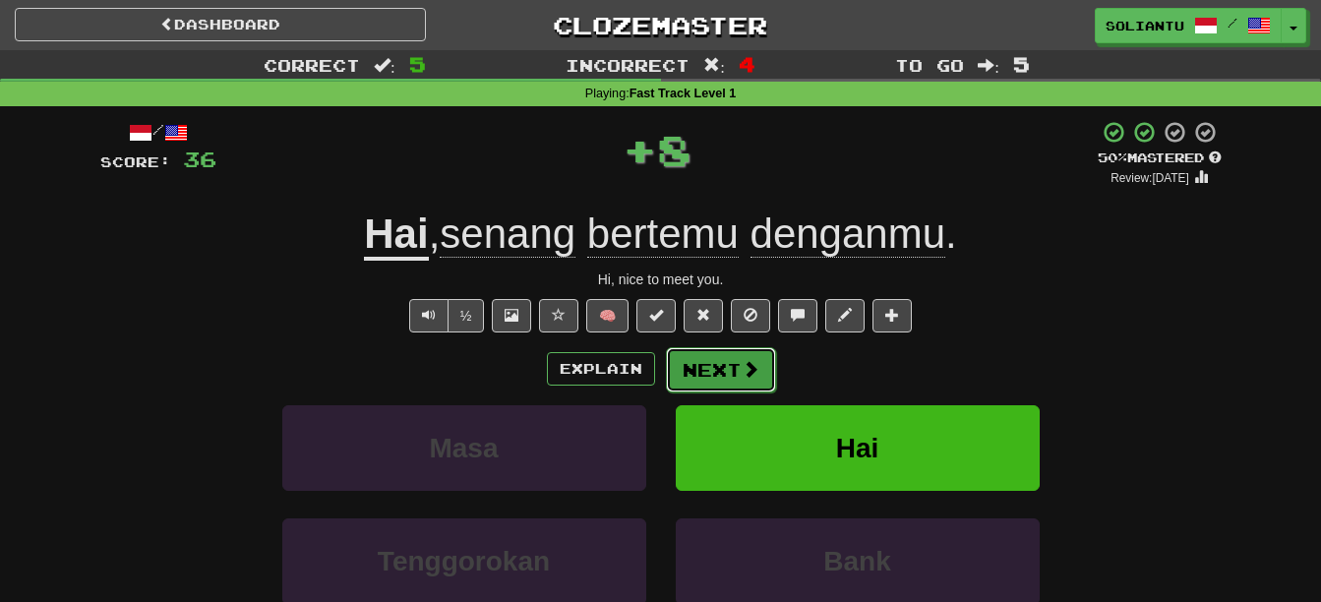
click at [732, 361] on button "Next" at bounding box center [721, 369] width 110 height 45
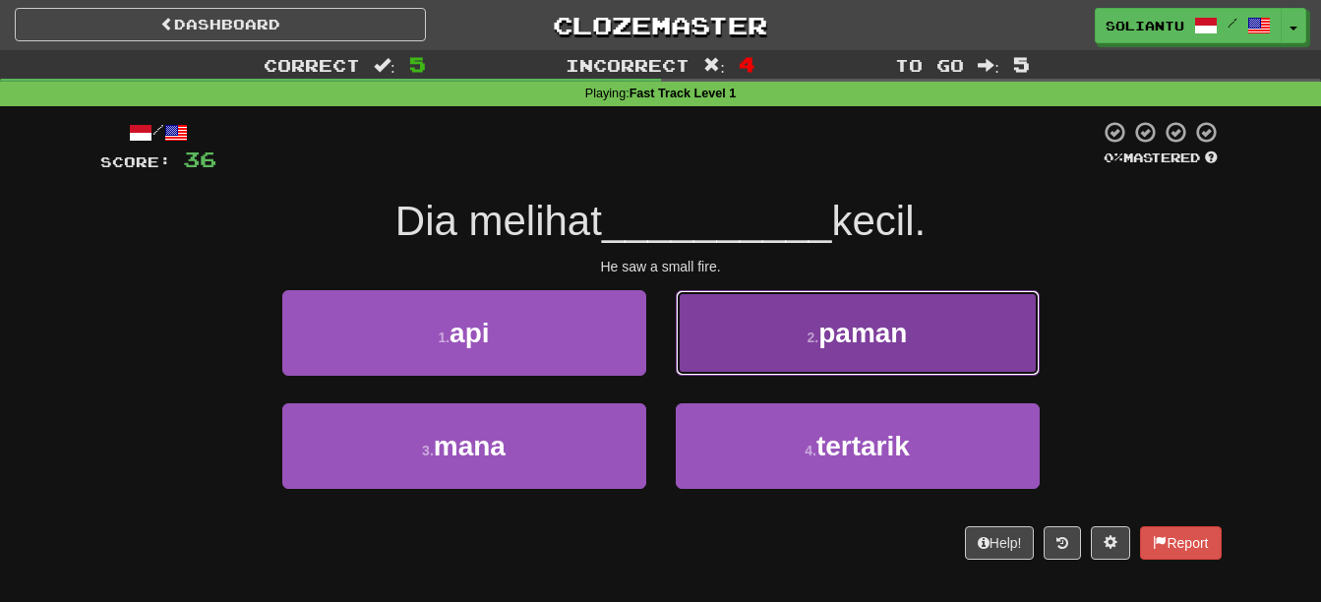
click at [769, 352] on button "2 . paman" at bounding box center [858, 333] width 364 height 86
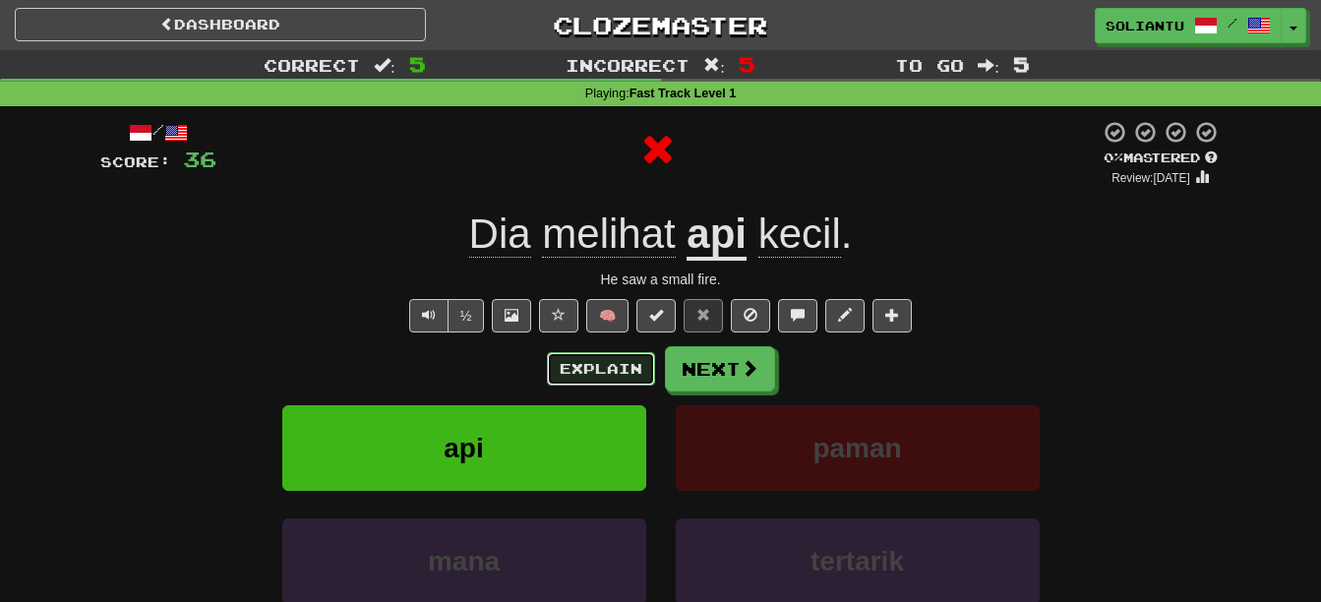
click at [633, 364] on button "Explain" at bounding box center [601, 368] width 108 height 33
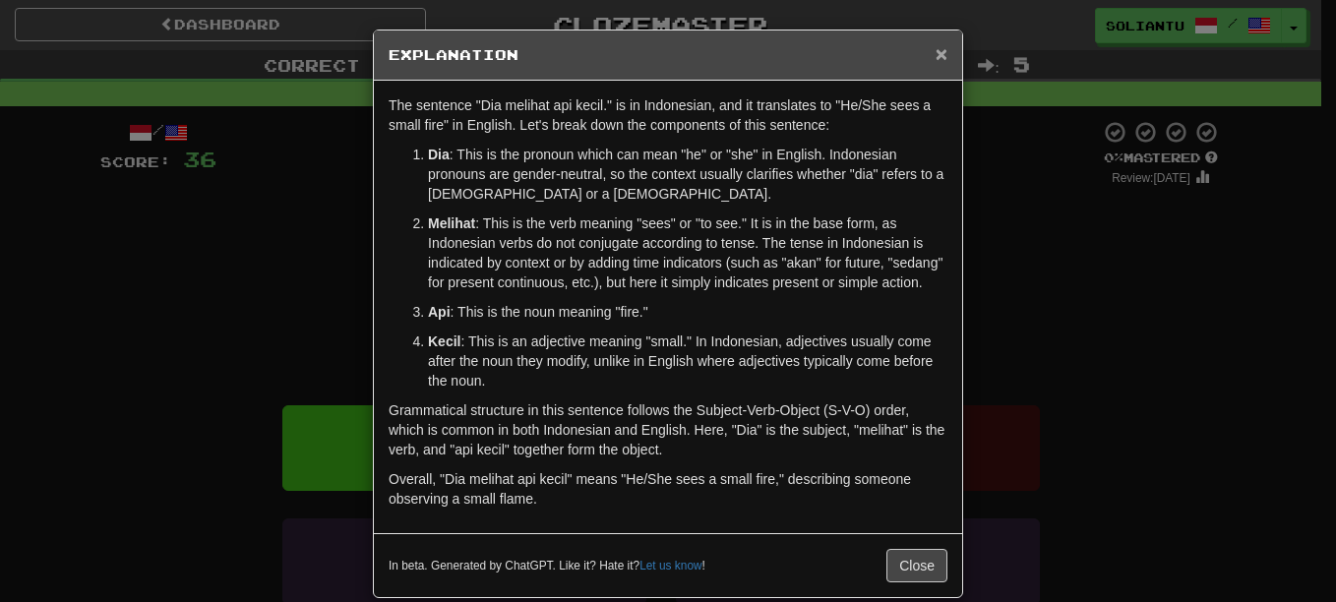
click at [936, 55] on span "×" at bounding box center [942, 53] width 12 height 23
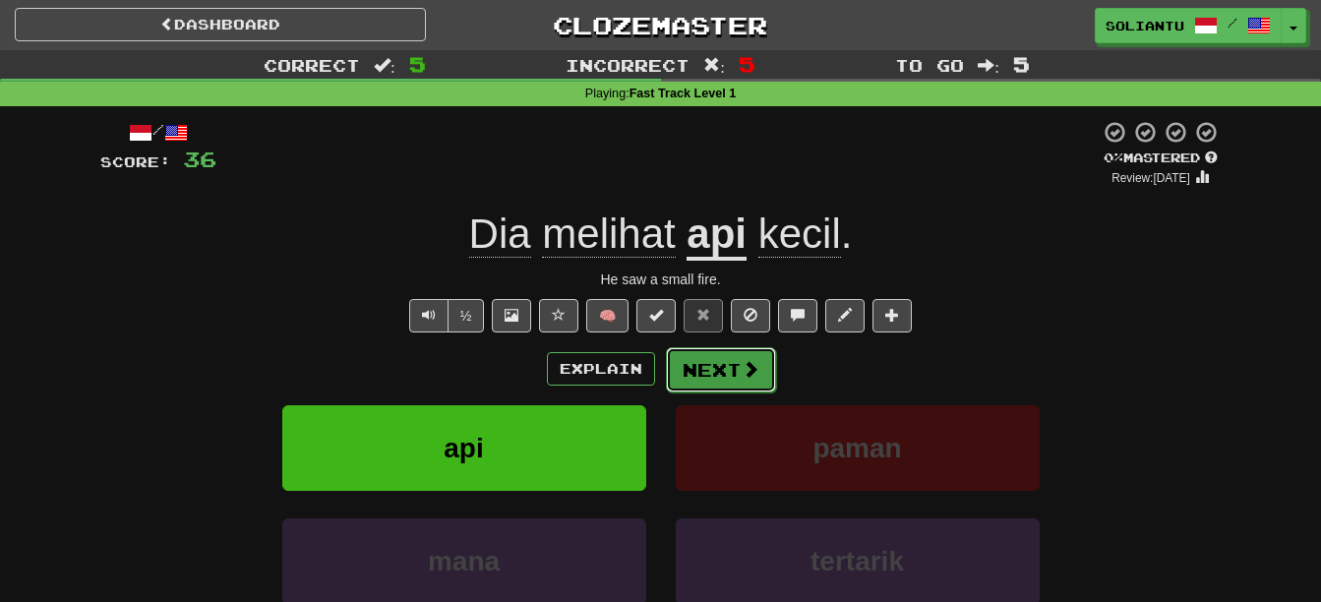
click at [700, 359] on button "Next" at bounding box center [721, 369] width 110 height 45
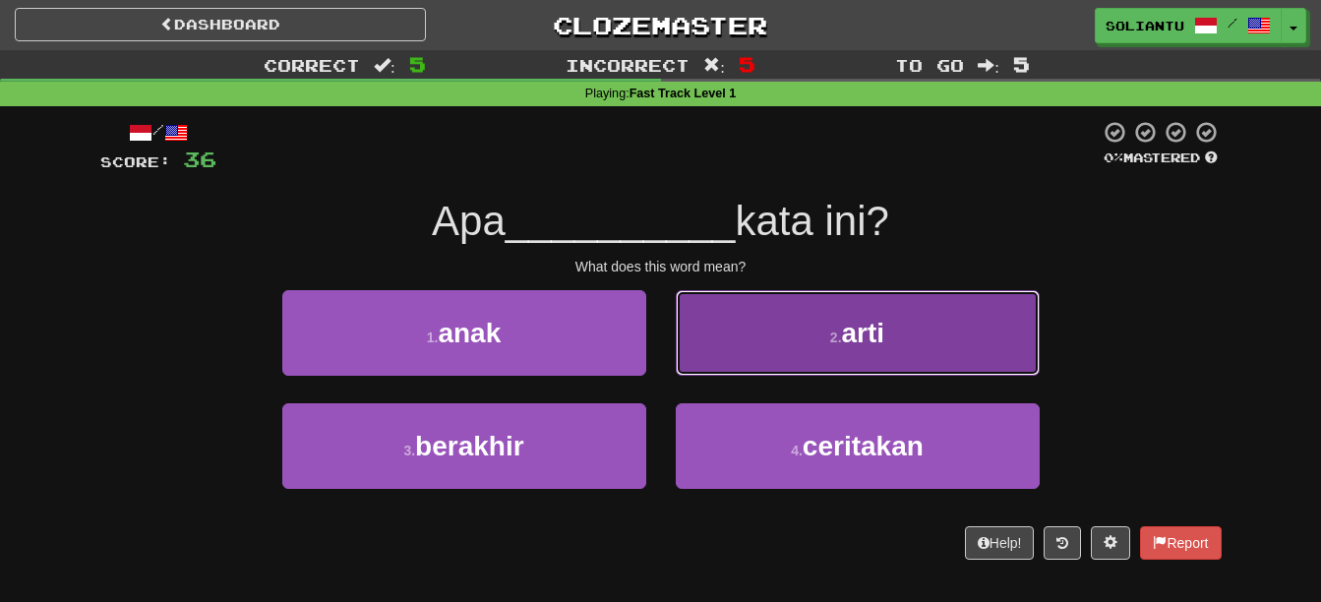
click at [841, 339] on small "2 ." at bounding box center [836, 338] width 12 height 16
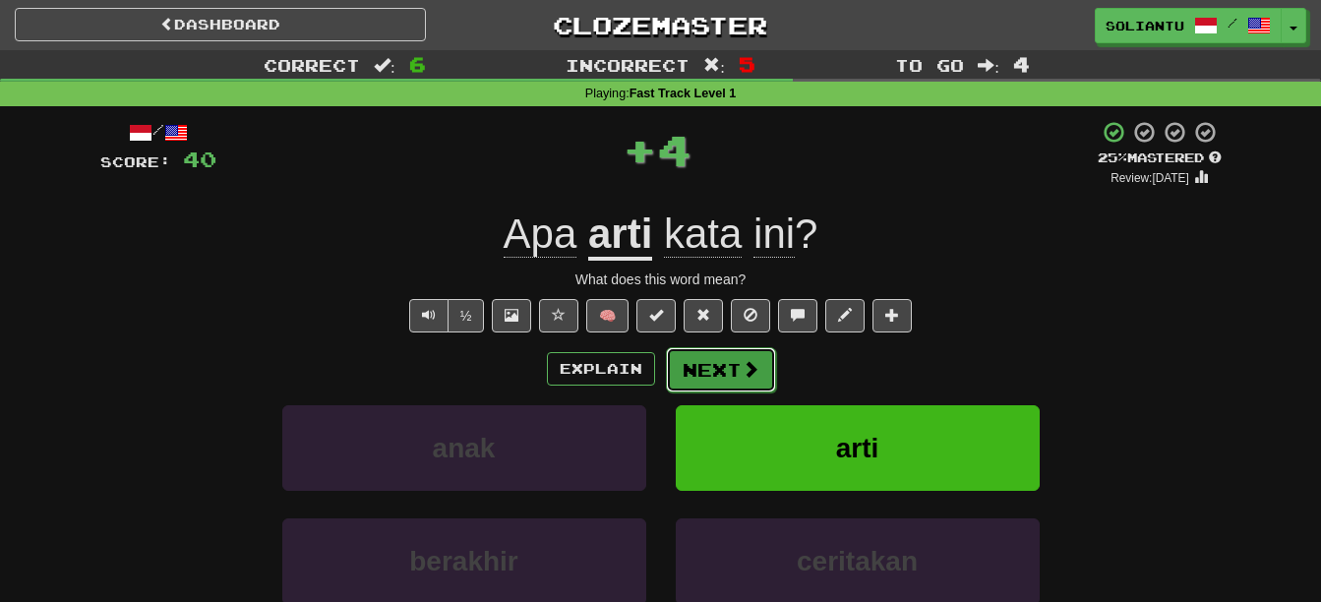
click at [737, 380] on button "Next" at bounding box center [721, 369] width 110 height 45
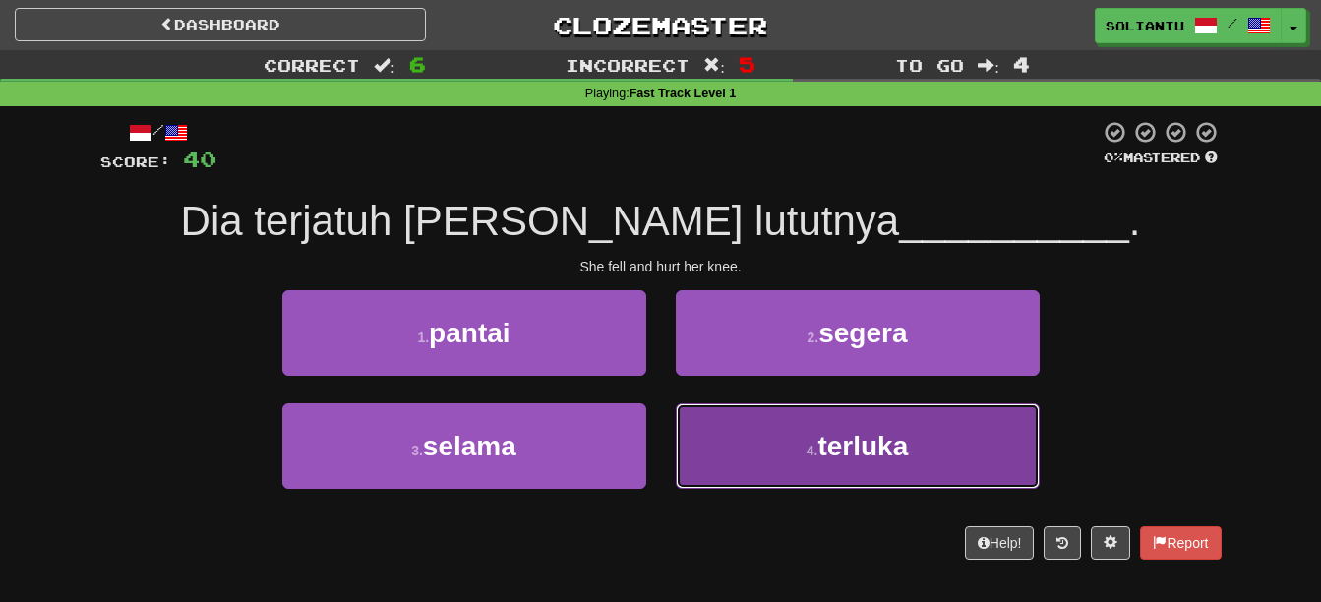
click at [854, 434] on span "terluka" at bounding box center [862, 446] width 91 height 30
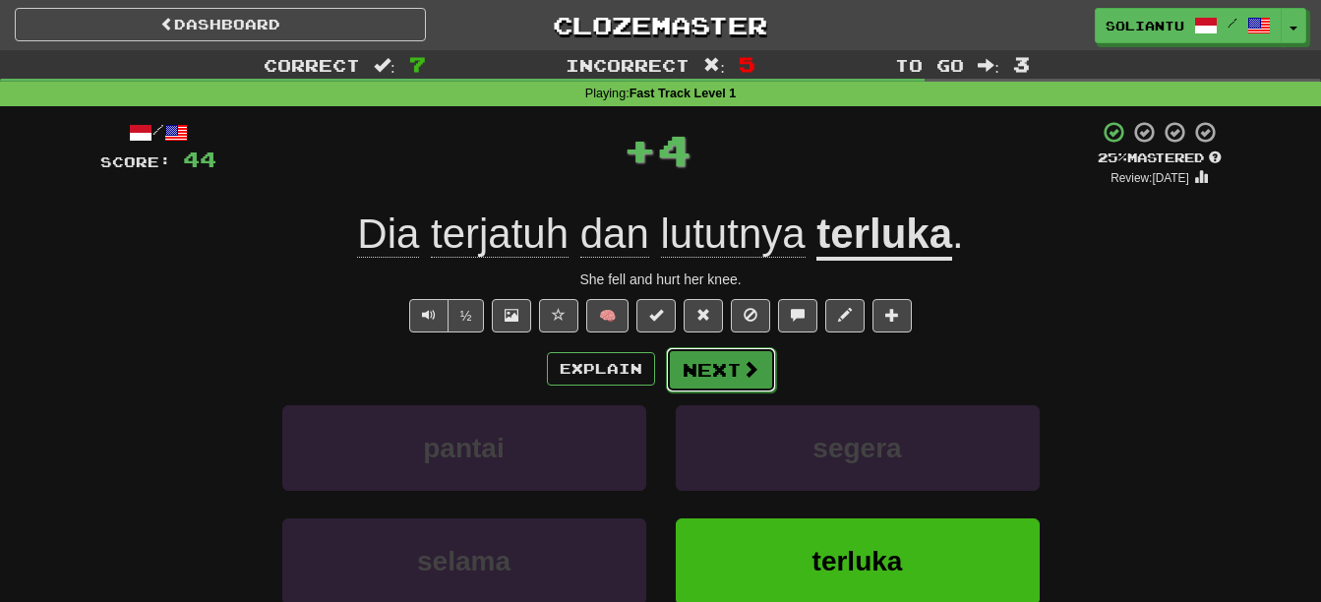
click at [719, 385] on button "Next" at bounding box center [721, 369] width 110 height 45
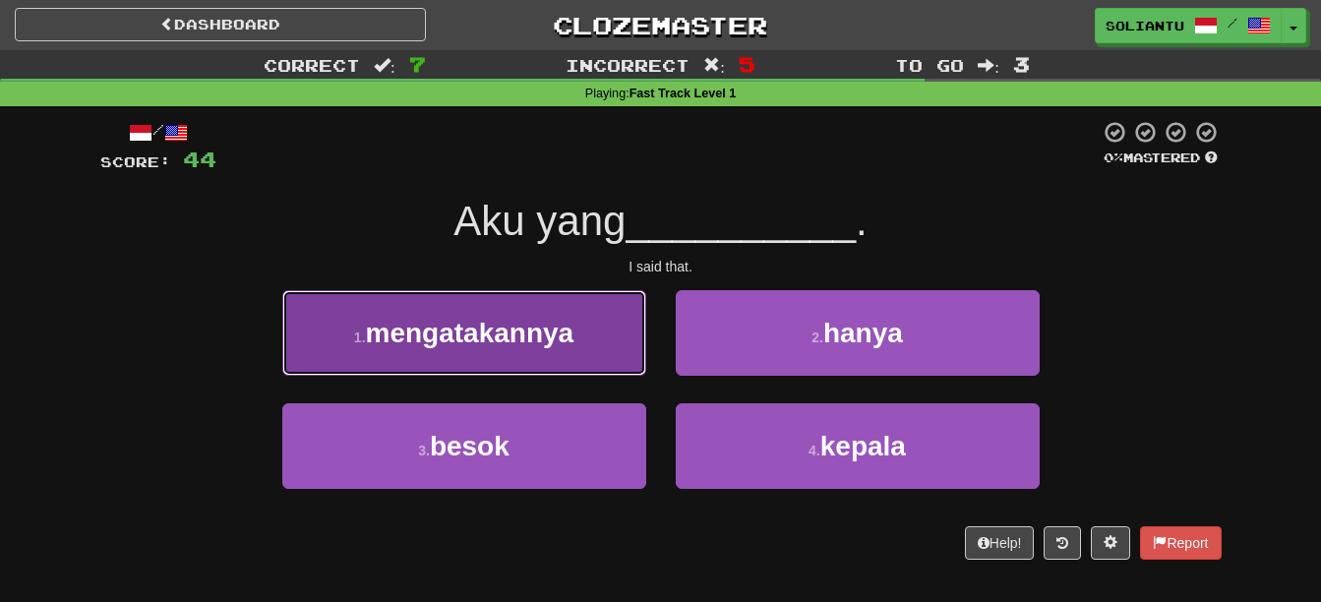
click at [569, 297] on button "1 . mengatakannya" at bounding box center [464, 333] width 364 height 86
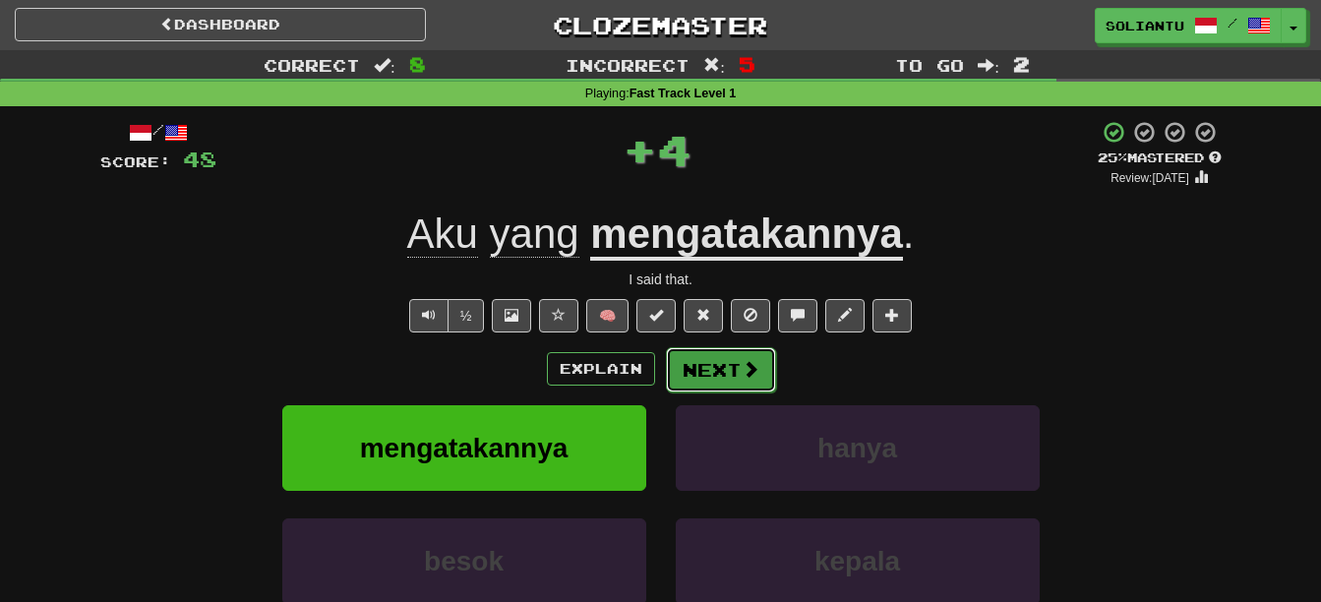
click at [720, 366] on button "Next" at bounding box center [721, 369] width 110 height 45
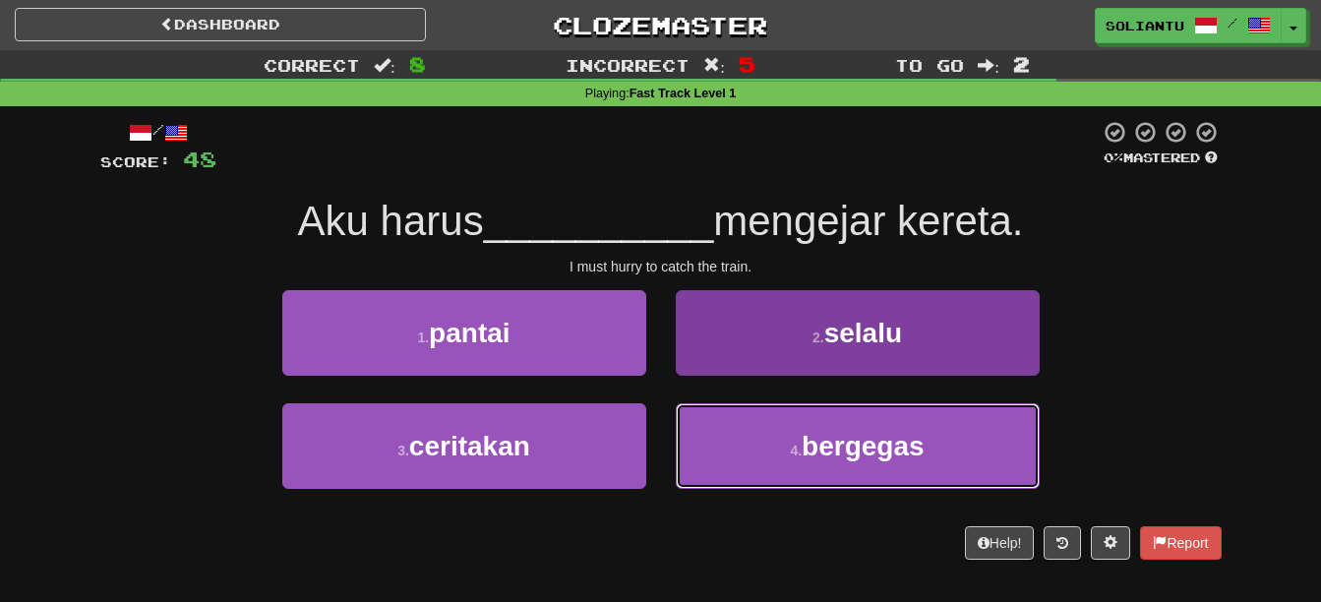
click at [795, 433] on button "4 . bergegas" at bounding box center [858, 446] width 364 height 86
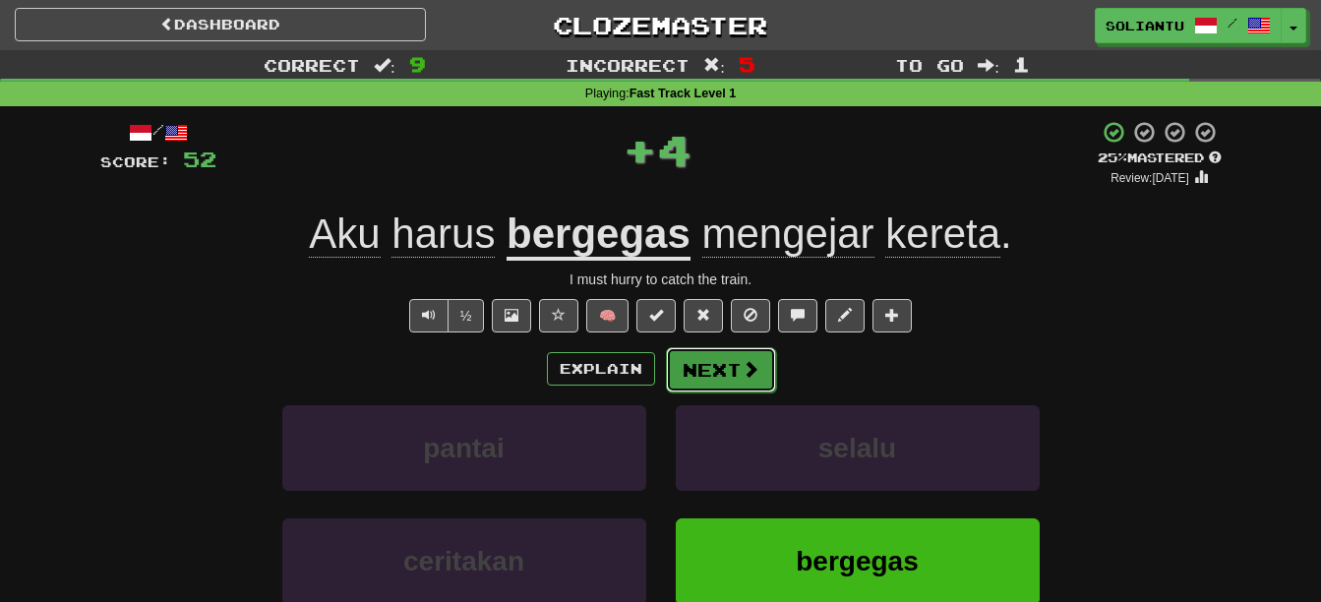
click at [708, 360] on button "Next" at bounding box center [721, 369] width 110 height 45
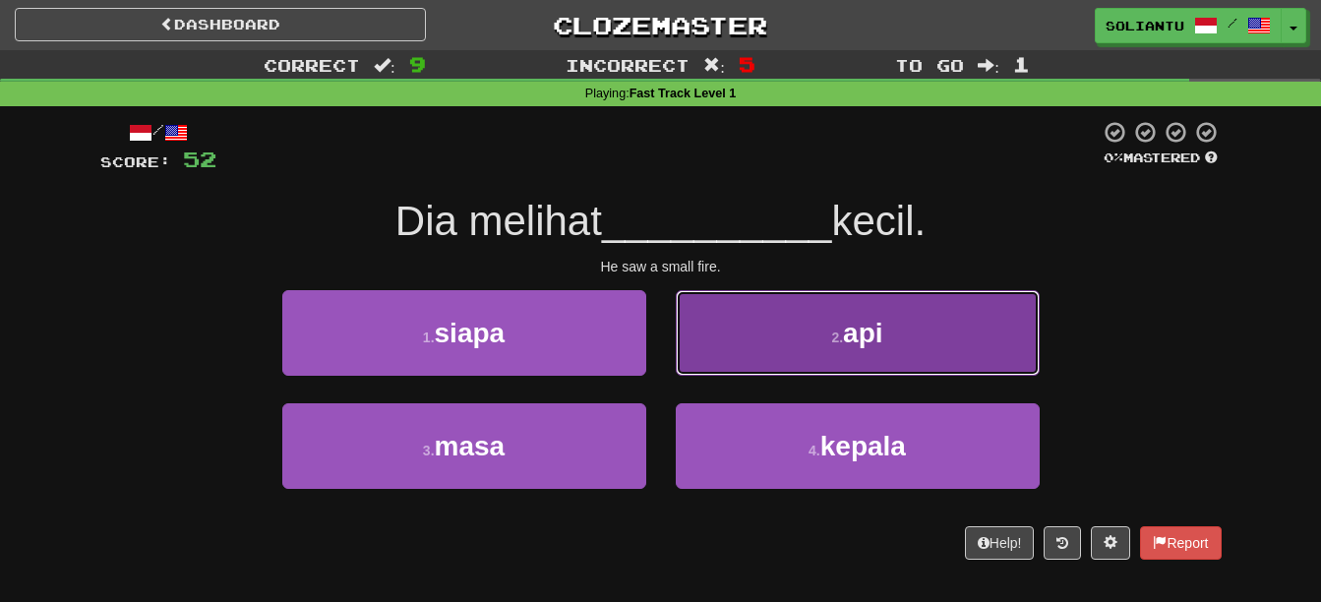
click at [708, 361] on button "2 . api" at bounding box center [858, 333] width 364 height 86
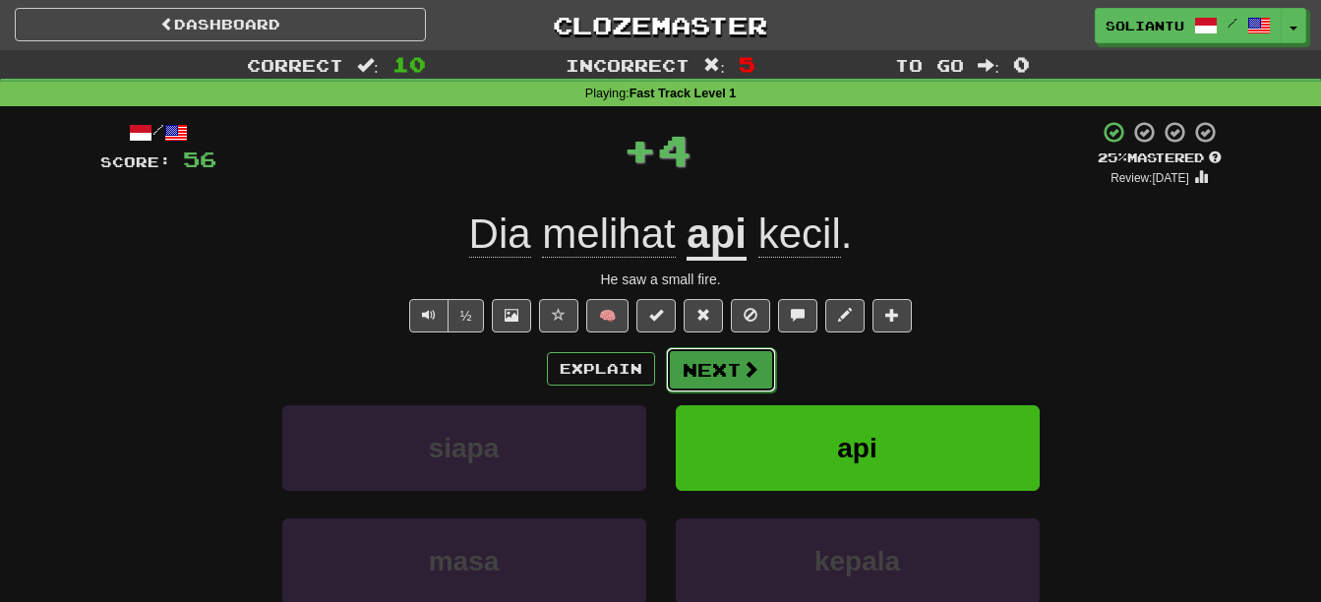
click at [703, 360] on button "Next" at bounding box center [721, 369] width 110 height 45
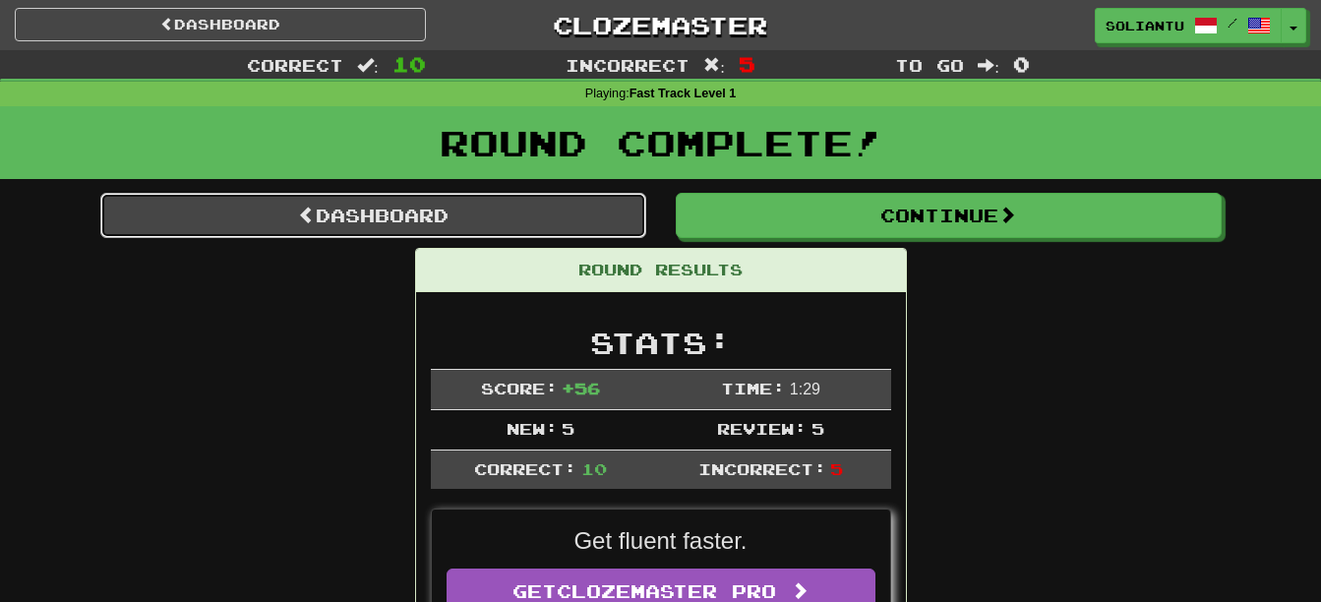
click at [492, 226] on link "Dashboard" at bounding box center [373, 215] width 546 height 45
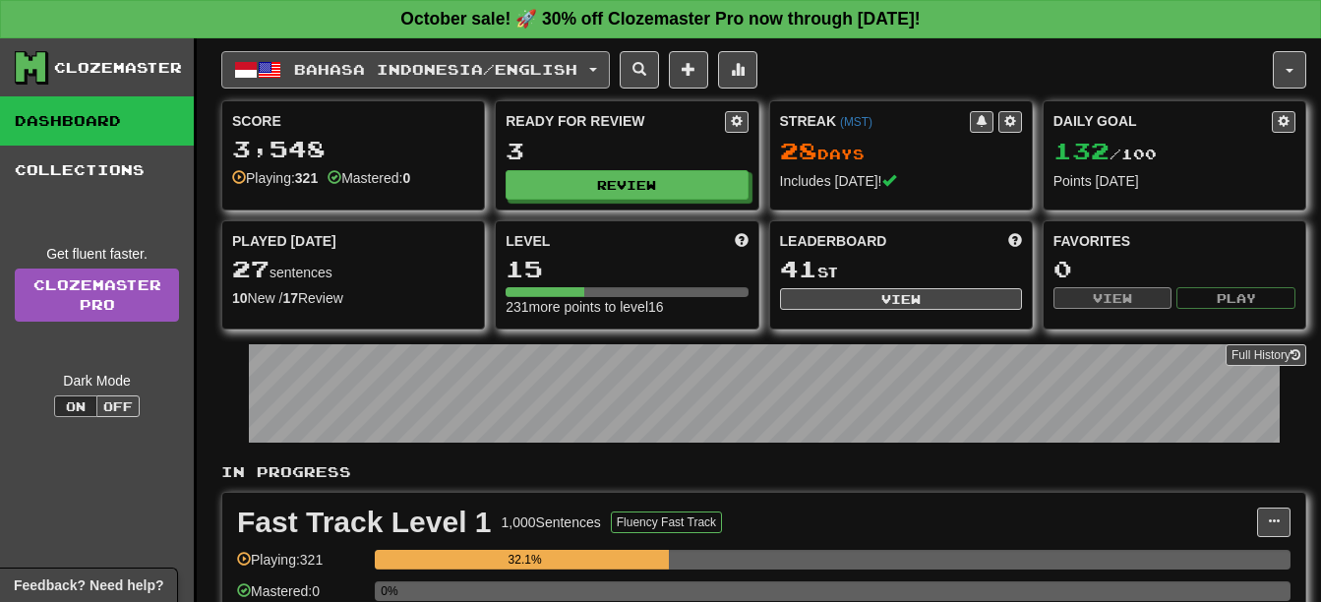
click at [469, 63] on span "Bahasa Indonesia / English" at bounding box center [435, 69] width 283 height 17
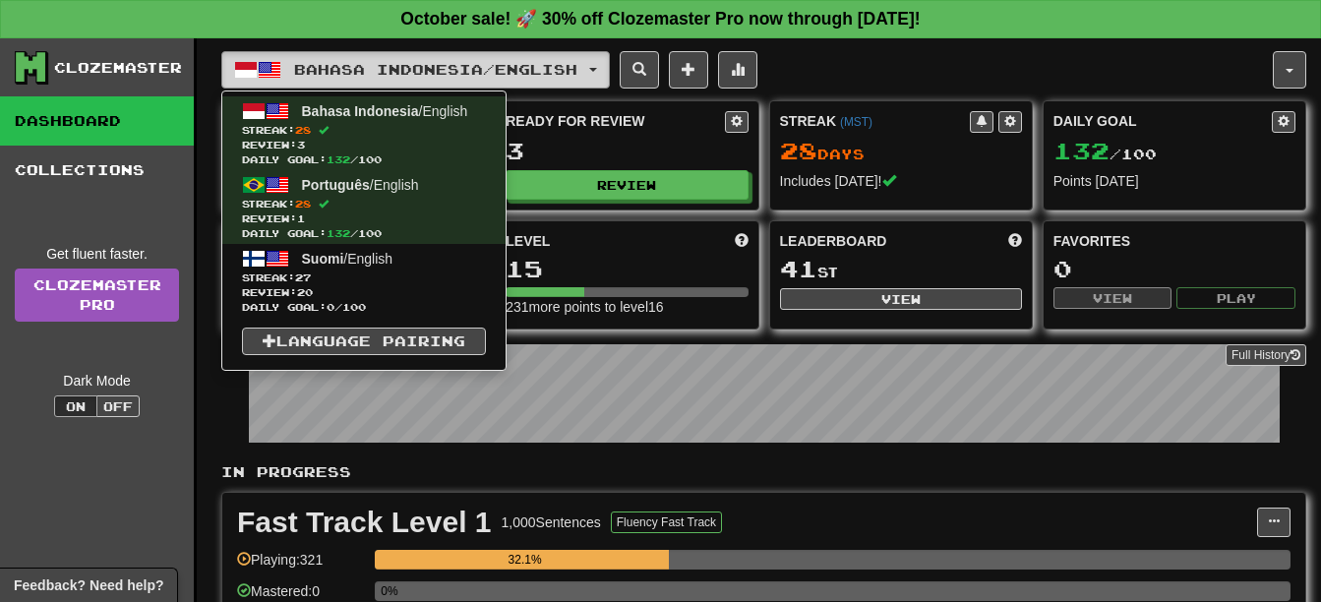
click at [469, 63] on span "Bahasa Indonesia / English" at bounding box center [435, 69] width 283 height 17
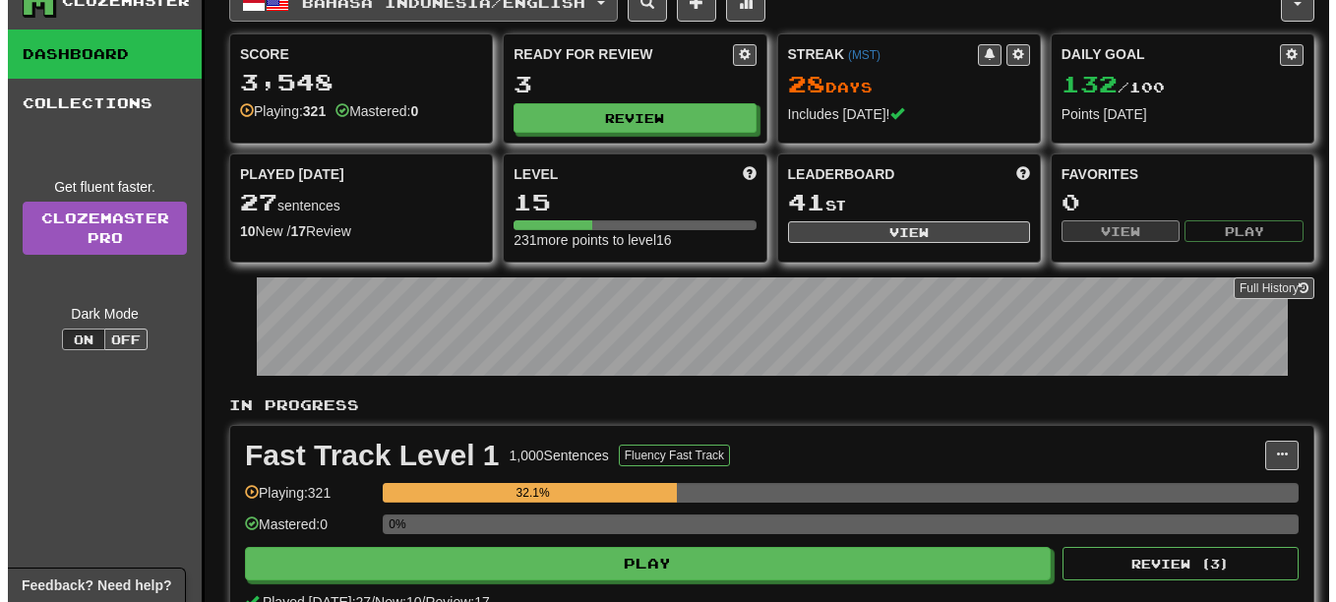
scroll to position [98, 0]
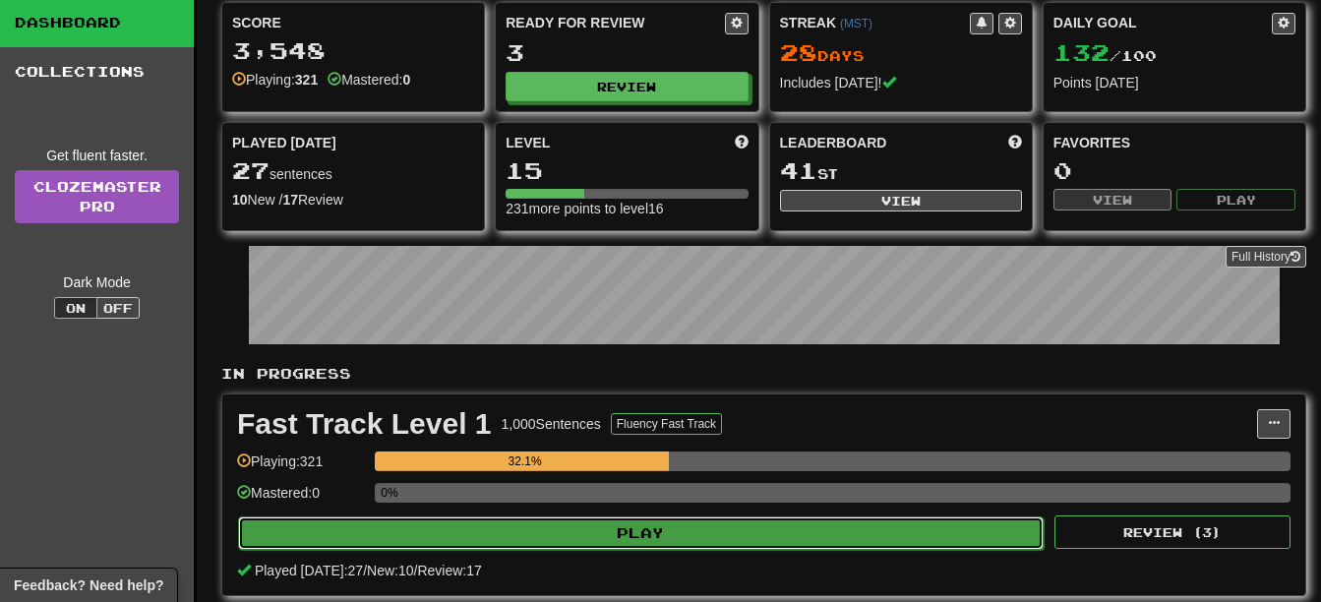
click at [615, 538] on button "Play" at bounding box center [641, 532] width 806 height 33
select select "**"
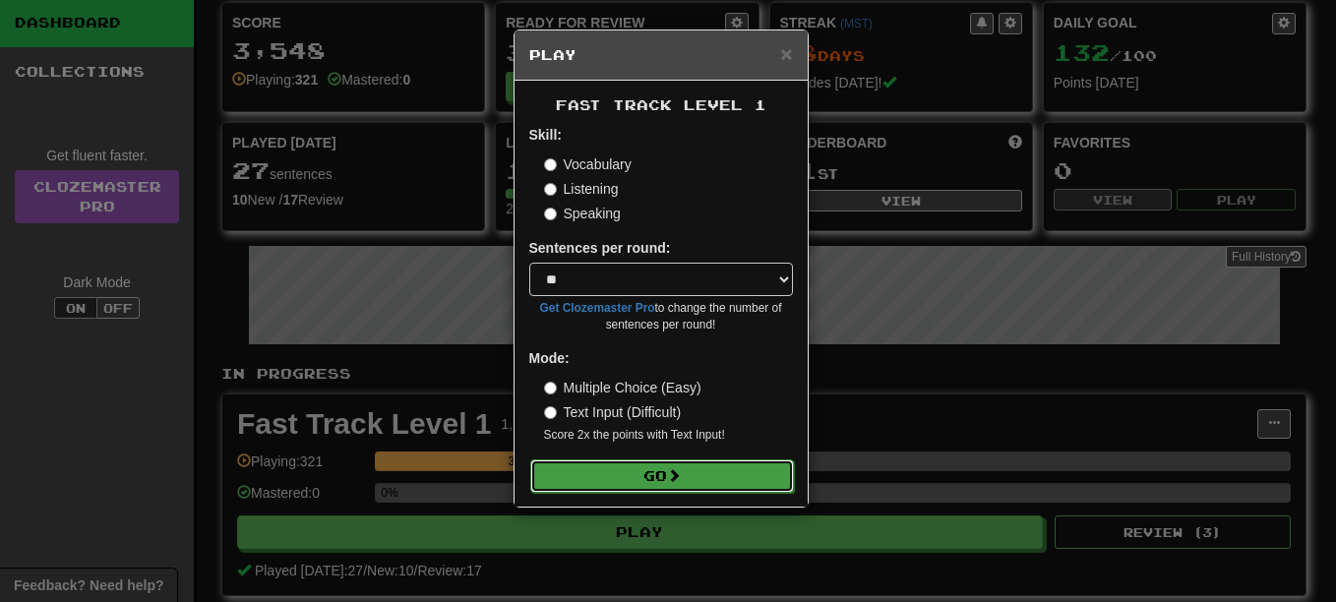
click at [654, 475] on button "Go" at bounding box center [662, 475] width 264 height 33
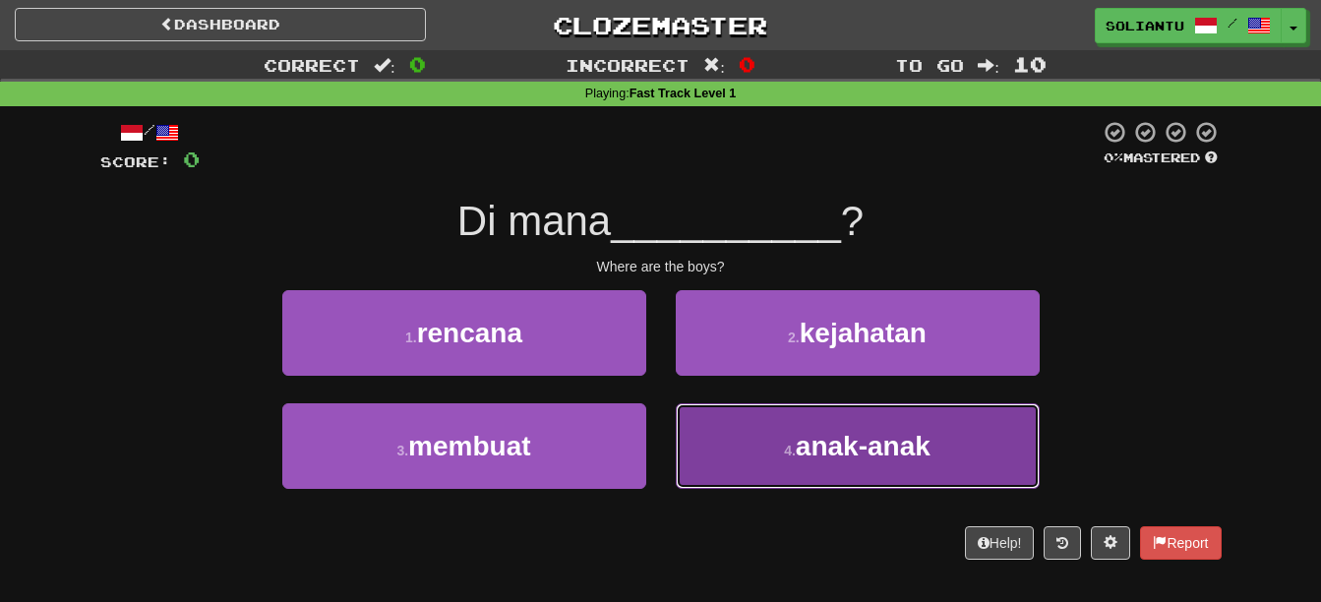
click at [770, 473] on button "4 . anak-anak" at bounding box center [858, 446] width 364 height 86
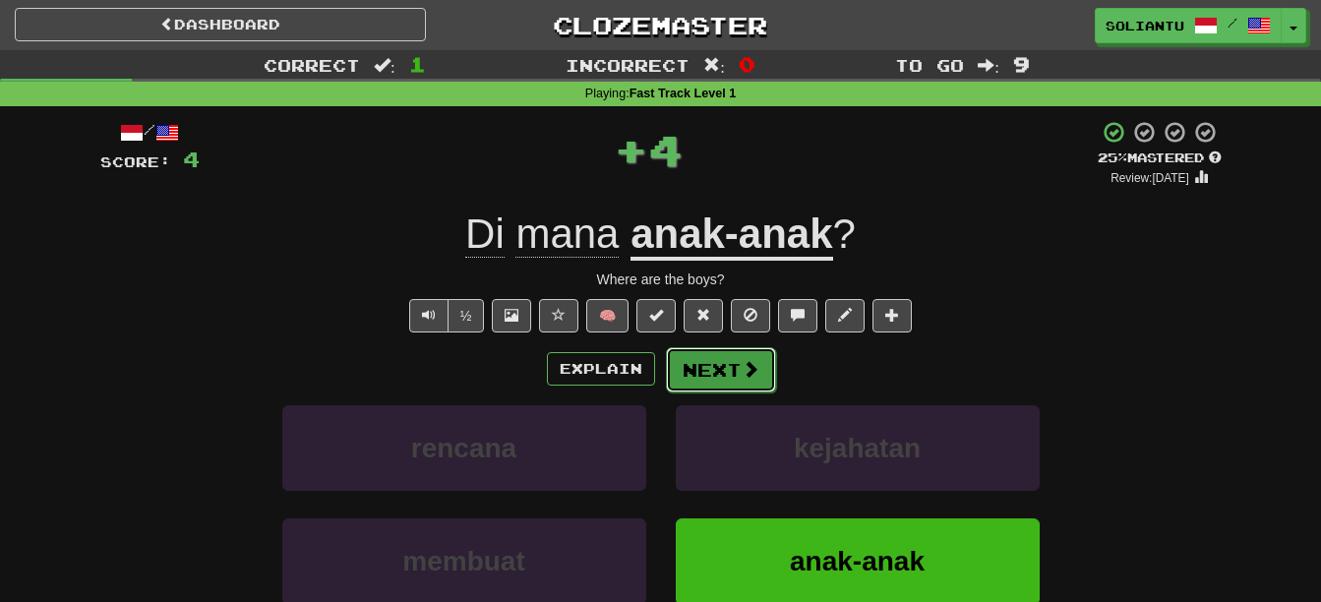
click at [728, 388] on button "Next" at bounding box center [721, 369] width 110 height 45
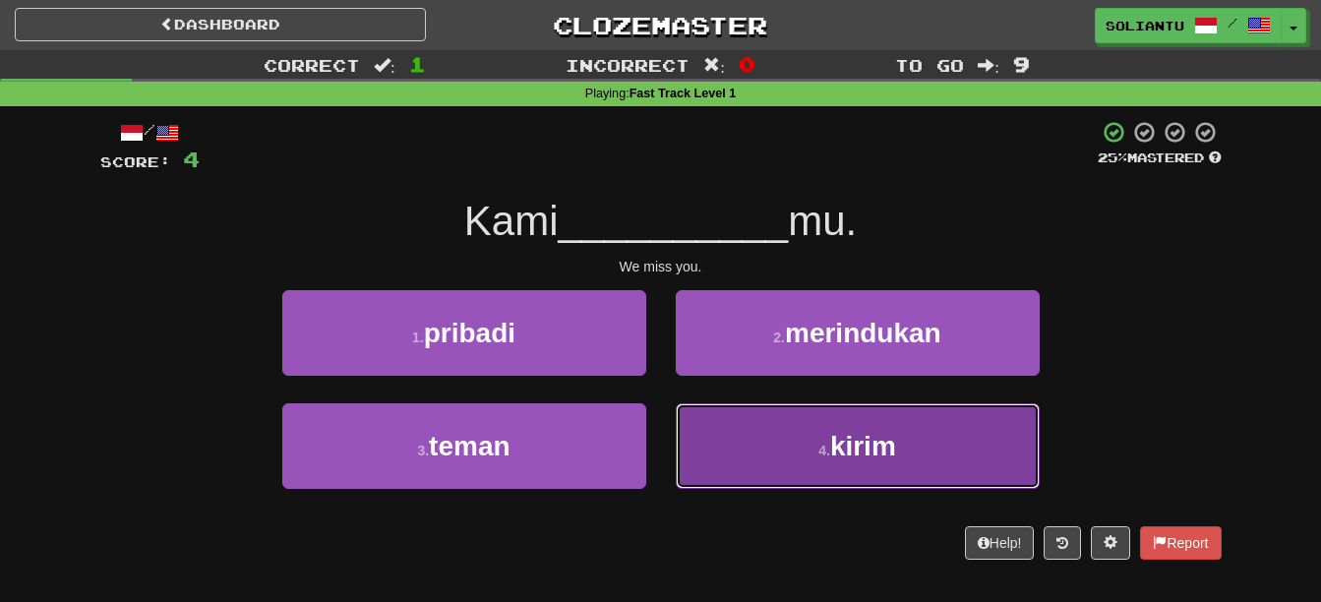
click at [829, 441] on button "4 . kirim" at bounding box center [858, 446] width 364 height 86
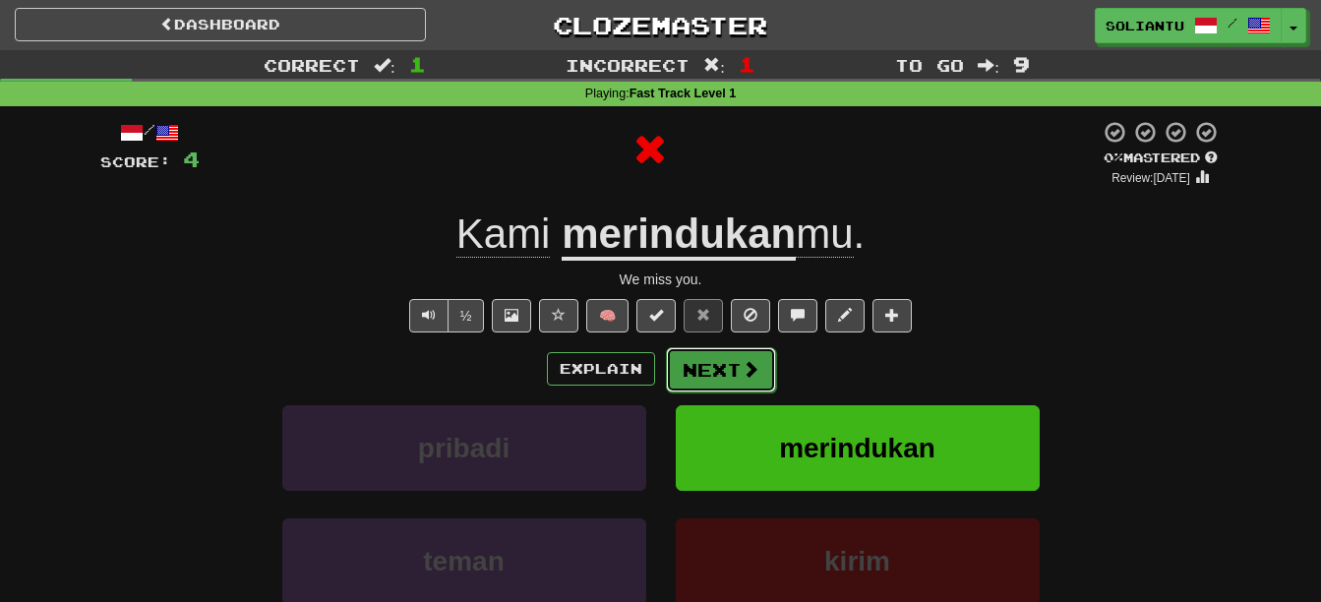
click at [745, 371] on span at bounding box center [751, 369] width 18 height 18
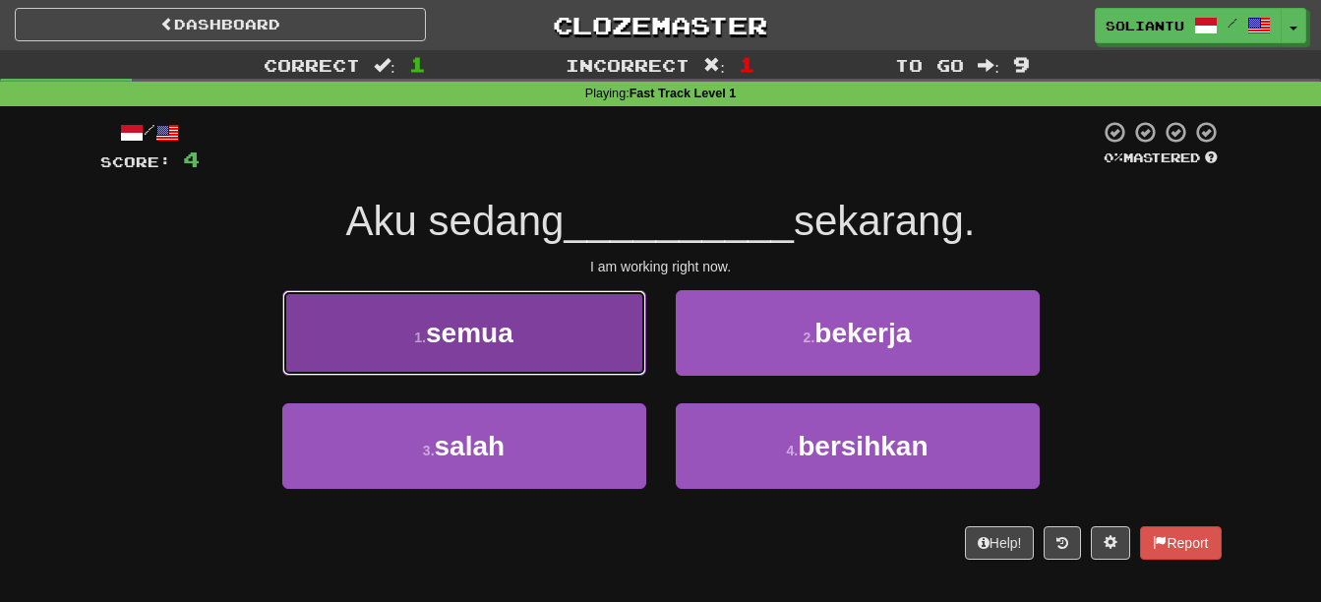
click at [567, 332] on button "1 . semua" at bounding box center [464, 333] width 364 height 86
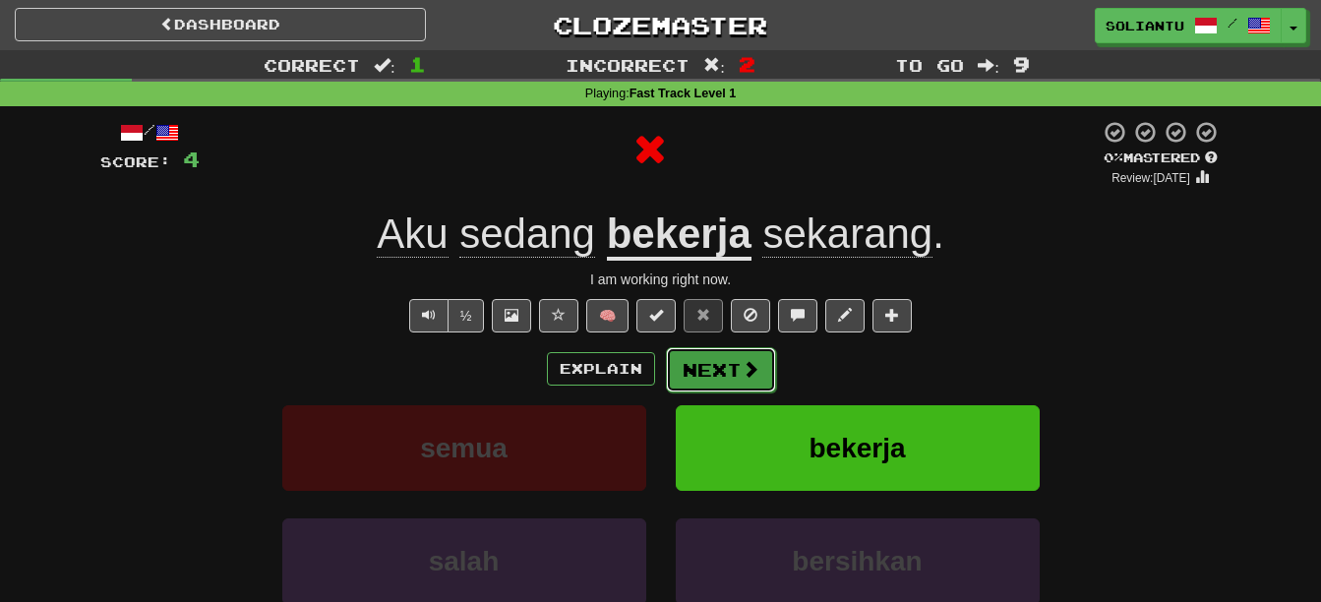
click at [733, 375] on button "Next" at bounding box center [721, 369] width 110 height 45
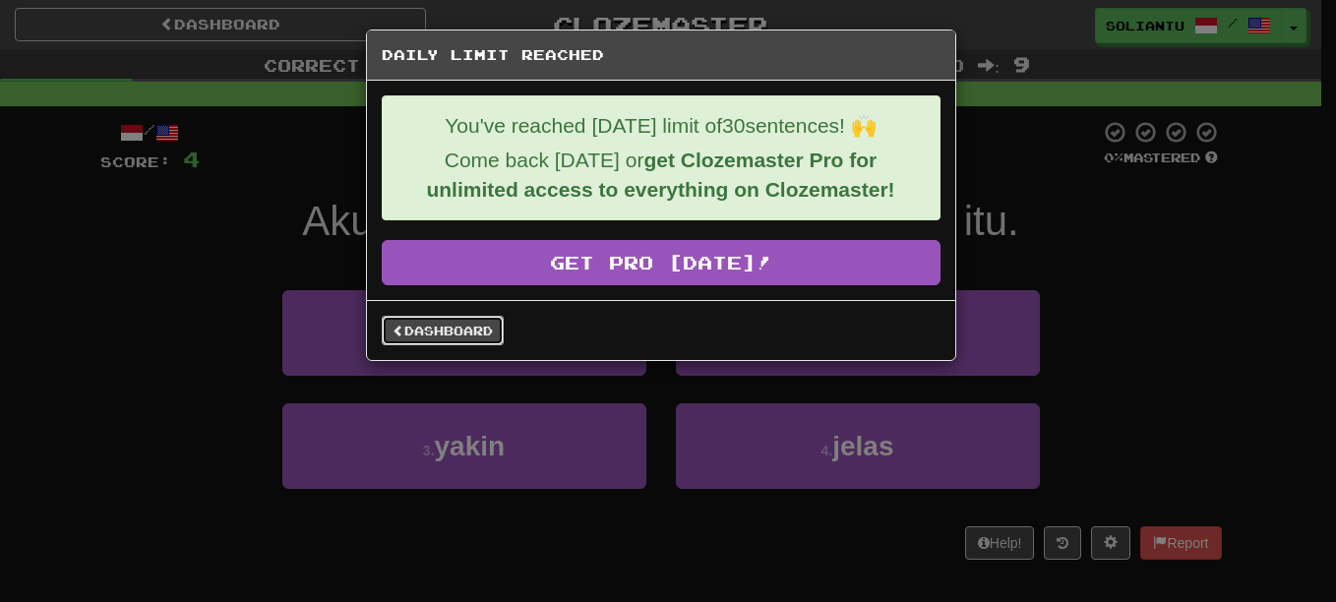
click at [484, 326] on link "Dashboard" at bounding box center [443, 331] width 122 height 30
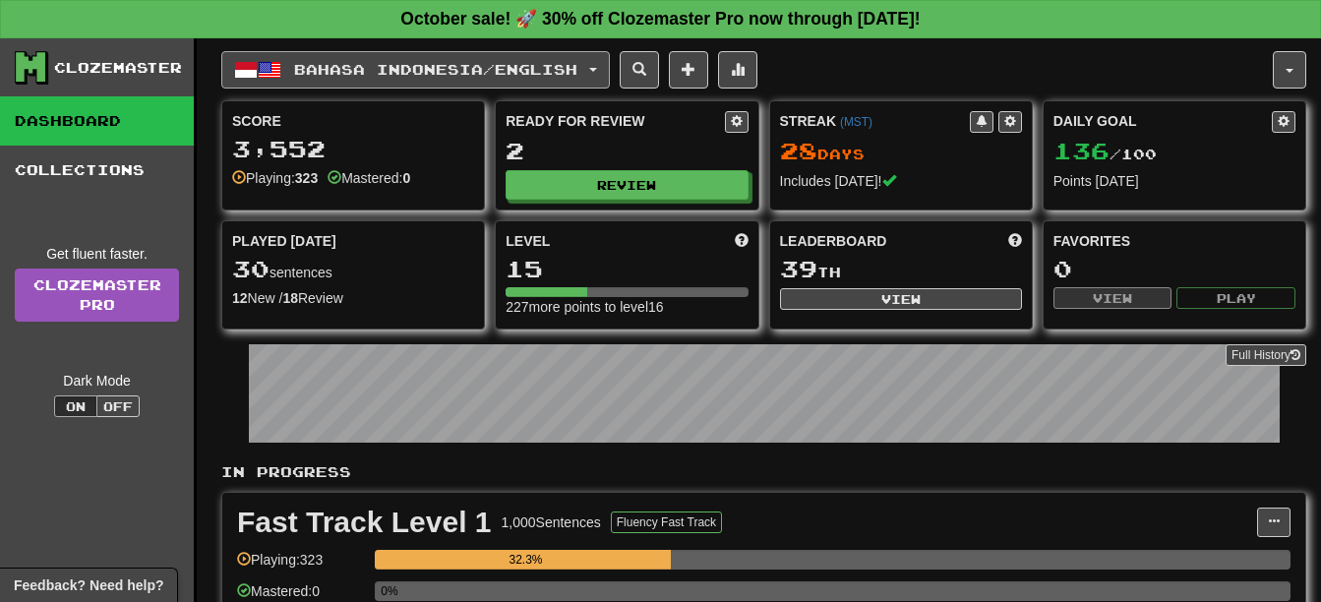
click at [508, 61] on span "Bahasa Indonesia / English" at bounding box center [435, 69] width 283 height 17
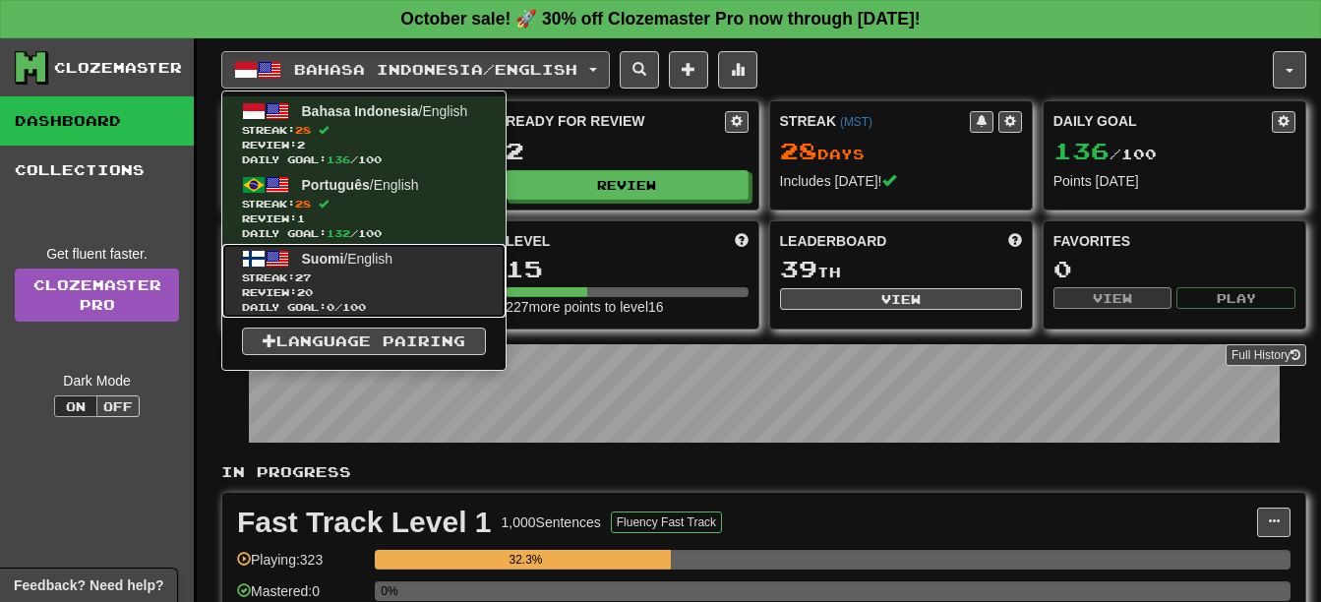
click at [475, 278] on span "Streak: 27" at bounding box center [364, 278] width 244 height 15
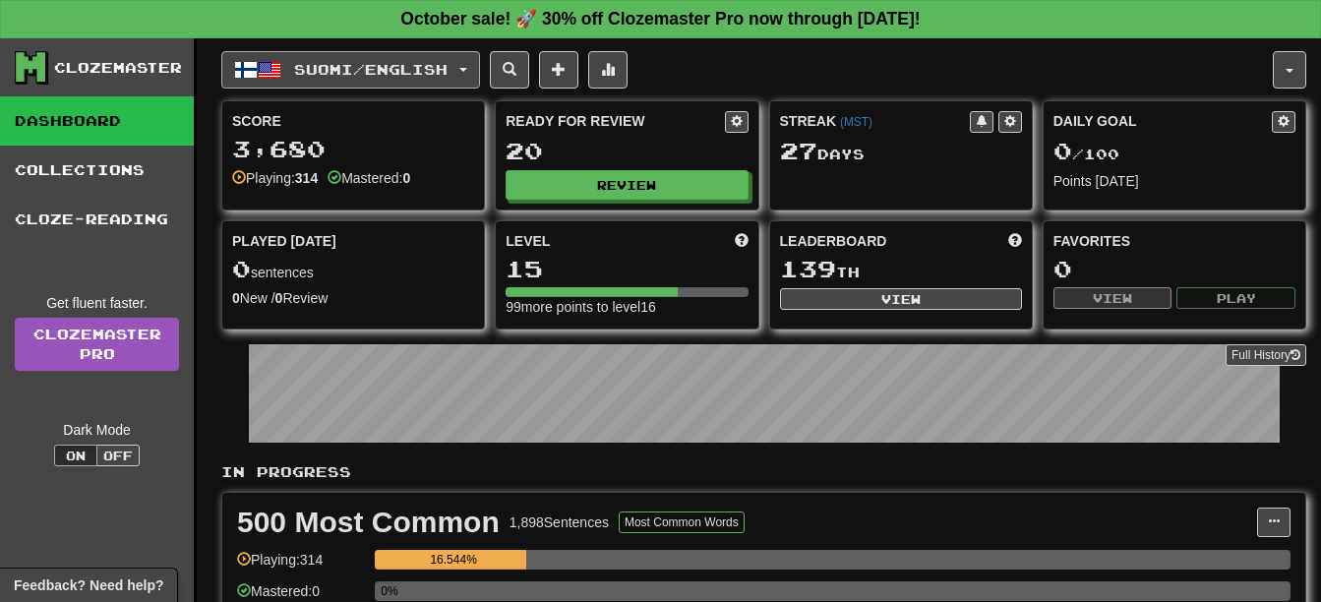
click at [365, 71] on span "Suomi / English" at bounding box center [370, 69] width 153 height 17
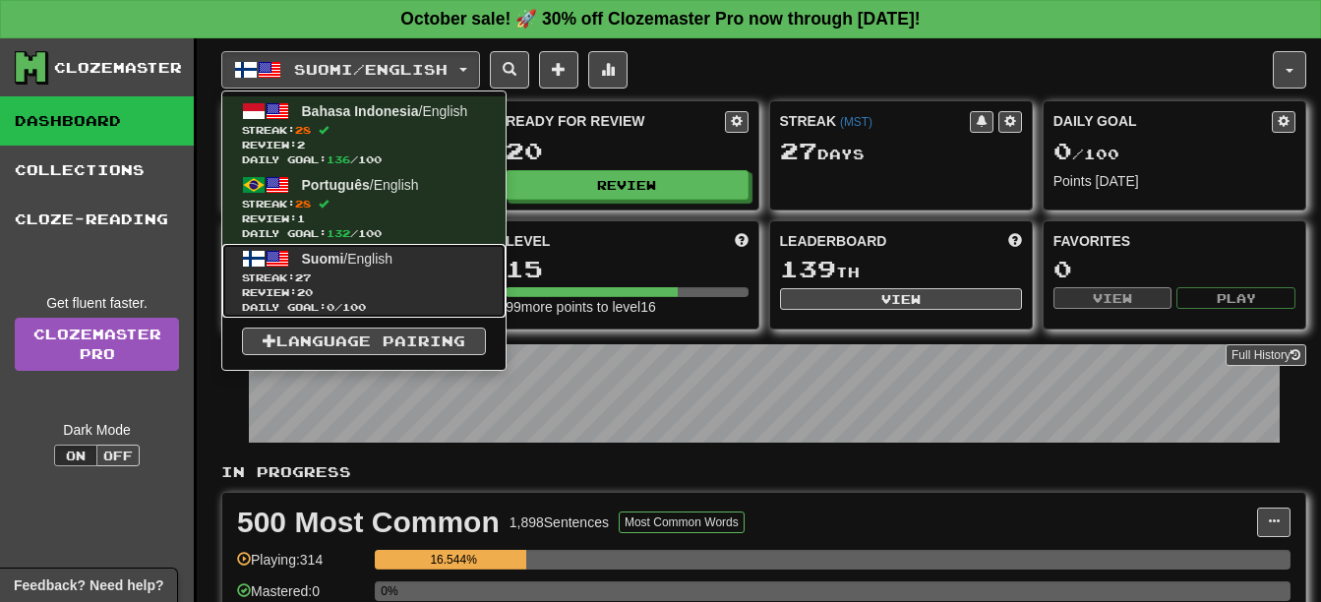
click at [370, 259] on span "Suomi / English" at bounding box center [347, 259] width 91 height 16
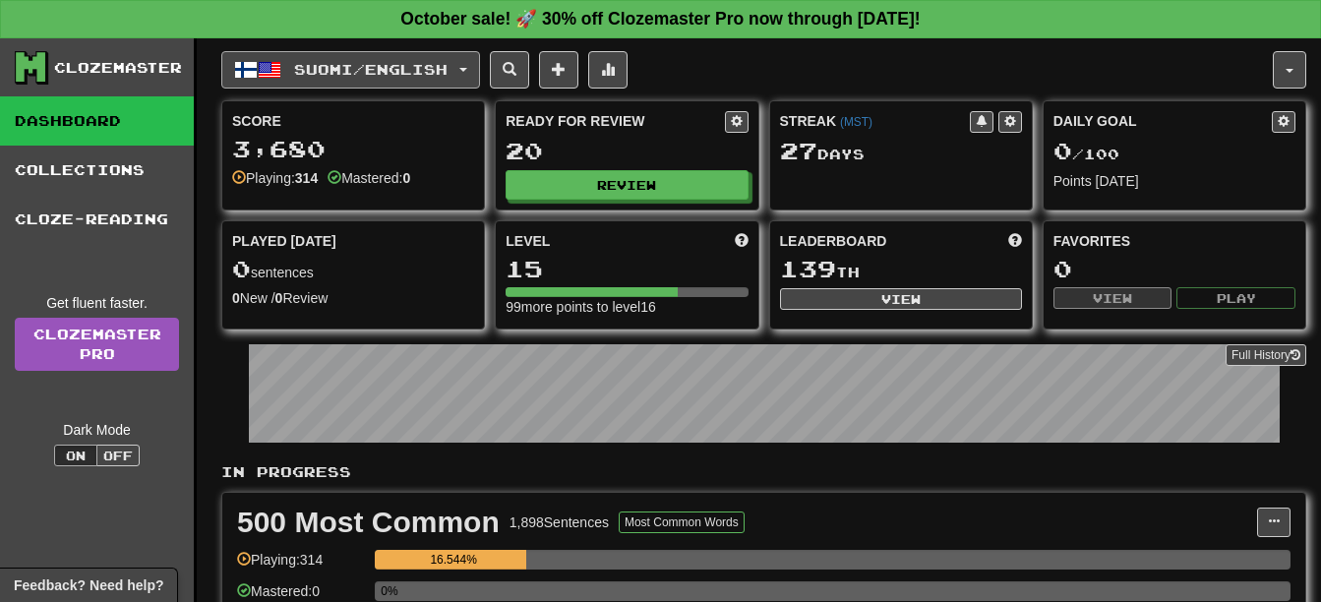
click at [376, 81] on button "Suomi / English" at bounding box center [350, 69] width 259 height 37
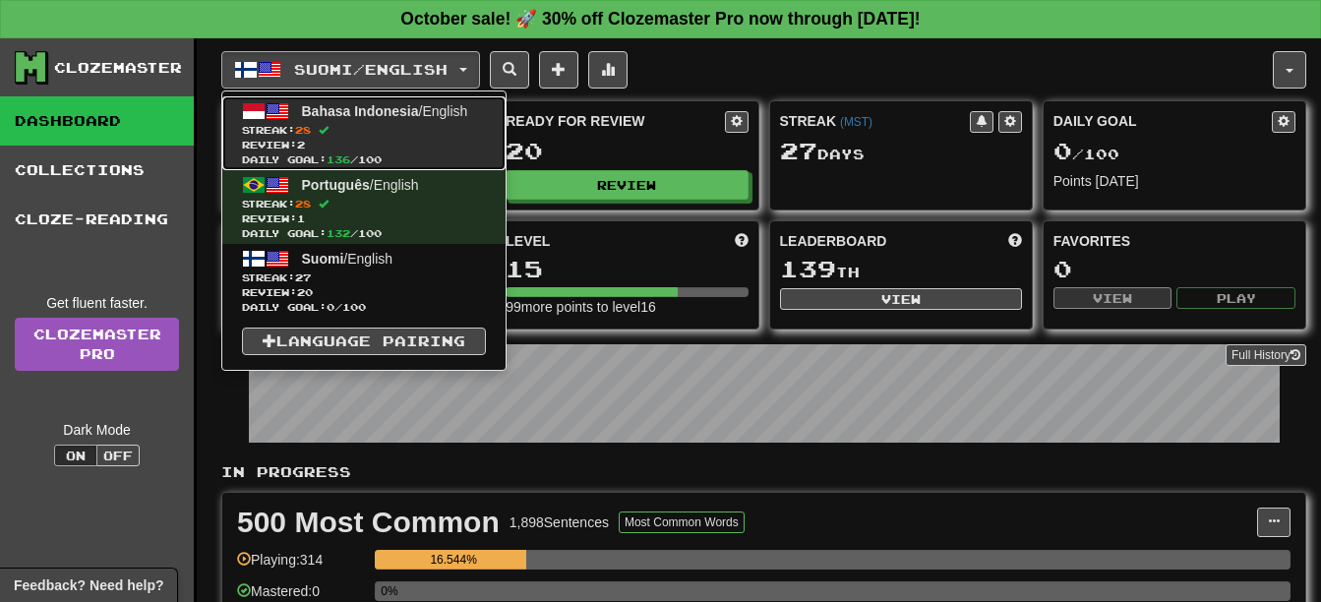
click at [376, 124] on span "Streak: 28" at bounding box center [364, 130] width 244 height 15
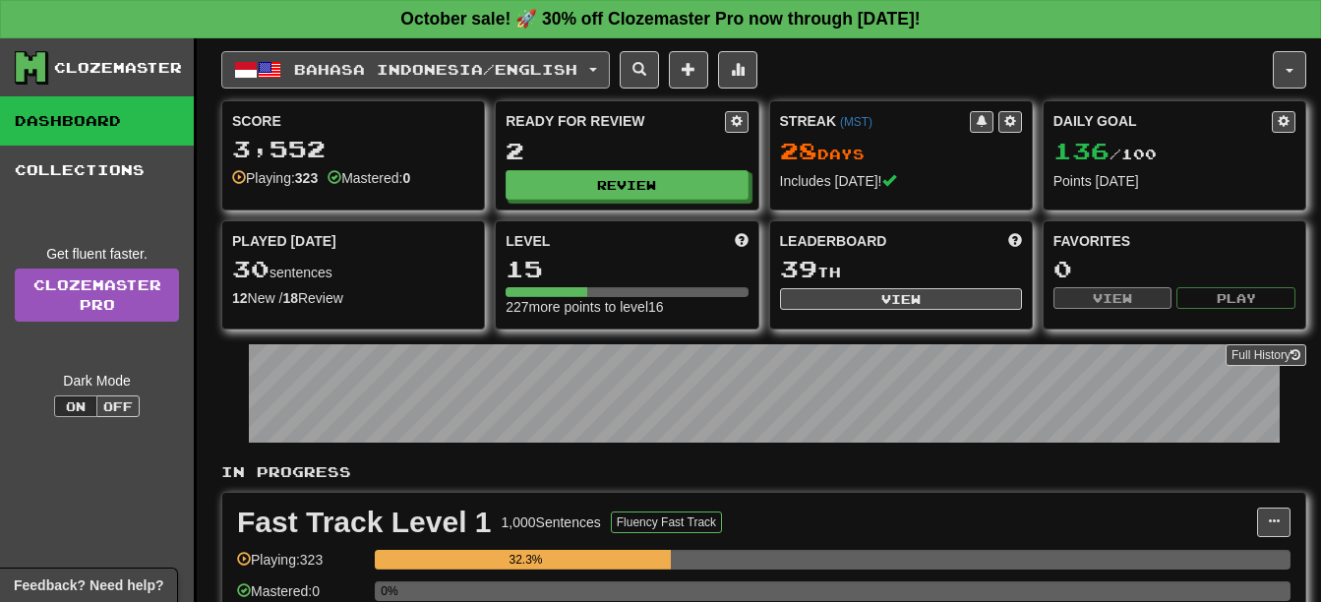
click at [368, 54] on button "Bahasa Indonesia / English" at bounding box center [415, 69] width 389 height 37
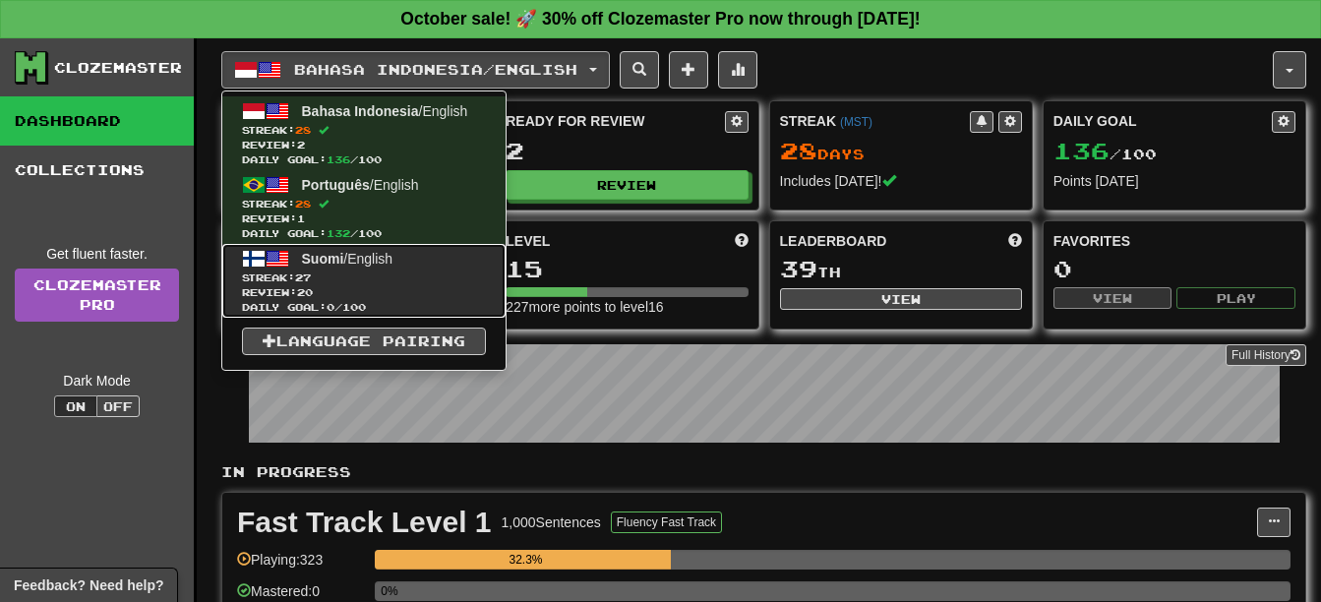
click at [405, 261] on link "Suomi / English Streak: 27 Review: 20 Daily Goal: 0 / 100" at bounding box center [363, 281] width 283 height 74
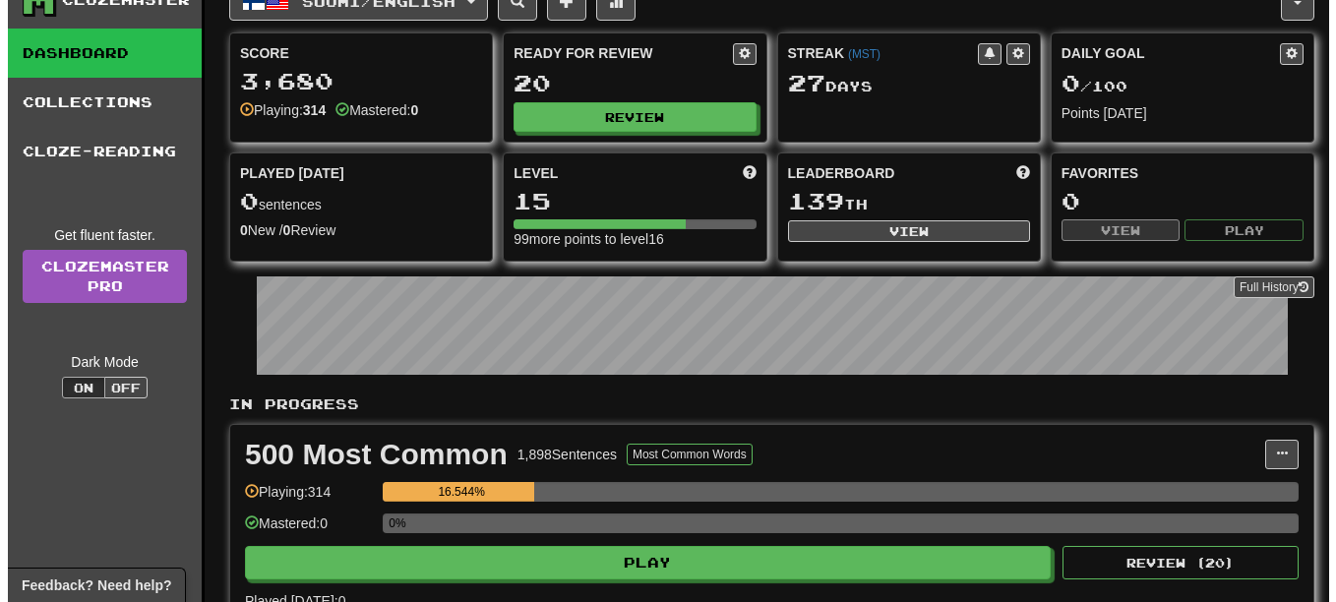
scroll to position [98, 0]
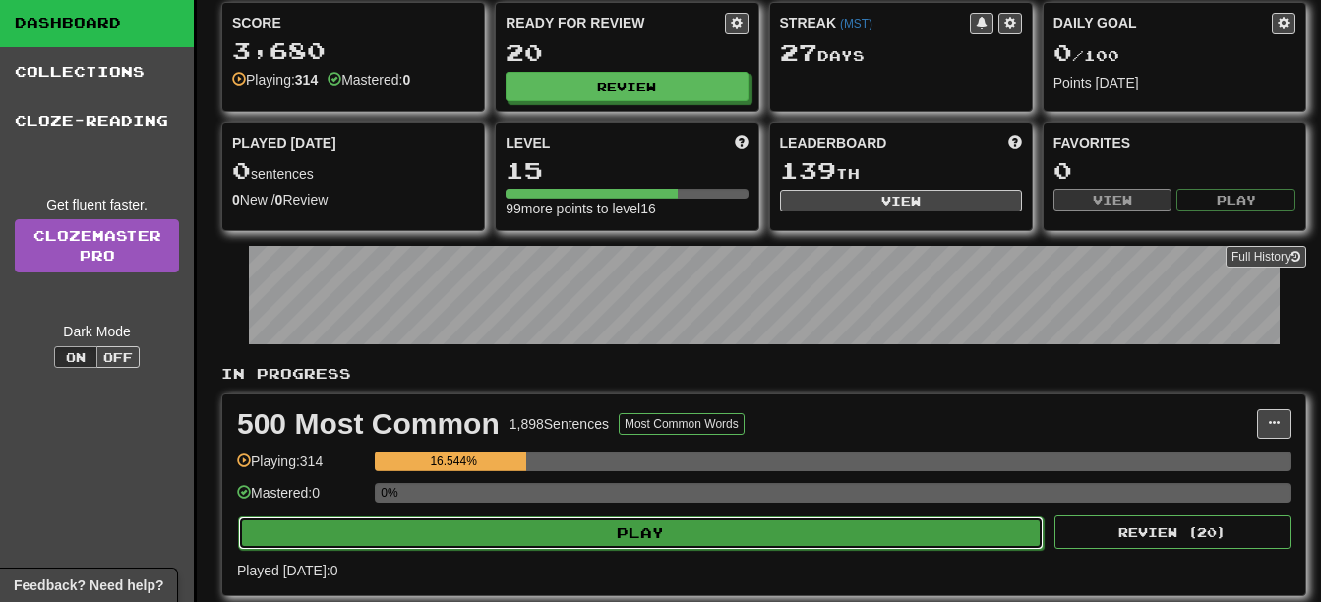
click at [616, 539] on button "Play" at bounding box center [641, 532] width 806 height 33
select select "**"
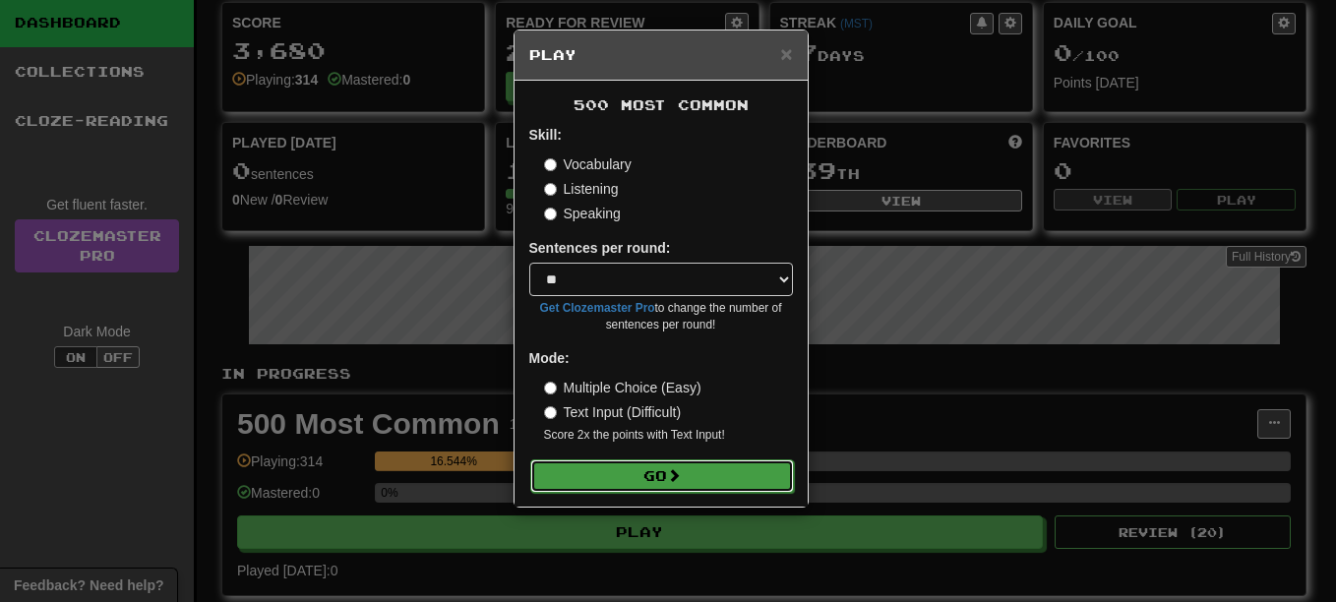
click at [649, 471] on button "Go" at bounding box center [662, 475] width 264 height 33
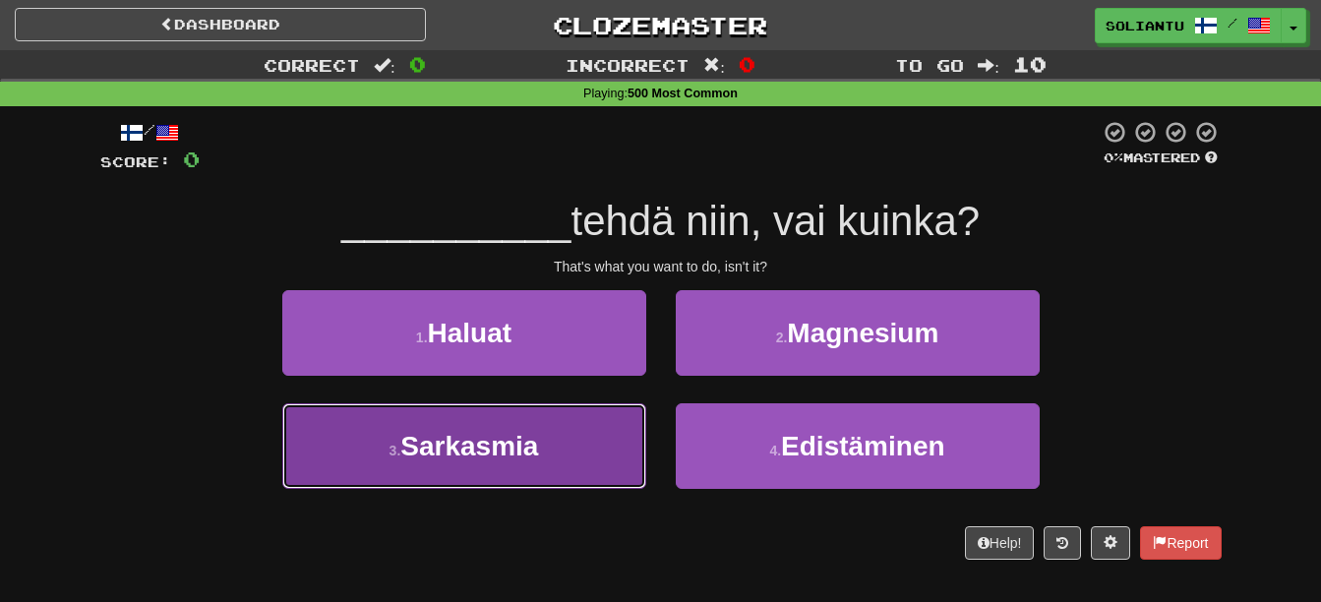
click at [577, 459] on button "3 . [GEOGRAPHIC_DATA]" at bounding box center [464, 446] width 364 height 86
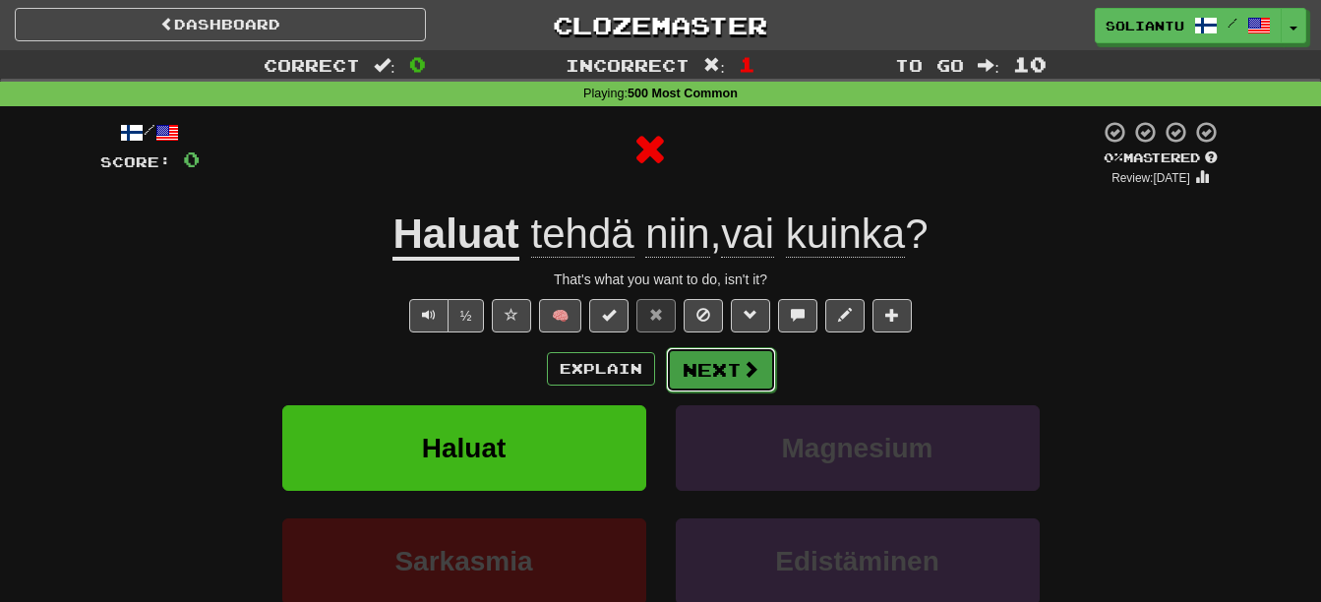
click at [715, 368] on button "Next" at bounding box center [721, 369] width 110 height 45
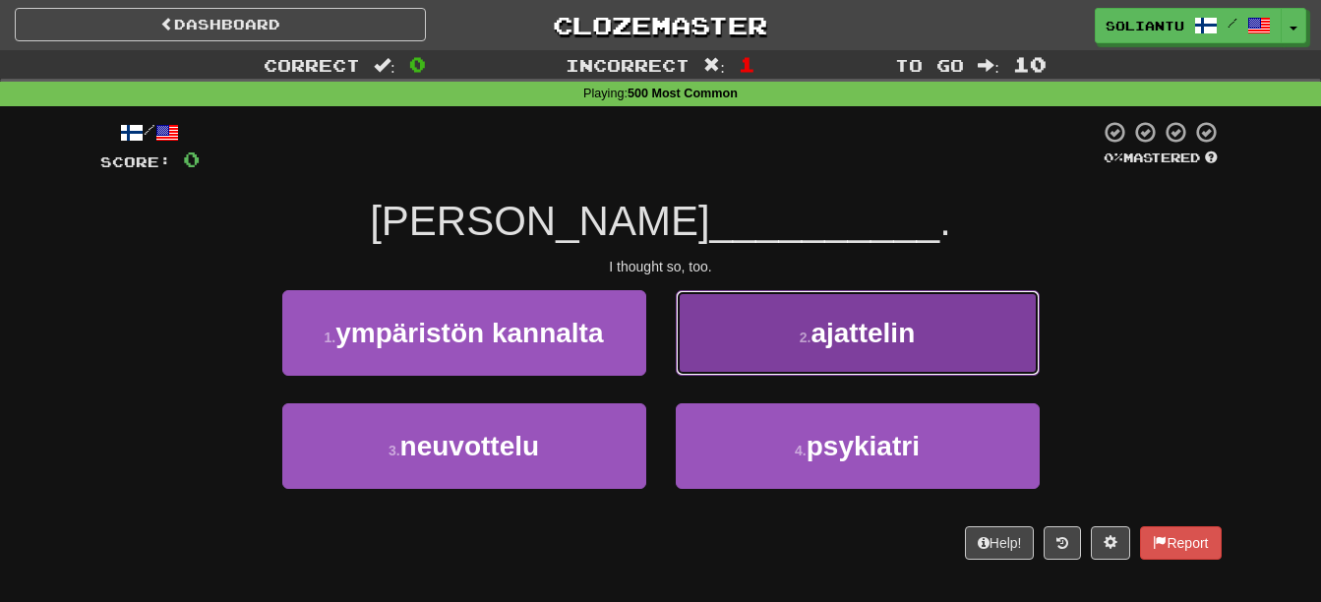
click at [816, 338] on span "ajattelin" at bounding box center [863, 333] width 104 height 30
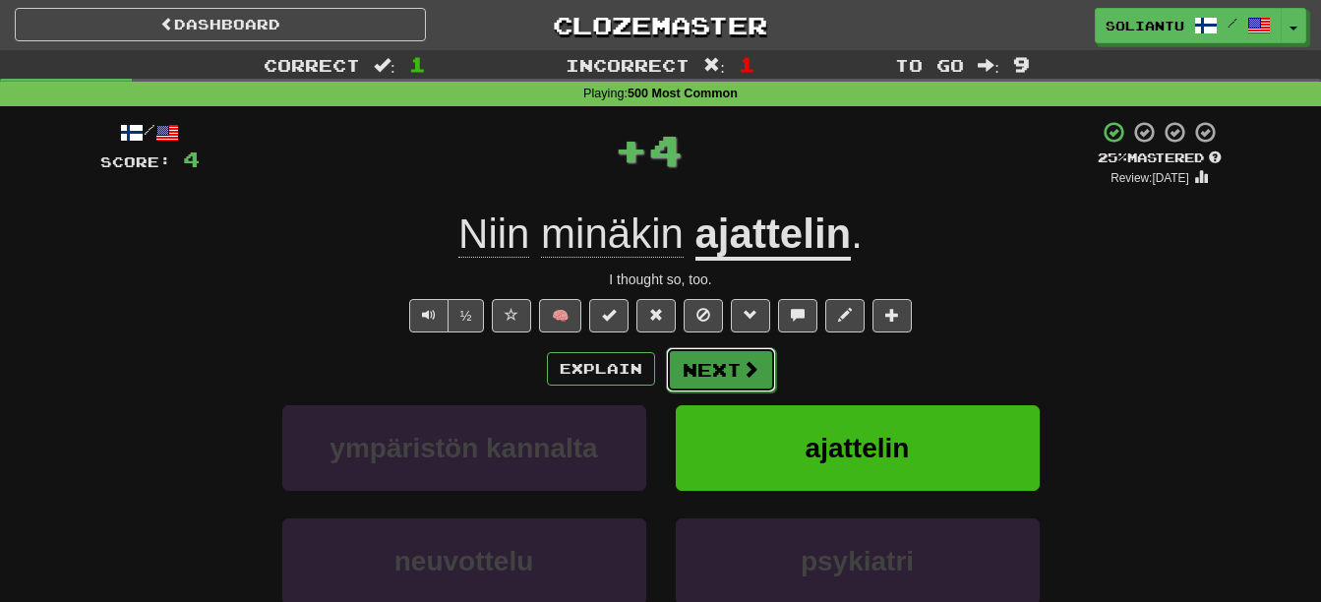
click at [756, 366] on span at bounding box center [751, 369] width 18 height 18
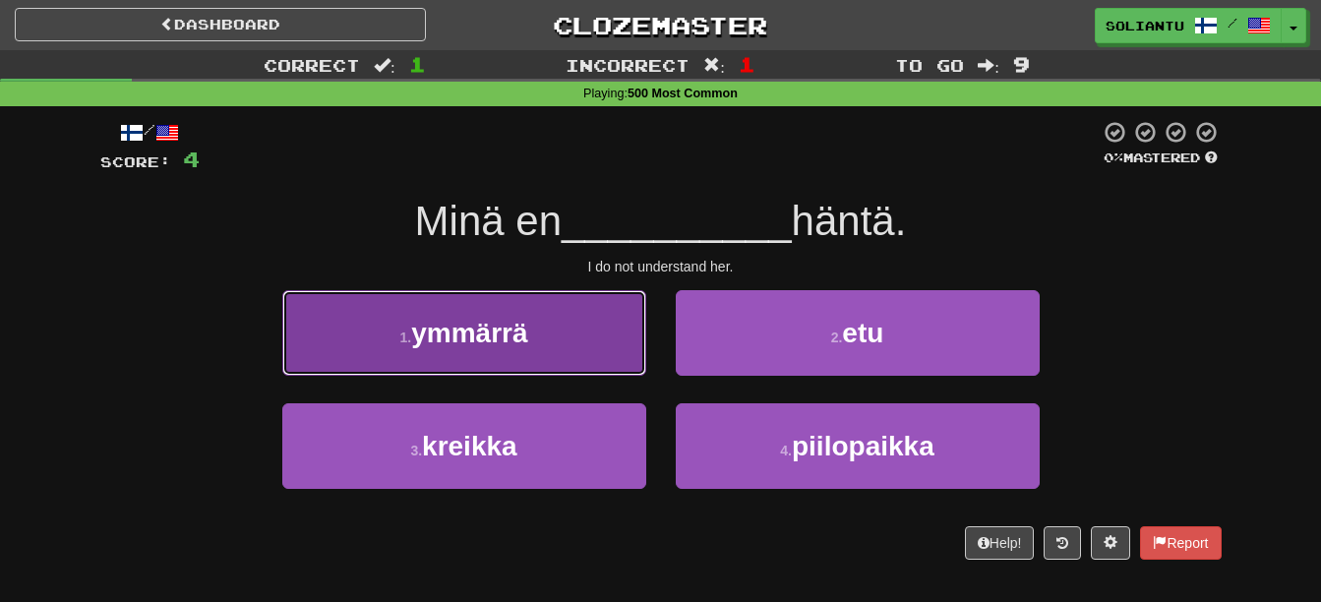
click at [576, 327] on button "1 . ymmärrä" at bounding box center [464, 333] width 364 height 86
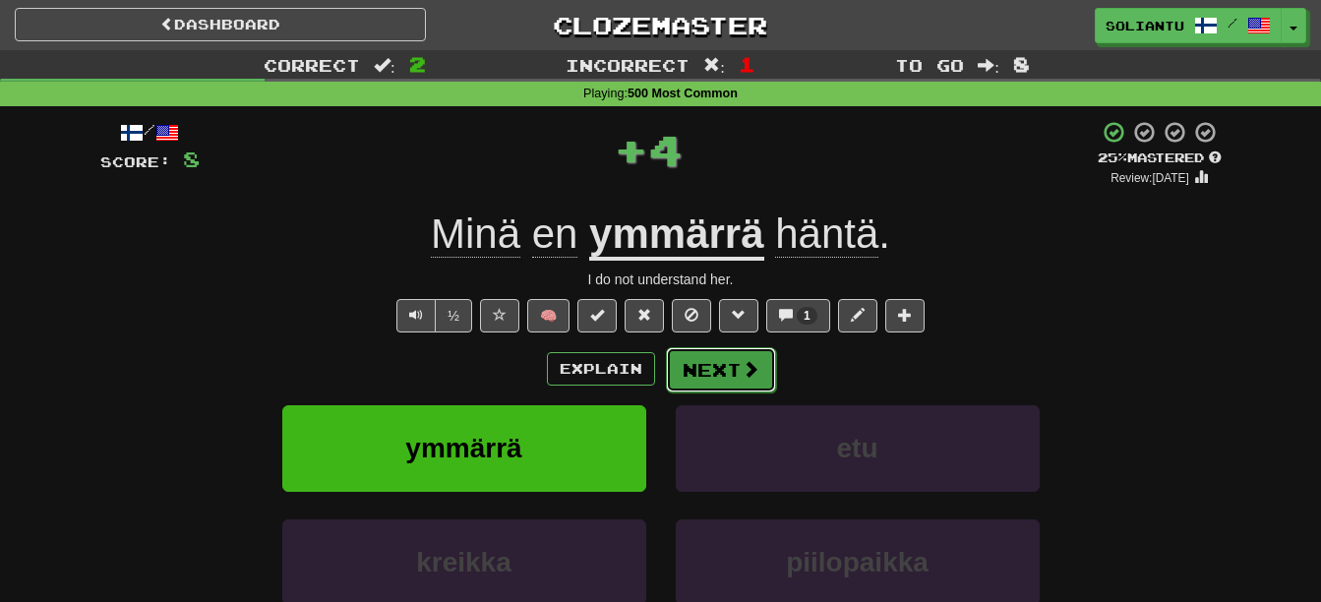
click at [742, 366] on span at bounding box center [751, 369] width 18 height 18
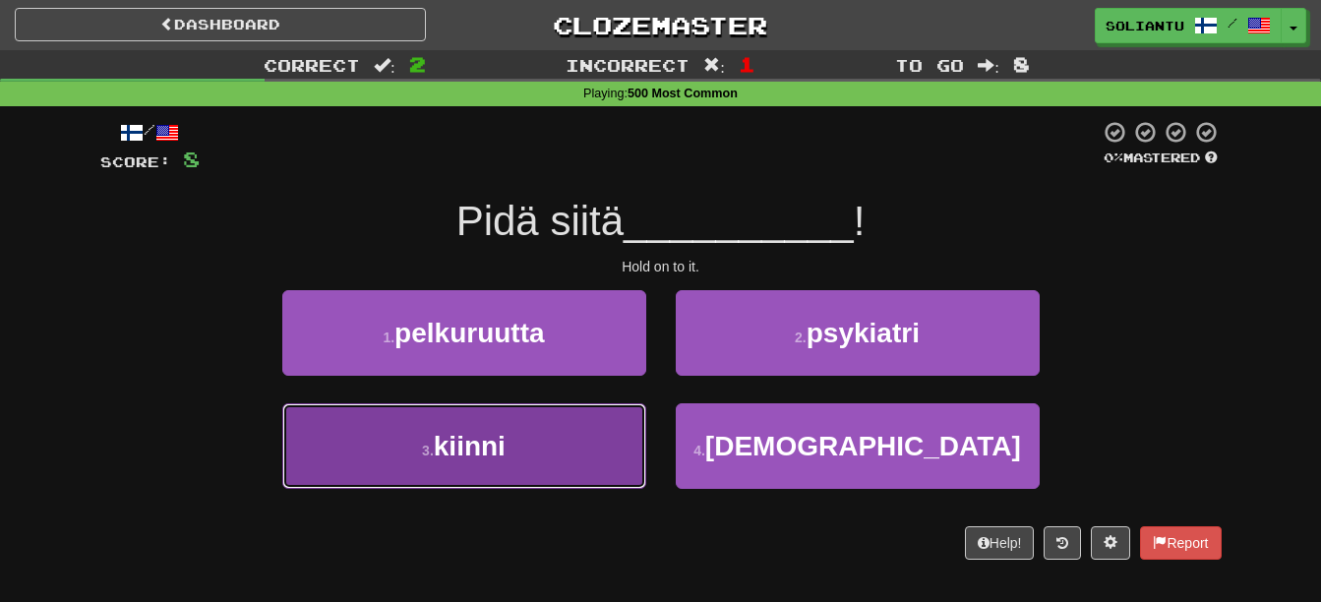
click at [578, 464] on button "3 . kiinni" at bounding box center [464, 446] width 364 height 86
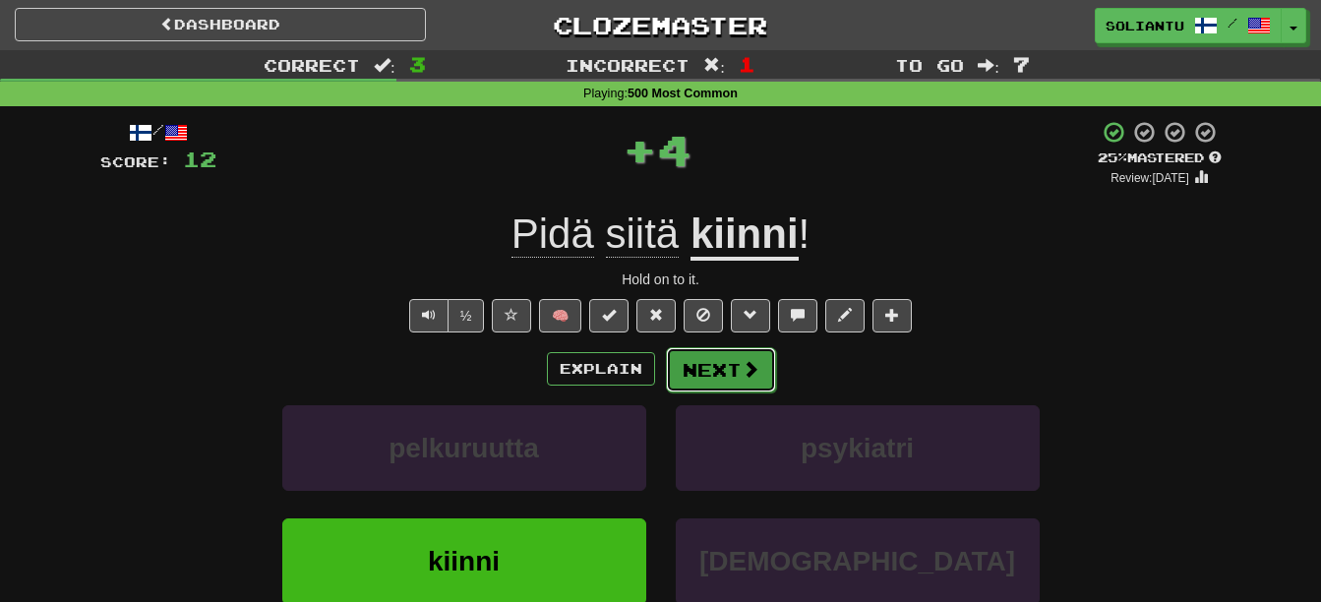
click at [744, 360] on span at bounding box center [751, 369] width 18 height 18
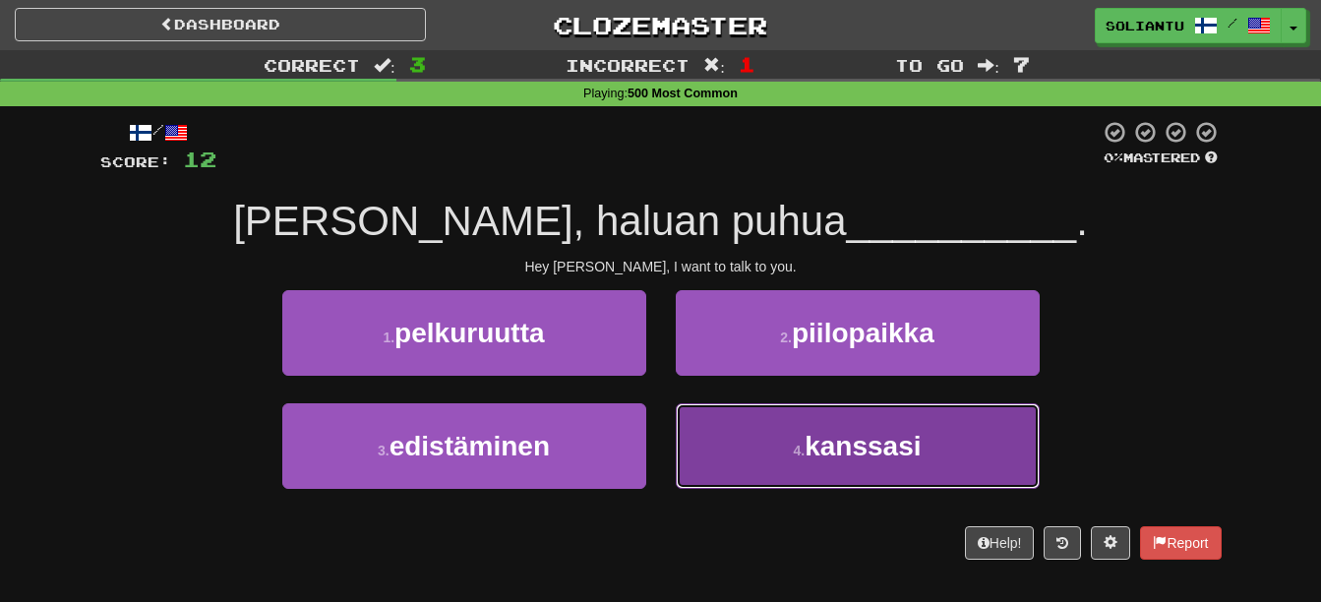
click at [808, 458] on span "kanssasi" at bounding box center [863, 446] width 116 height 30
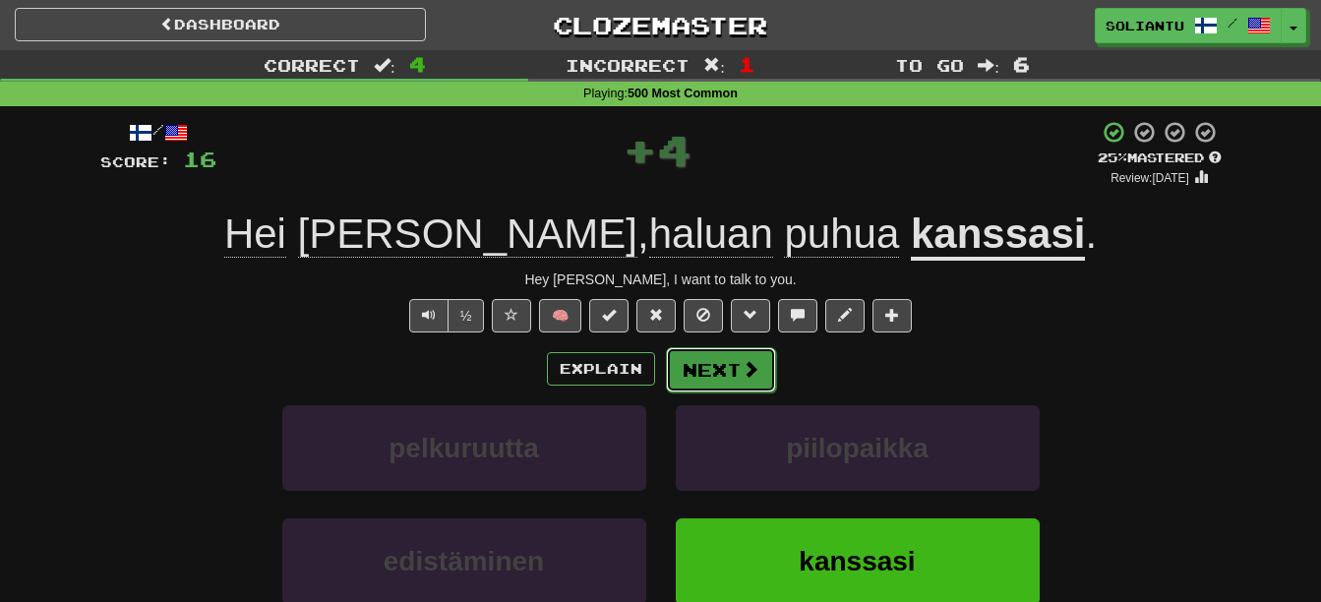
click at [726, 391] on button "Next" at bounding box center [721, 369] width 110 height 45
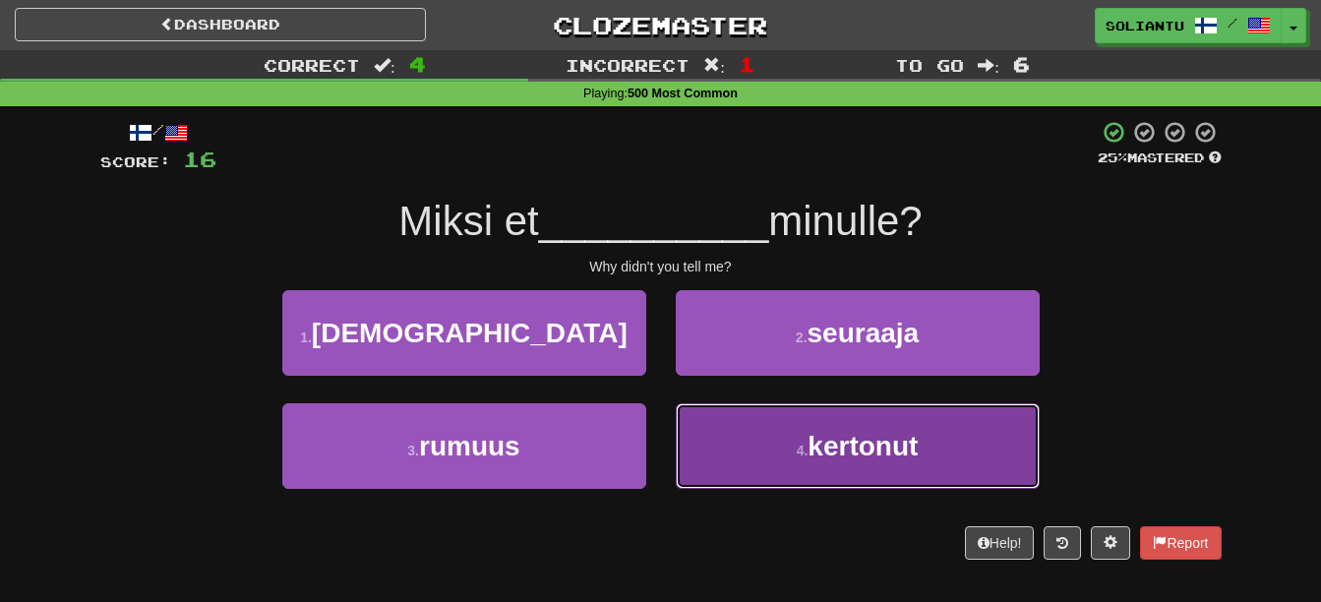
click at [897, 462] on button "4 . kertonut" at bounding box center [858, 446] width 364 height 86
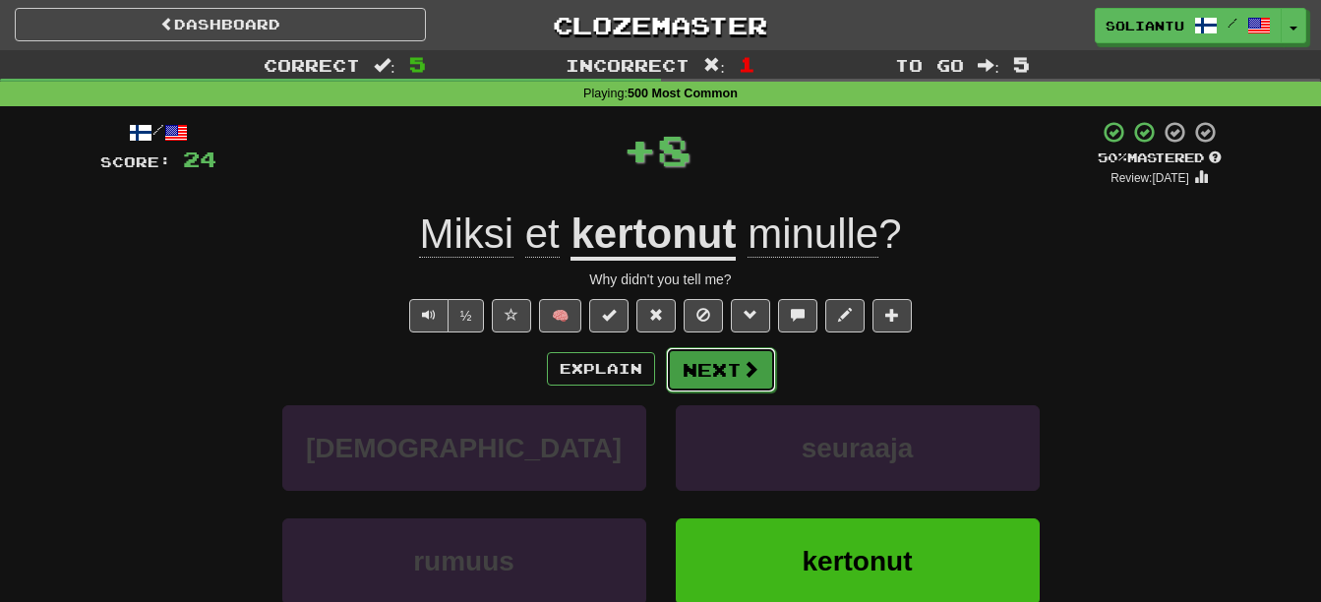
click at [735, 362] on button "Next" at bounding box center [721, 369] width 110 height 45
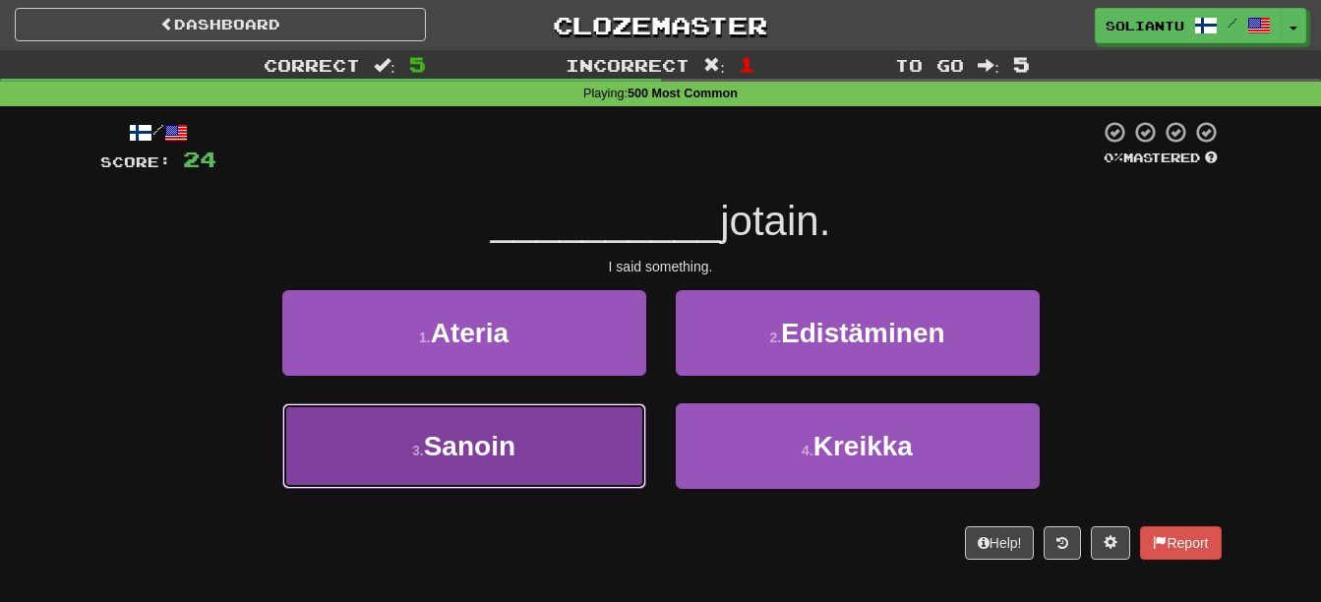
click at [603, 415] on button "3 . Sanoin" at bounding box center [464, 446] width 364 height 86
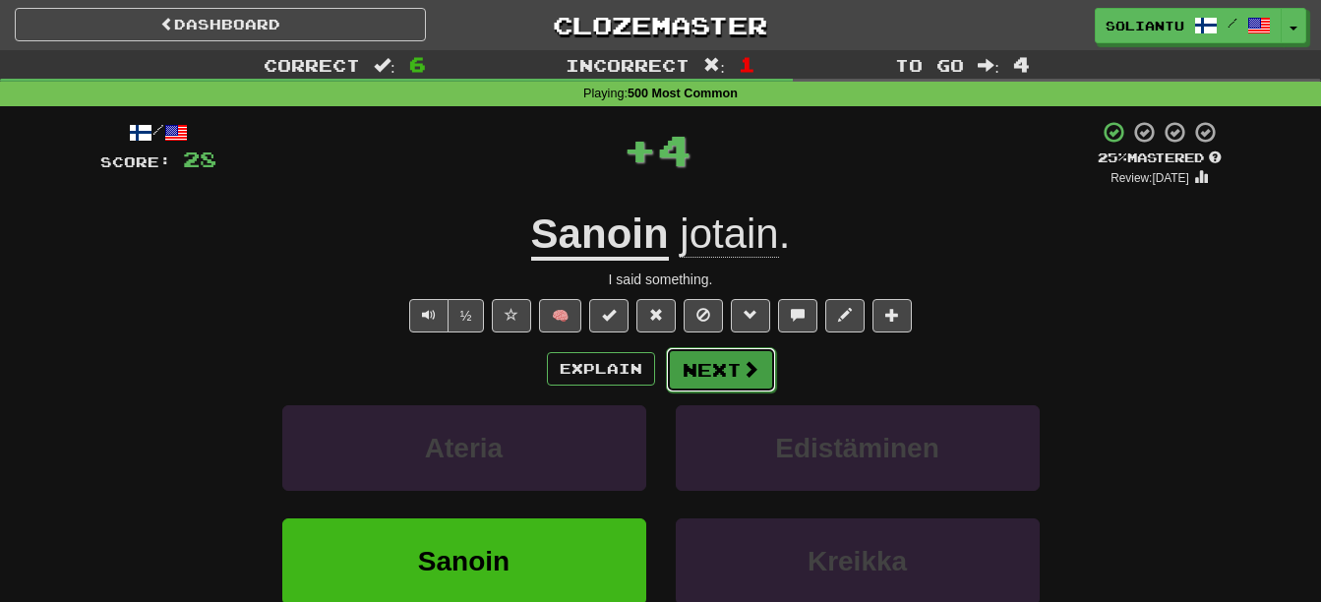
click at [742, 363] on span at bounding box center [751, 369] width 18 height 18
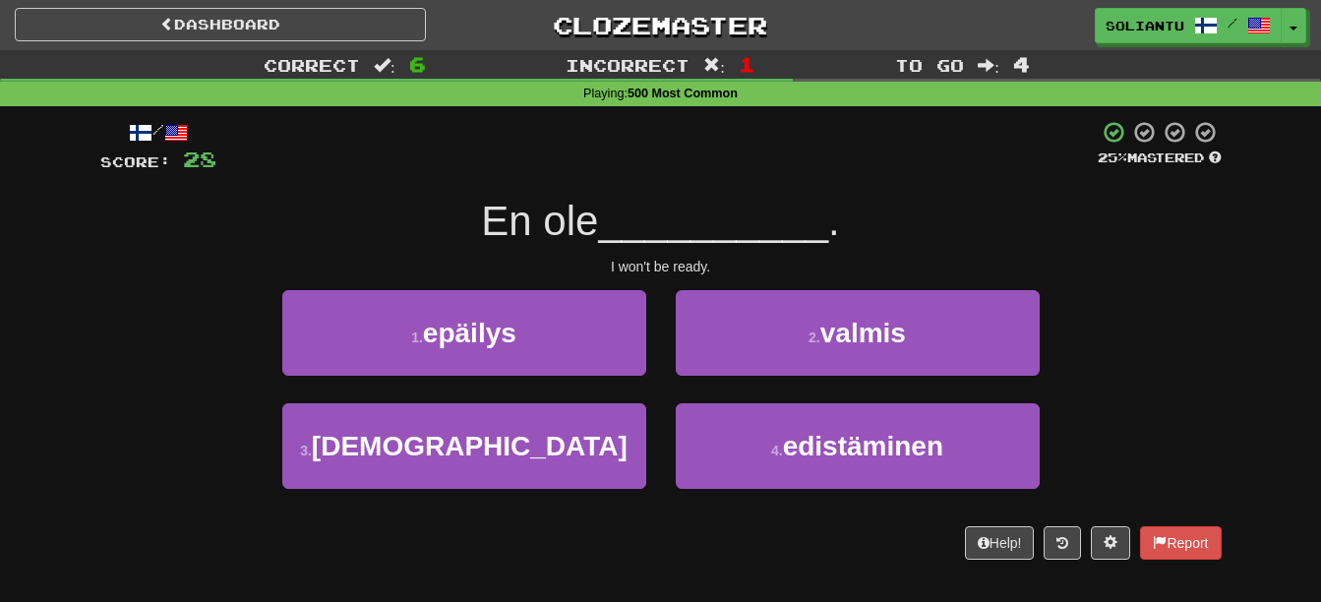
click at [886, 380] on div "2 . valmis" at bounding box center [857, 346] width 393 height 113
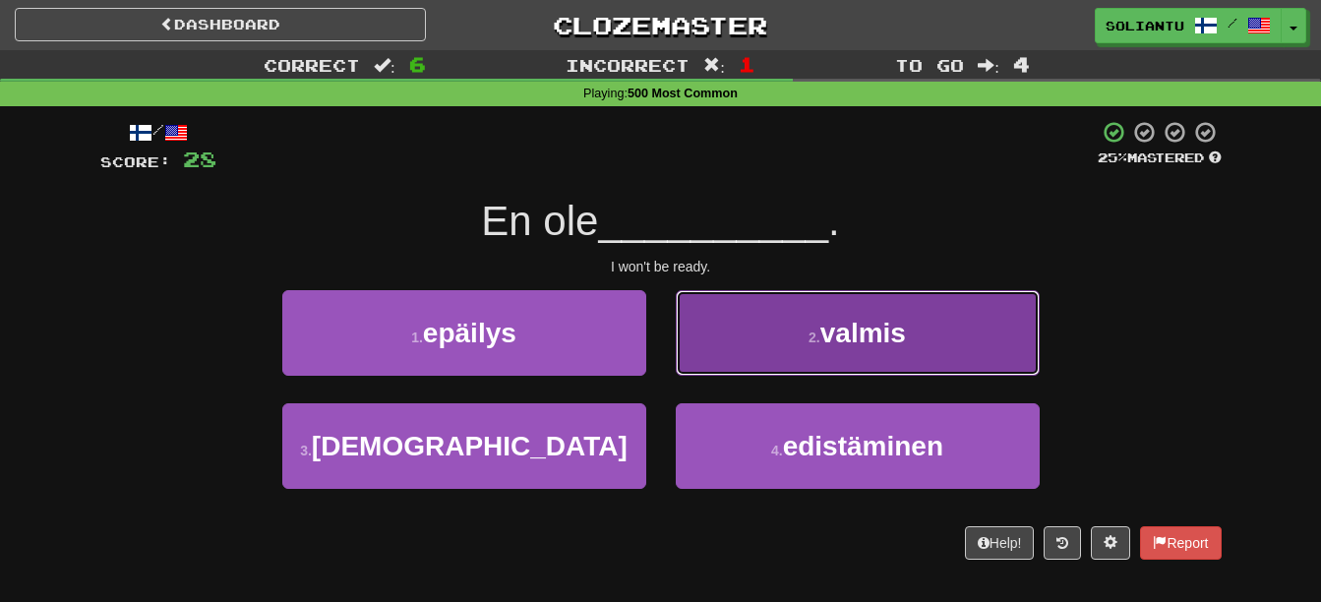
click at [882, 346] on span "valmis" at bounding box center [863, 333] width 86 height 30
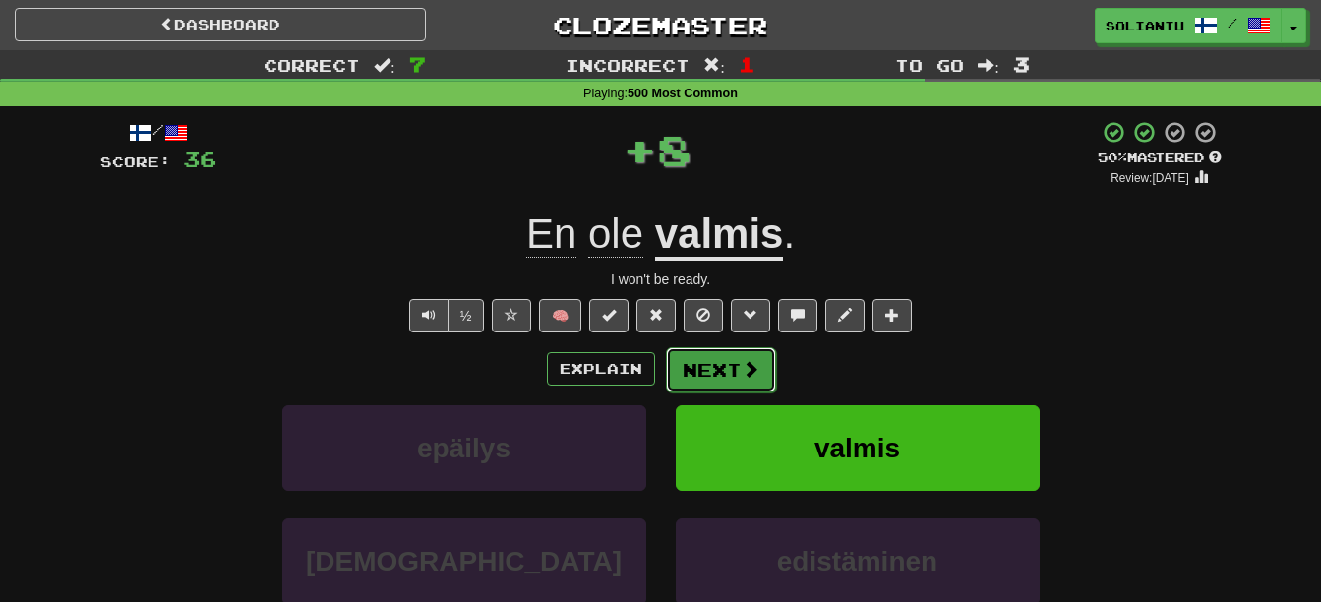
click at [735, 376] on button "Next" at bounding box center [721, 369] width 110 height 45
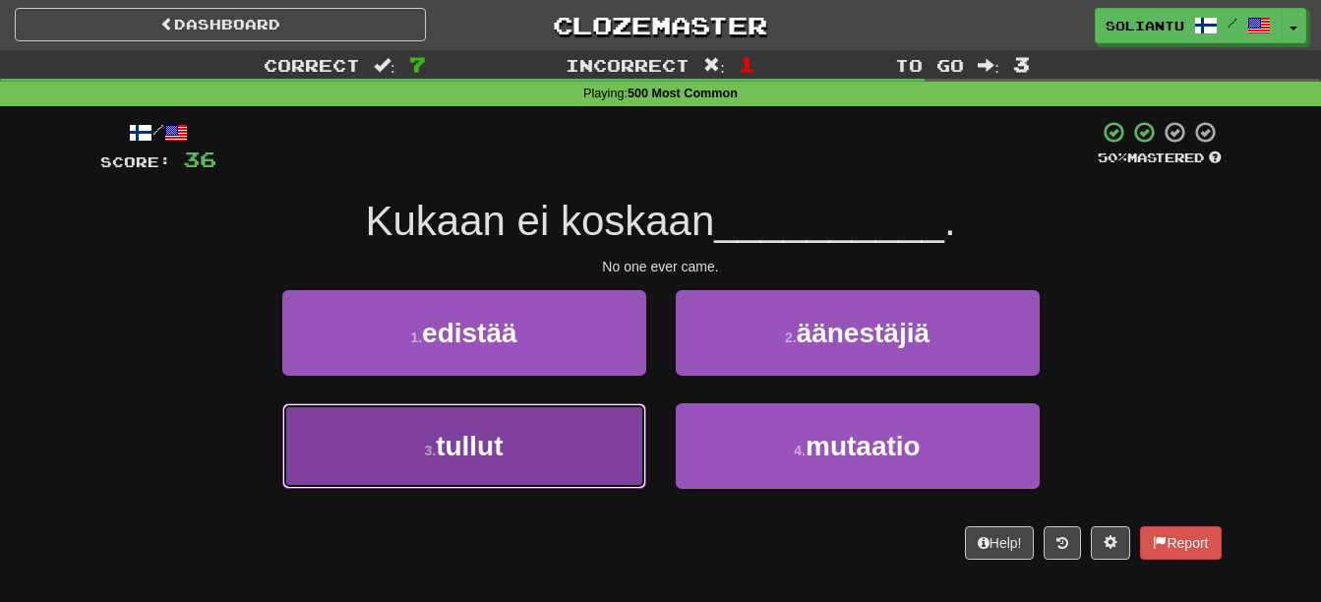
click at [587, 418] on button "3 . tullut" at bounding box center [464, 446] width 364 height 86
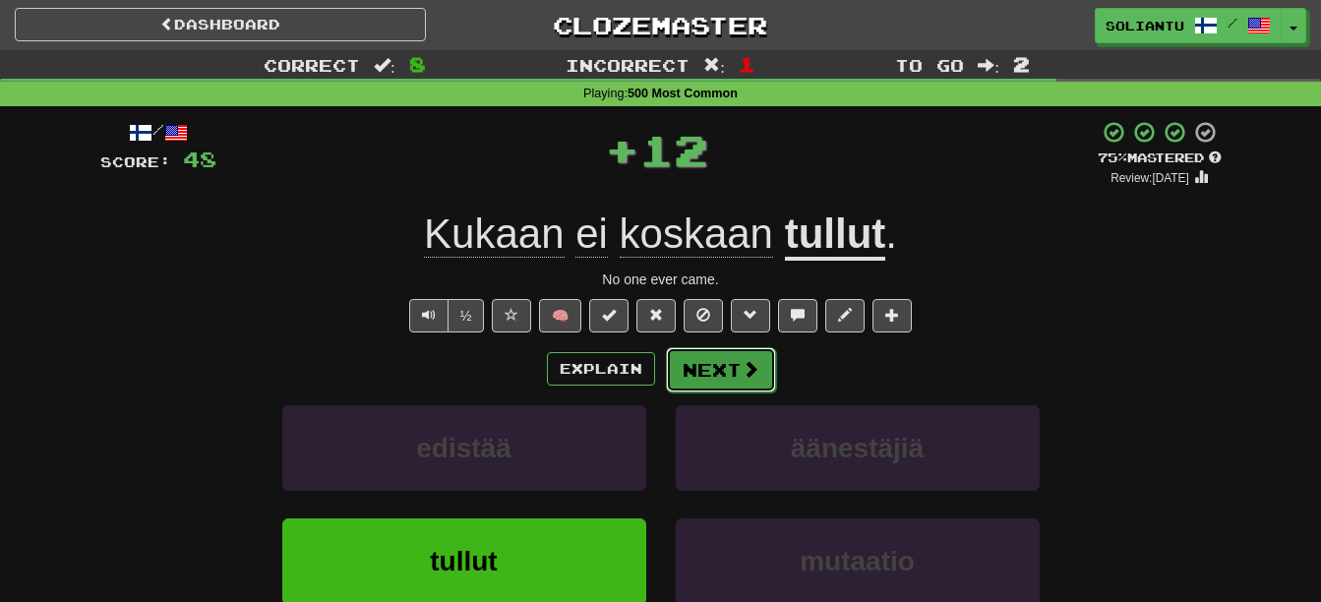
click at [745, 367] on span at bounding box center [751, 369] width 18 height 18
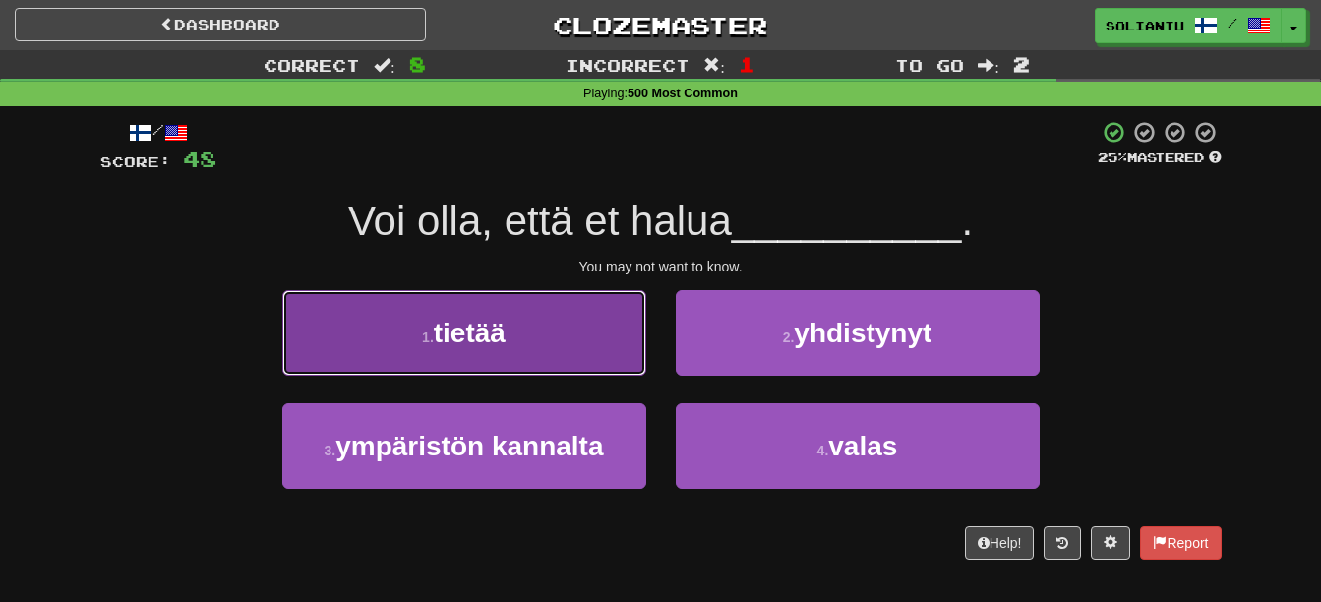
click at [574, 329] on button "1 . tietää" at bounding box center [464, 333] width 364 height 86
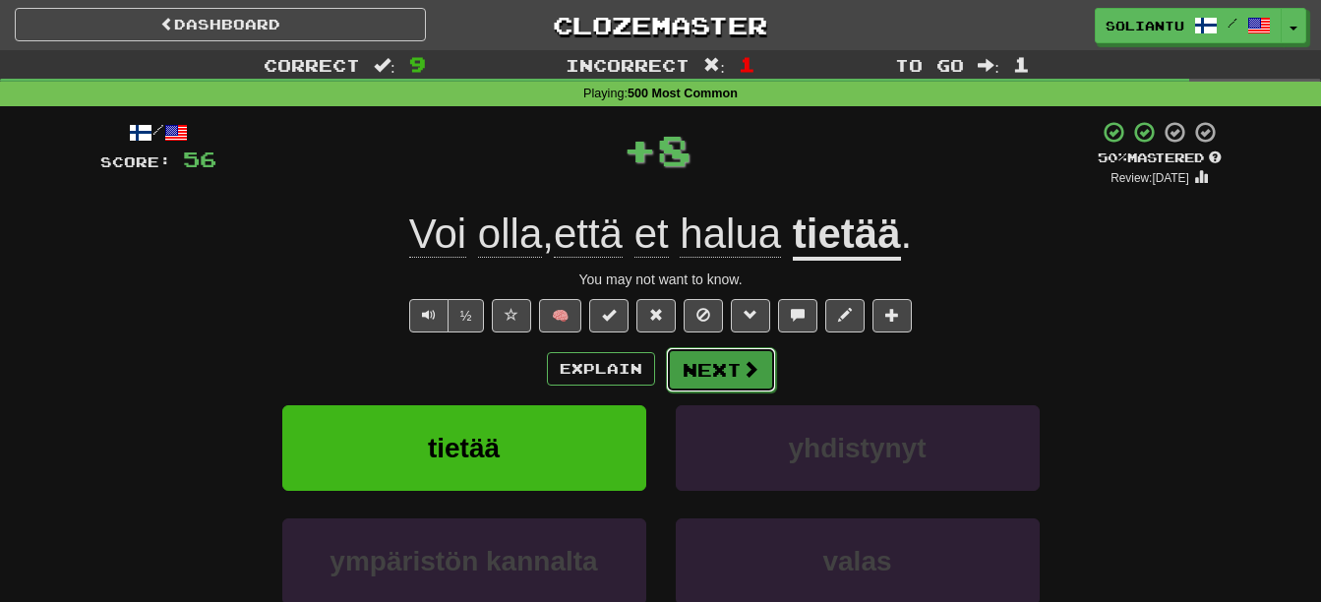
click at [749, 364] on span at bounding box center [751, 369] width 18 height 18
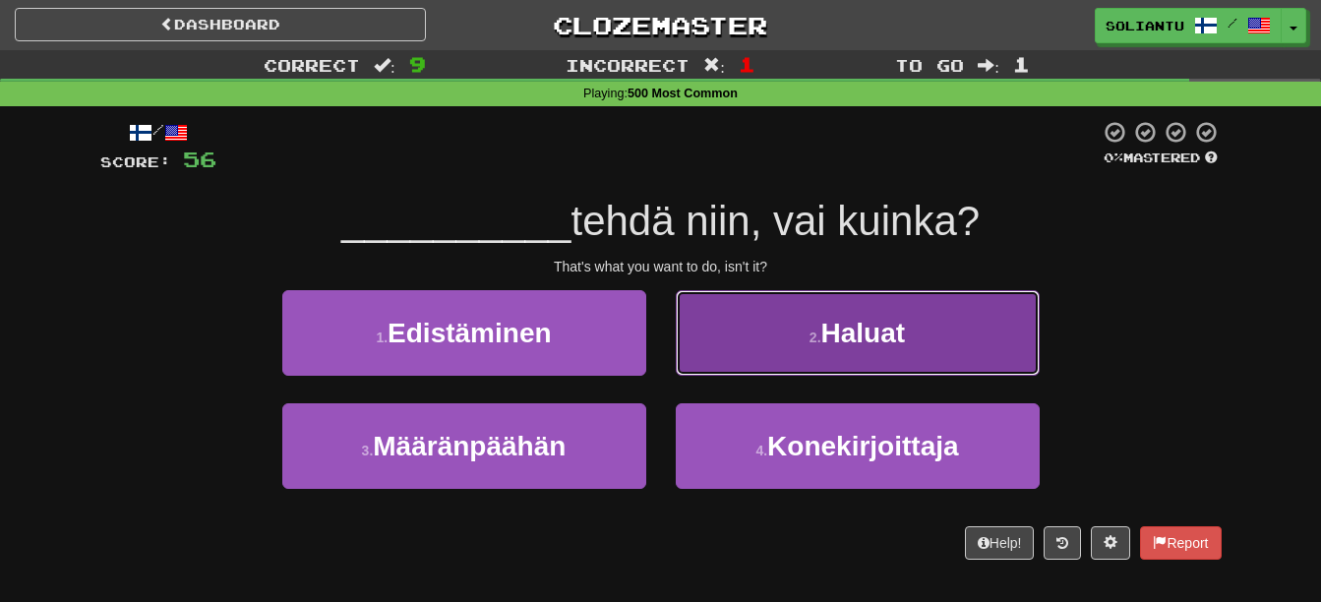
click at [851, 345] on span "Haluat" at bounding box center [863, 333] width 85 height 30
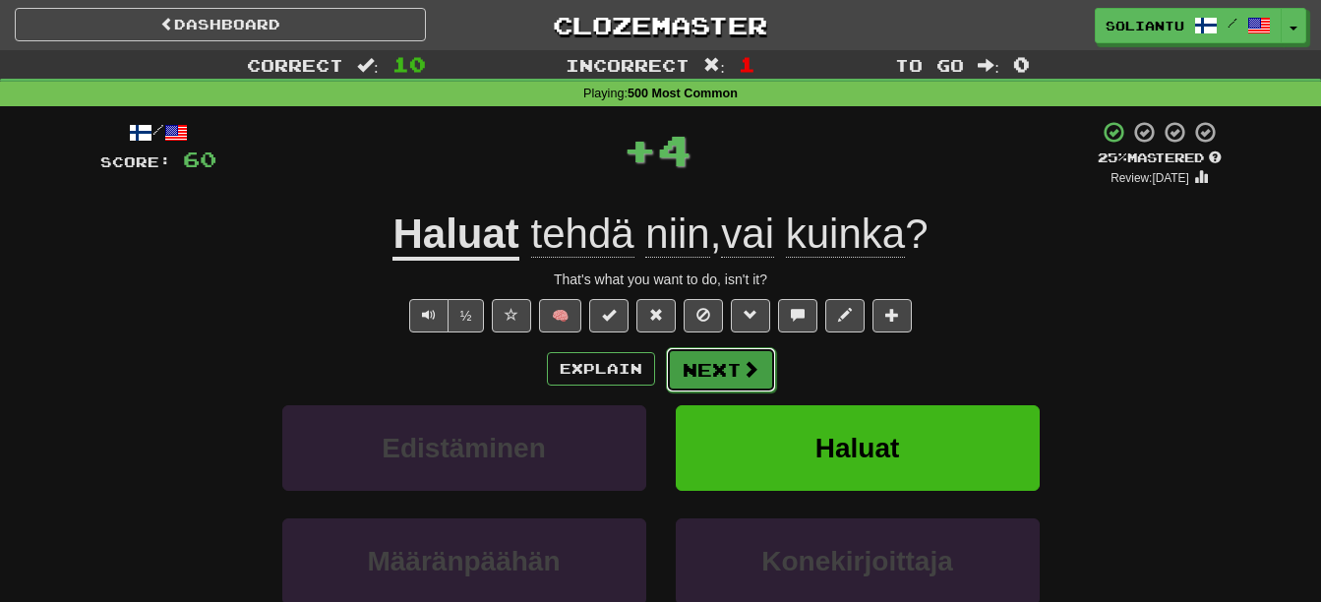
click at [737, 376] on button "Next" at bounding box center [721, 369] width 110 height 45
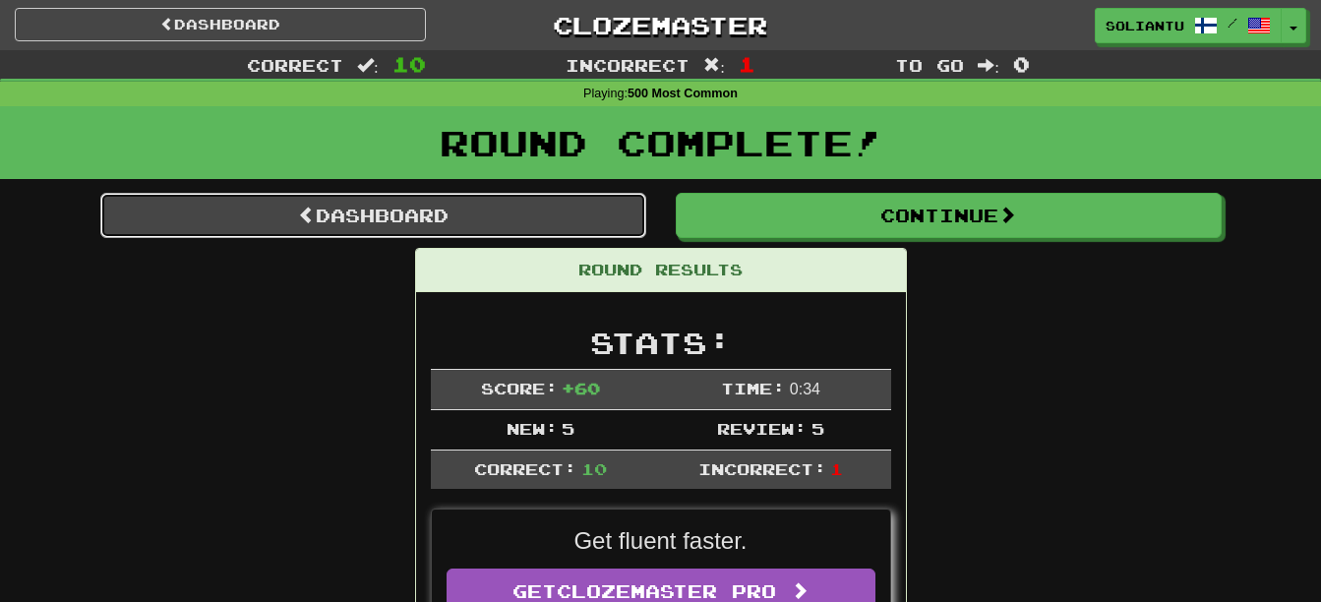
click at [493, 213] on link "Dashboard" at bounding box center [373, 215] width 546 height 45
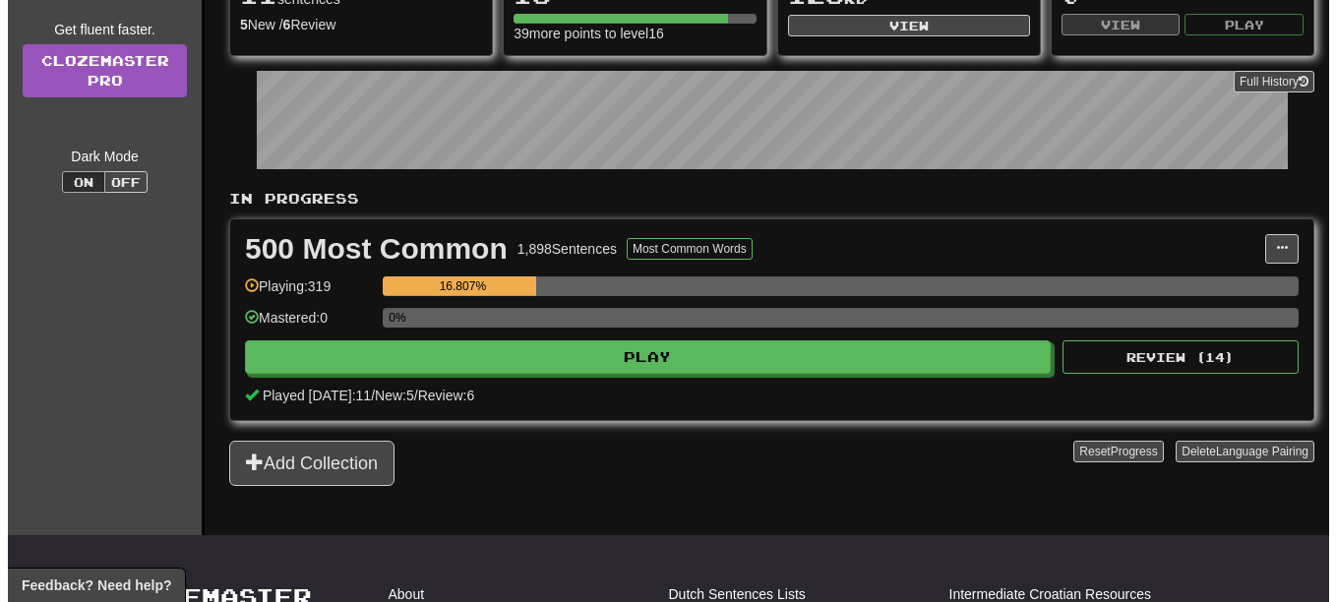
scroll to position [295, 0]
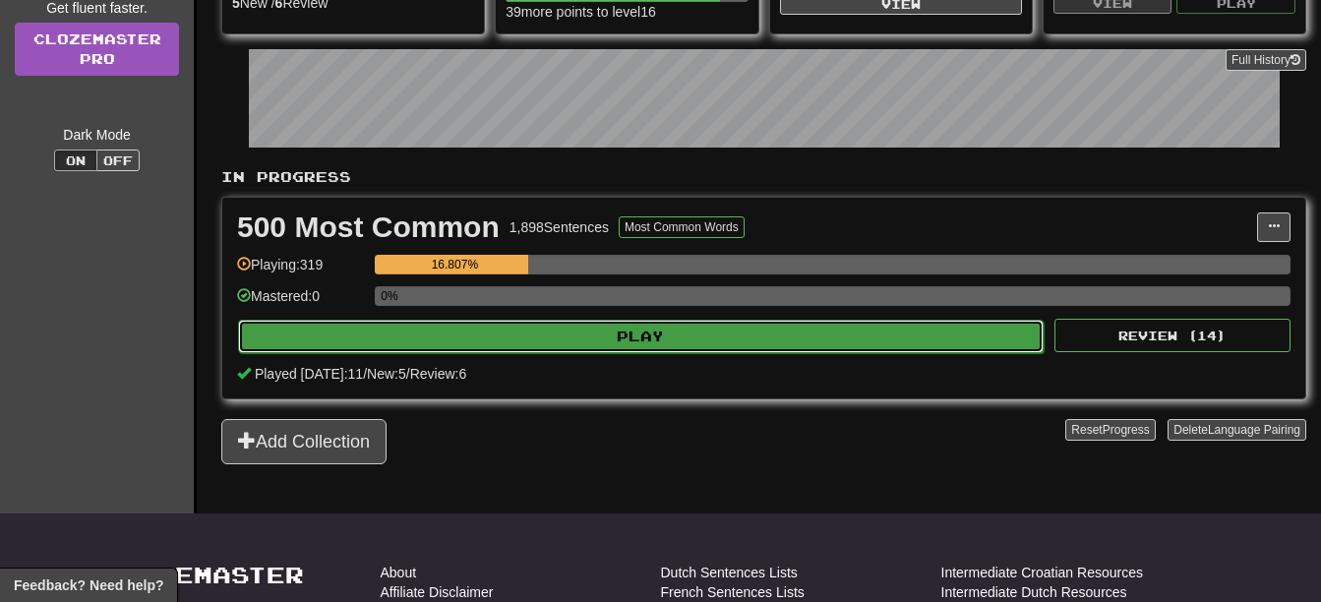
click at [549, 346] on button "Play" at bounding box center [641, 336] width 806 height 33
select select "**"
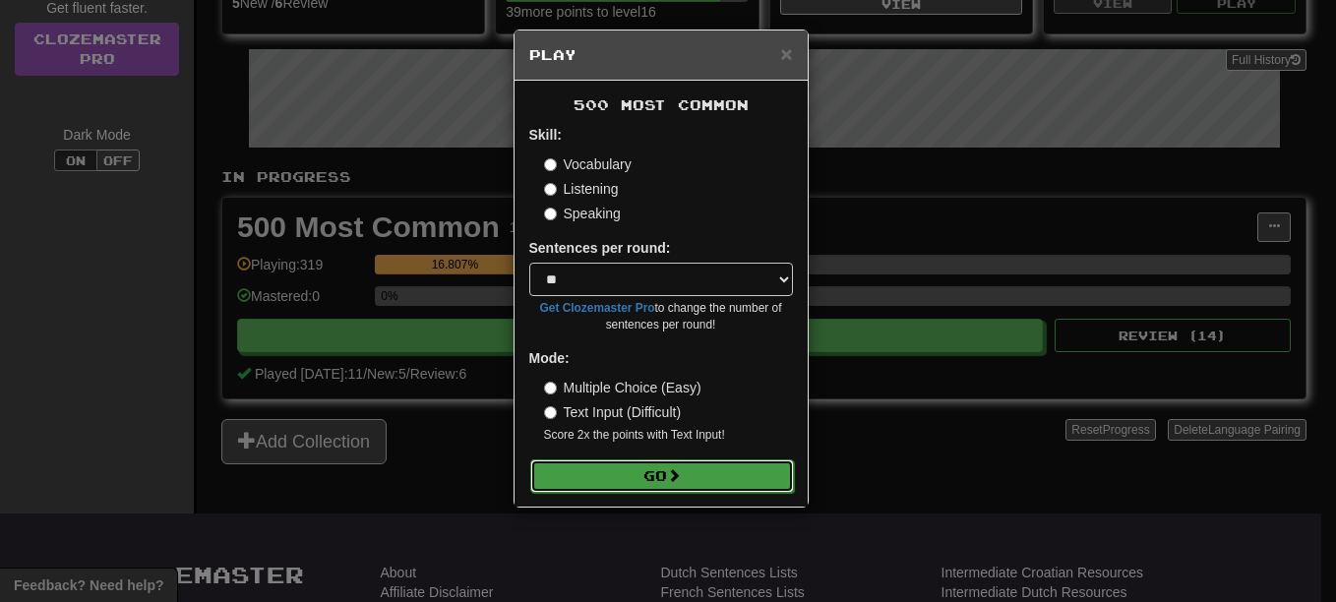
click at [631, 467] on button "Go" at bounding box center [662, 475] width 264 height 33
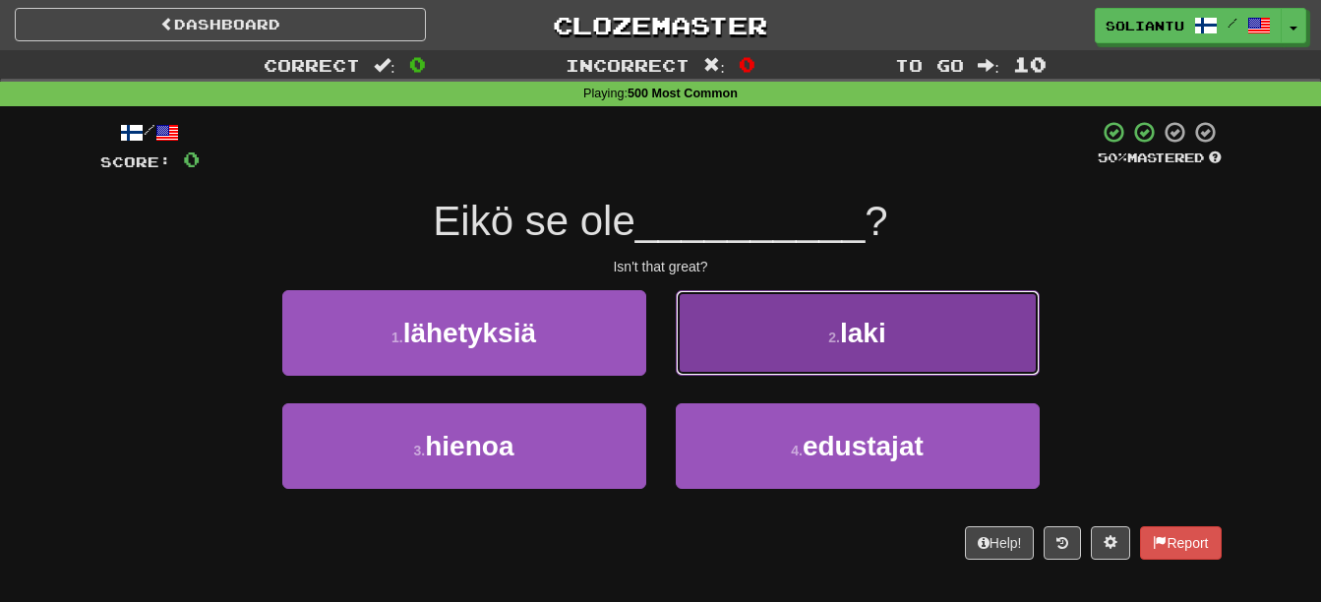
click at [783, 335] on button "2 . laki" at bounding box center [858, 333] width 364 height 86
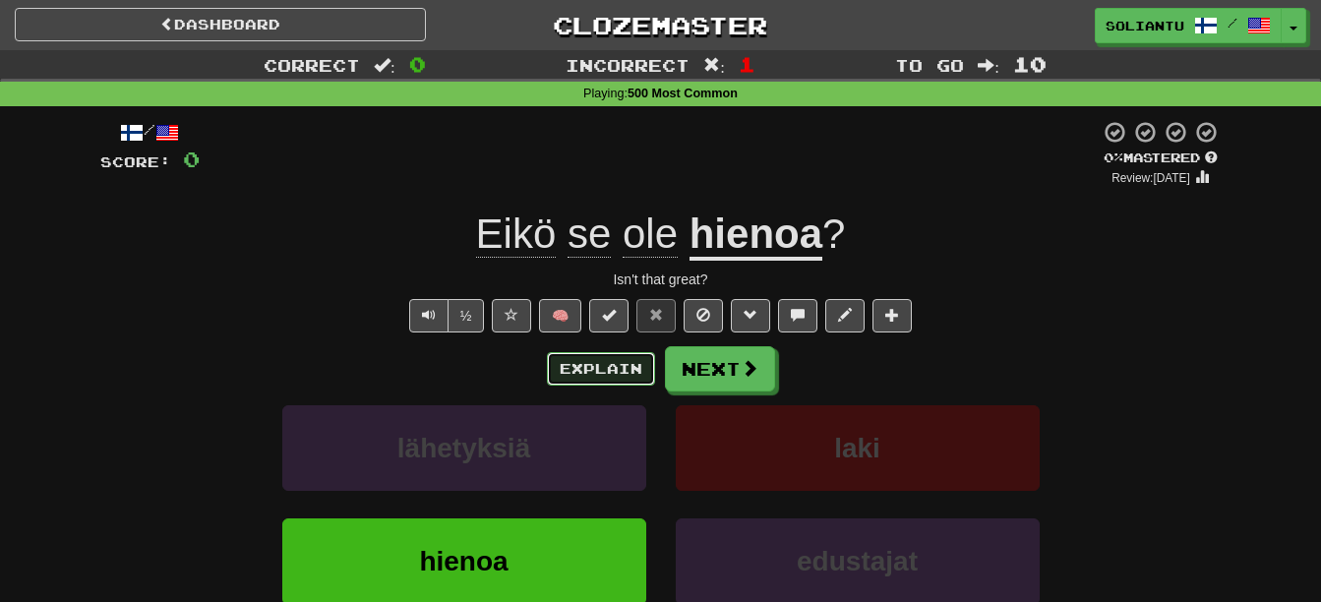
click at [624, 368] on button "Explain" at bounding box center [601, 368] width 108 height 33
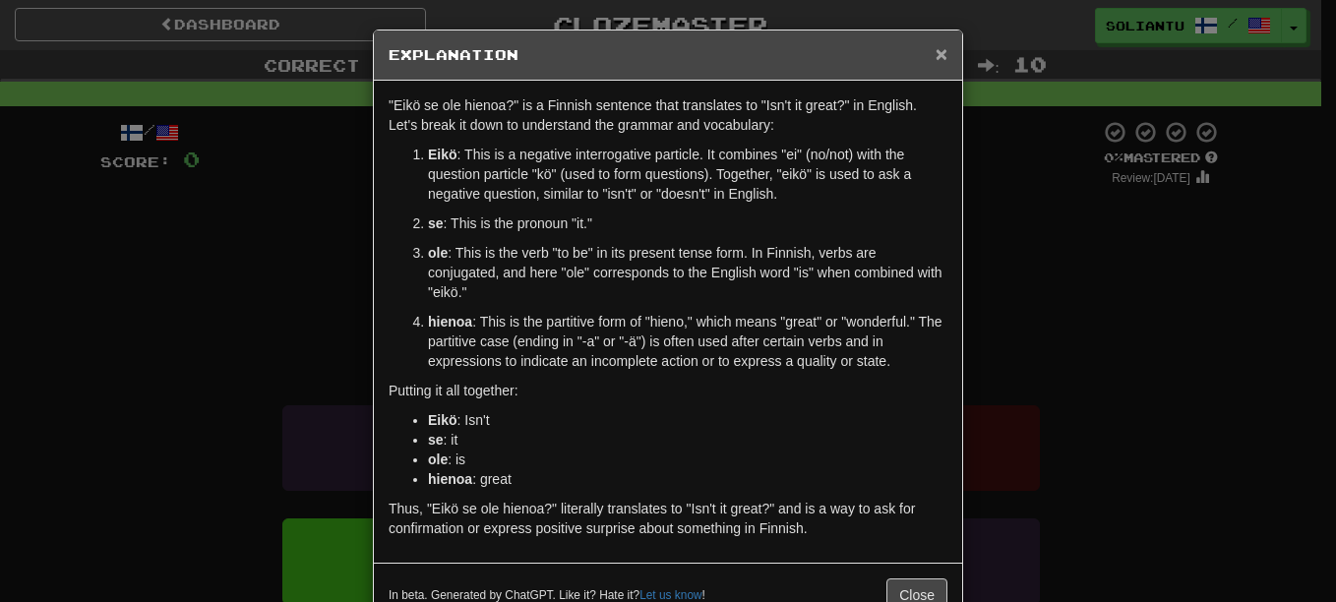
click at [936, 55] on span "×" at bounding box center [942, 53] width 12 height 23
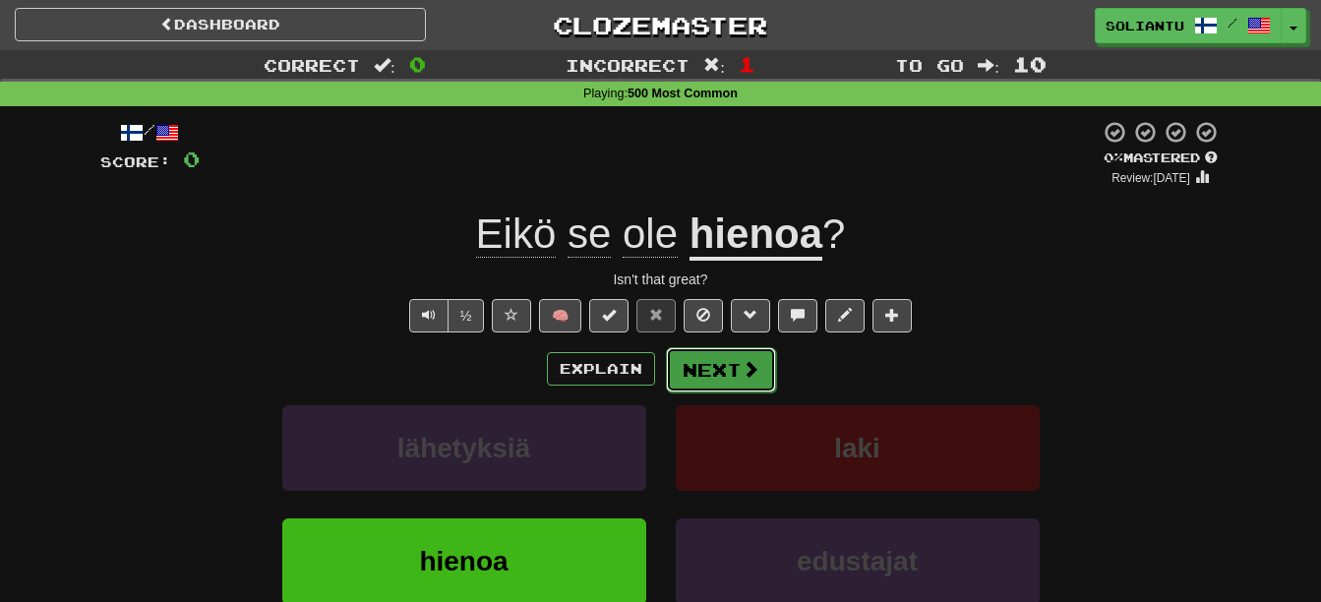
click at [768, 375] on button "Next" at bounding box center [721, 369] width 110 height 45
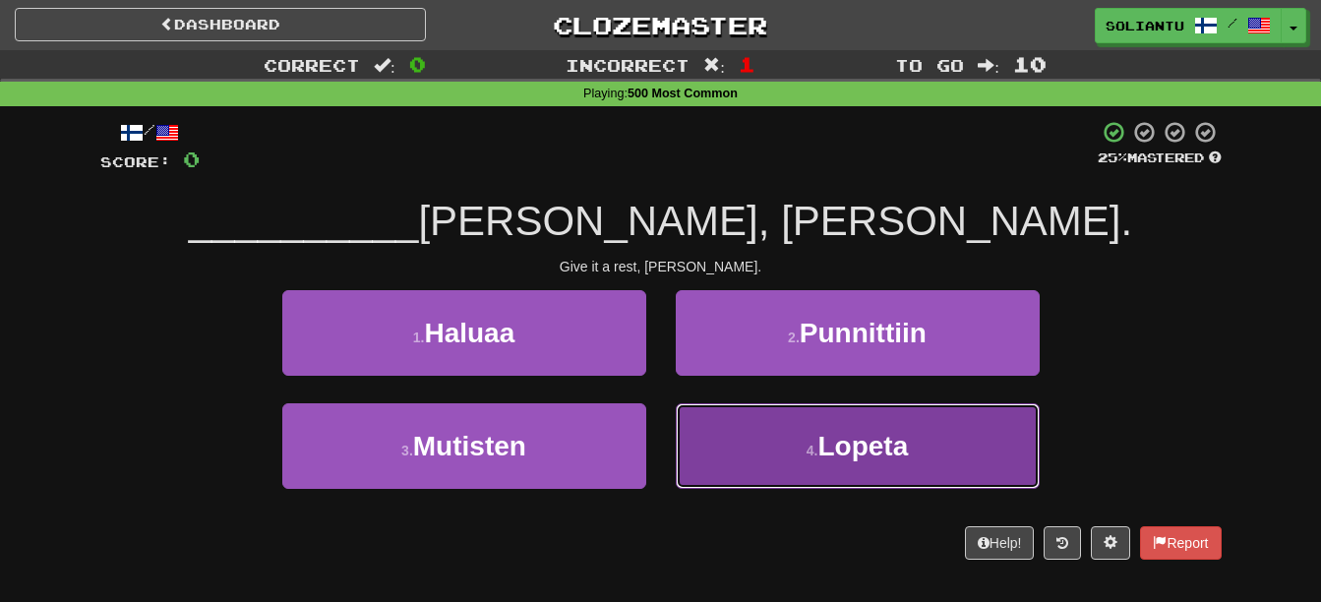
click at [778, 443] on button "4 . Lopeta" at bounding box center [858, 446] width 364 height 86
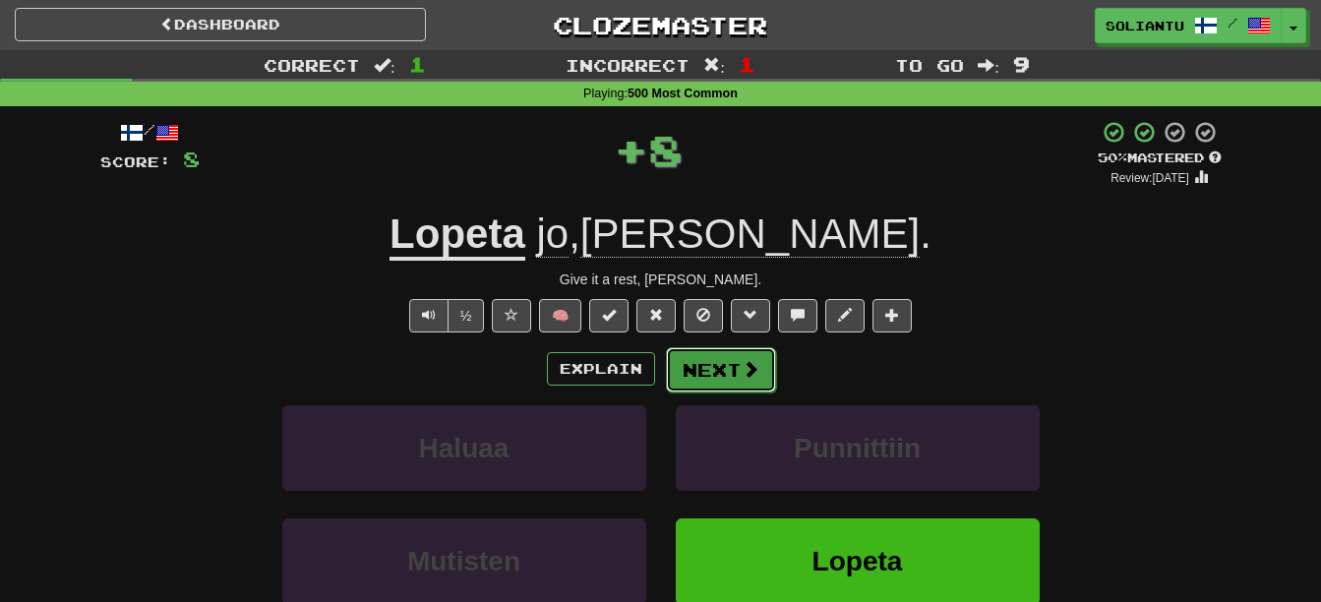
click at [720, 377] on button "Next" at bounding box center [721, 369] width 110 height 45
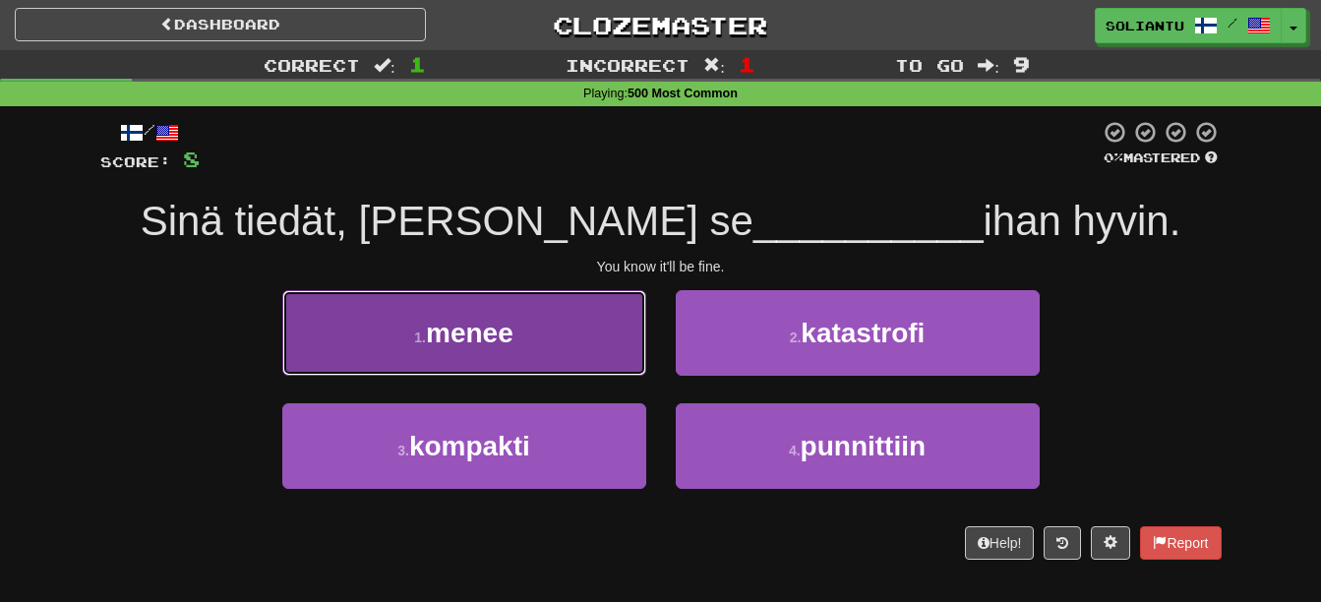
click at [527, 338] on button "1 . menee" at bounding box center [464, 333] width 364 height 86
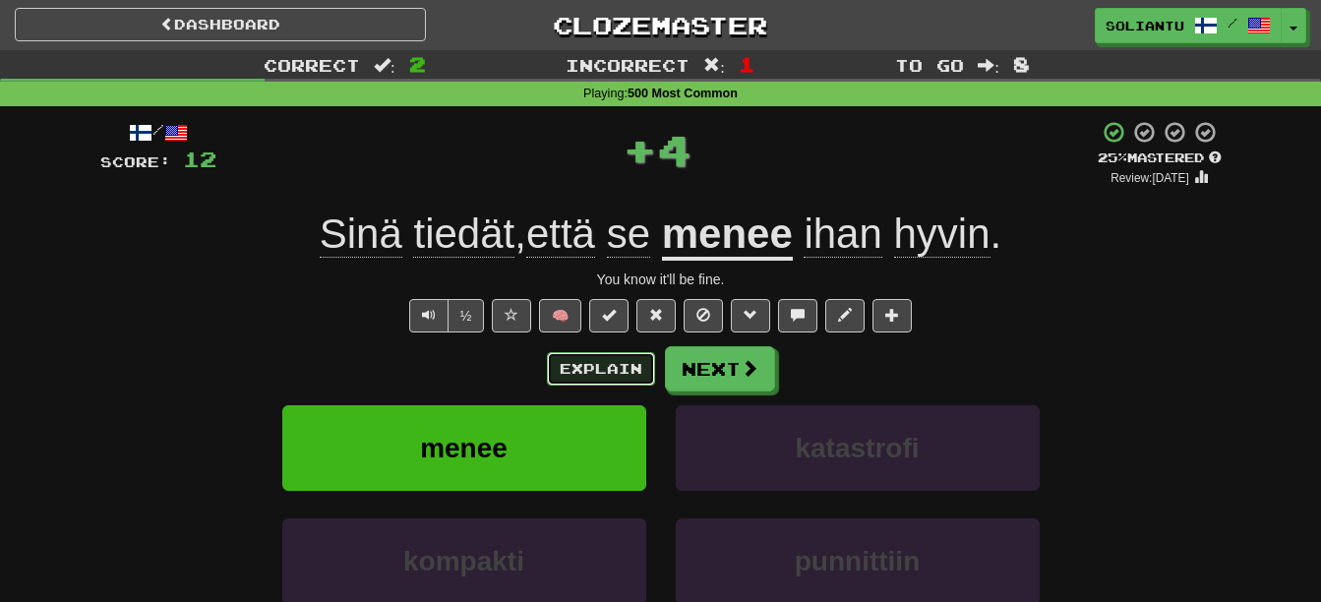
click at [592, 358] on button "Explain" at bounding box center [601, 368] width 108 height 33
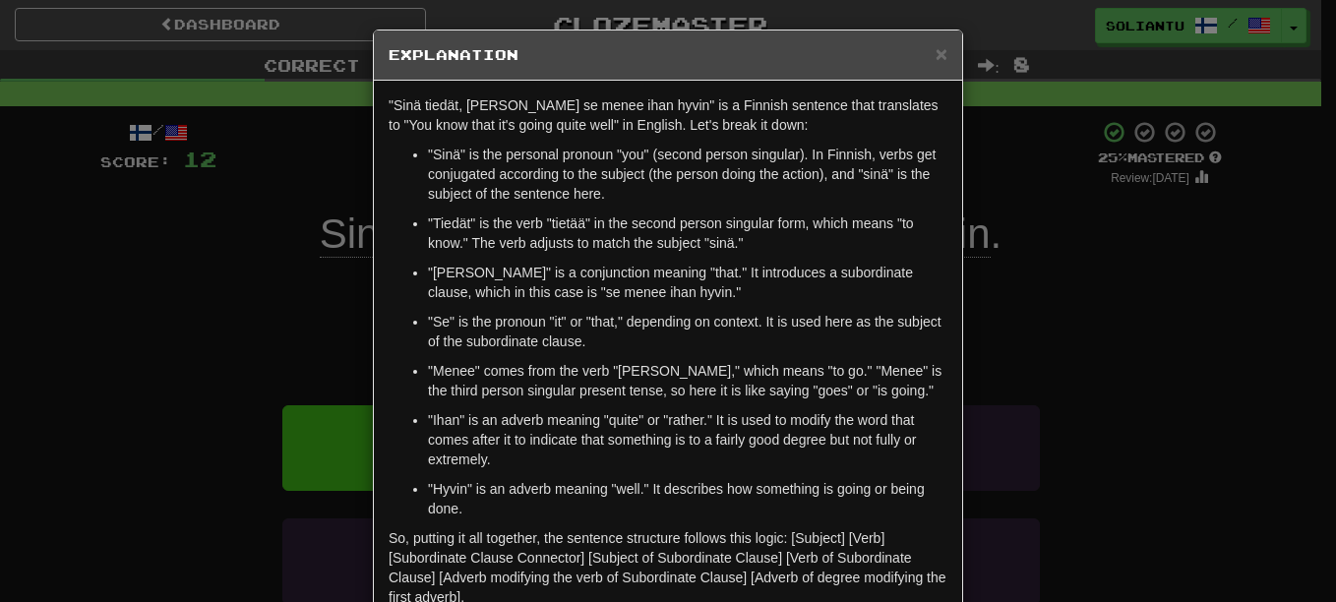
click at [927, 56] on h5 "Explanation" at bounding box center [668, 55] width 559 height 20
click at [936, 45] on span "×" at bounding box center [942, 53] width 12 height 23
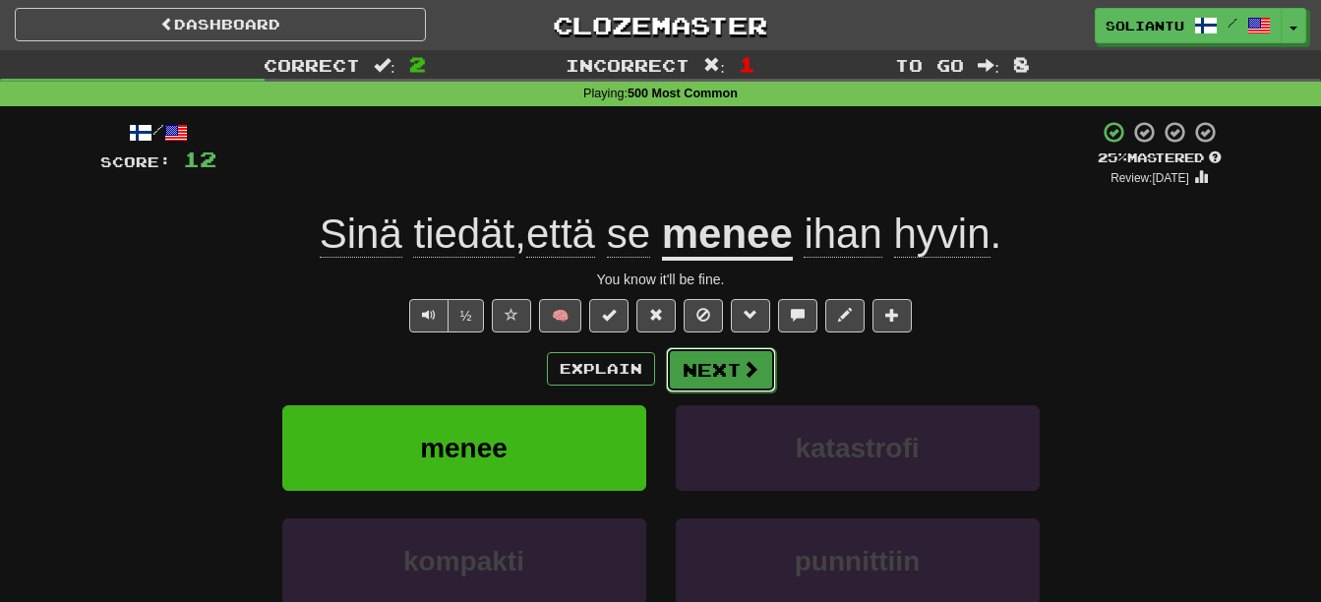
click at [731, 370] on button "Next" at bounding box center [721, 369] width 110 height 45
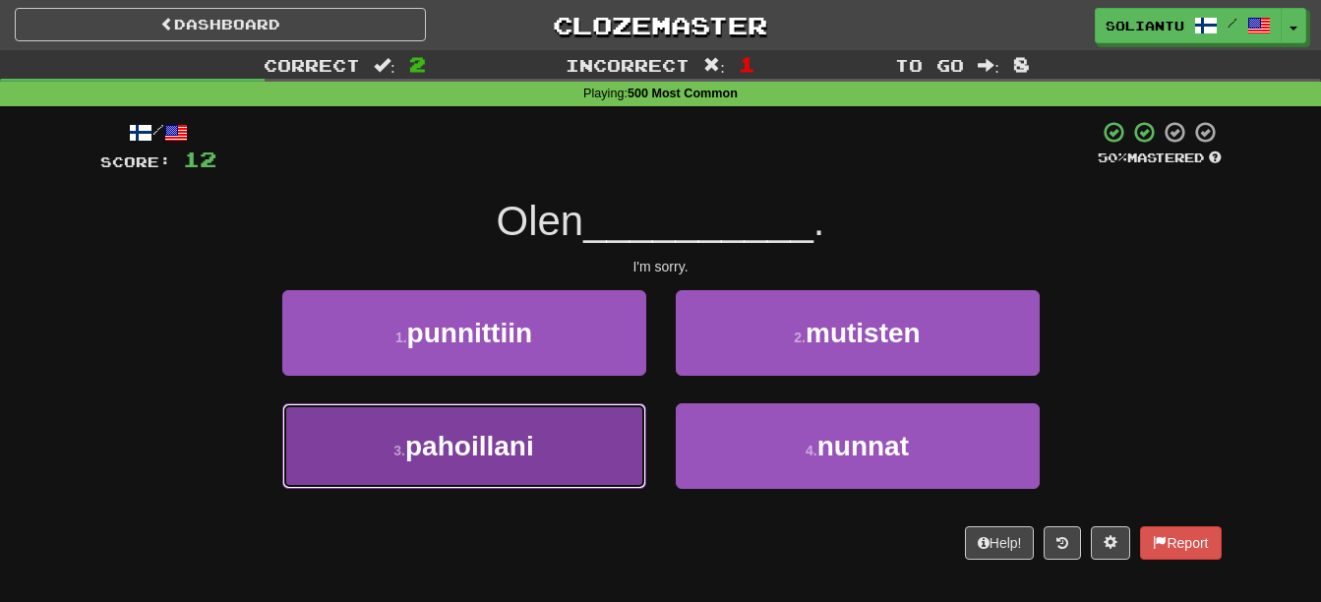
click at [582, 458] on button "3 . pahoillani" at bounding box center [464, 446] width 364 height 86
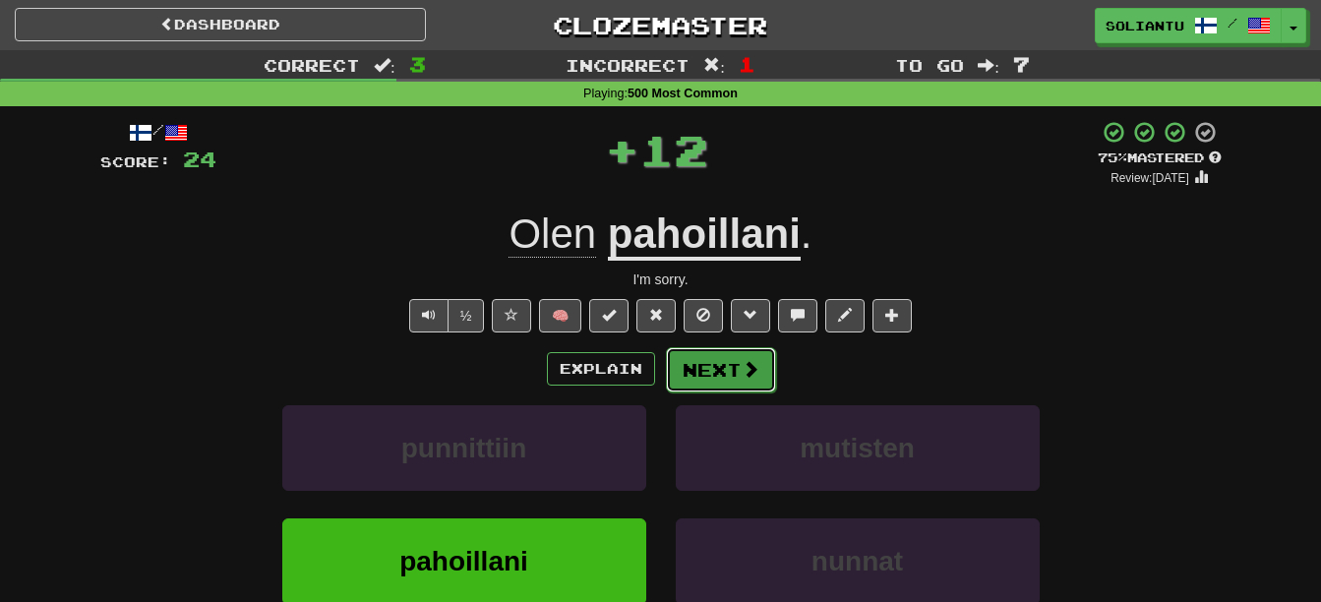
click at [746, 375] on span at bounding box center [751, 369] width 18 height 18
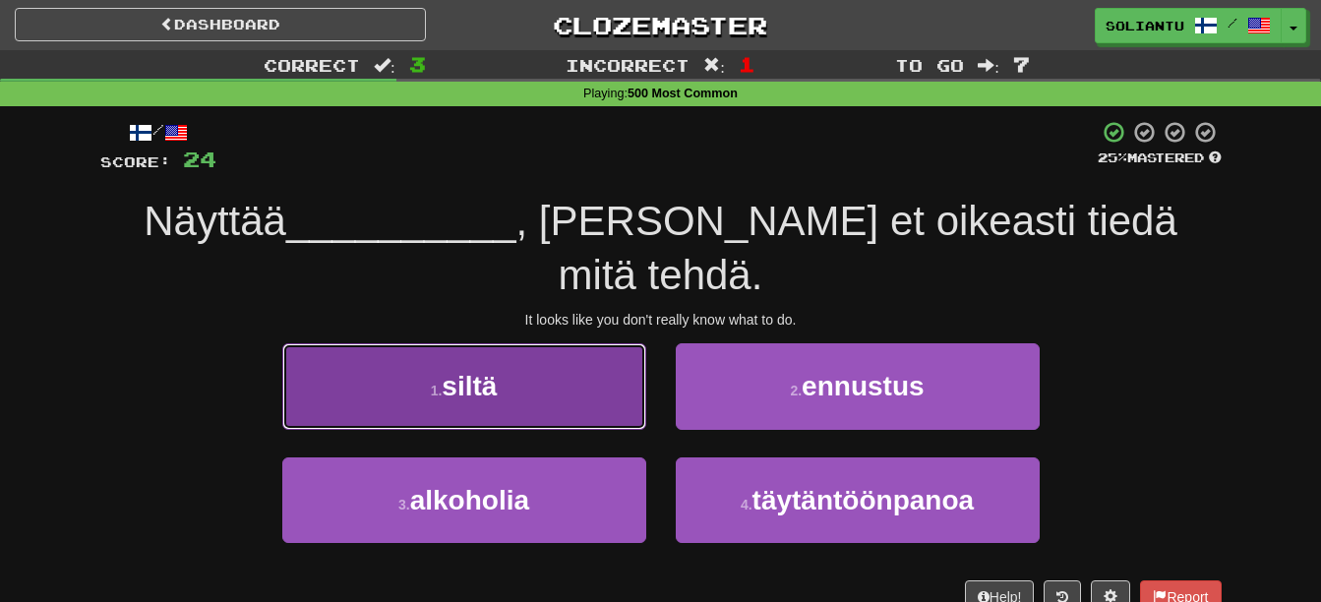
click at [426, 366] on button "1 . siltä" at bounding box center [464, 386] width 364 height 86
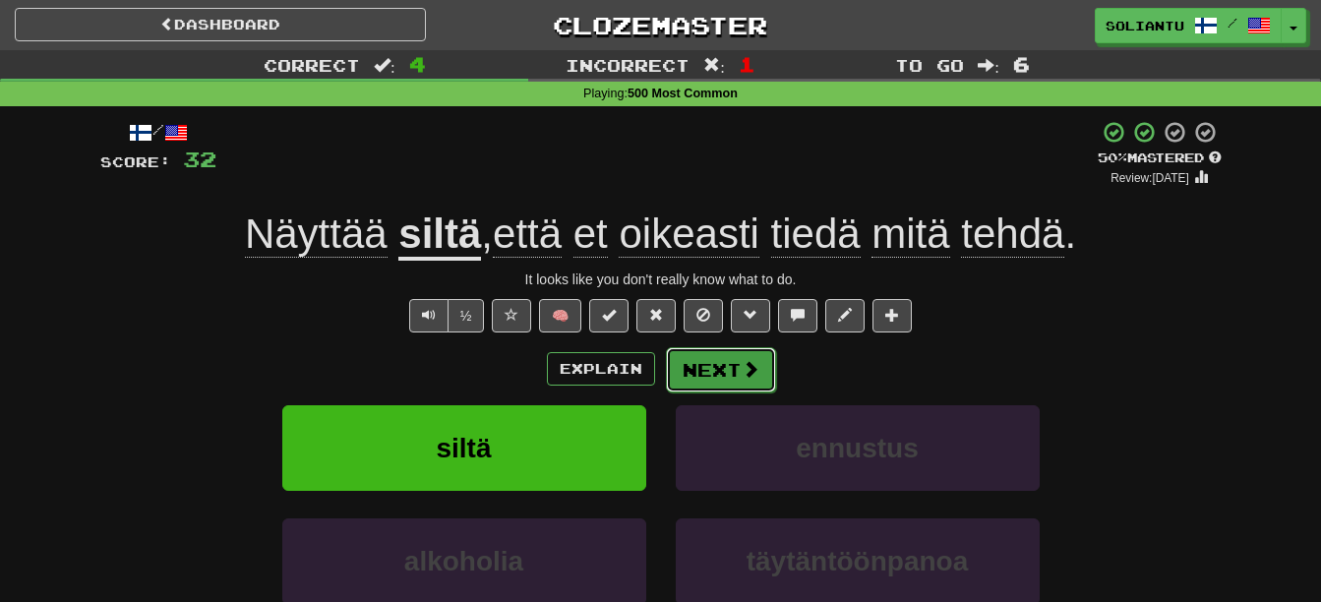
click at [709, 361] on button "Next" at bounding box center [721, 369] width 110 height 45
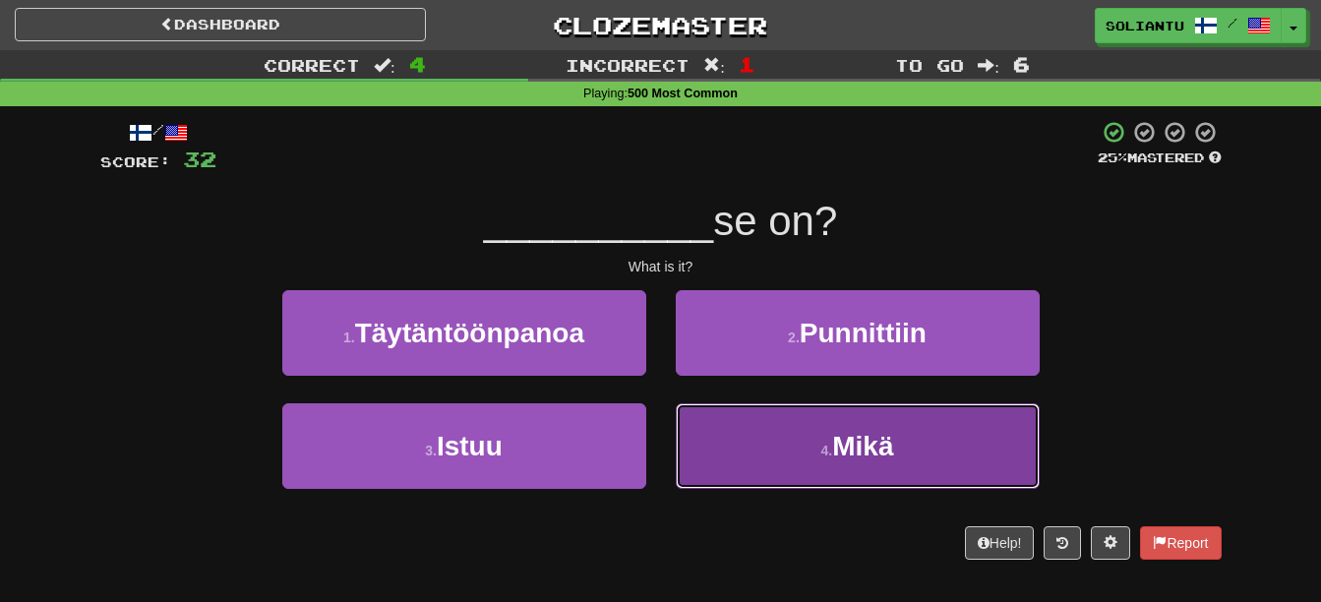
click at [807, 427] on button "4 . Mikä" at bounding box center [858, 446] width 364 height 86
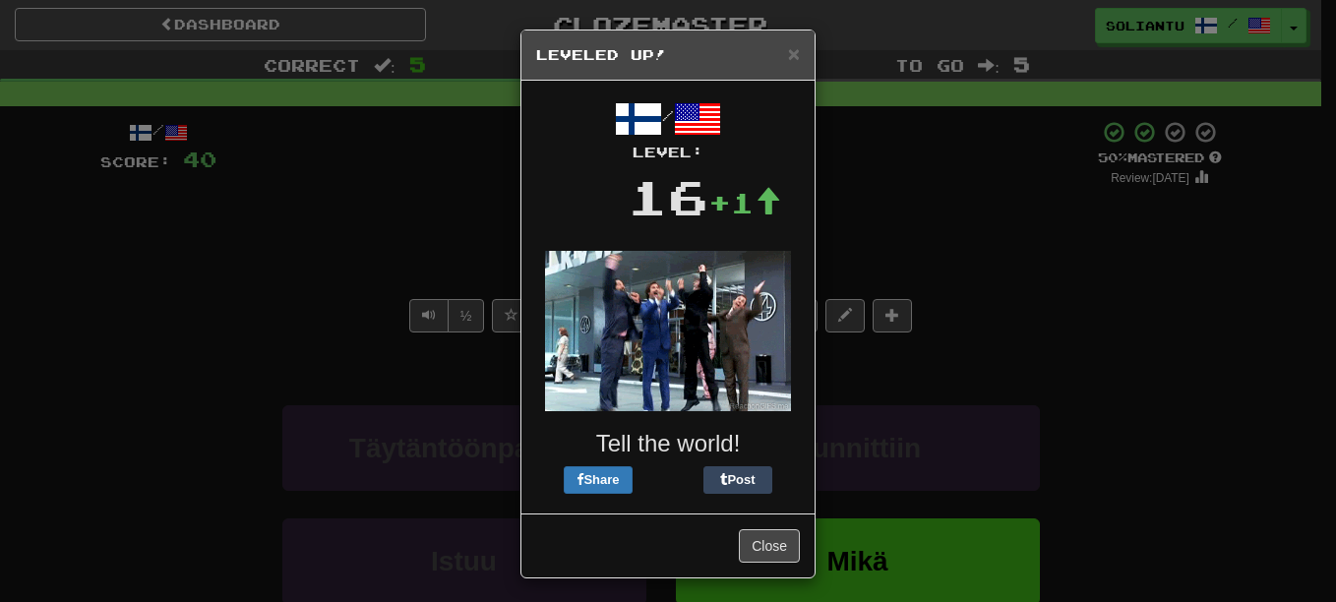
click at [796, 50] on div "× Leveled Up!" at bounding box center [667, 55] width 293 height 50
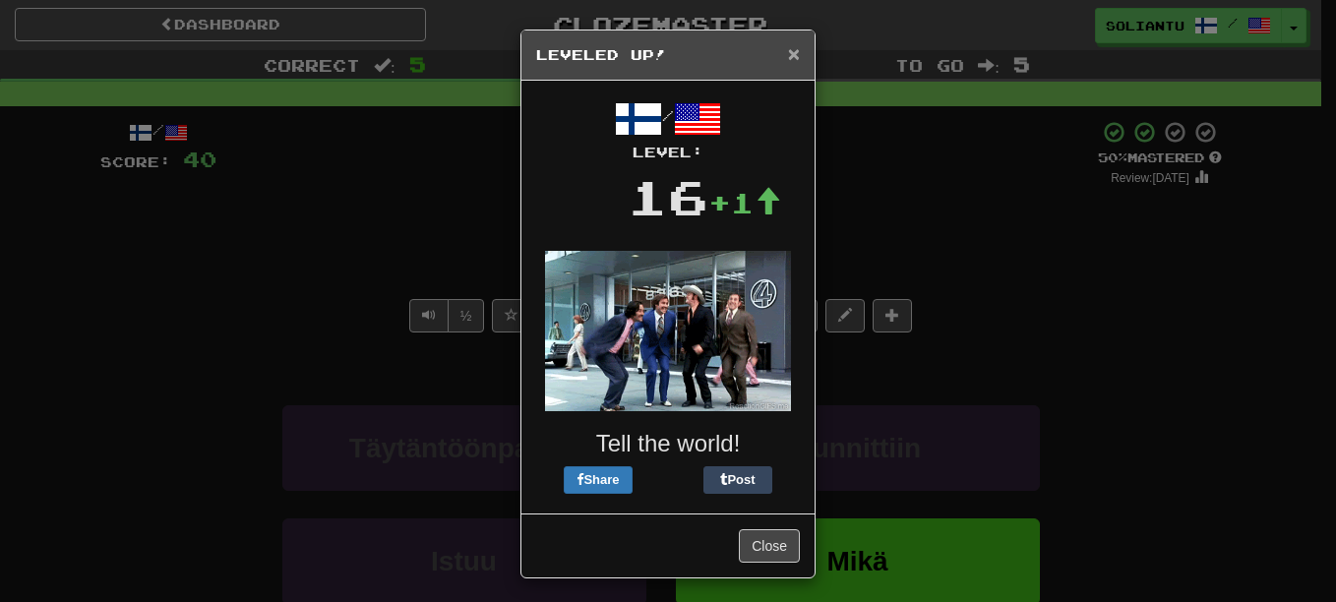
click at [789, 52] on span "×" at bounding box center [794, 53] width 12 height 23
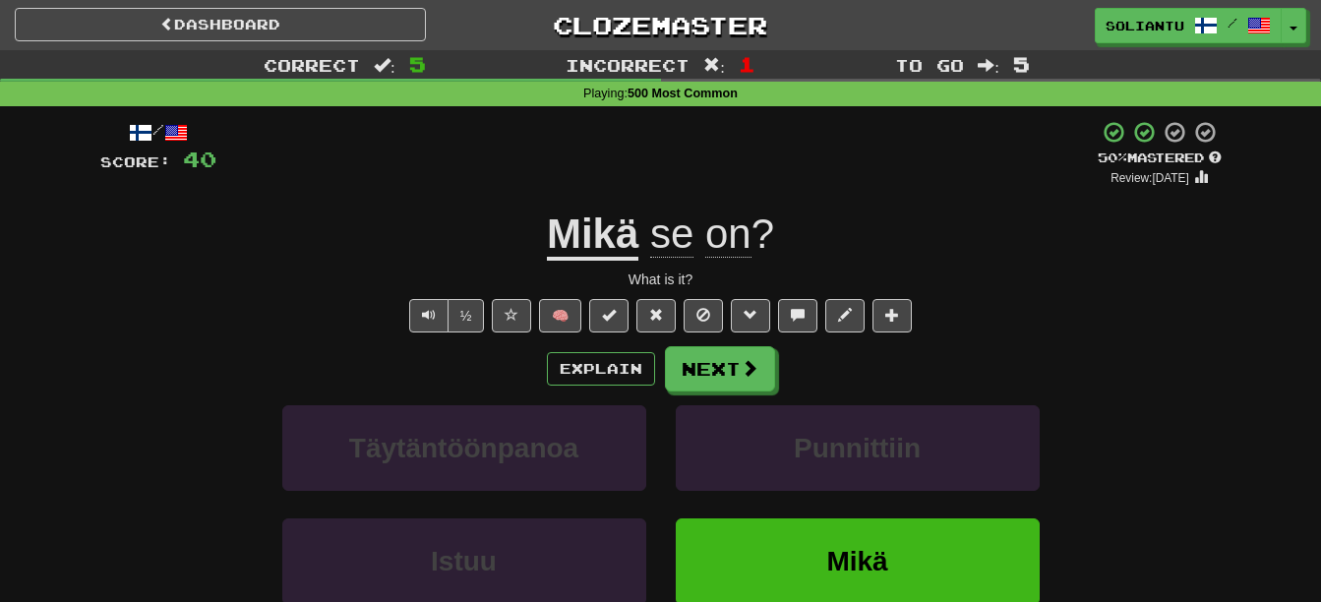
click at [731, 396] on div "Explain Next Täytäntöönpanoa Punnittiin Istuu Mikä Learn more: Täytäntöönpanoa …" at bounding box center [660, 504] width 1121 height 316
click at [738, 374] on button "Next" at bounding box center [721, 369] width 110 height 45
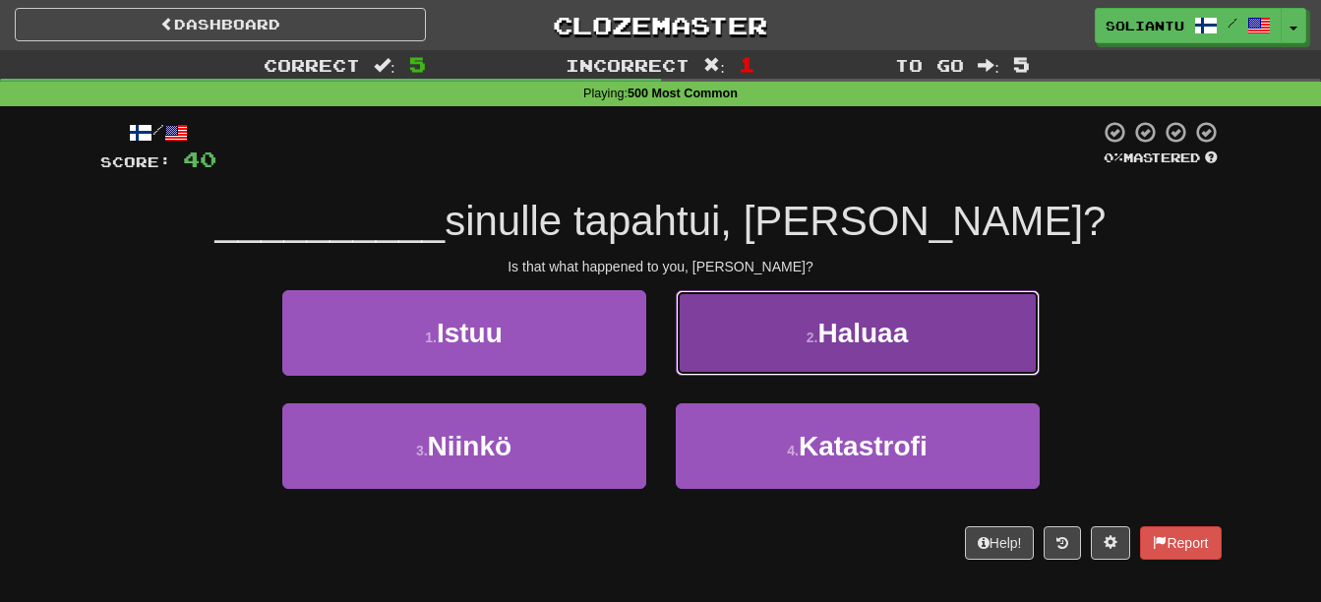
click at [792, 320] on button "2 . Haluaa" at bounding box center [858, 333] width 364 height 86
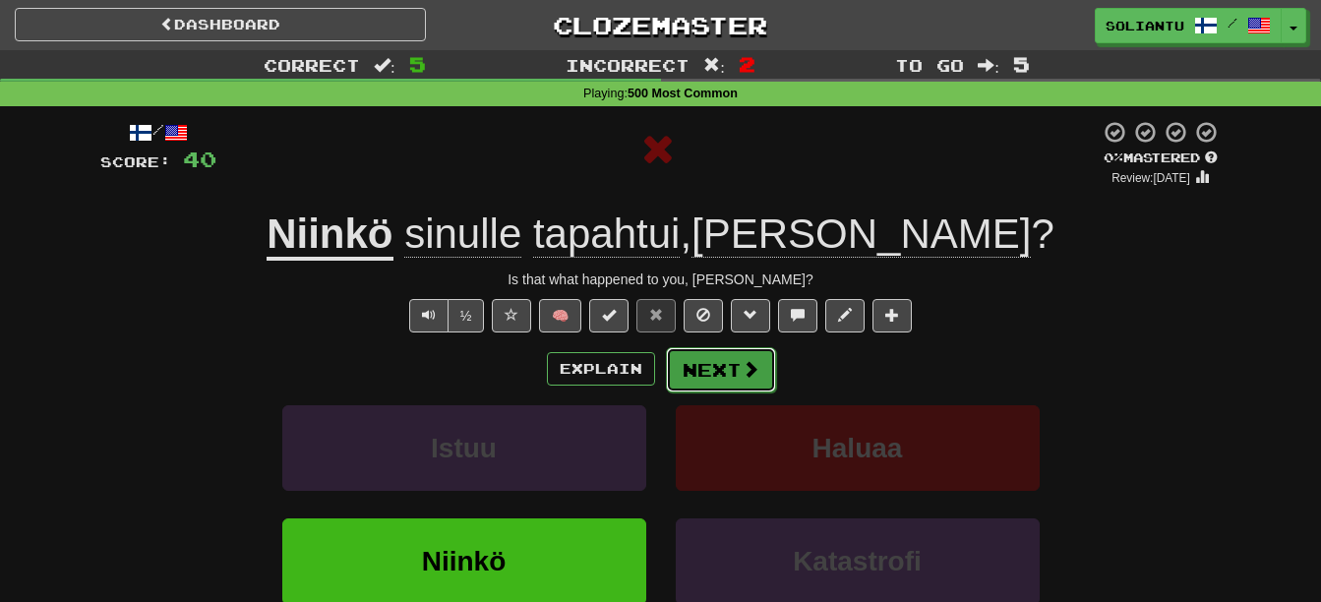
click at [735, 363] on button "Next" at bounding box center [721, 369] width 110 height 45
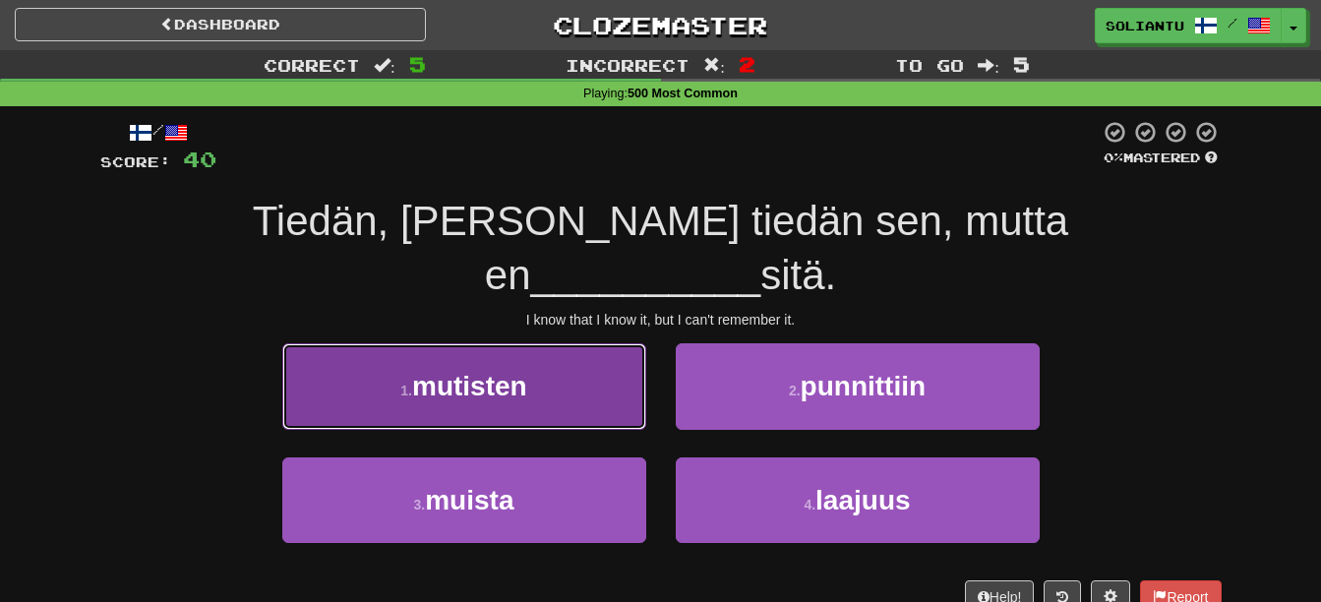
click at [601, 343] on button "1 . mutisten" at bounding box center [464, 386] width 364 height 86
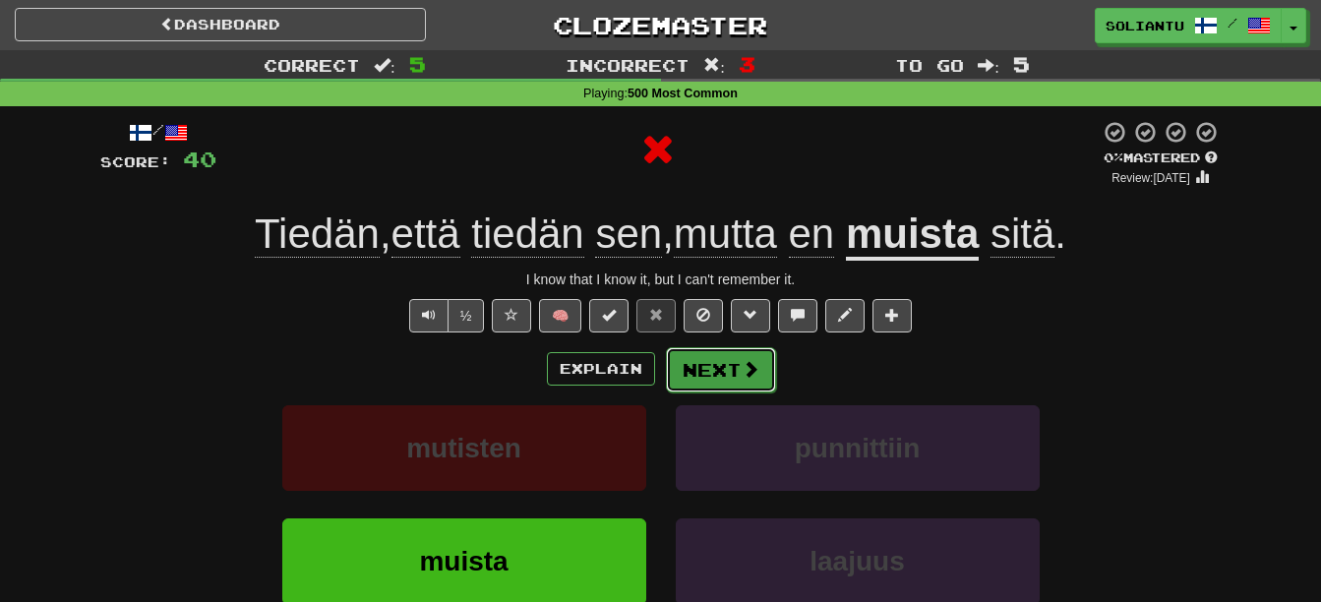
click at [710, 357] on button "Next" at bounding box center [721, 369] width 110 height 45
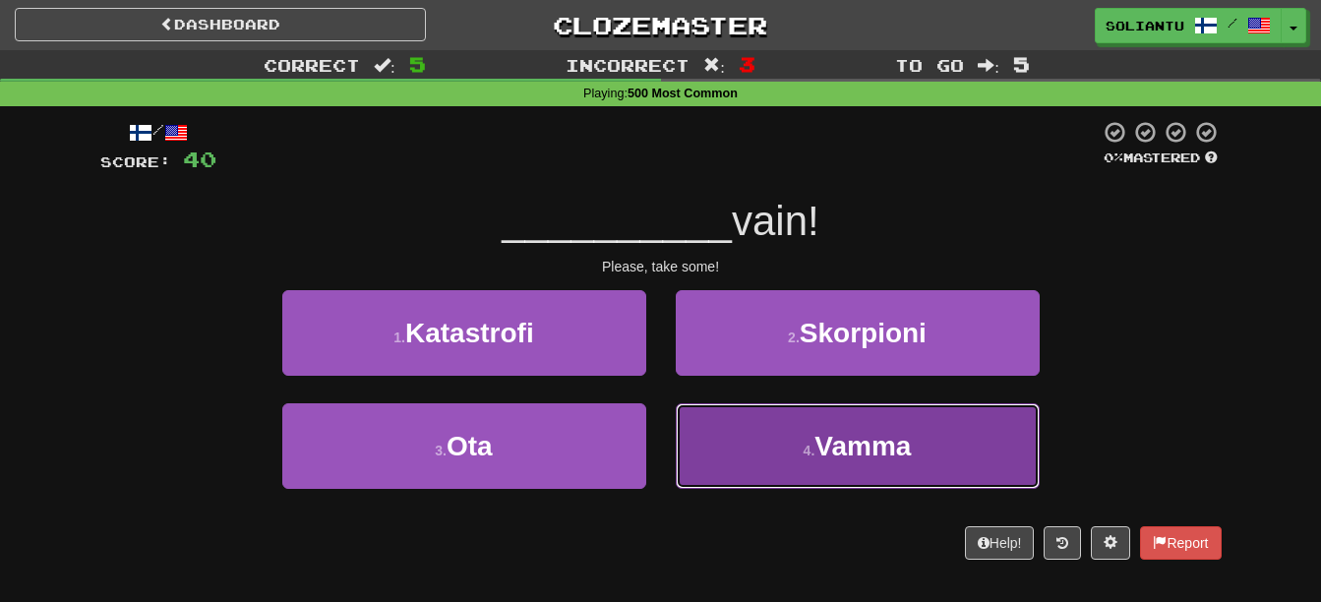
click at [888, 437] on span "Vamma" at bounding box center [863, 446] width 96 height 30
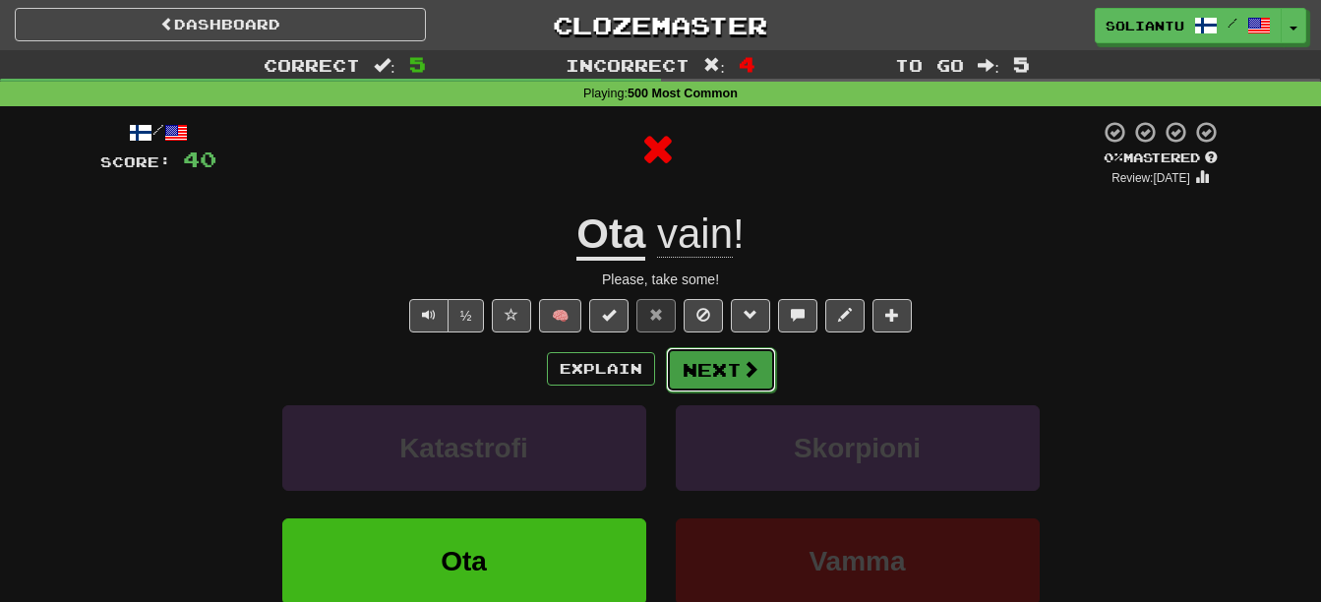
click at [742, 365] on span at bounding box center [751, 369] width 18 height 18
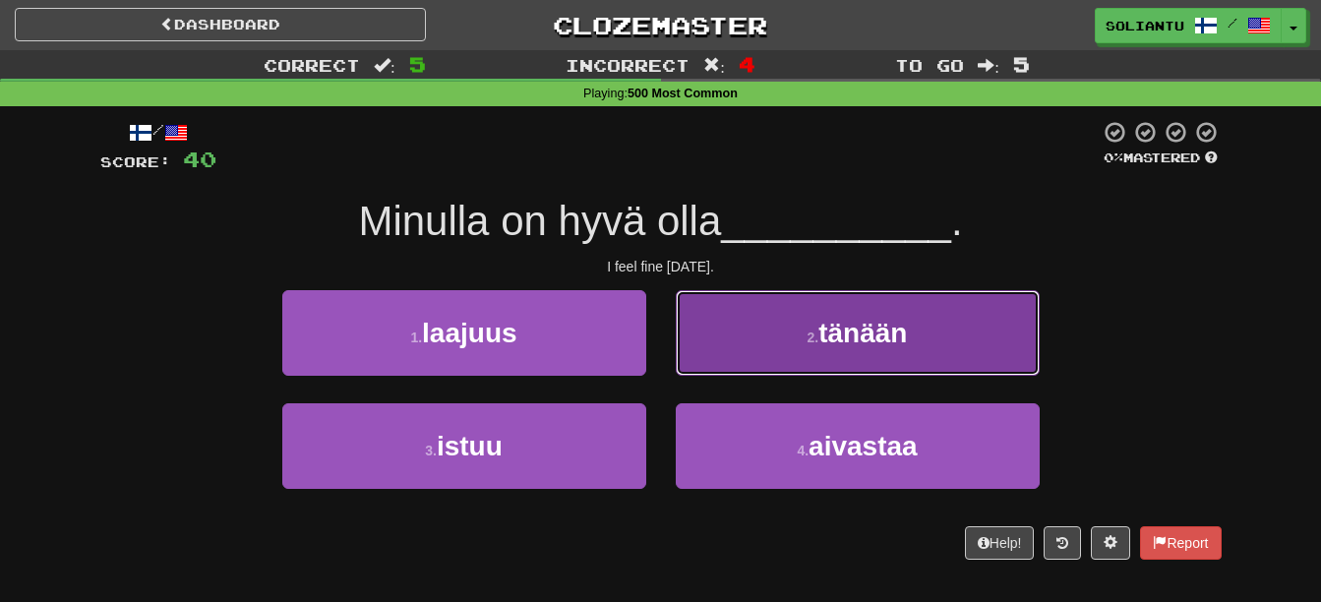
click at [782, 336] on button "2 . tänään" at bounding box center [858, 333] width 364 height 86
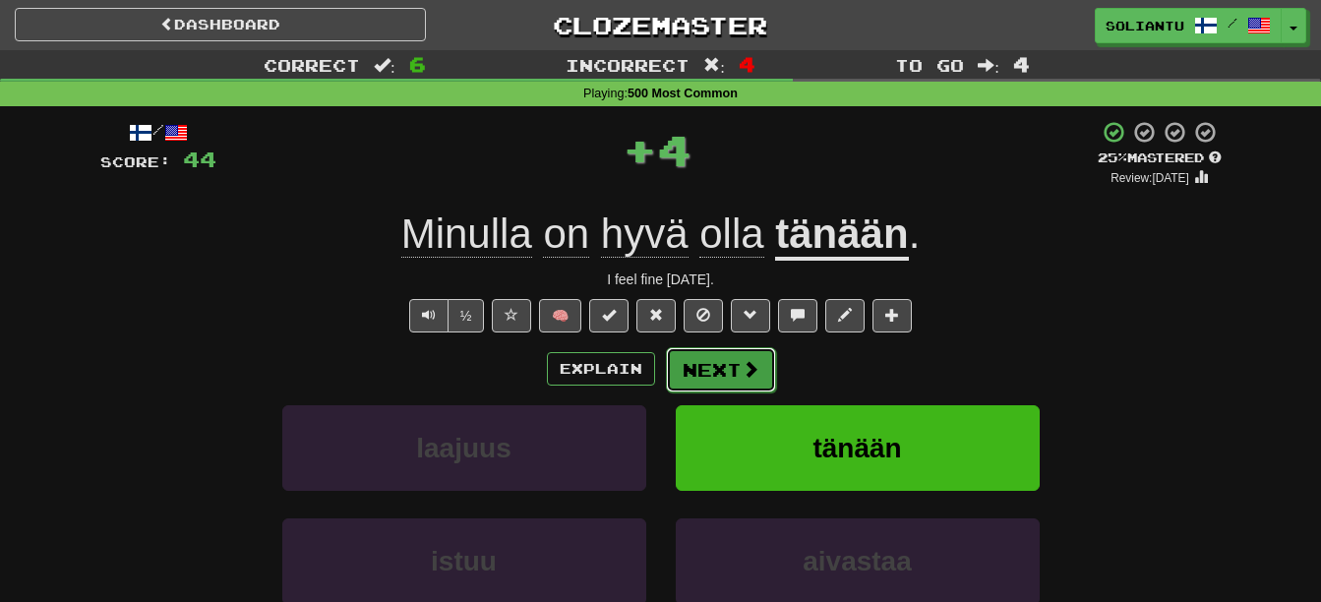
click at [736, 358] on button "Next" at bounding box center [721, 369] width 110 height 45
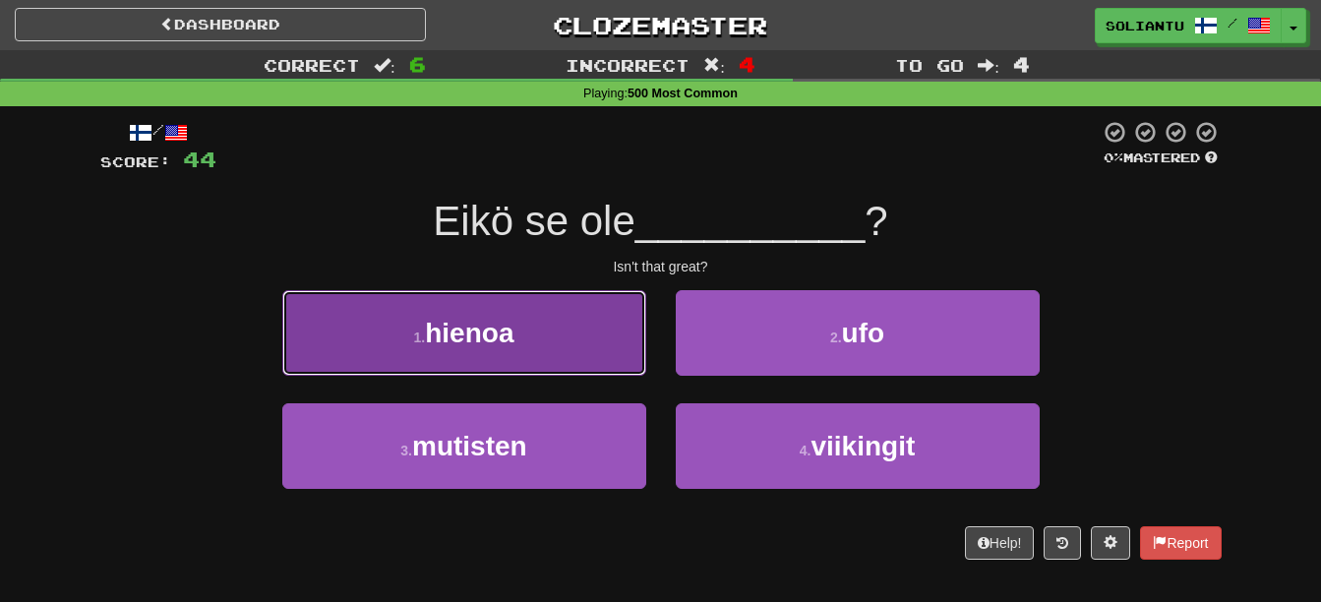
click at [610, 338] on button "1 . hienoa" at bounding box center [464, 333] width 364 height 86
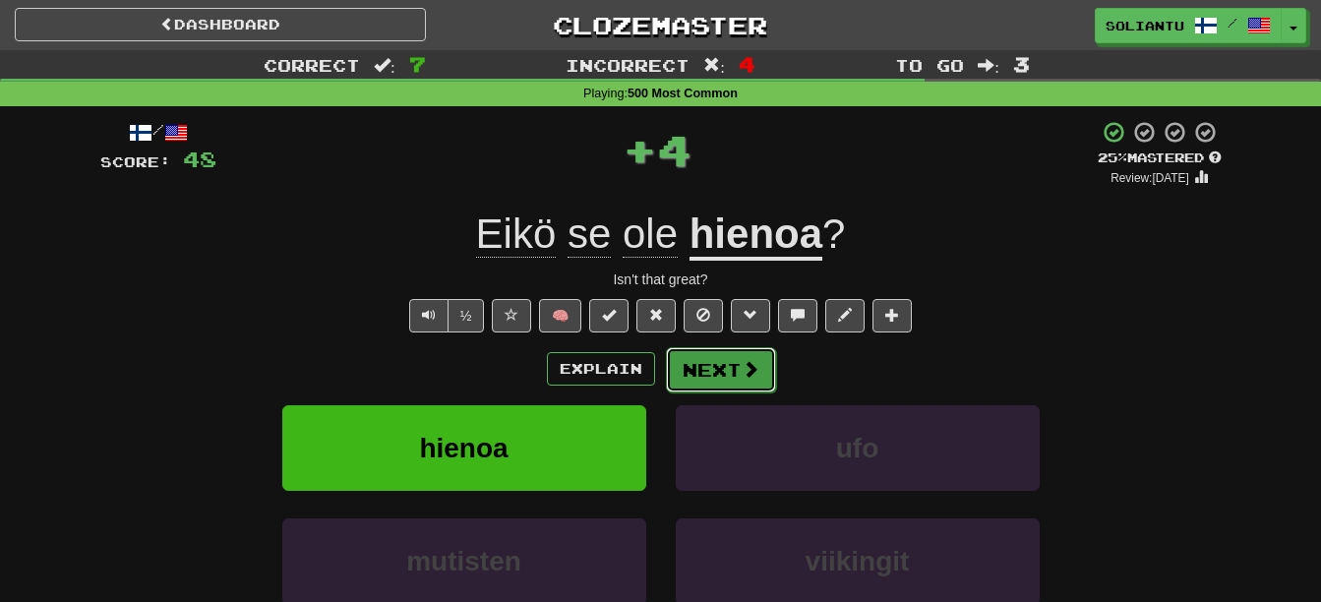
click at [742, 360] on span at bounding box center [751, 369] width 18 height 18
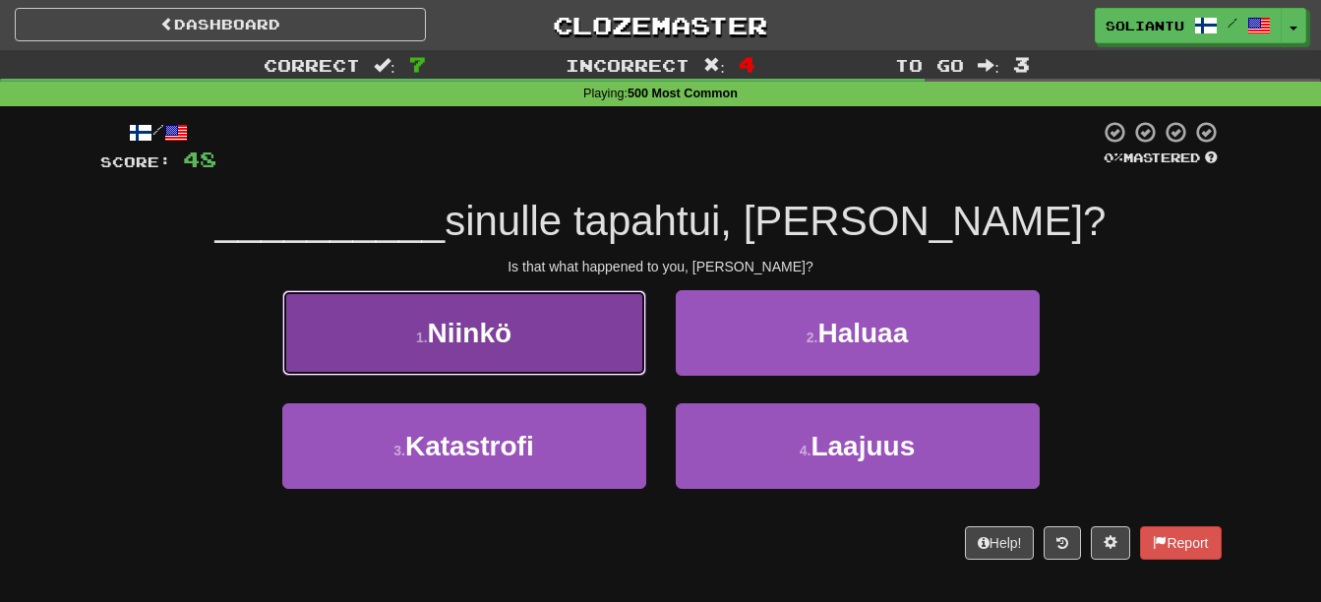
click at [529, 355] on button "1 . Niinkö" at bounding box center [464, 333] width 364 height 86
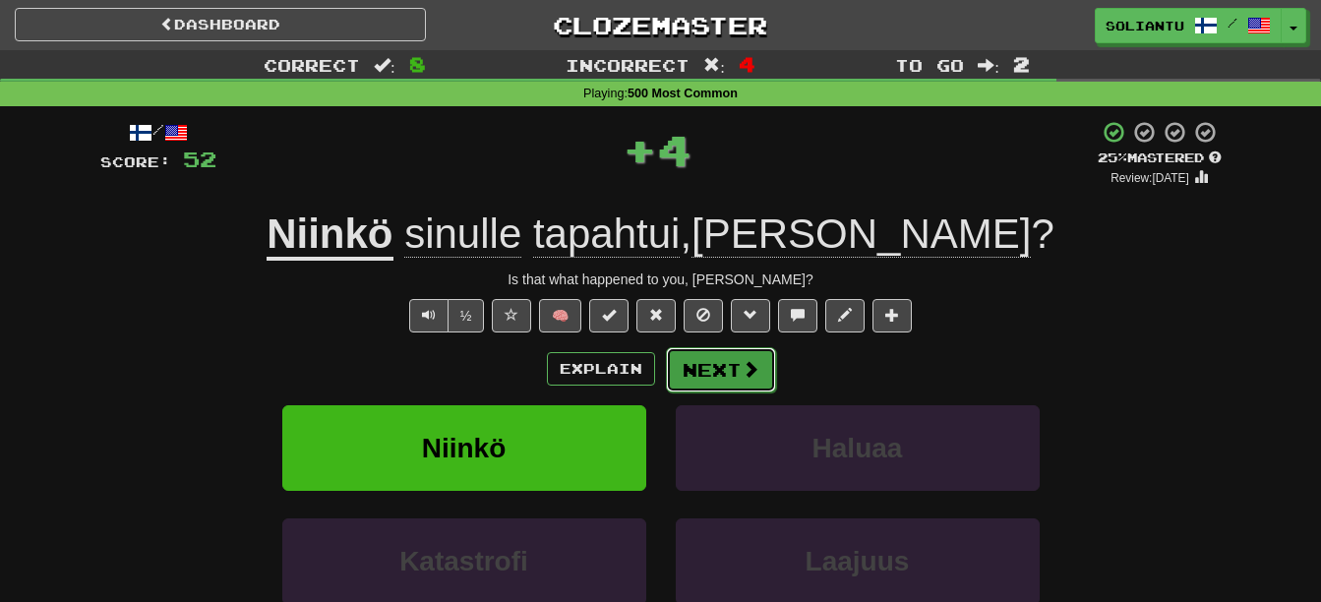
click at [694, 367] on button "Next" at bounding box center [721, 369] width 110 height 45
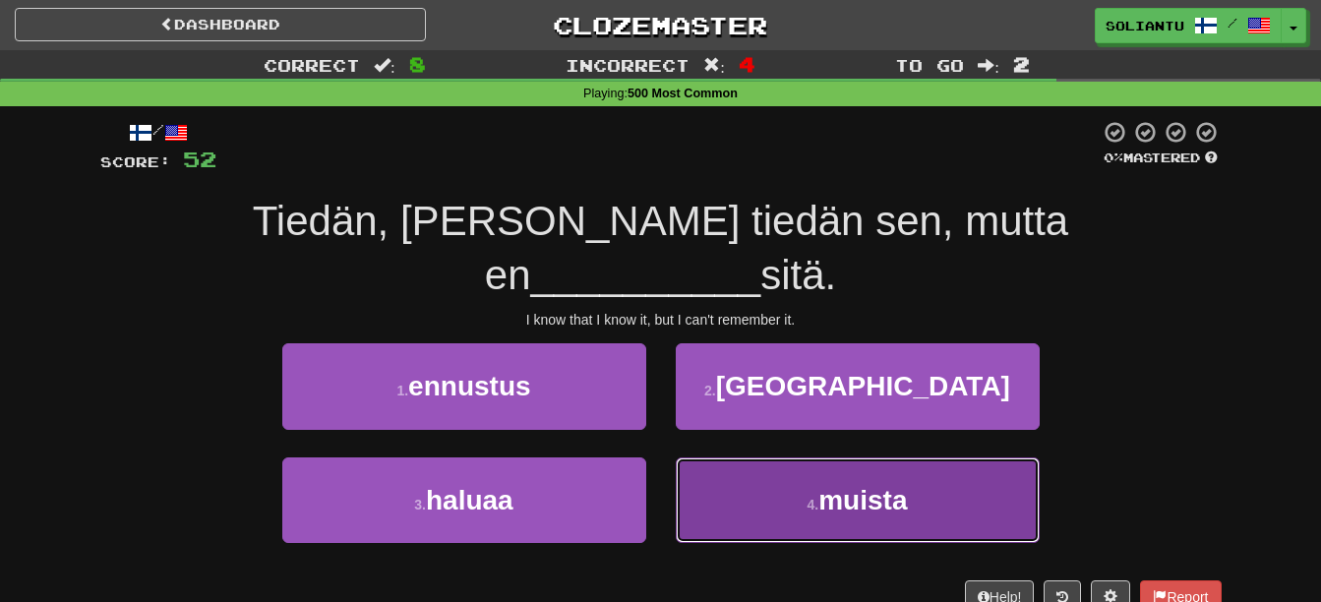
click at [803, 457] on button "4 . muista" at bounding box center [858, 500] width 364 height 86
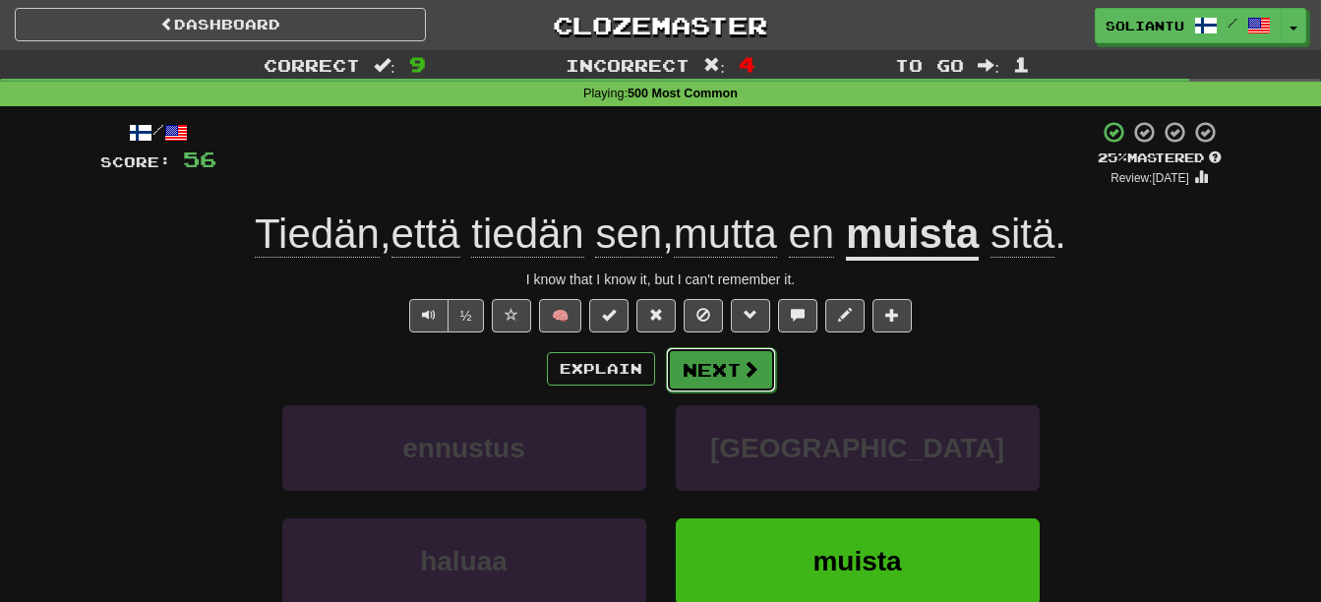
click at [727, 379] on button "Next" at bounding box center [721, 369] width 110 height 45
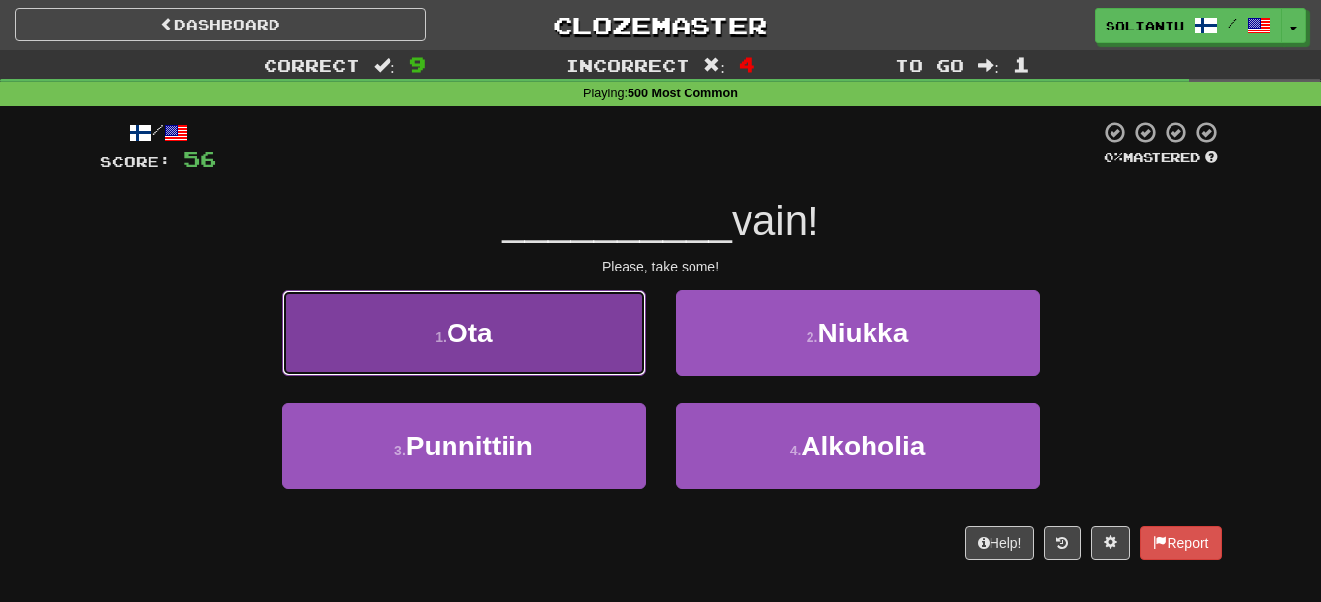
click at [590, 310] on button "1 . Ota" at bounding box center [464, 333] width 364 height 86
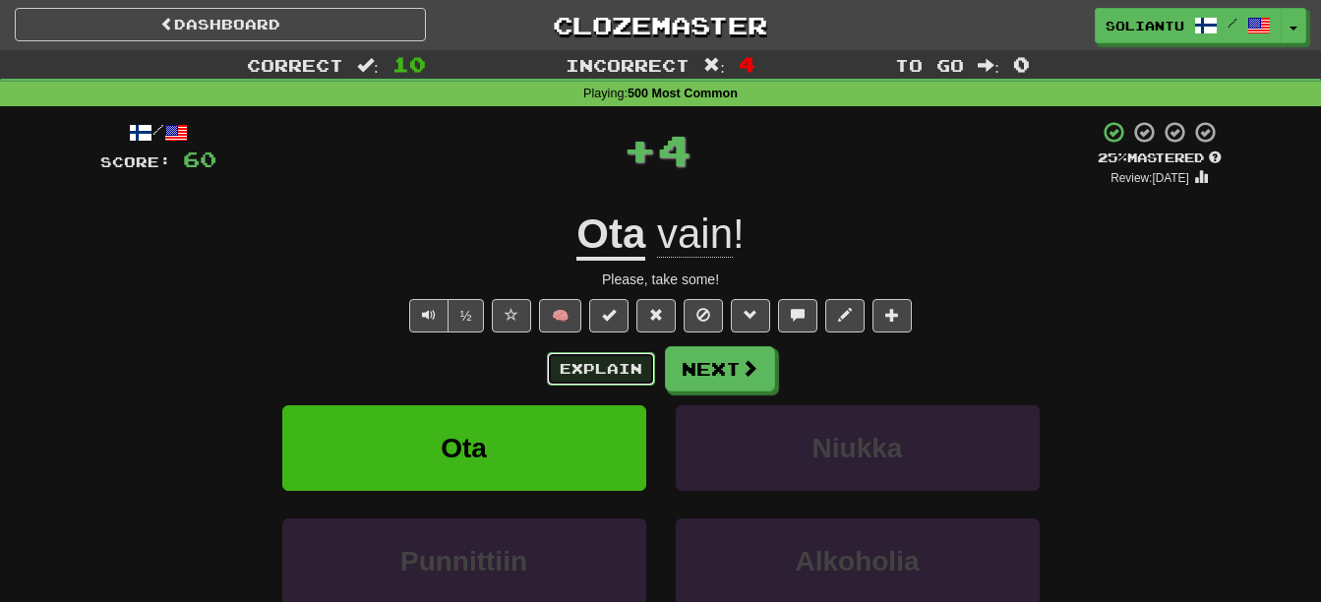
click at [627, 365] on button "Explain" at bounding box center [601, 368] width 108 height 33
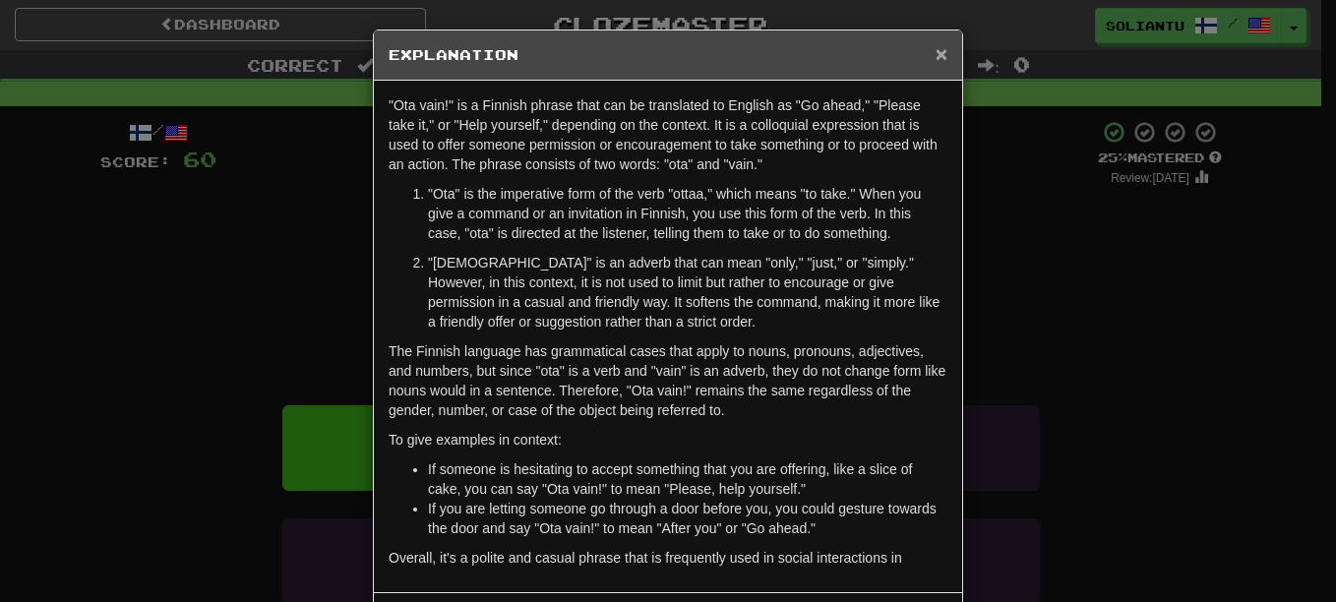
click at [939, 53] on span "×" at bounding box center [942, 53] width 12 height 23
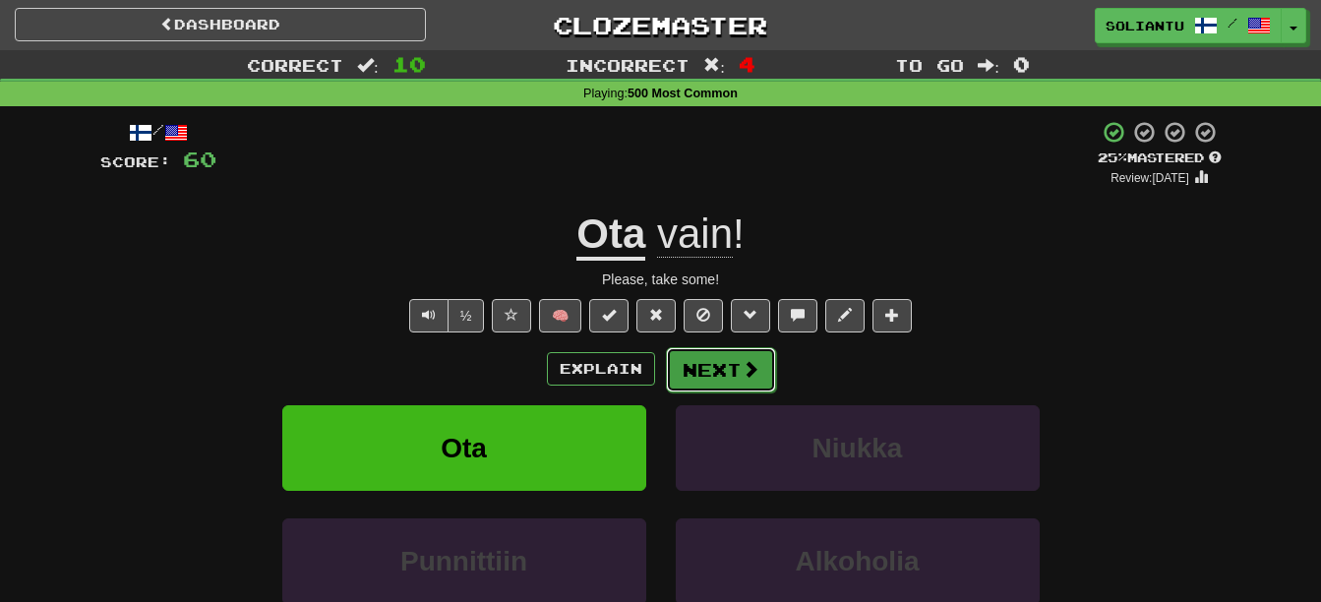
click at [711, 369] on button "Next" at bounding box center [721, 369] width 110 height 45
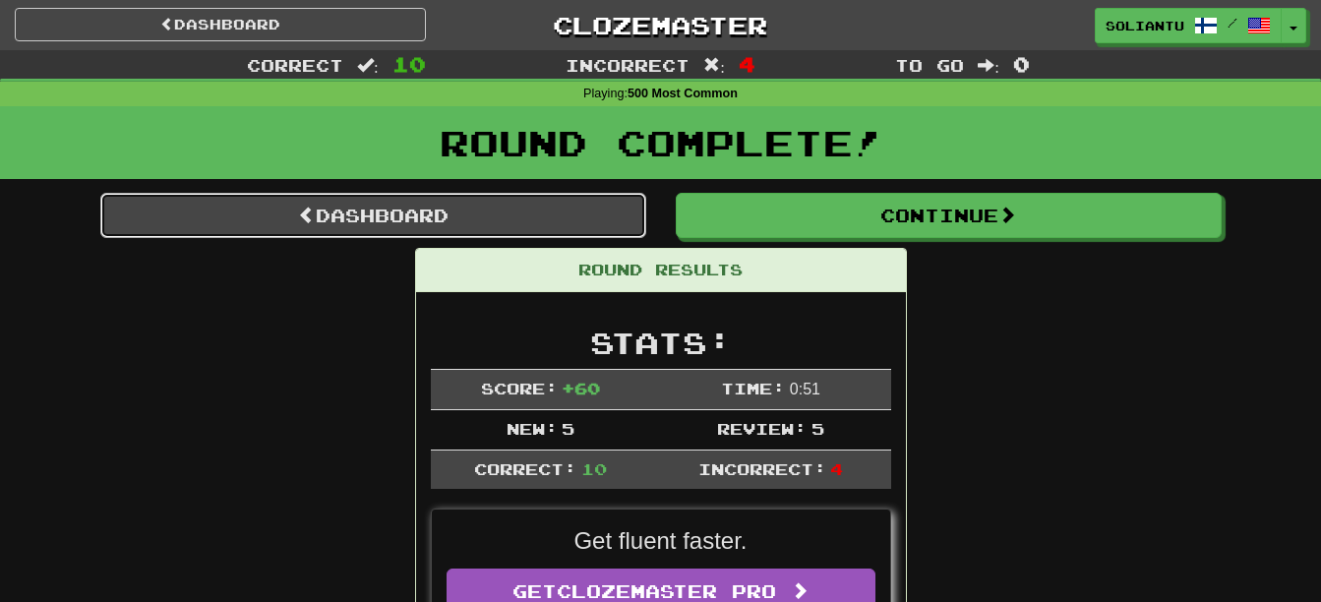
click at [508, 211] on link "Dashboard" at bounding box center [373, 215] width 546 height 45
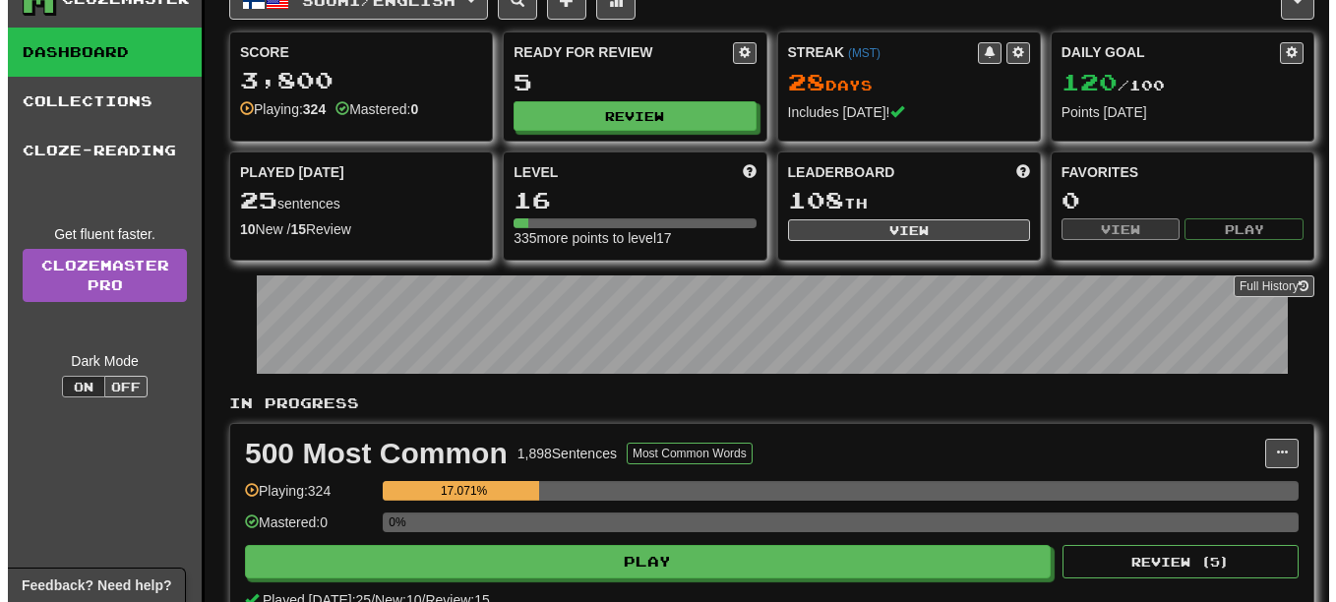
scroll to position [98, 0]
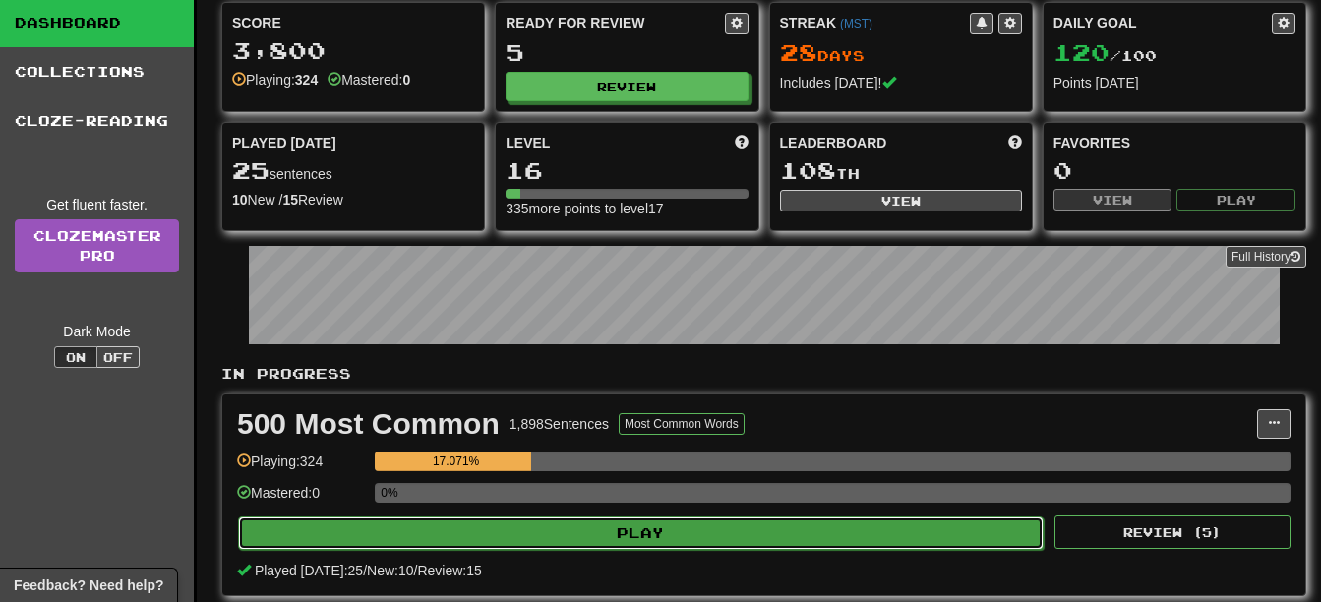
click at [699, 530] on button "Play" at bounding box center [641, 532] width 806 height 33
select select "**"
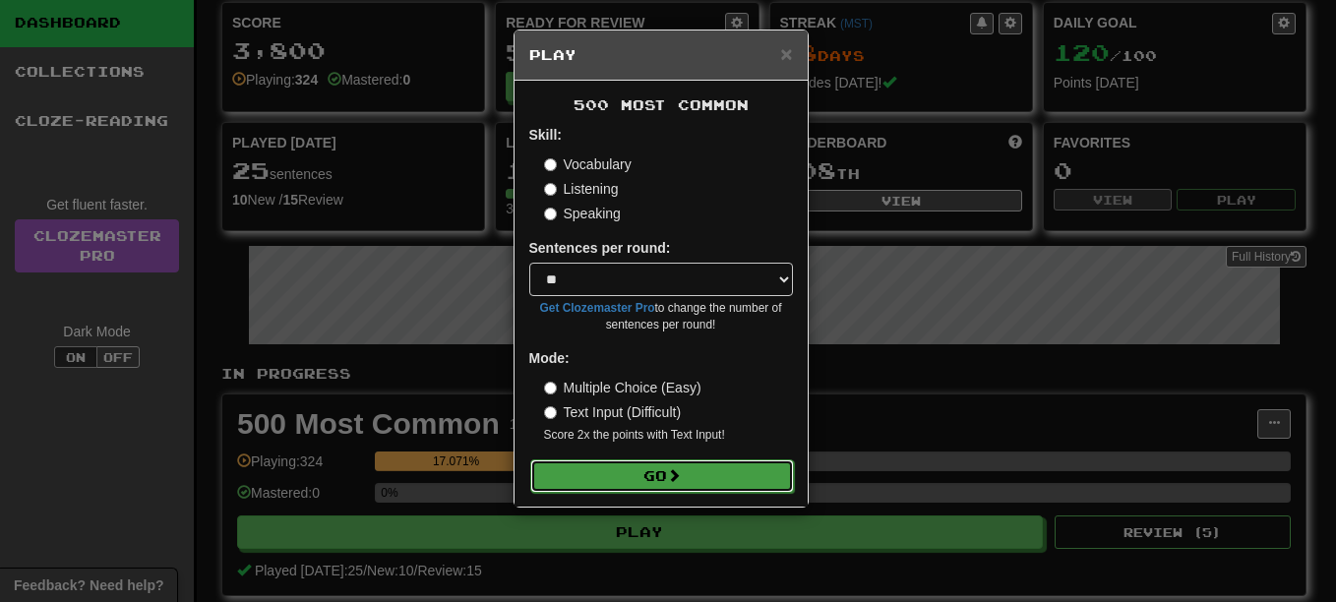
click at [698, 469] on button "Go" at bounding box center [662, 475] width 264 height 33
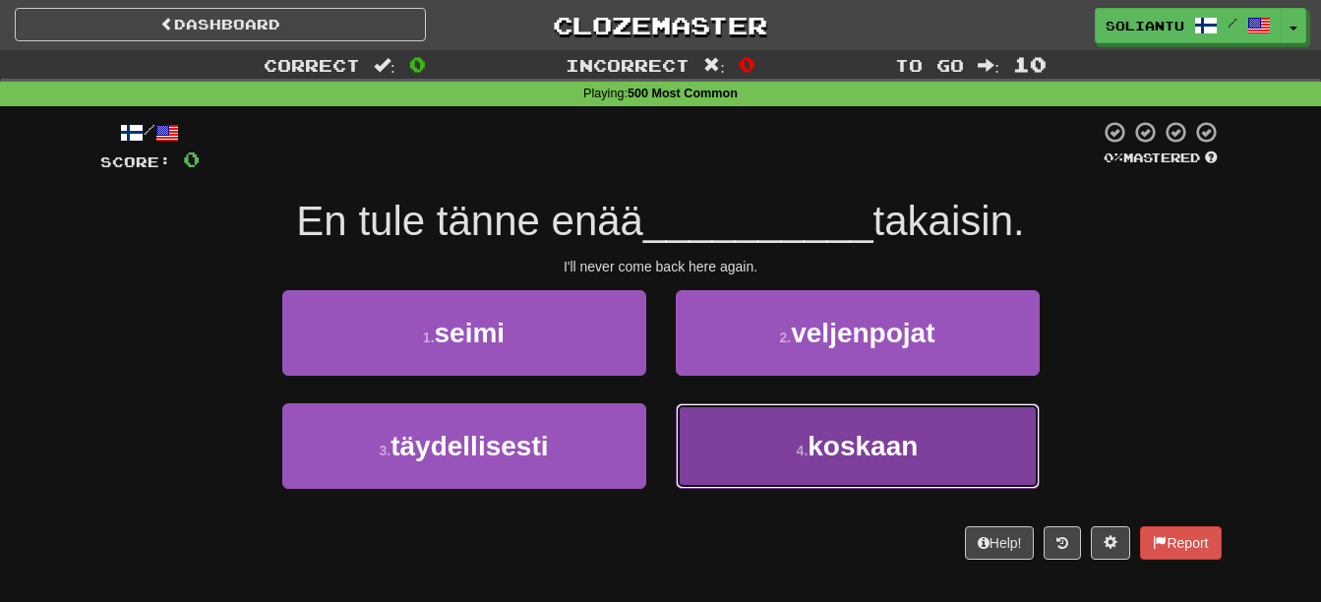
click at [792, 435] on button "4 . koskaan" at bounding box center [858, 446] width 364 height 86
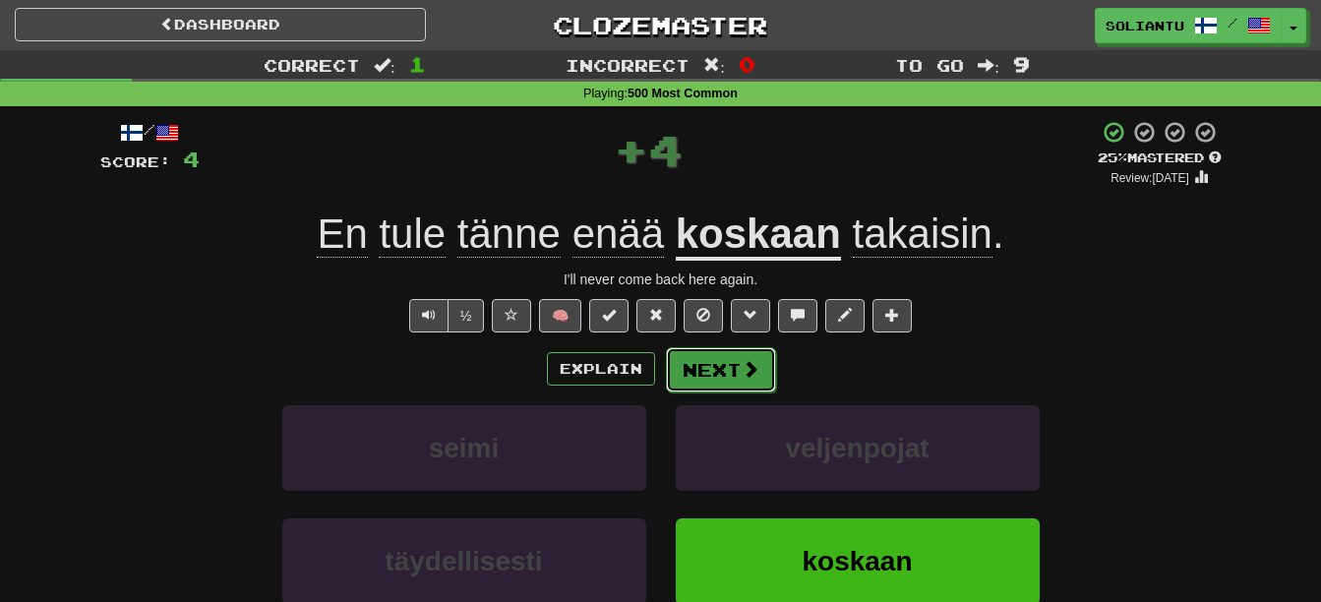
click at [730, 365] on button "Next" at bounding box center [721, 369] width 110 height 45
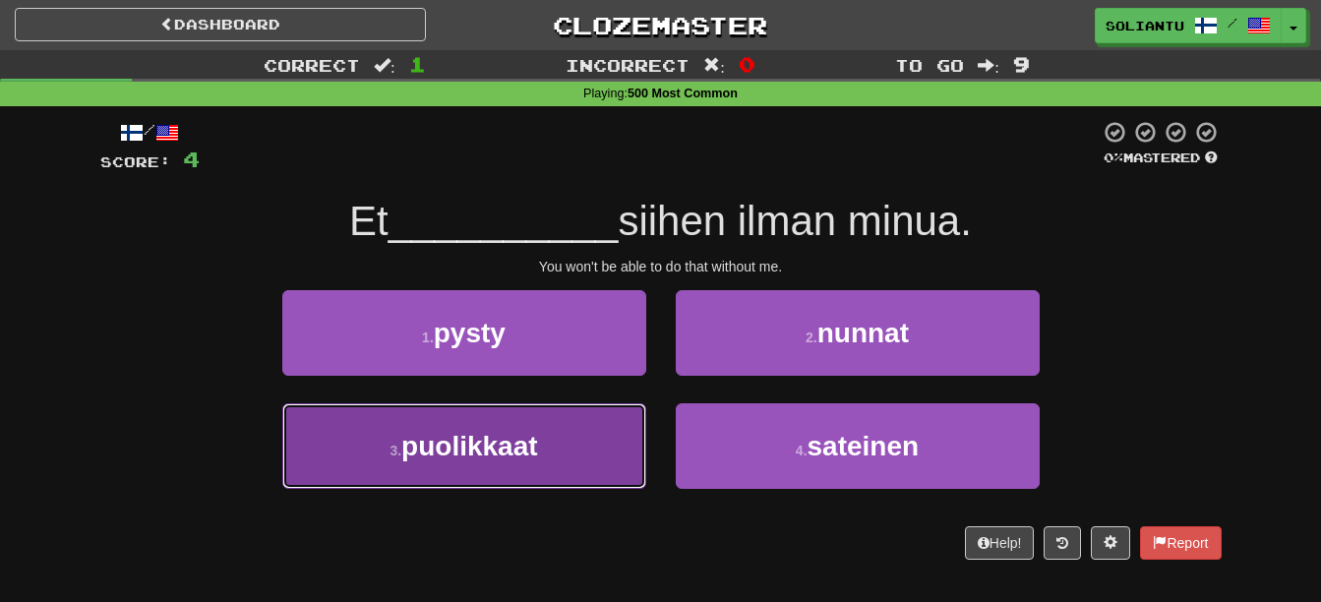
click at [552, 447] on button "3 . puolikkaat" at bounding box center [464, 446] width 364 height 86
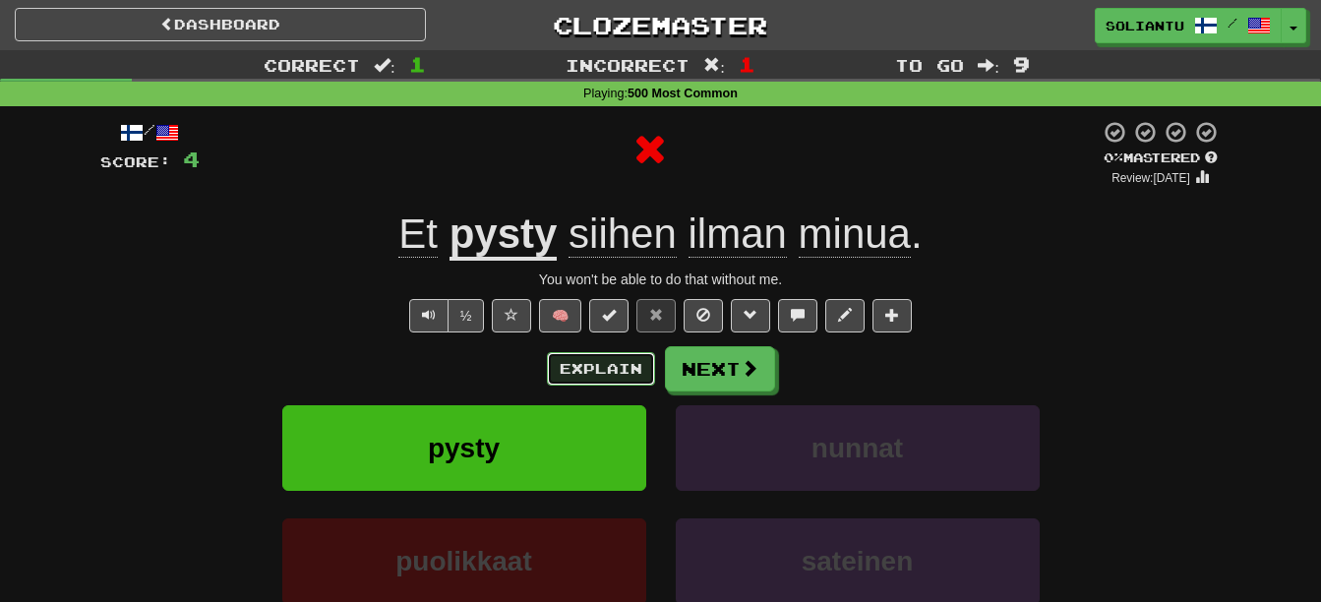
click at [636, 373] on button "Explain" at bounding box center [601, 368] width 108 height 33
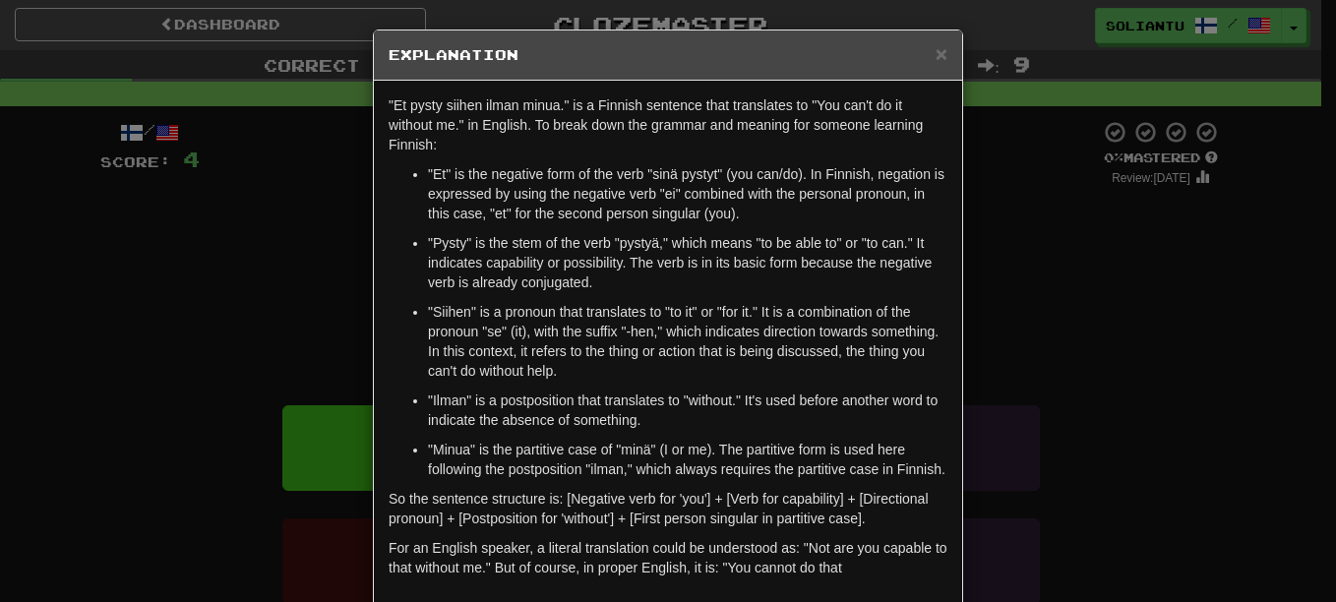
click at [925, 60] on h5 "Explanation" at bounding box center [668, 55] width 559 height 20
click at [927, 58] on h5 "Explanation" at bounding box center [668, 55] width 559 height 20
drag, startPoint x: 931, startPoint y: 55, endPoint x: 871, endPoint y: 161, distance: 122.0
click at [936, 54] on span "×" at bounding box center [942, 53] width 12 height 23
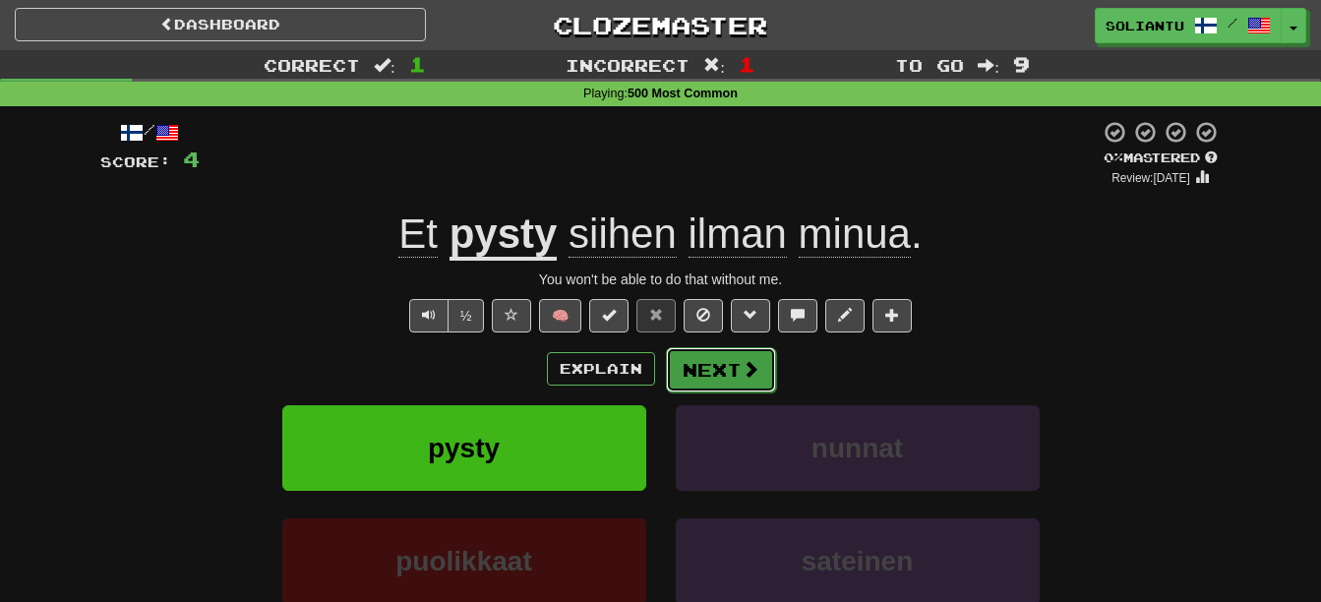
click at [710, 369] on button "Next" at bounding box center [721, 369] width 110 height 45
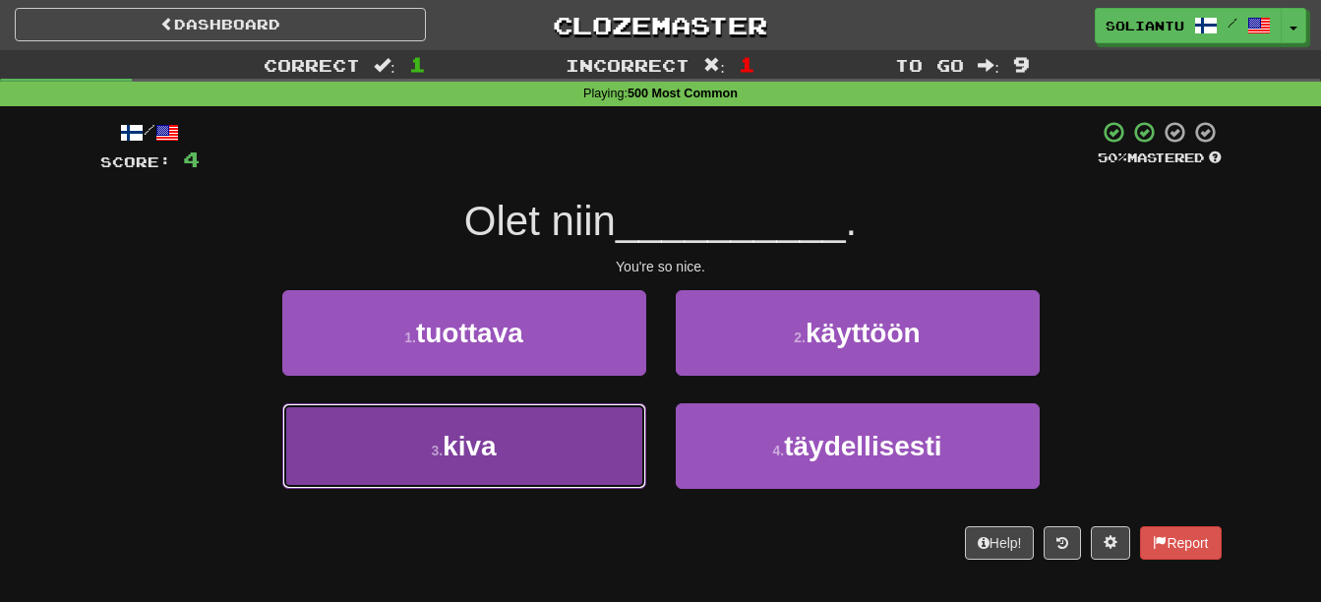
click at [559, 439] on button "3 . kiva" at bounding box center [464, 446] width 364 height 86
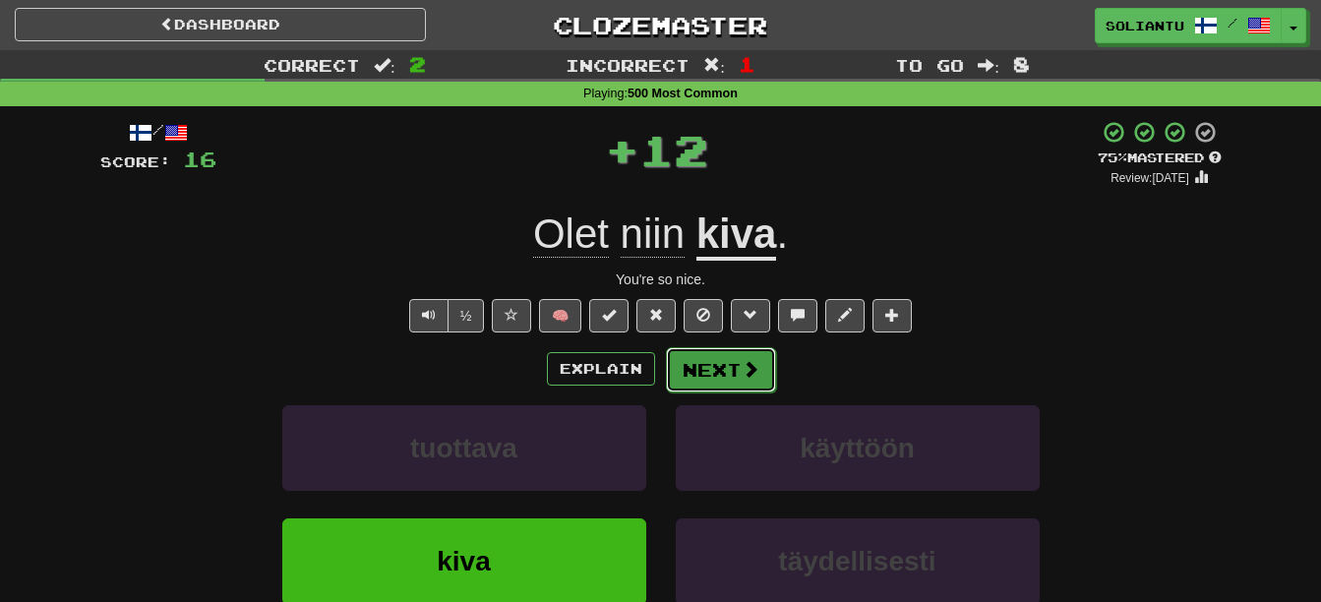
click at [729, 388] on button "Next" at bounding box center [721, 369] width 110 height 45
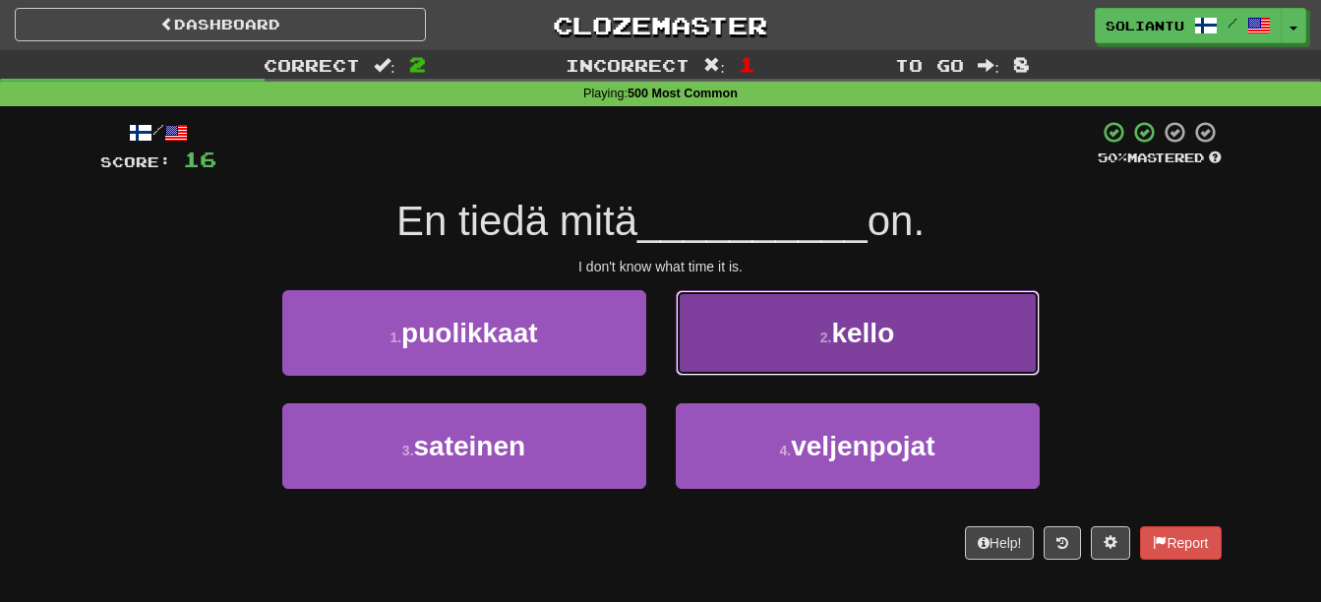
click at [739, 369] on button "2 . kello" at bounding box center [858, 333] width 364 height 86
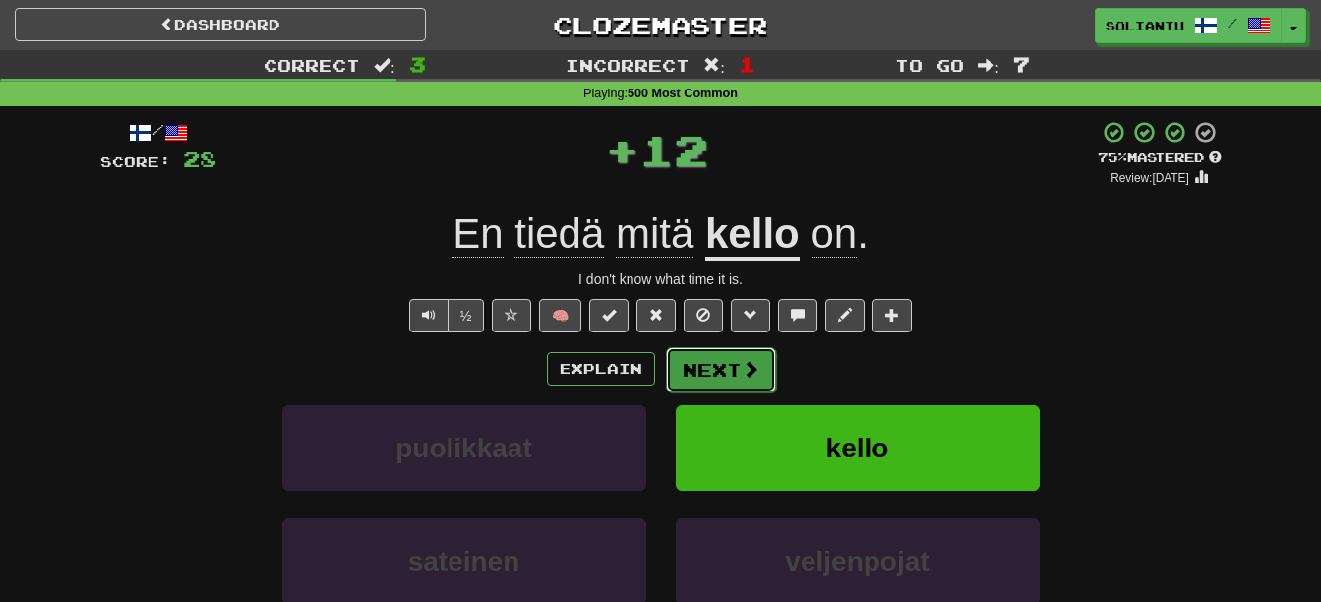
click at [736, 367] on button "Next" at bounding box center [721, 369] width 110 height 45
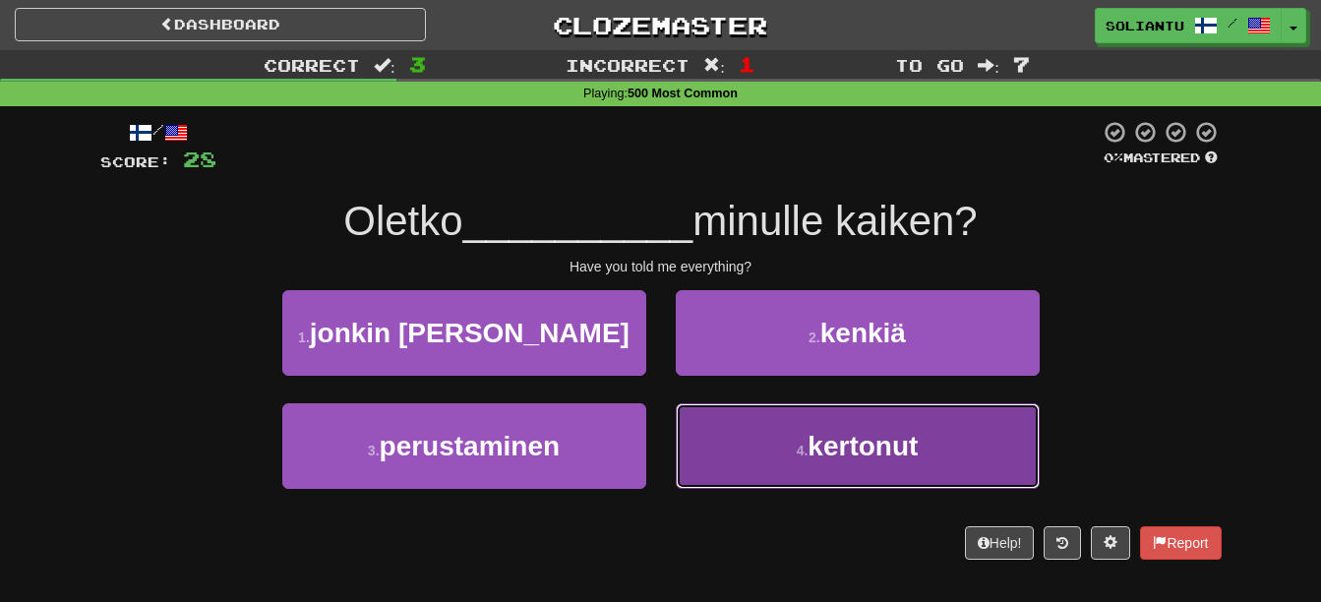
click at [811, 447] on span "kertonut" at bounding box center [863, 446] width 110 height 30
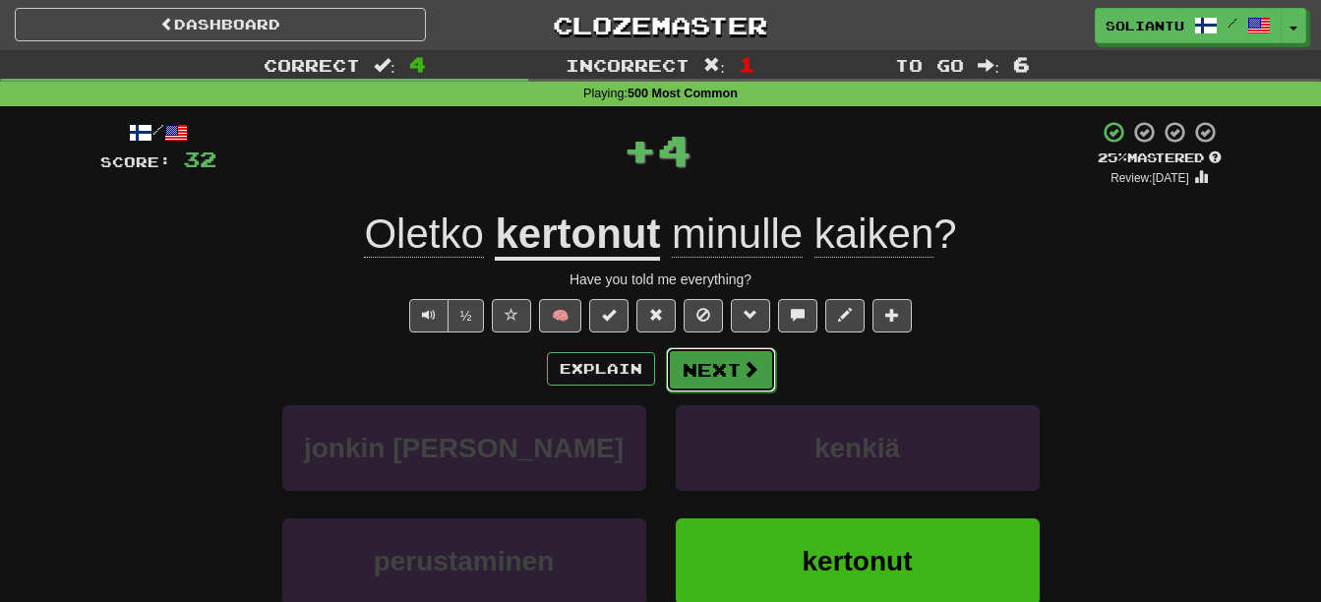
click at [725, 362] on button "Next" at bounding box center [721, 369] width 110 height 45
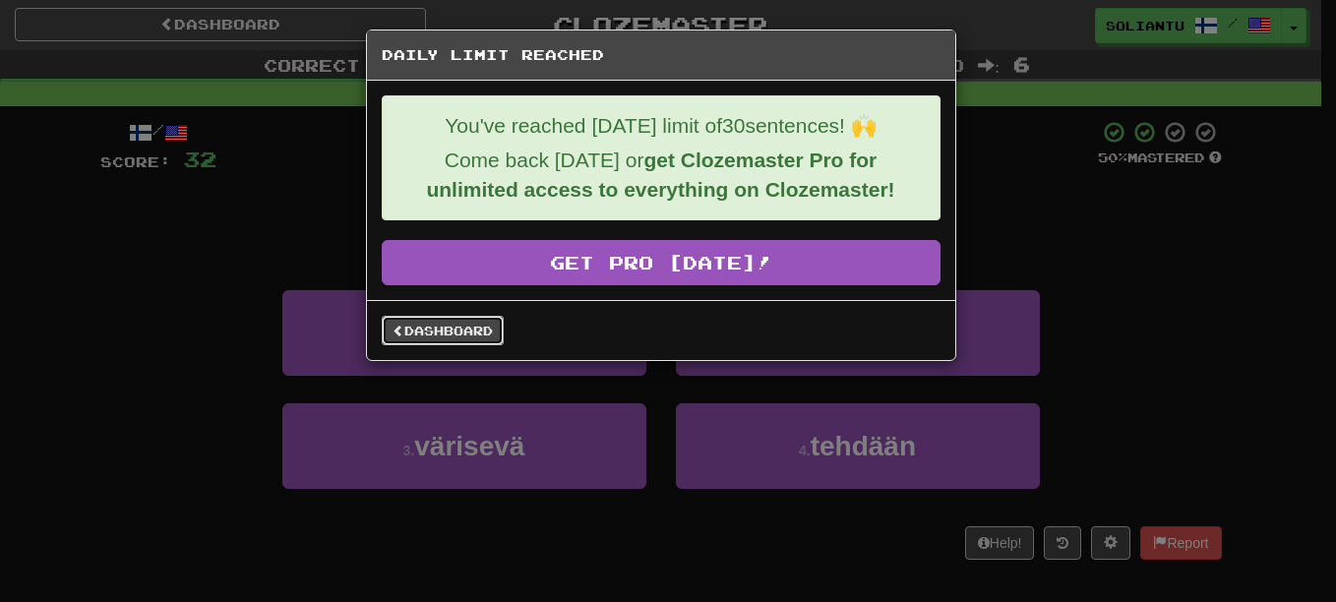
click at [388, 329] on link "Dashboard" at bounding box center [443, 331] width 122 height 30
